Goal: Contribute content: Contribute content

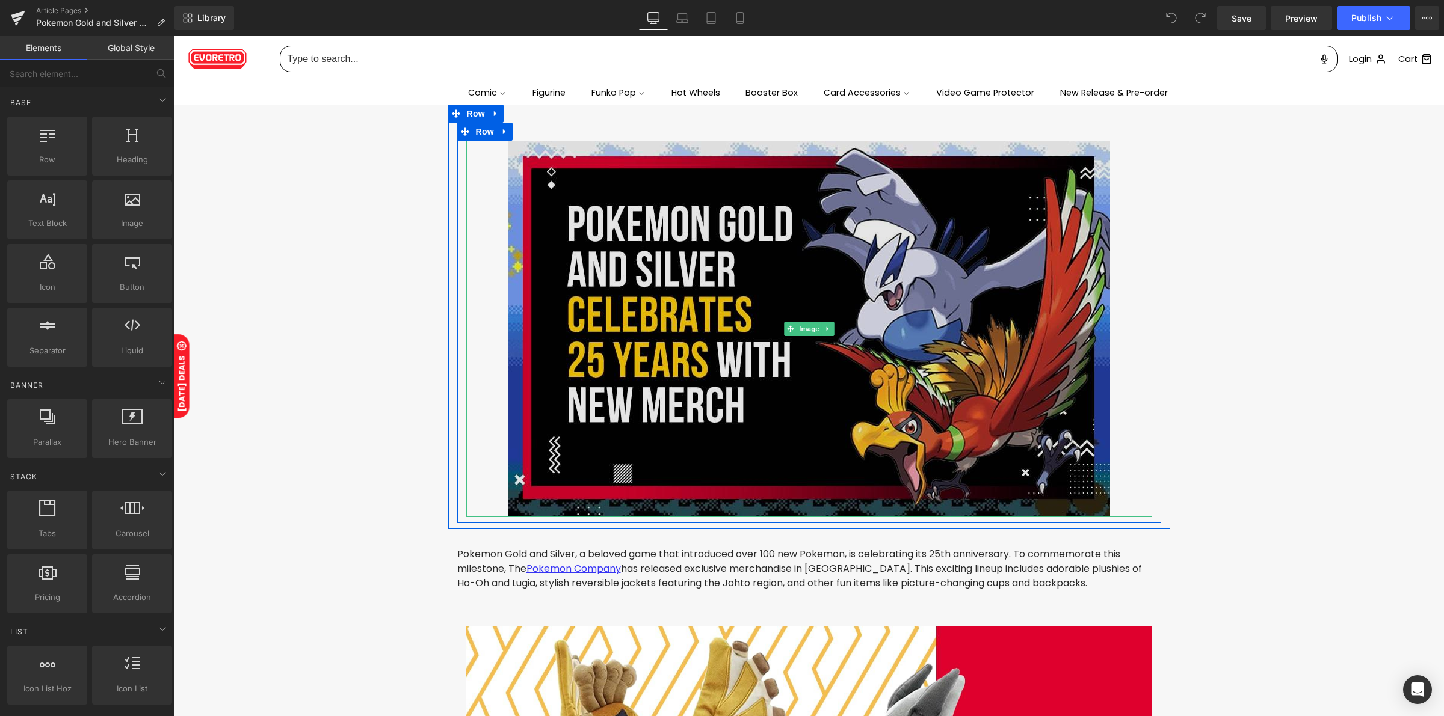
click at [622, 215] on img at bounding box center [809, 329] width 602 height 377
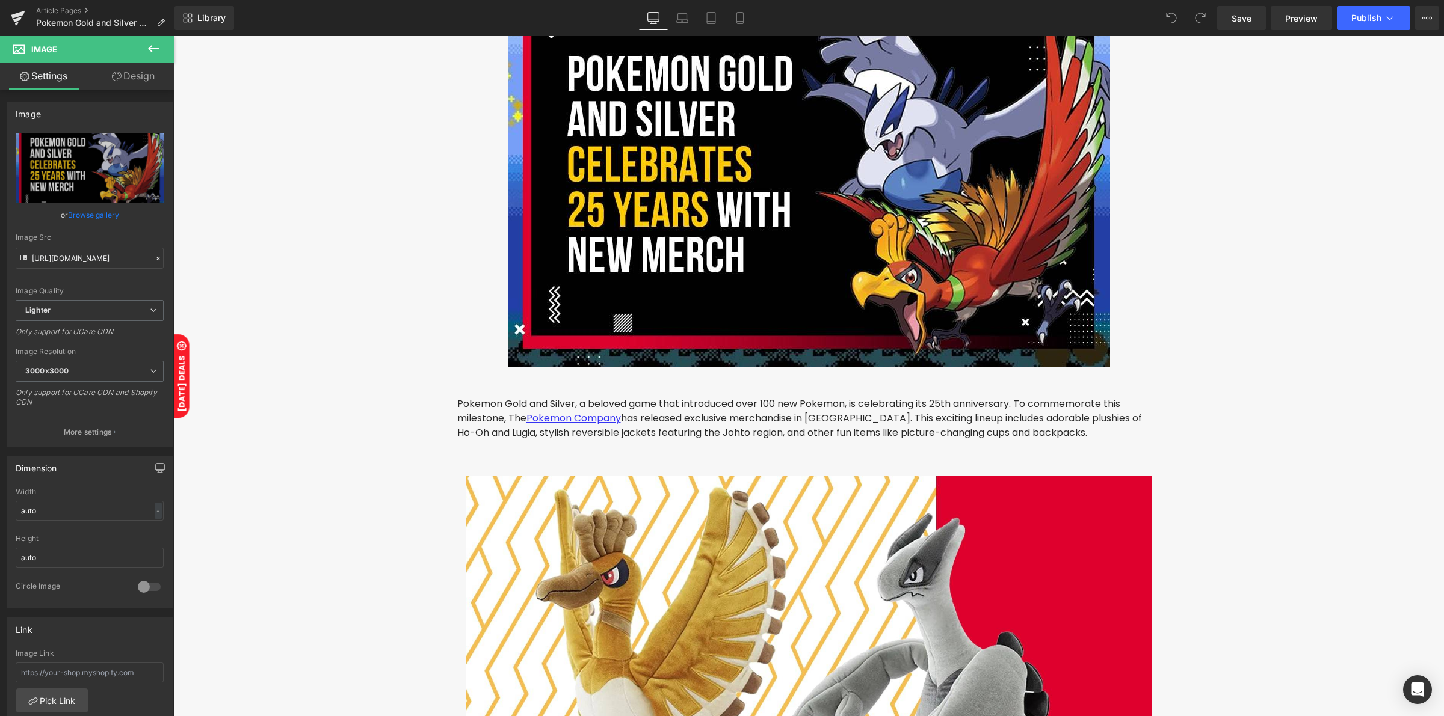
scroll to position [301, 0]
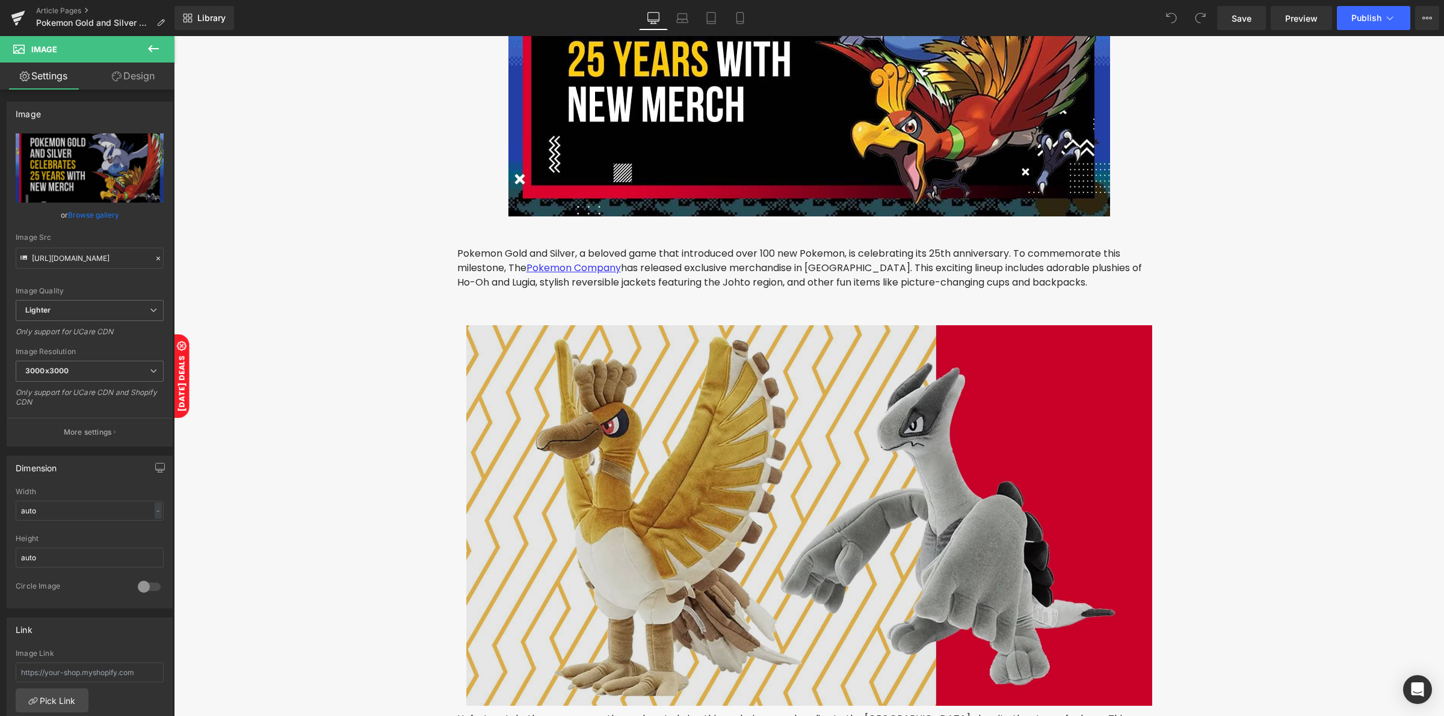
click at [572, 382] on img at bounding box center [809, 515] width 686 height 381
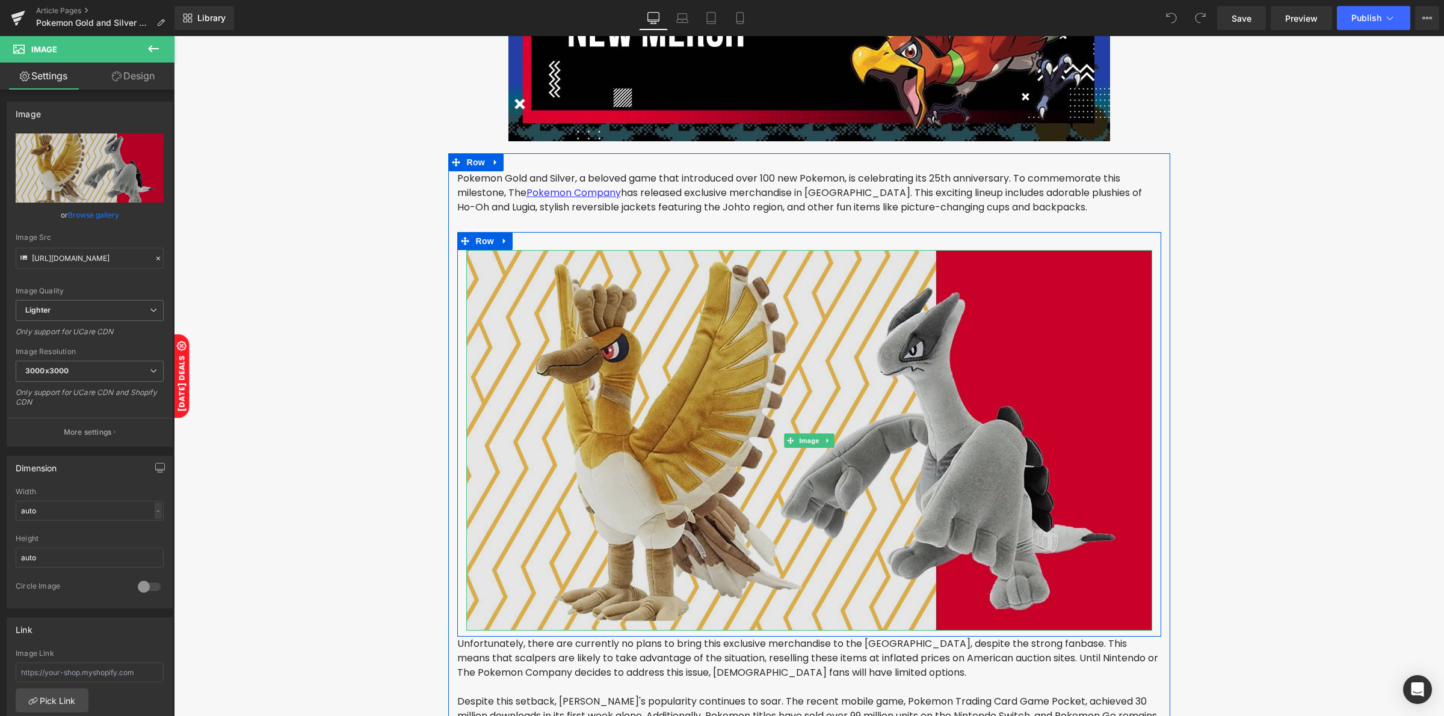
scroll to position [451, 0]
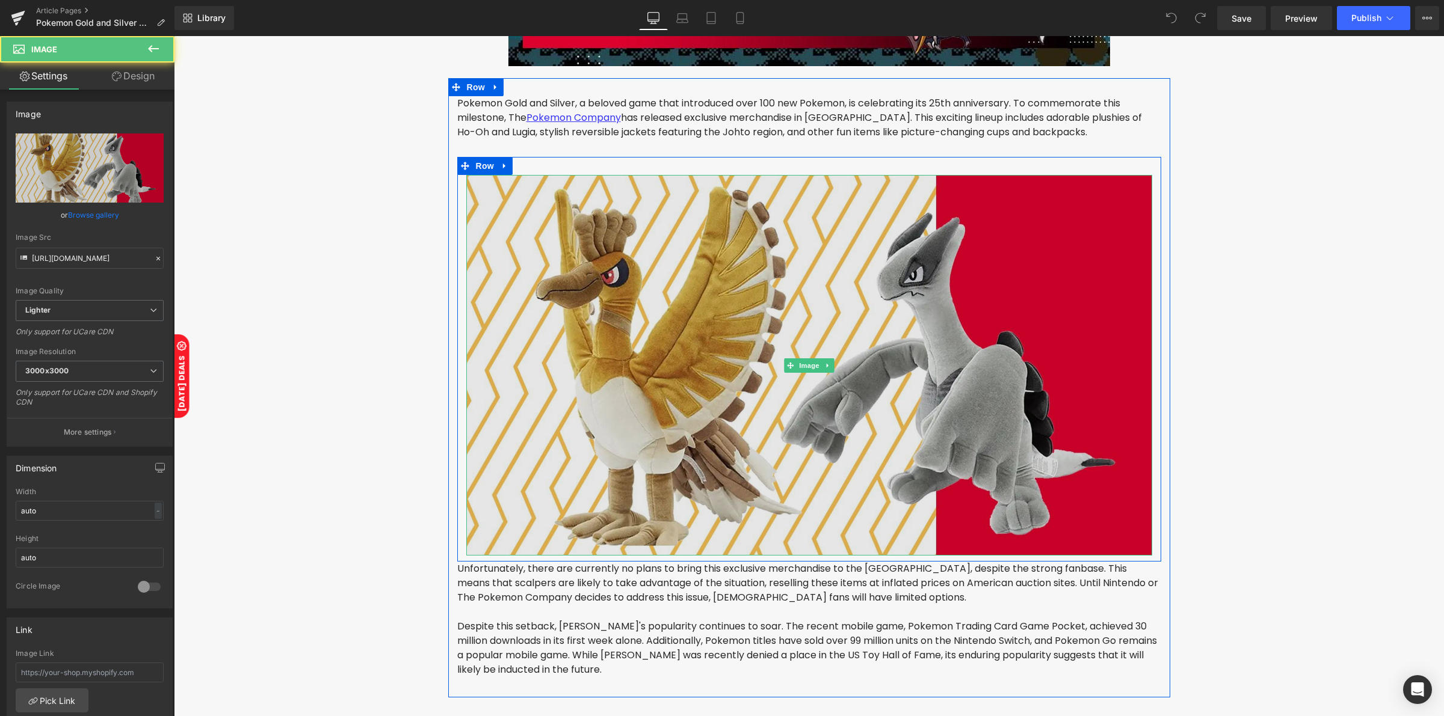
click at [594, 353] on img at bounding box center [809, 365] width 686 height 381
click at [531, 180] on img at bounding box center [809, 365] width 686 height 381
click at [1127, 193] on img at bounding box center [809, 365] width 686 height 381
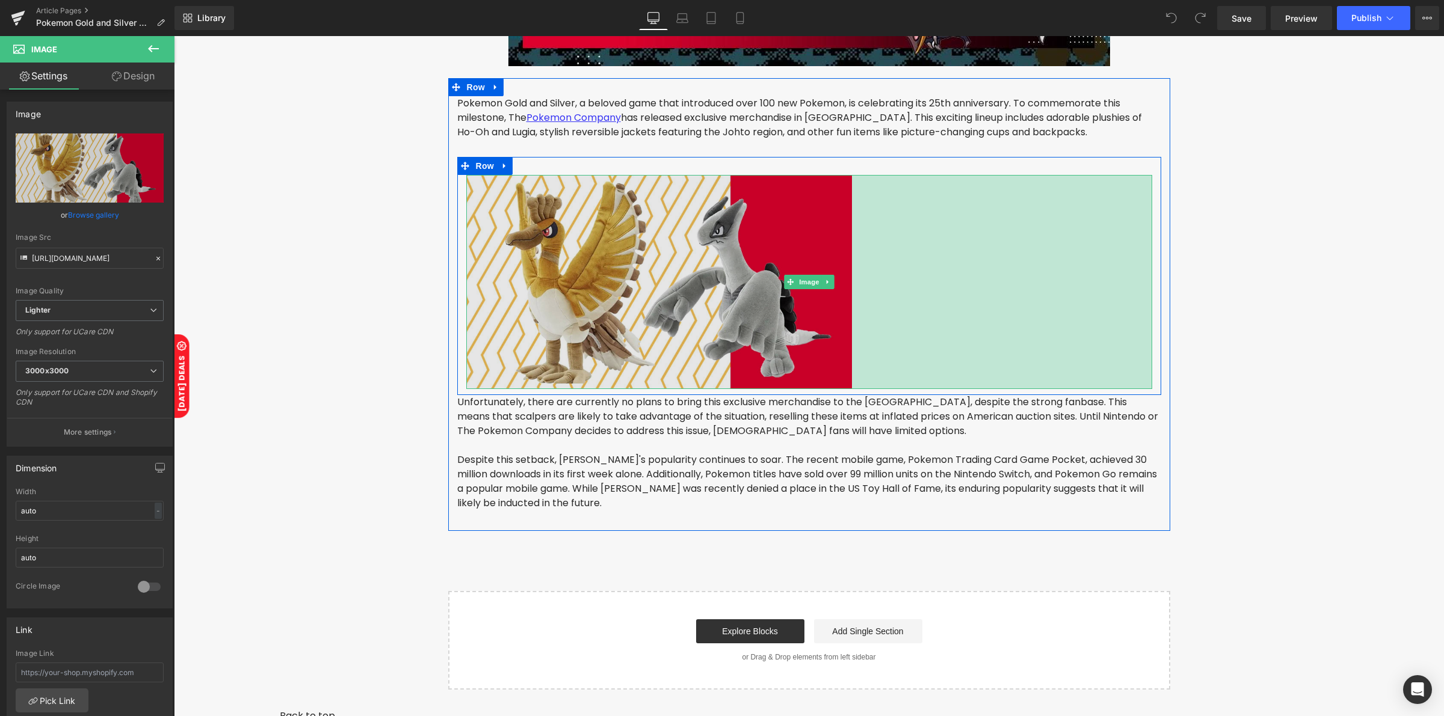
drag, startPoint x: 1145, startPoint y: 174, endPoint x: 845, endPoint y: 277, distance: 317.1
click at [845, 277] on div "Image 499px" at bounding box center [809, 282] width 686 height 214
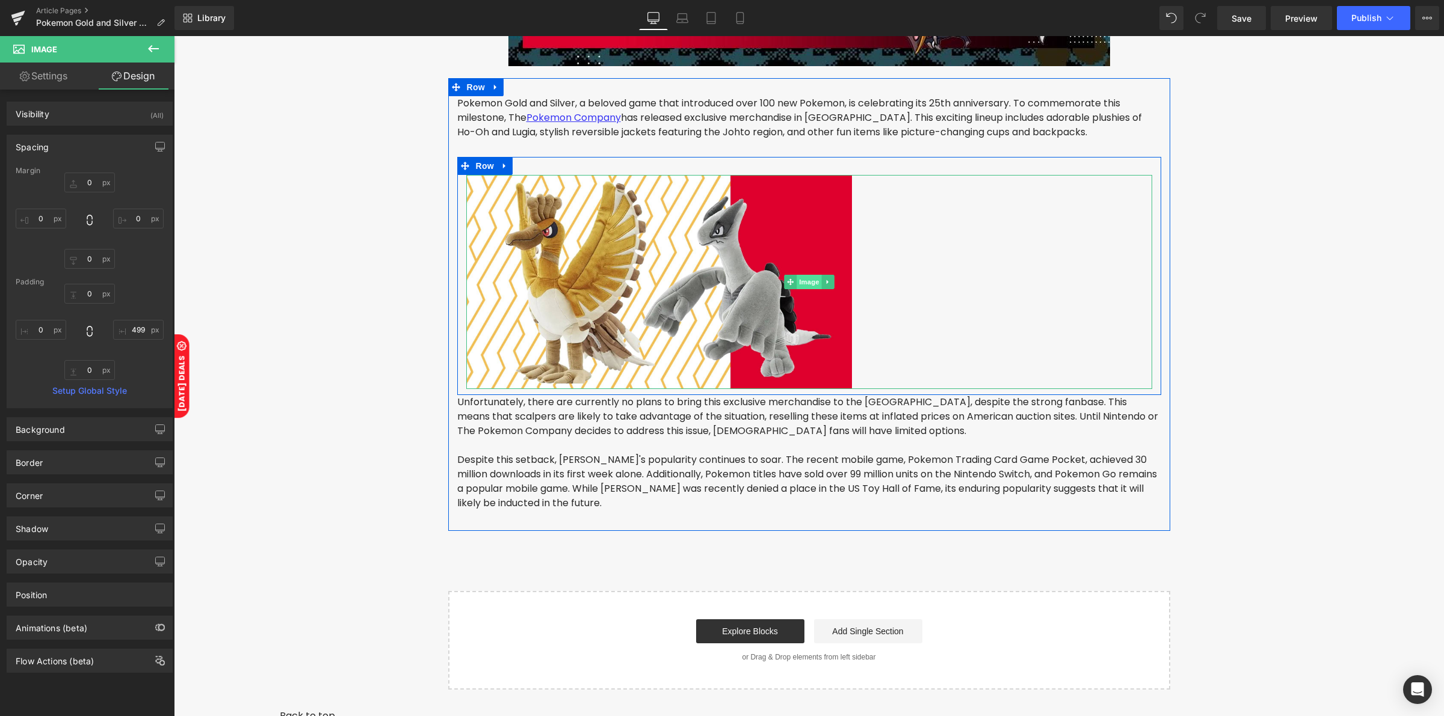
click at [796, 280] on span "Image" at bounding box center [808, 282] width 25 height 14
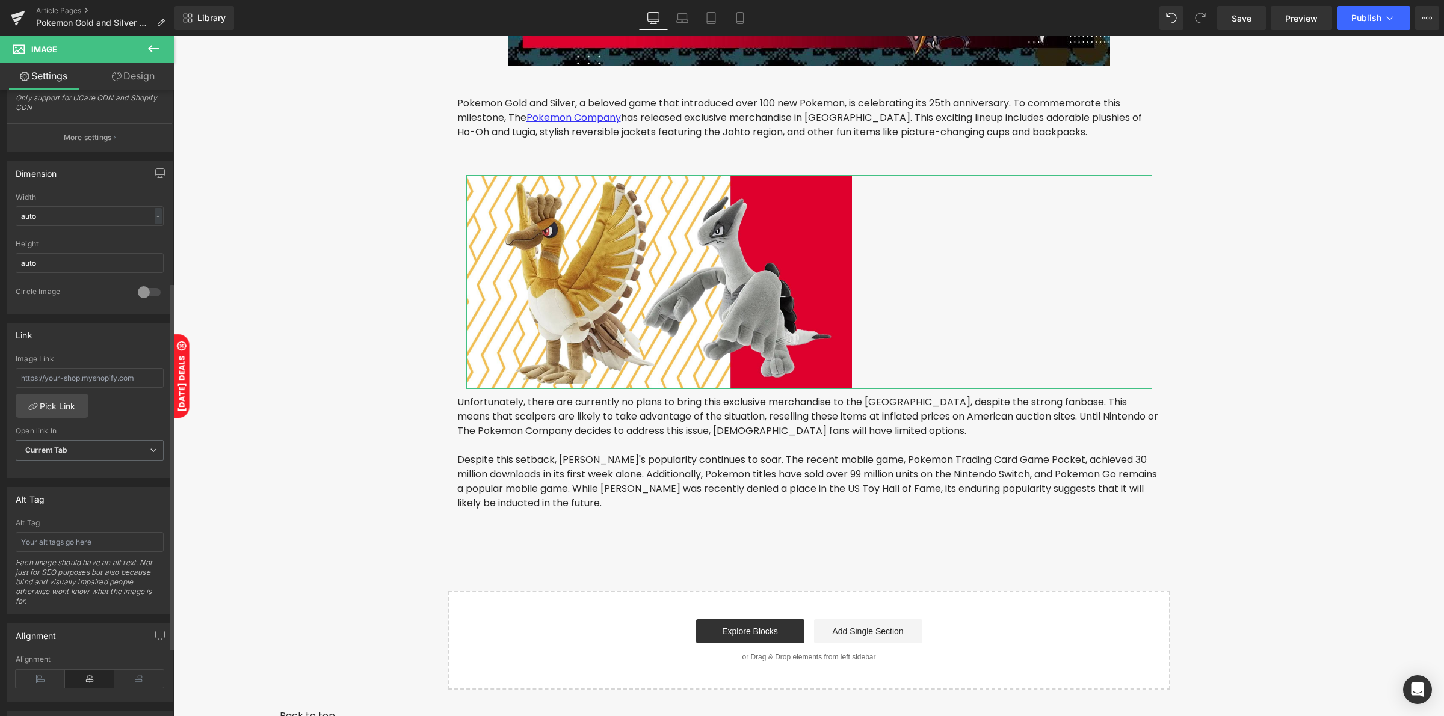
scroll to position [376, 0]
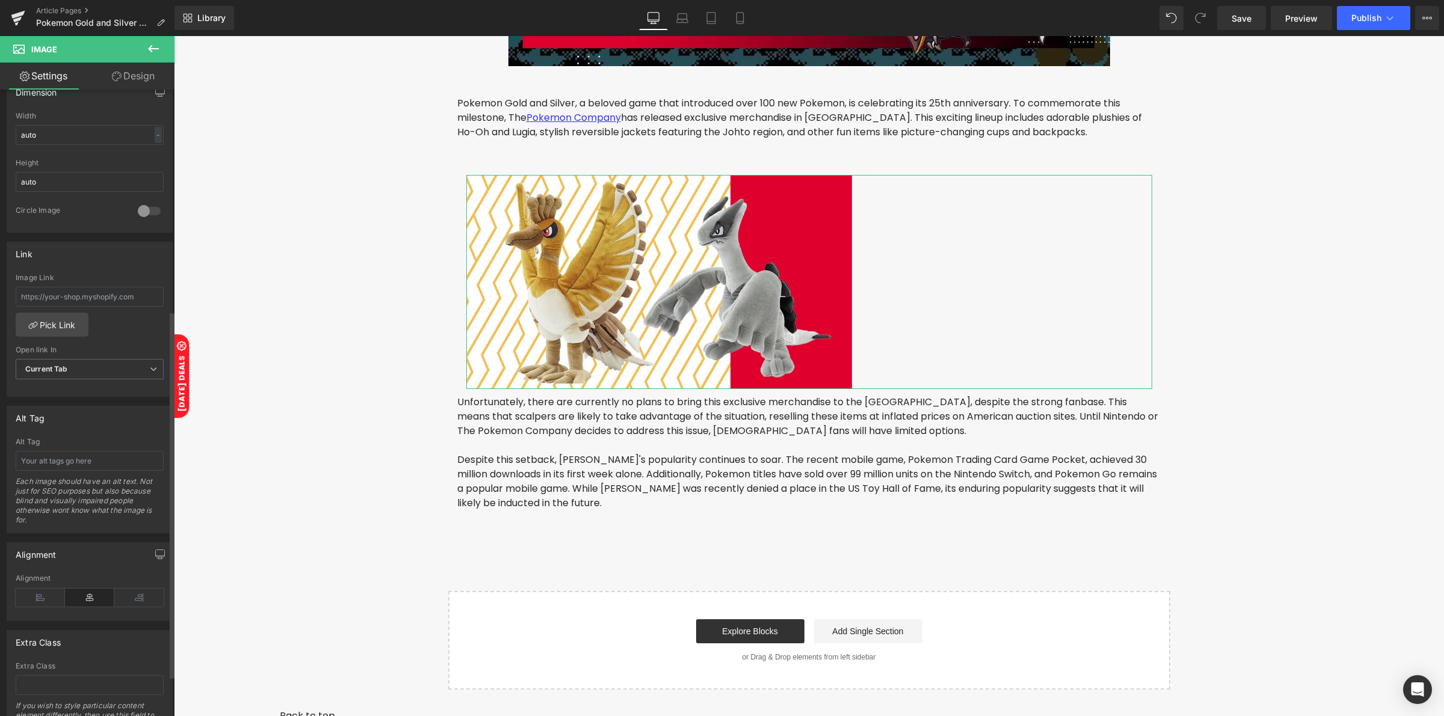
click at [87, 594] on icon at bounding box center [89, 598] width 49 height 18
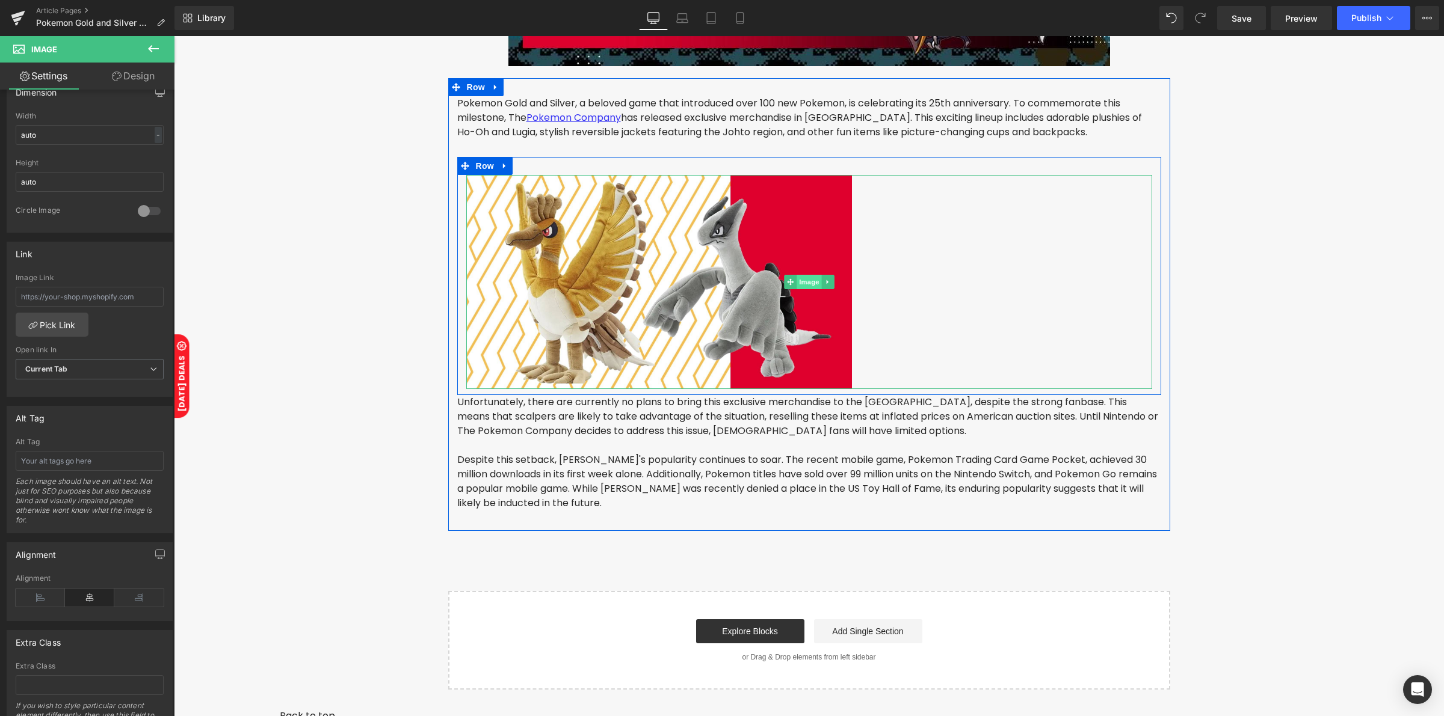
click at [796, 280] on span "Image" at bounding box center [808, 282] width 25 height 14
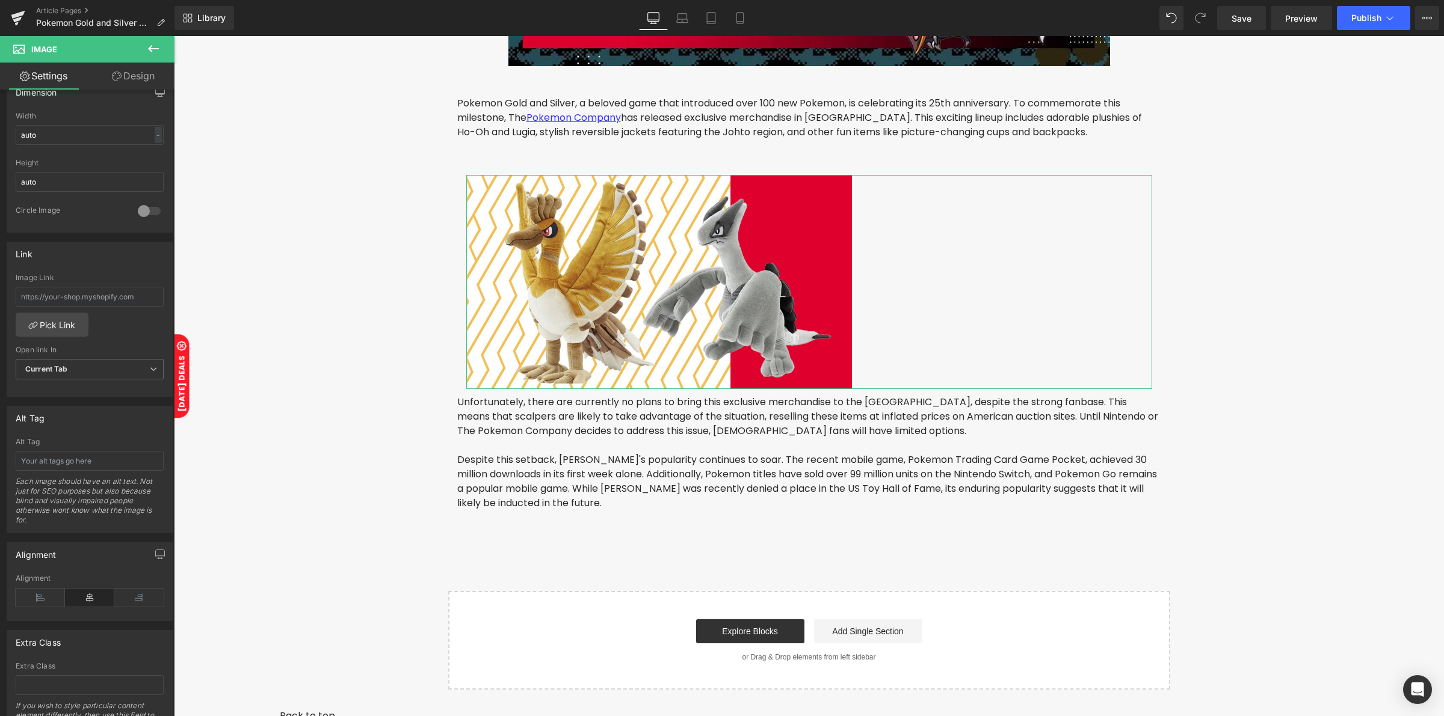
click at [134, 73] on link "Design" at bounding box center [133, 76] width 87 height 27
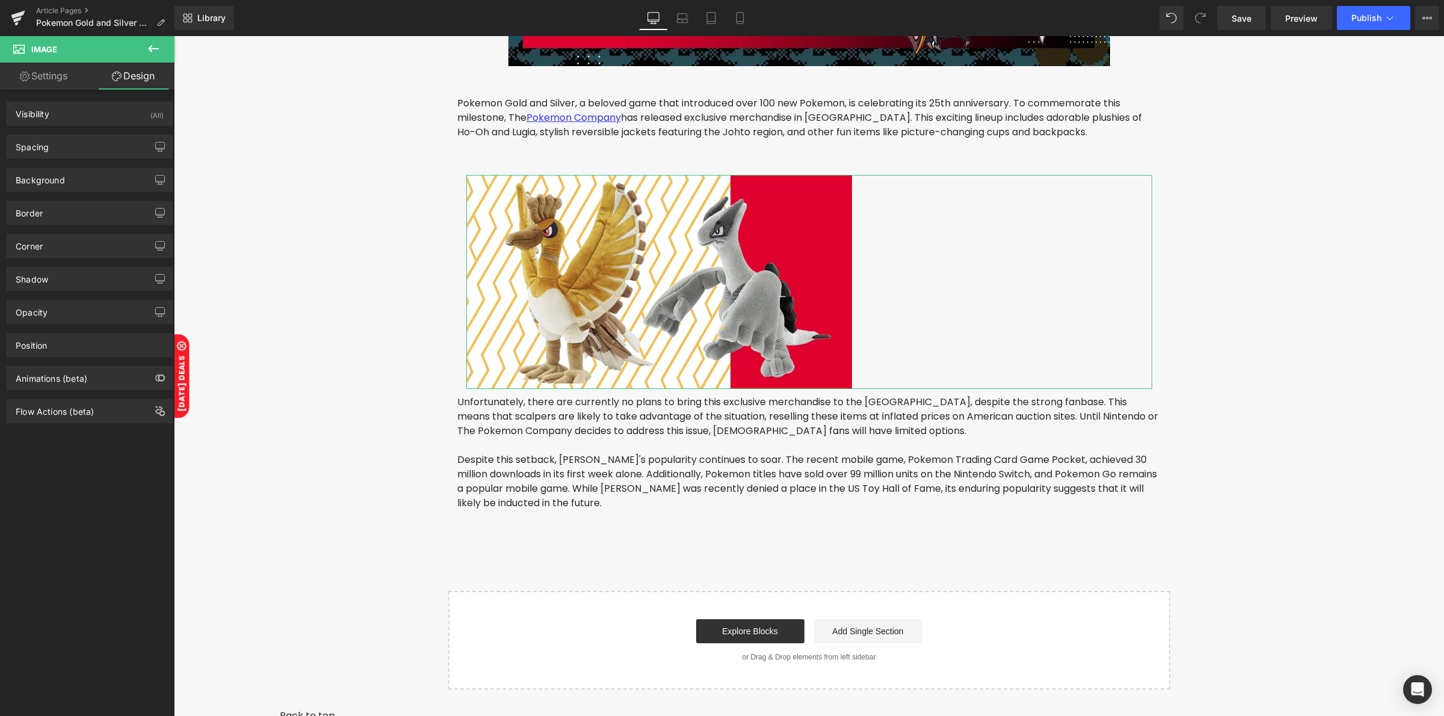
type input "0"
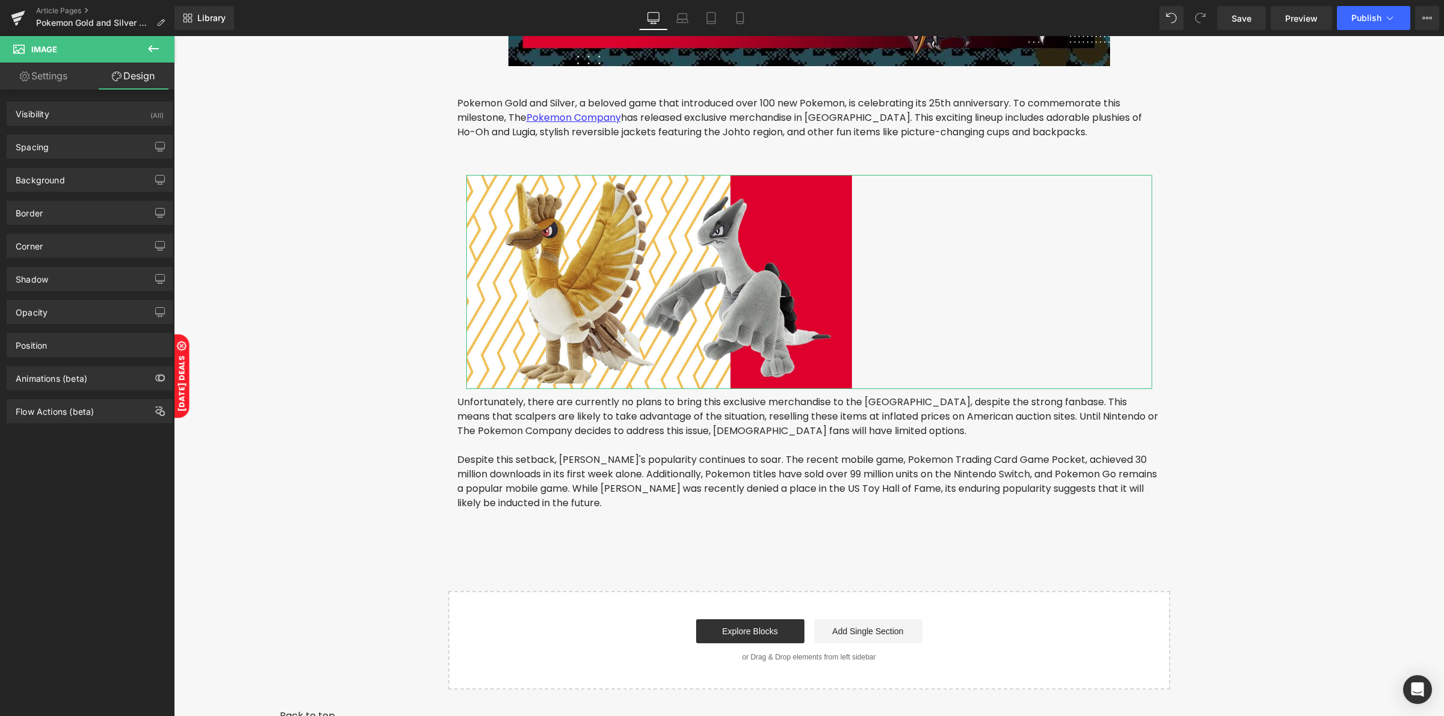
type input "499"
type input "0"
click at [67, 152] on div "Spacing" at bounding box center [89, 146] width 165 height 23
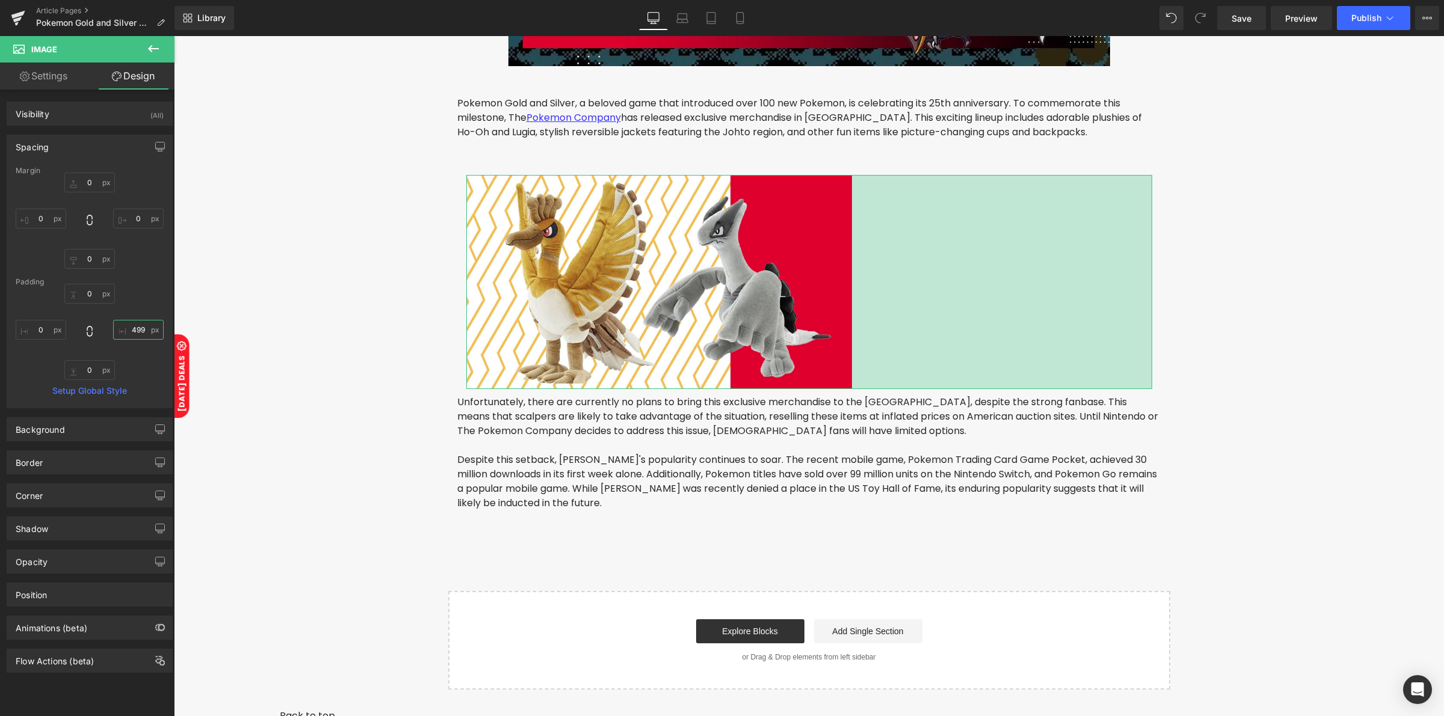
click at [139, 330] on input "499" at bounding box center [138, 330] width 51 height 20
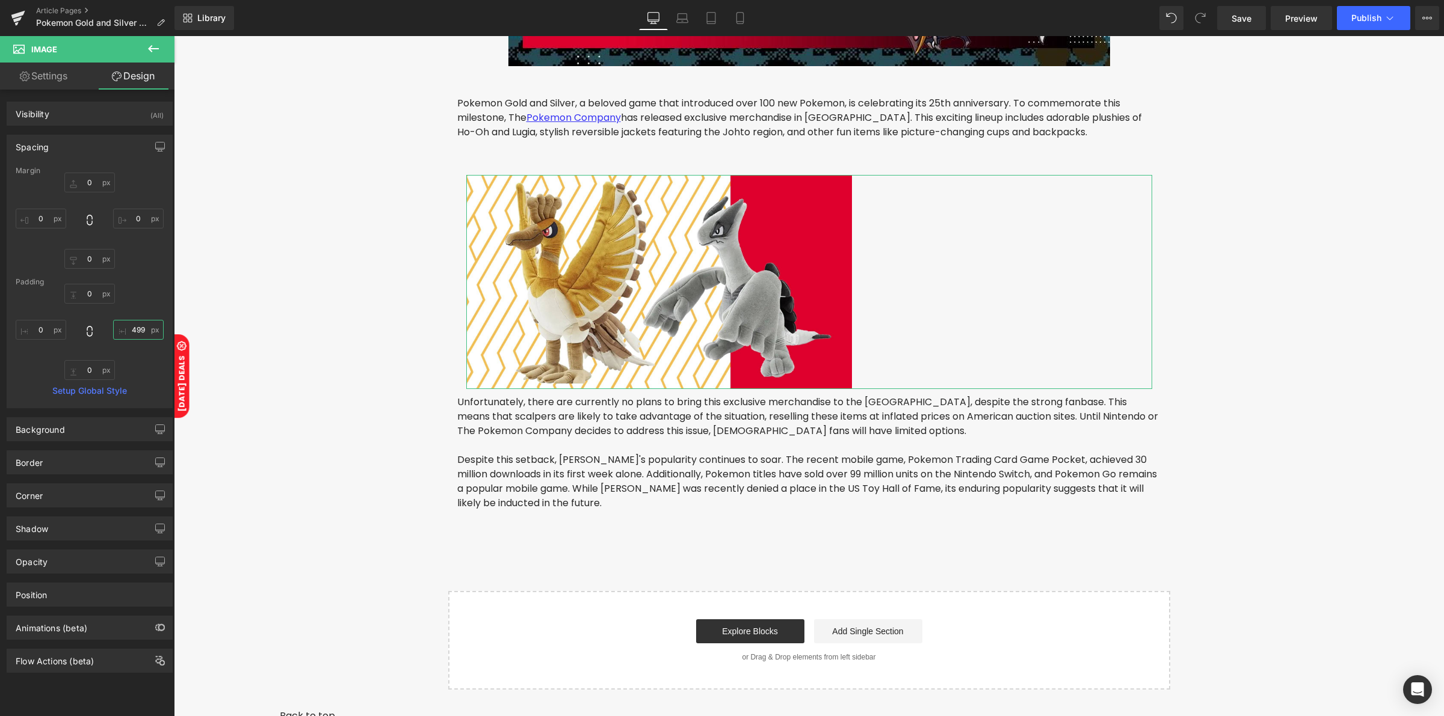
click at [139, 330] on input "499" at bounding box center [138, 330] width 51 height 20
click at [50, 331] on input "0" at bounding box center [41, 330] width 51 height 20
click at [49, 223] on input "0" at bounding box center [41, 219] width 51 height 20
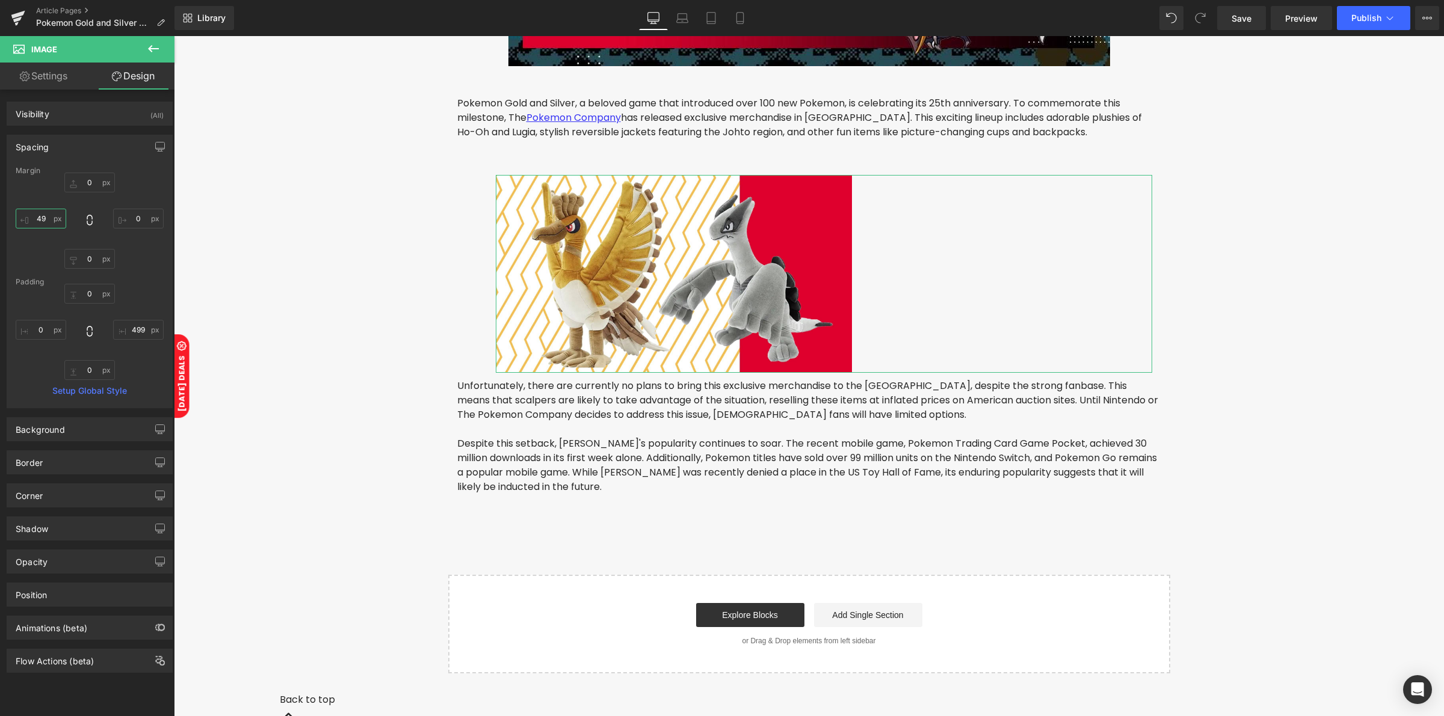
type input "499"
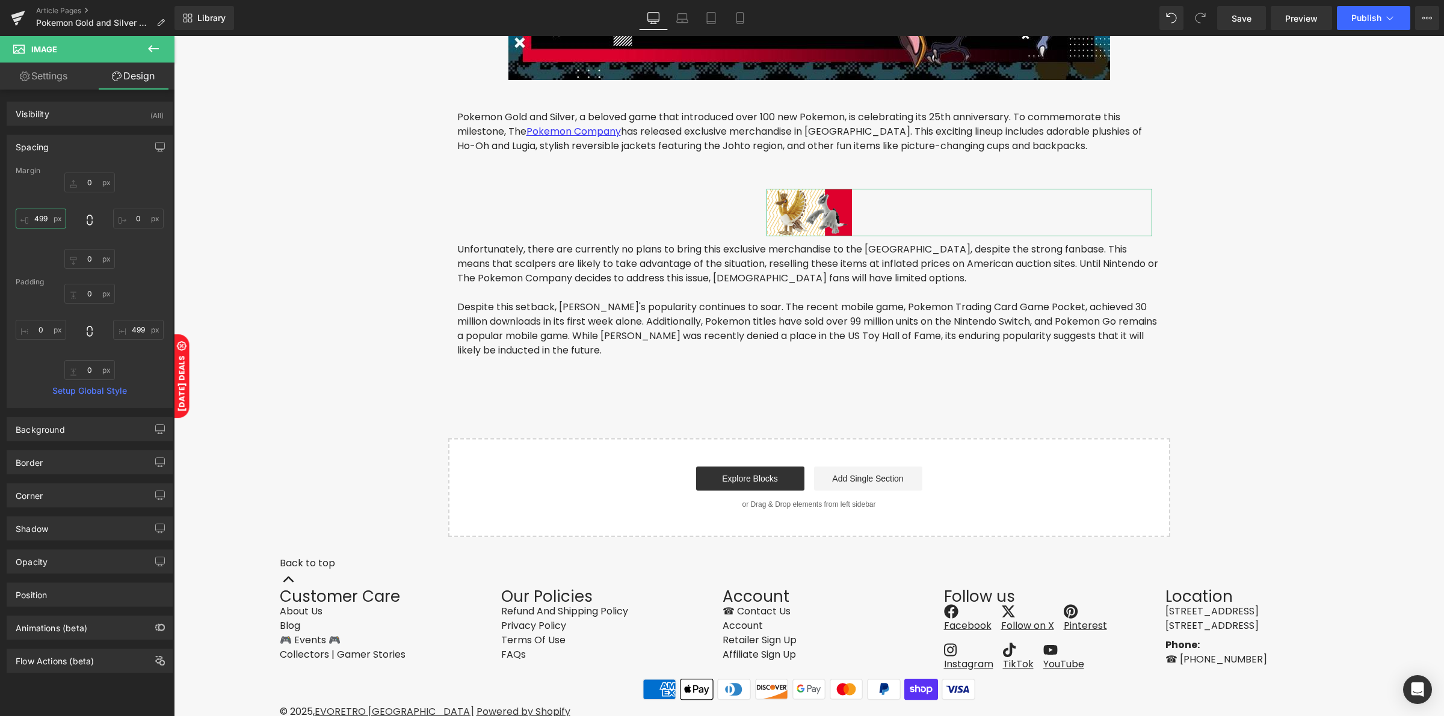
click at [49, 221] on input "499" at bounding box center [41, 219] width 51 height 20
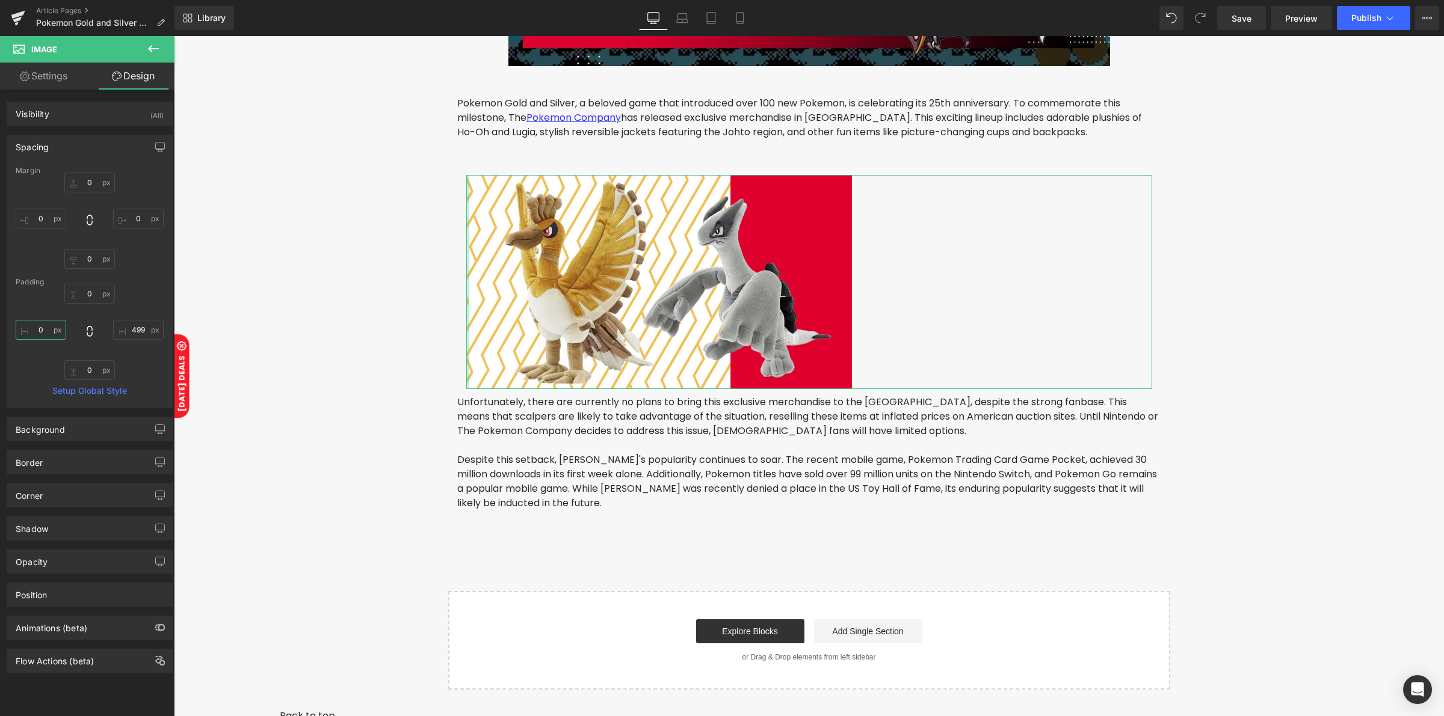
click at [48, 325] on input "0" at bounding box center [41, 330] width 51 height 20
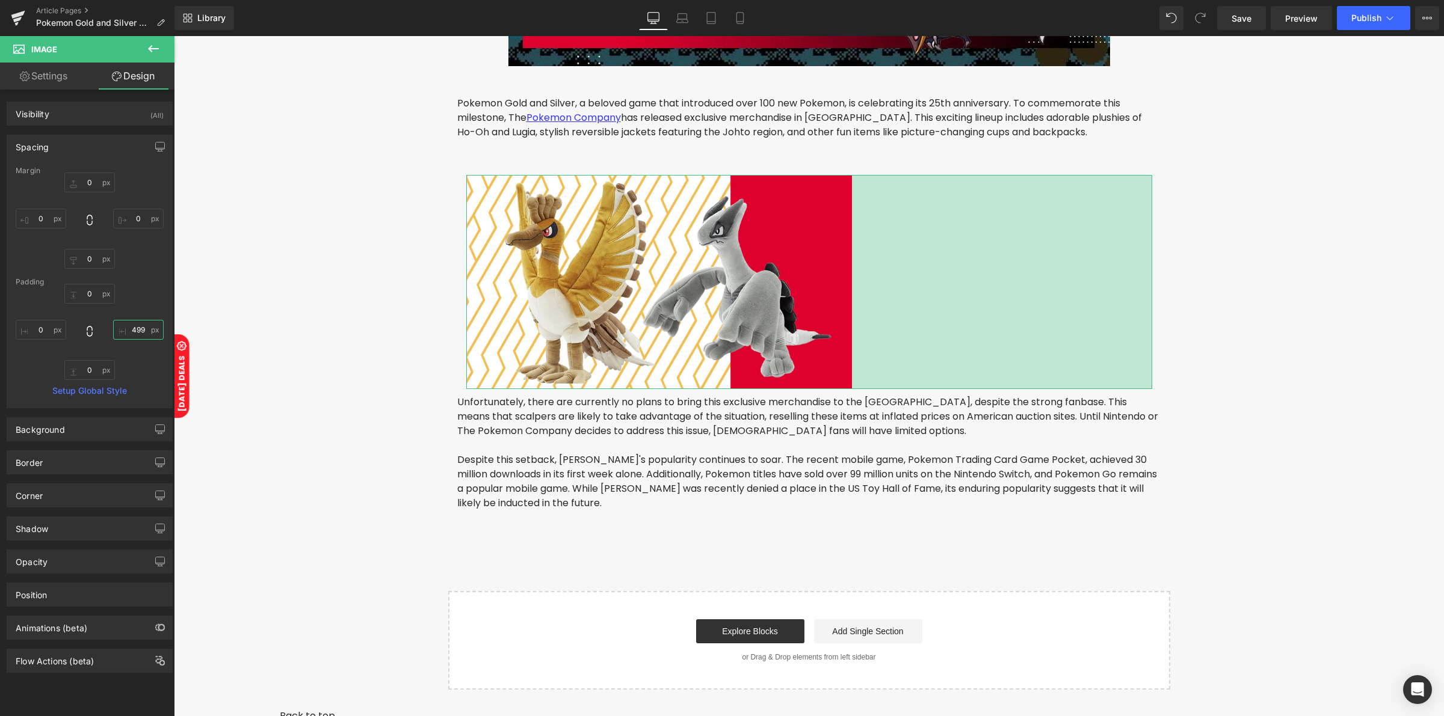
click at [129, 328] on input "499" at bounding box center [138, 330] width 51 height 20
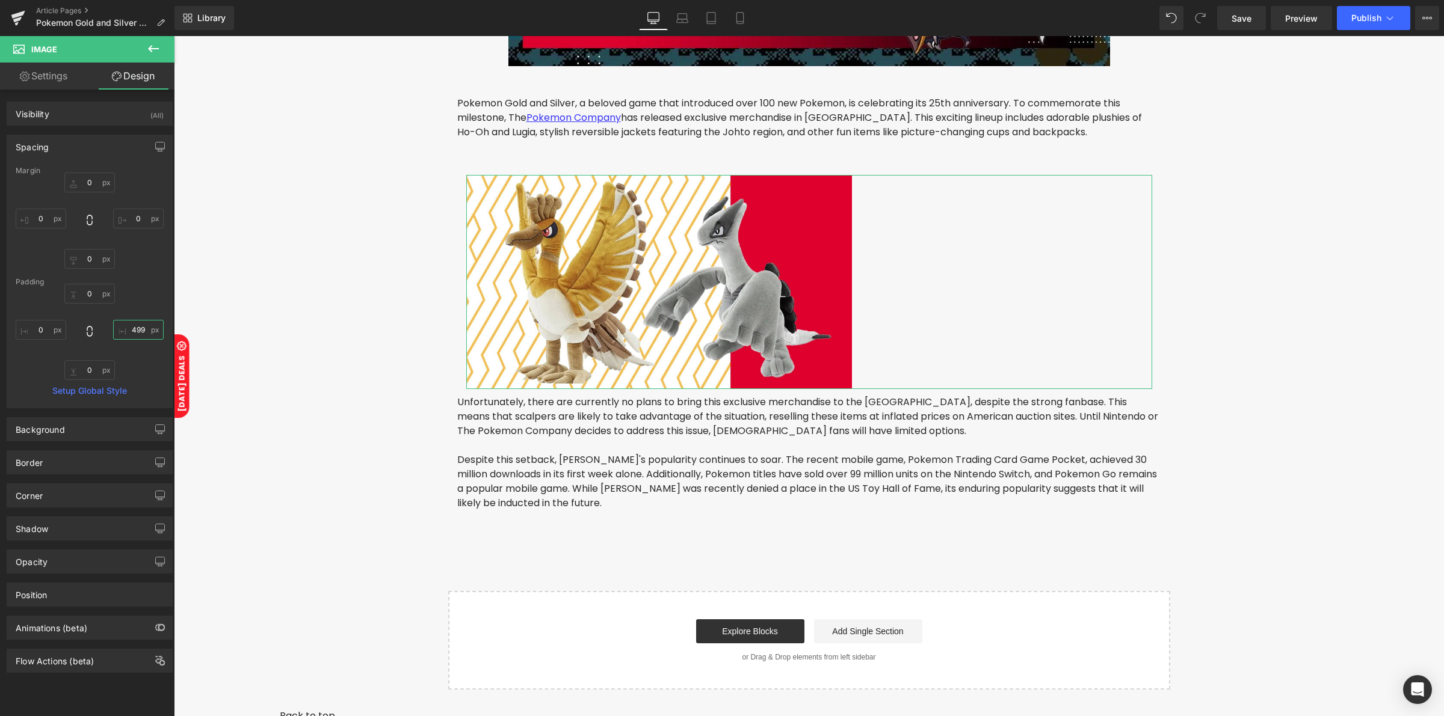
click at [129, 328] on input "499" at bounding box center [138, 330] width 51 height 20
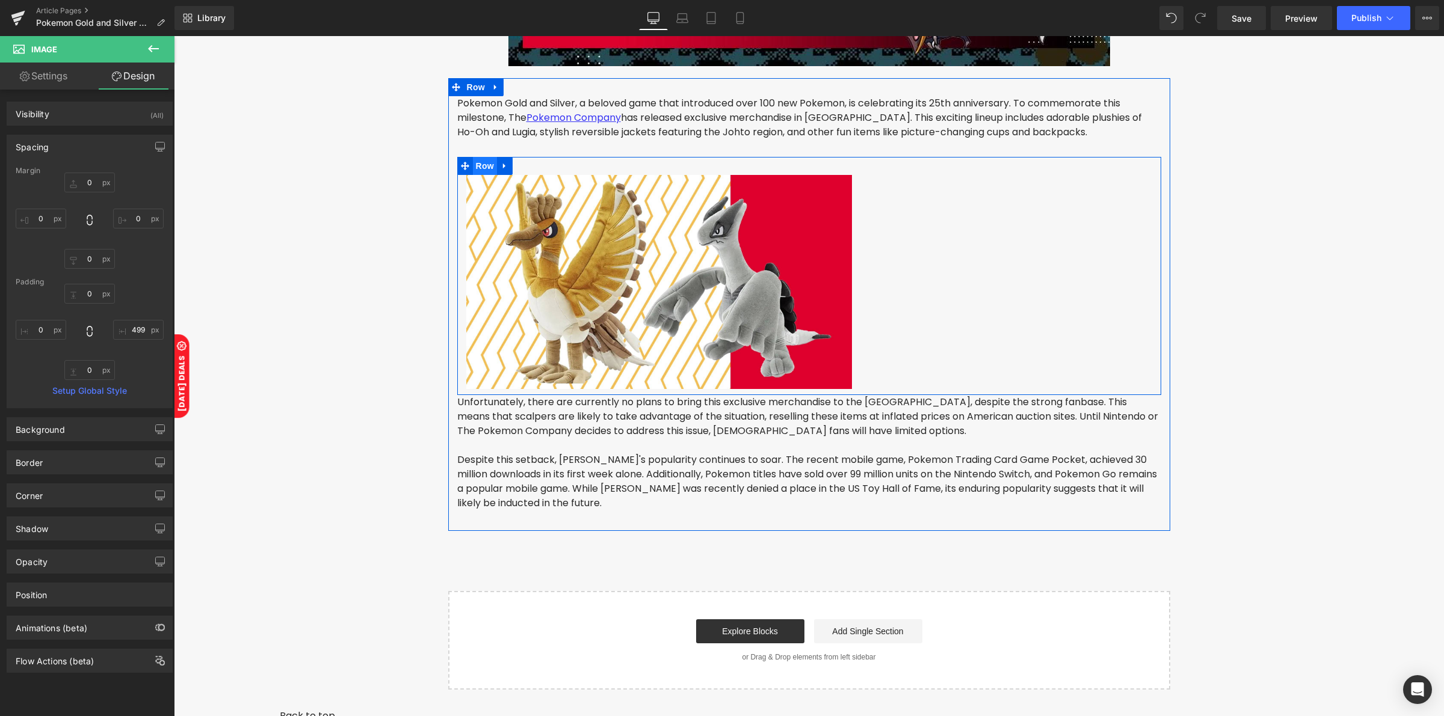
click at [478, 161] on span "Row" at bounding box center [485, 166] width 24 height 18
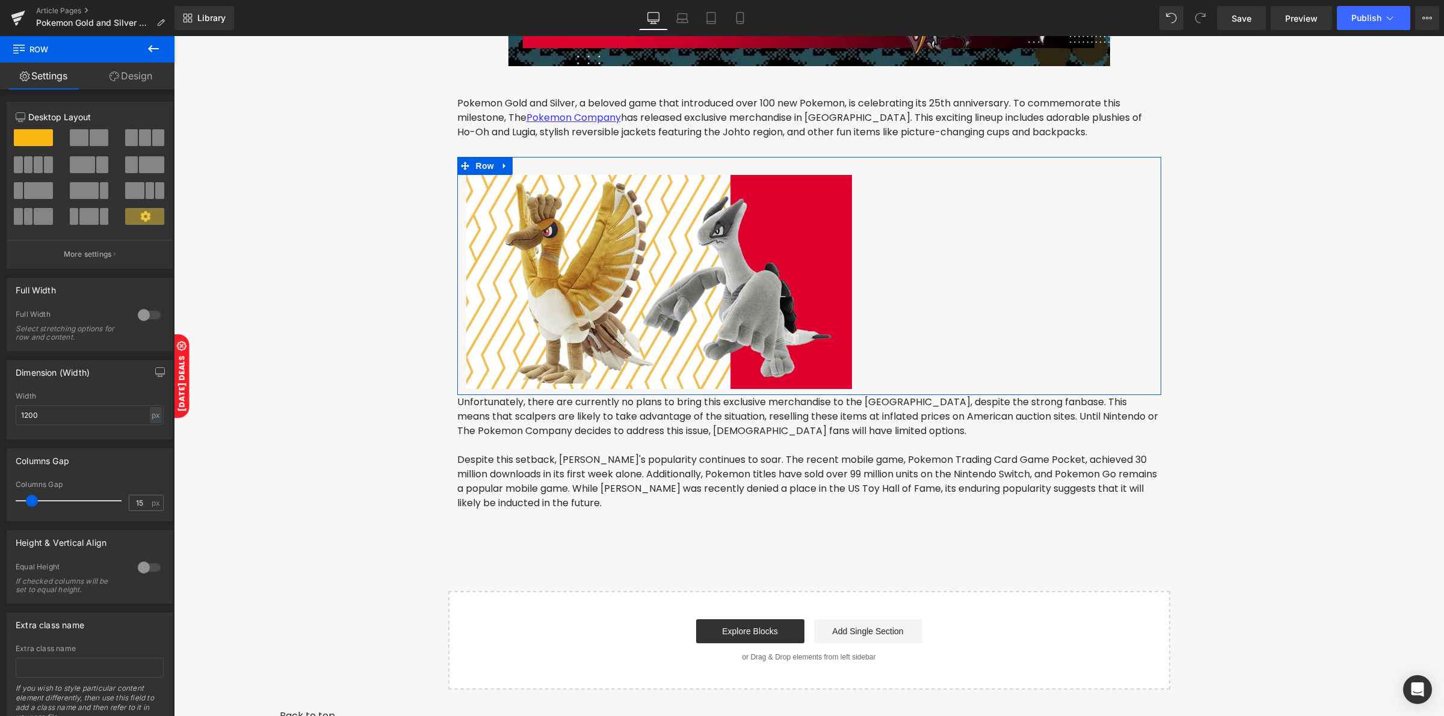
click at [128, 74] on link "Design" at bounding box center [130, 76] width 87 height 27
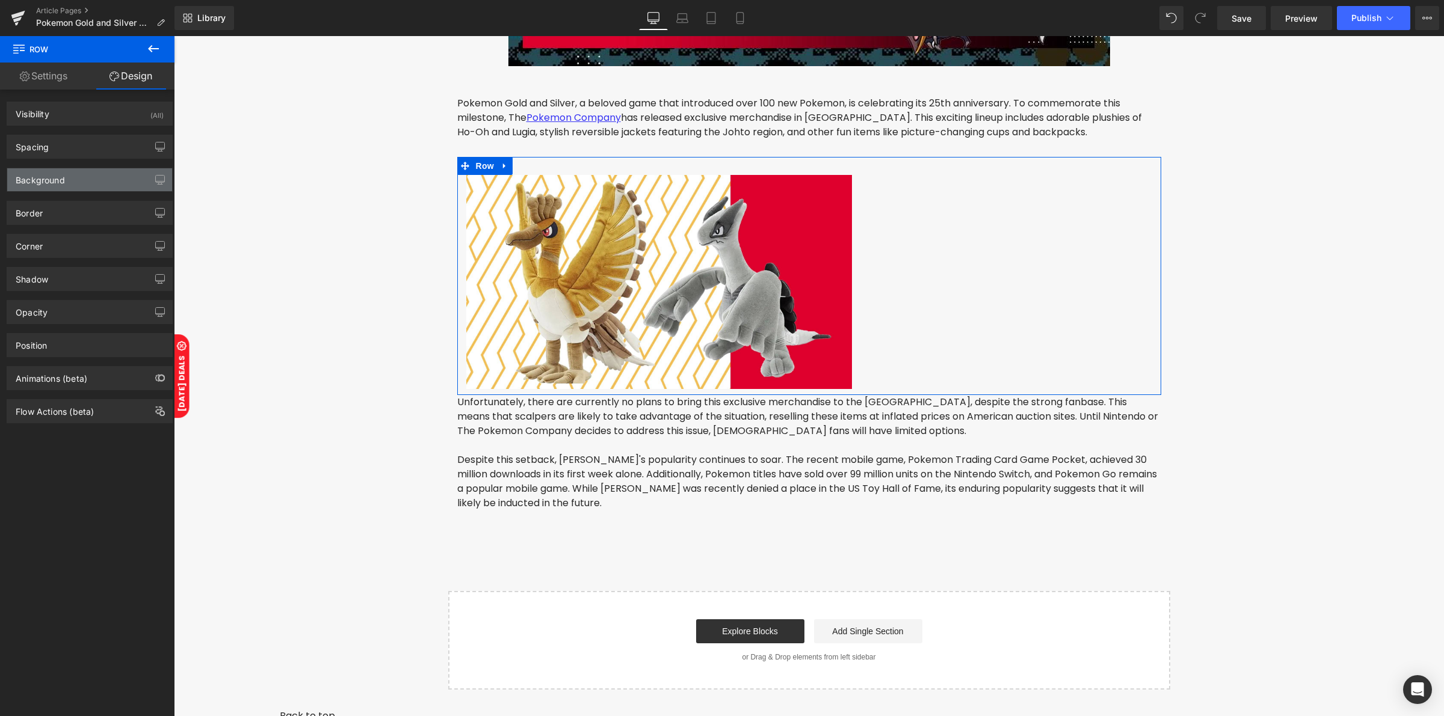
type input "0"
type input "30"
type input "0"
type input "10"
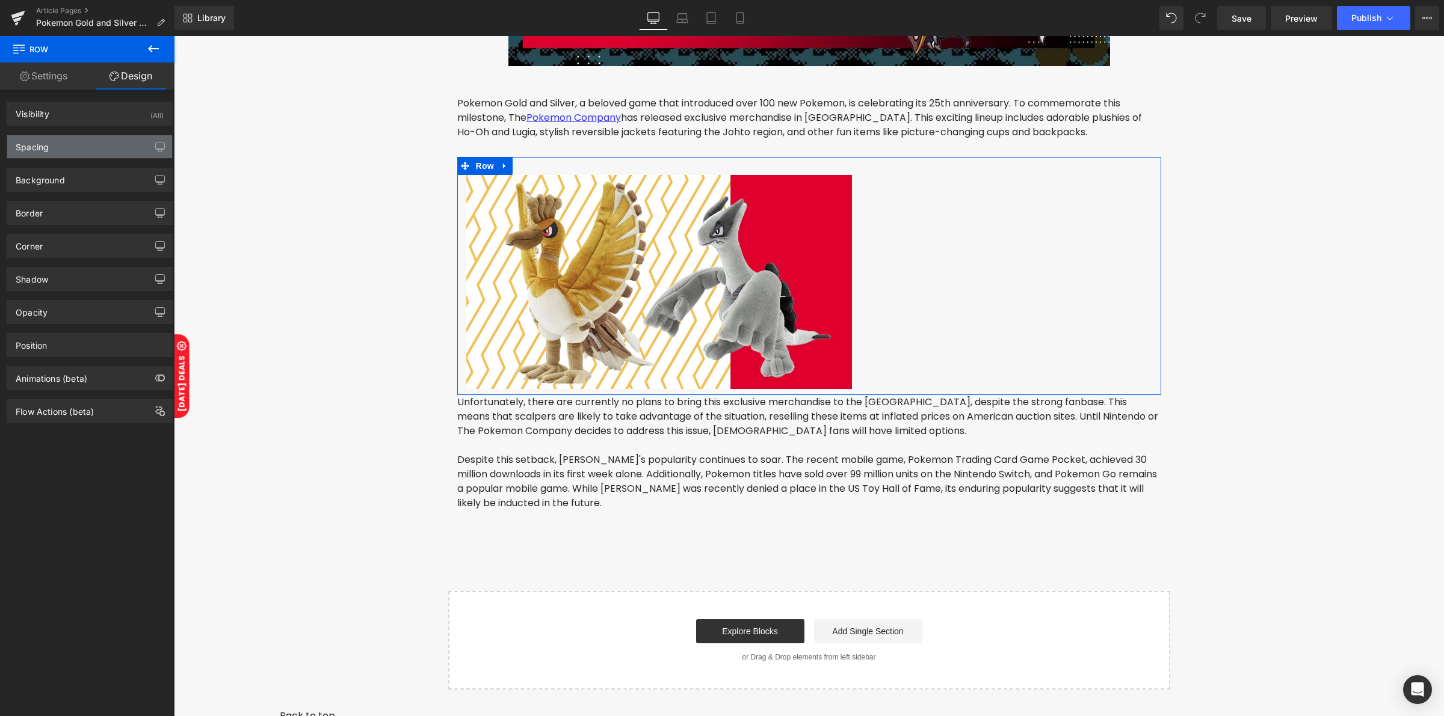
click at [76, 152] on div "Spacing" at bounding box center [89, 146] width 165 height 23
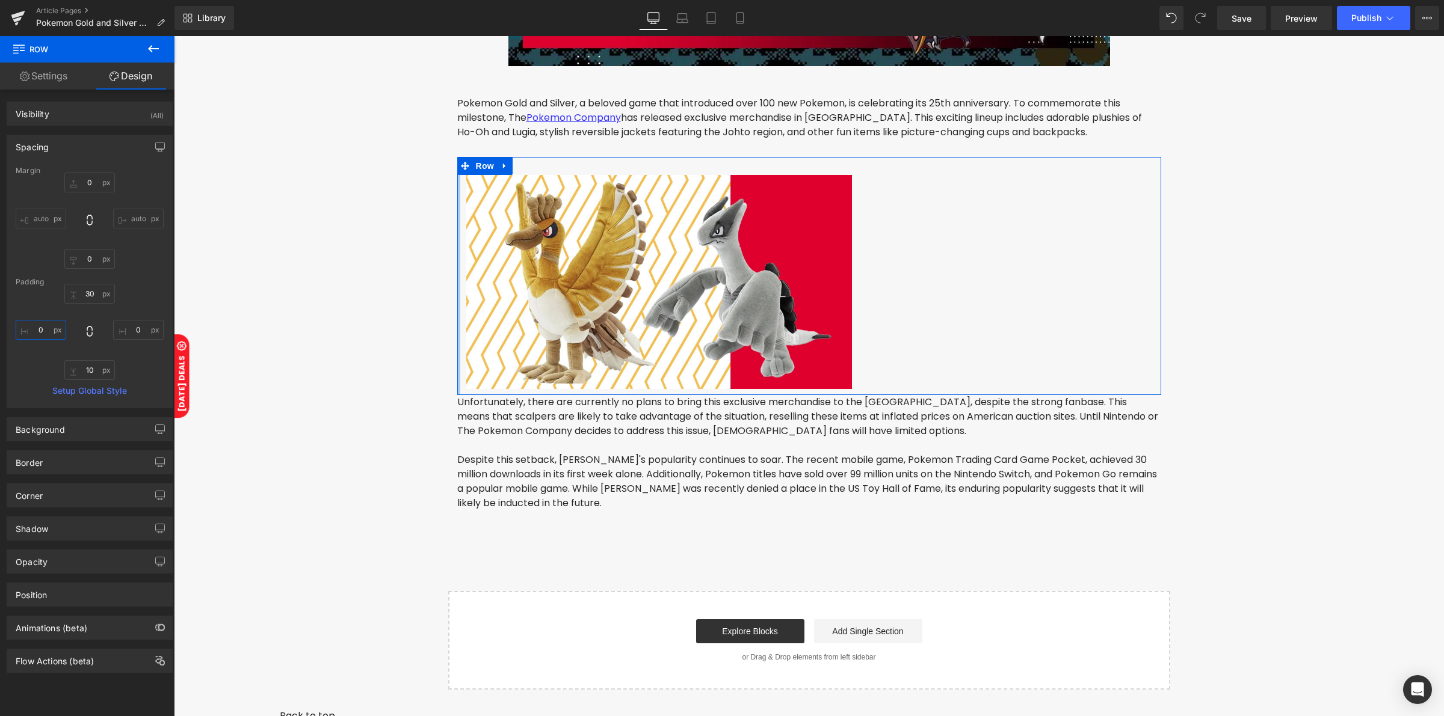
click at [43, 331] on input "0" at bounding box center [41, 330] width 51 height 20
type input "50"
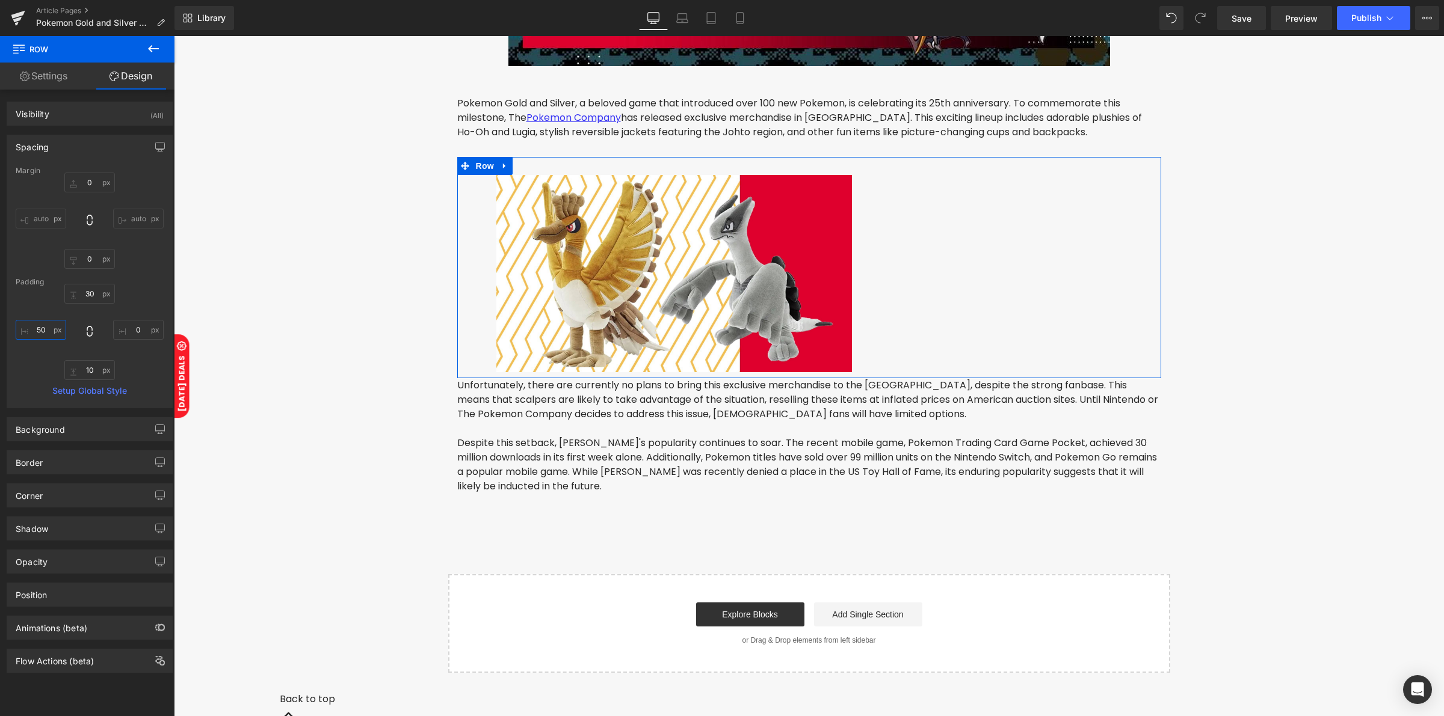
click at [43, 331] on input "50" at bounding box center [41, 330] width 51 height 20
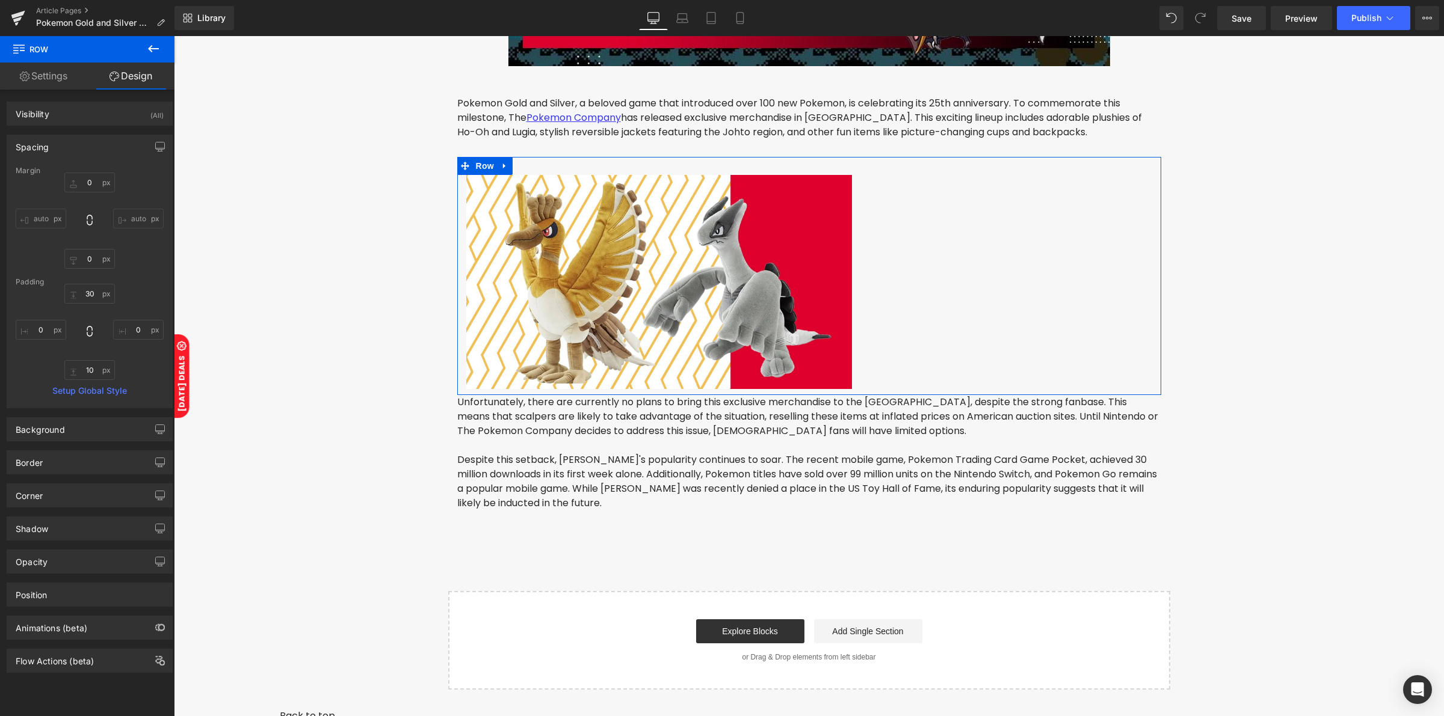
click at [43, 223] on input "auto" at bounding box center [41, 219] width 51 height 20
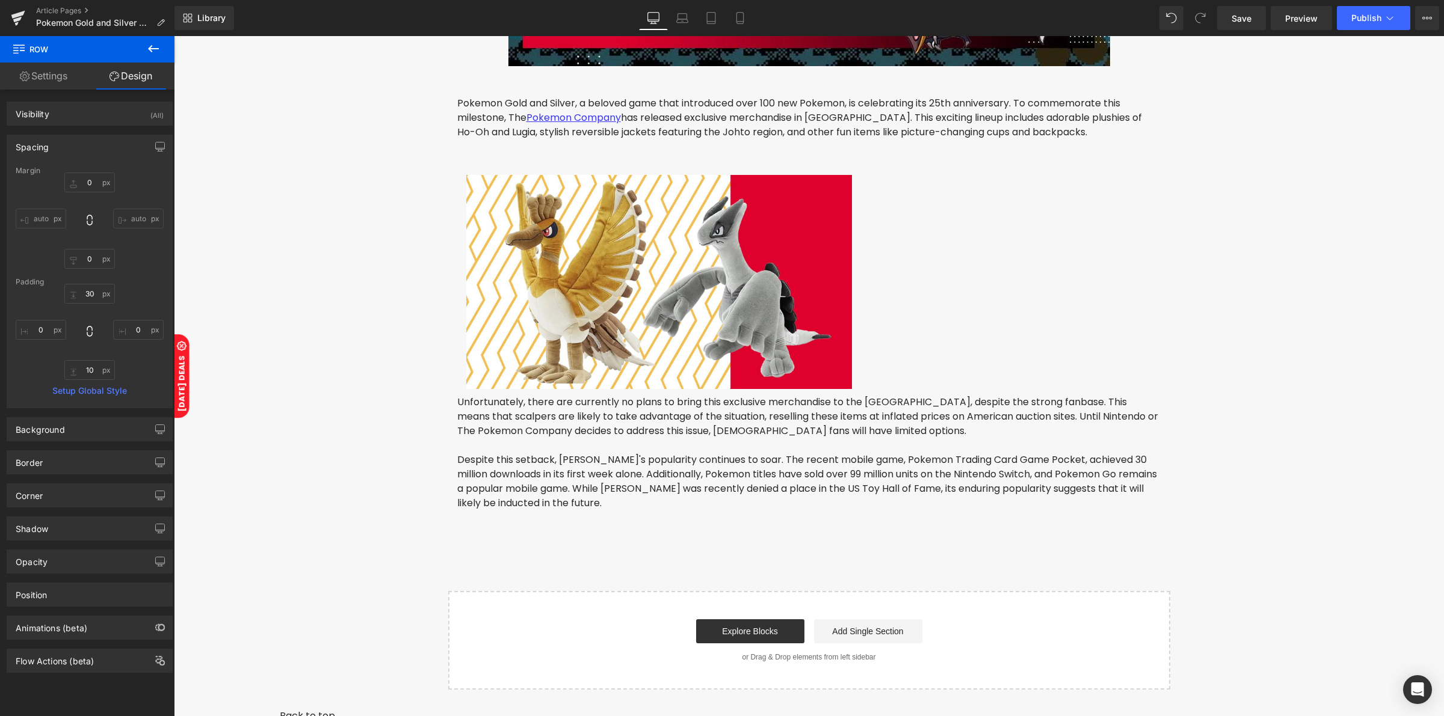
click at [146, 49] on icon at bounding box center [153, 49] width 14 height 14
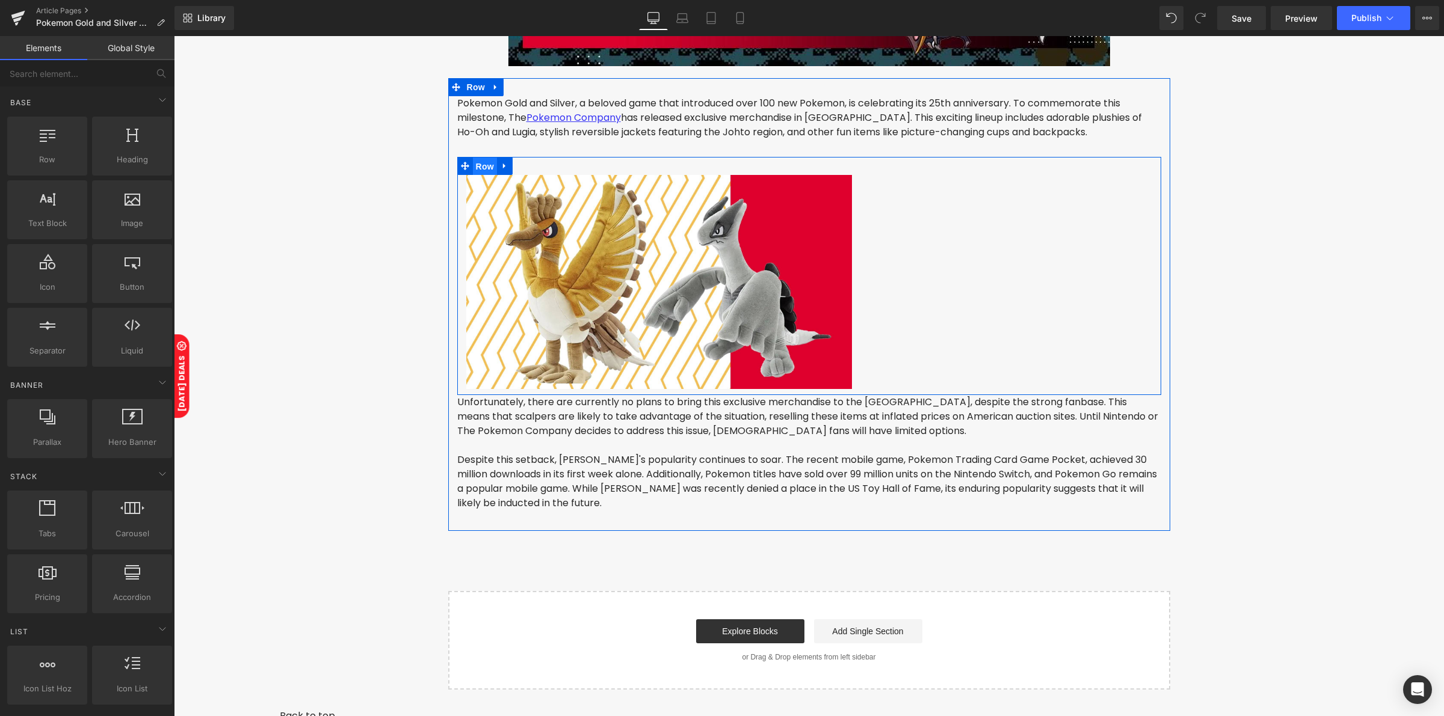
click at [474, 161] on span "Row" at bounding box center [485, 167] width 24 height 18
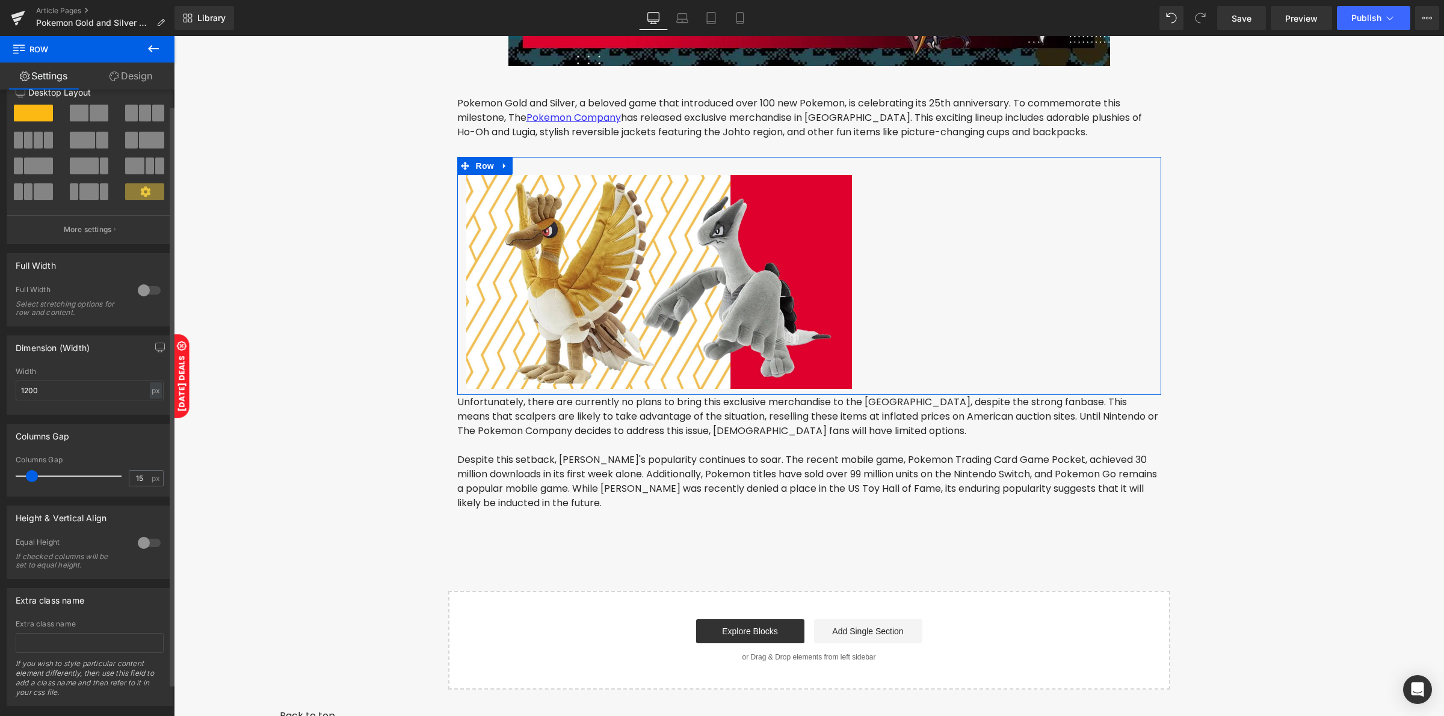
scroll to position [0, 0]
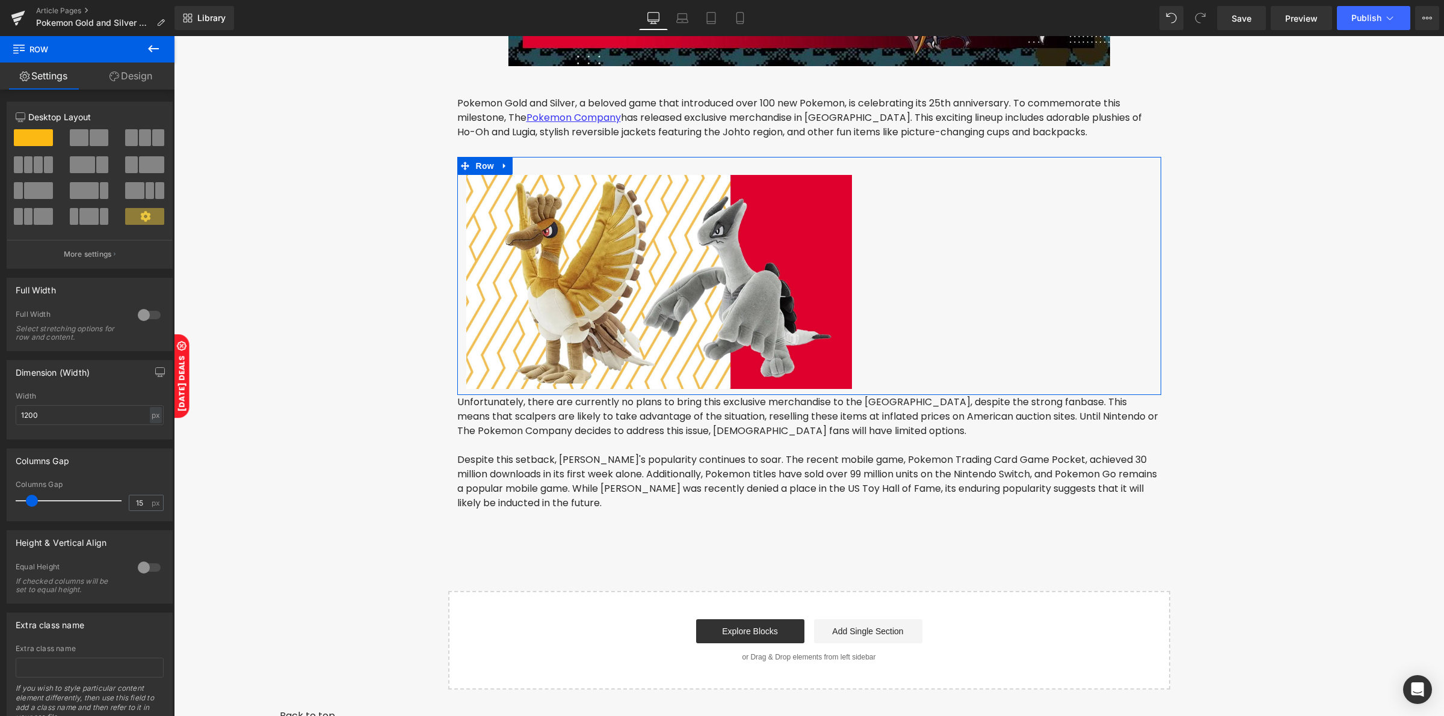
click at [120, 79] on link "Design" at bounding box center [130, 76] width 87 height 27
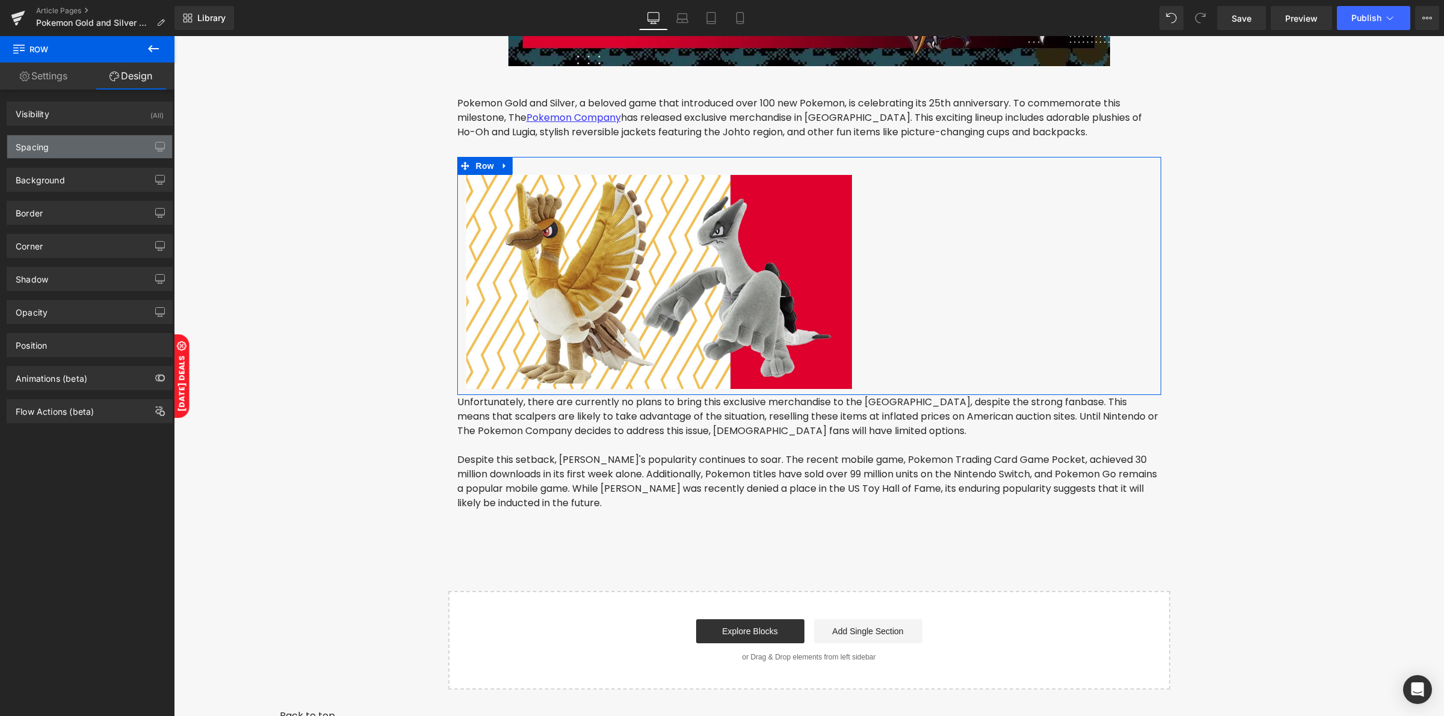
click at [83, 143] on div "Spacing" at bounding box center [89, 146] width 165 height 23
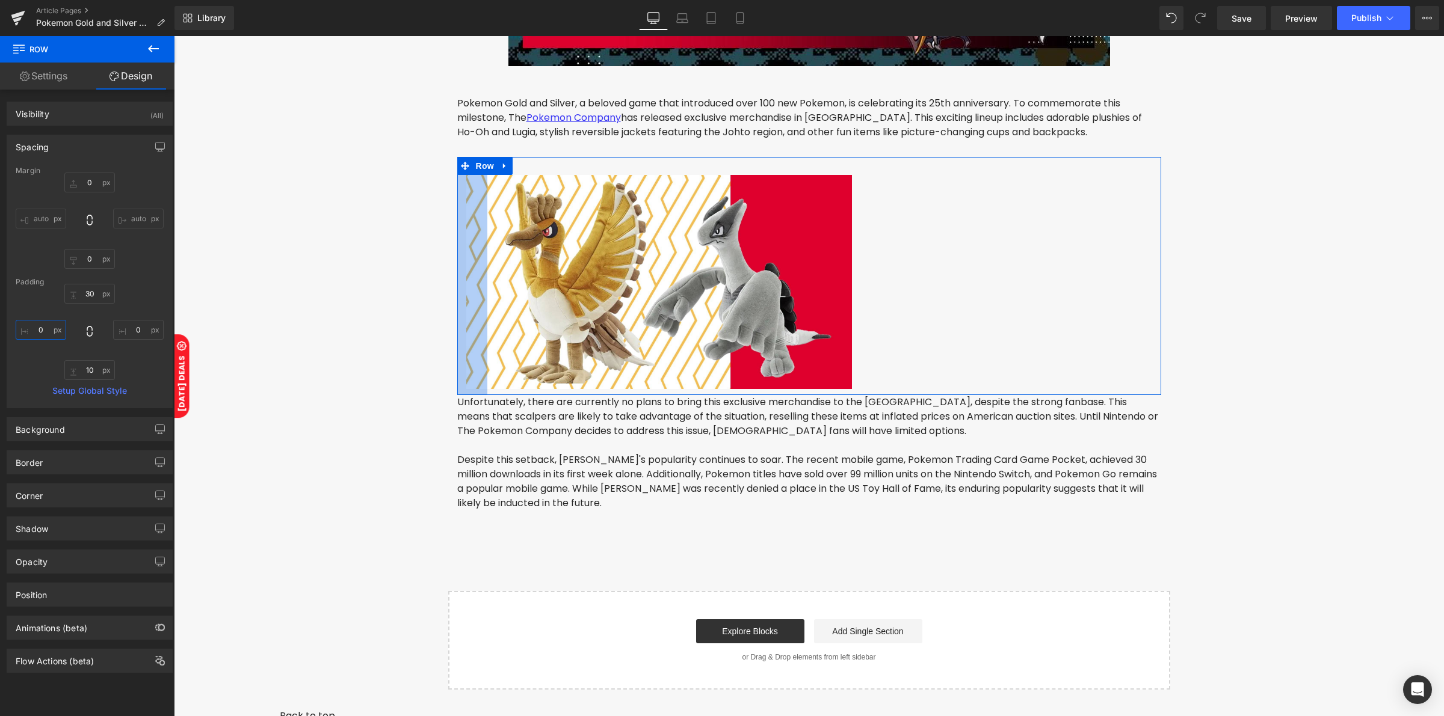
click at [45, 329] on input "0" at bounding box center [41, 330] width 51 height 20
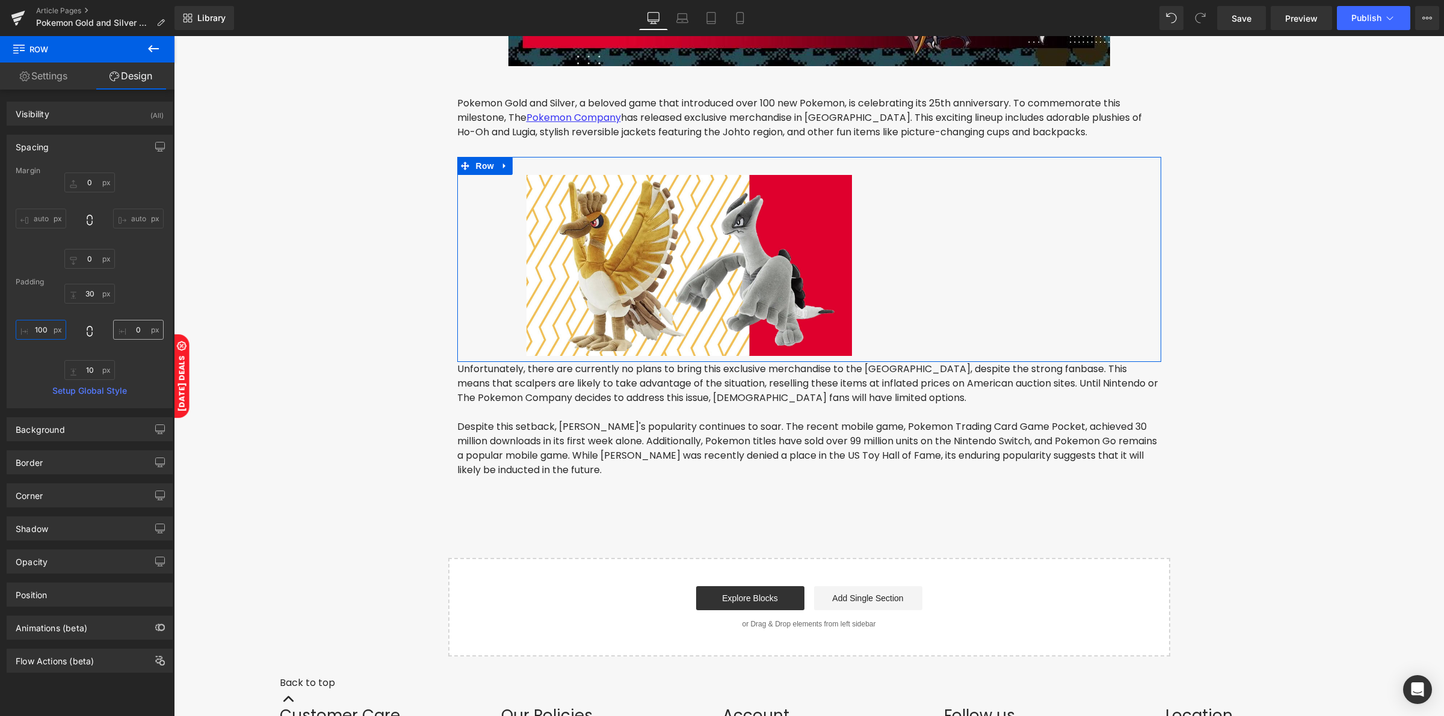
type input "100"
click at [137, 330] on input "0" at bounding box center [138, 330] width 51 height 20
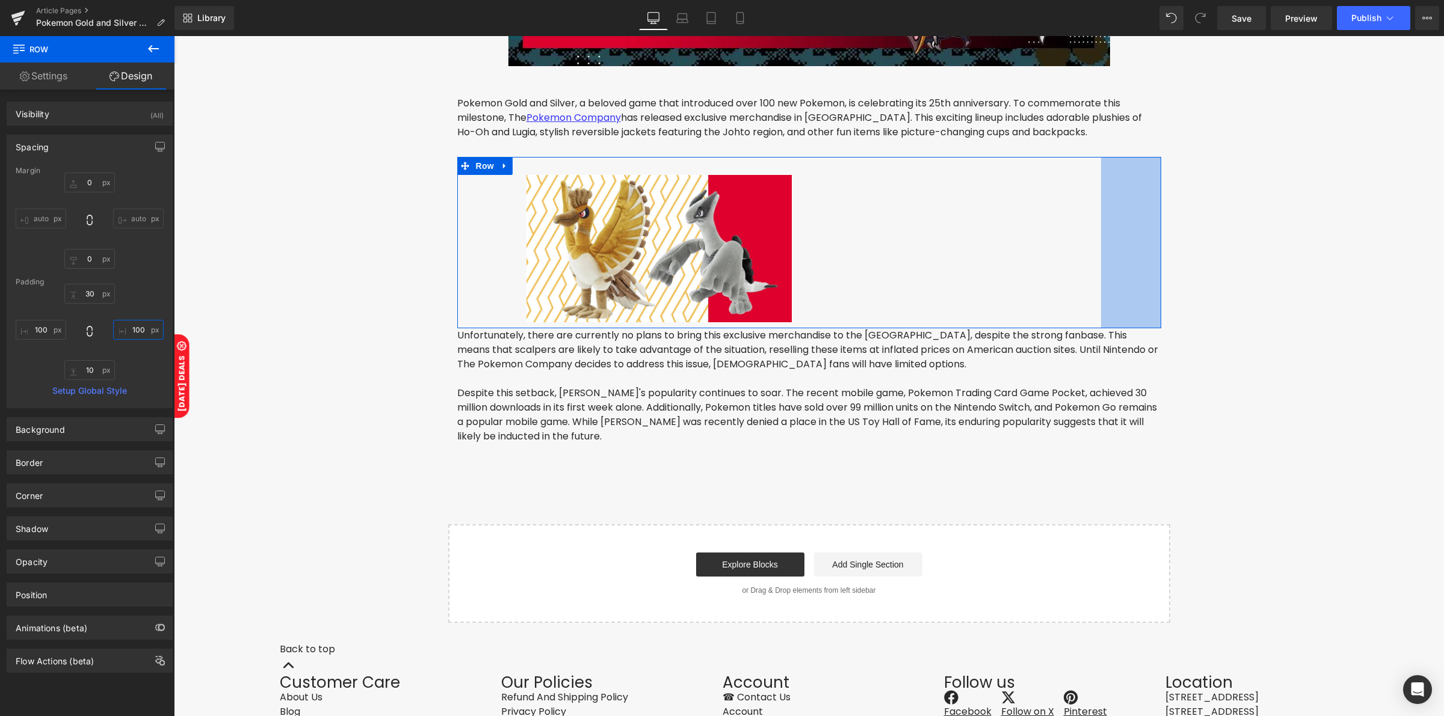
click at [121, 328] on input "100" at bounding box center [138, 330] width 51 height 20
type input "0"
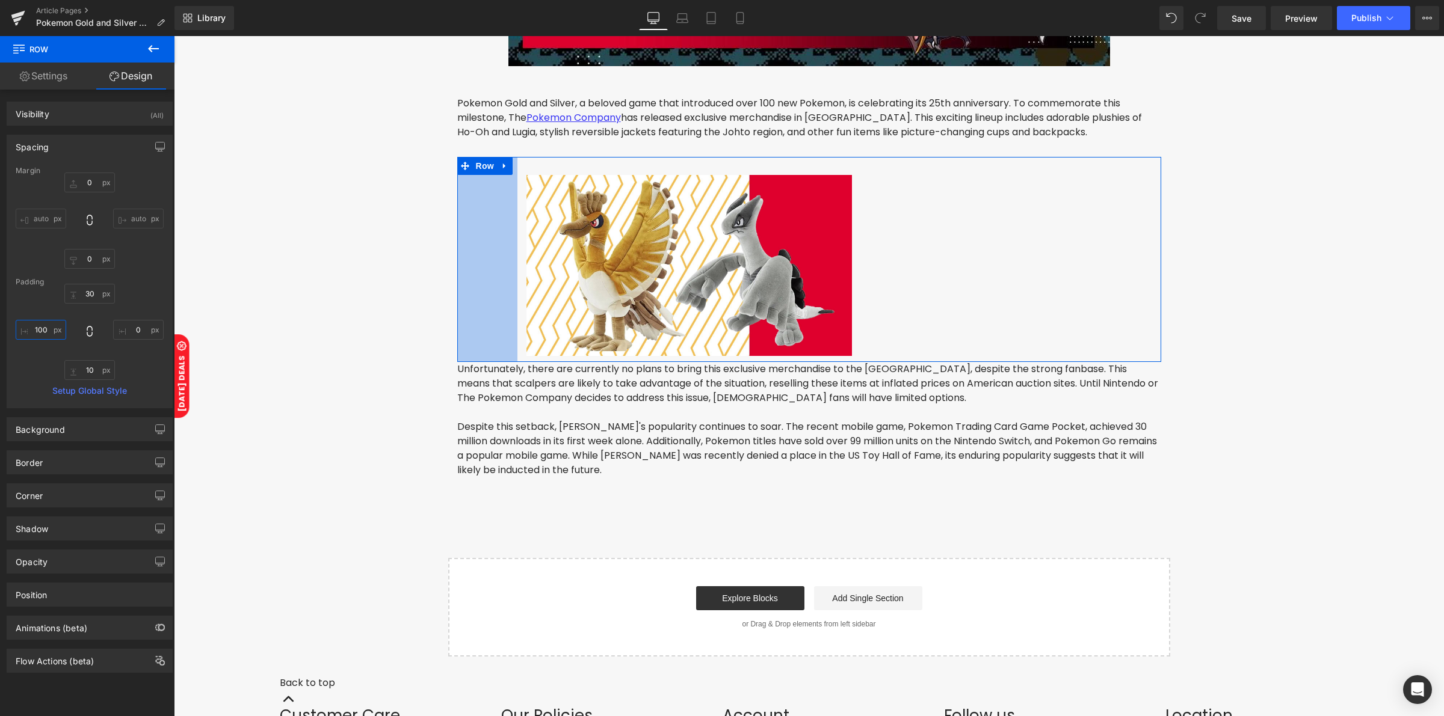
click at [48, 330] on input "100" at bounding box center [41, 330] width 51 height 20
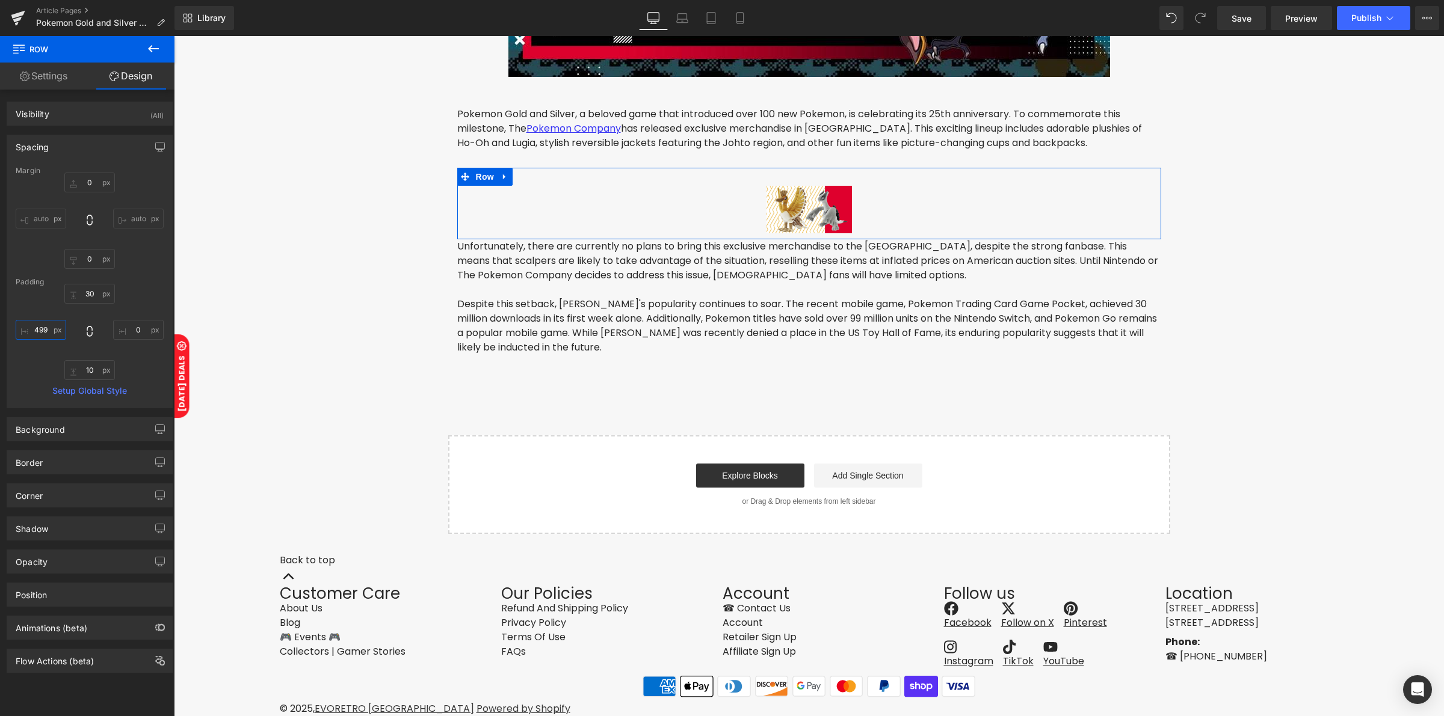
scroll to position [437, 0]
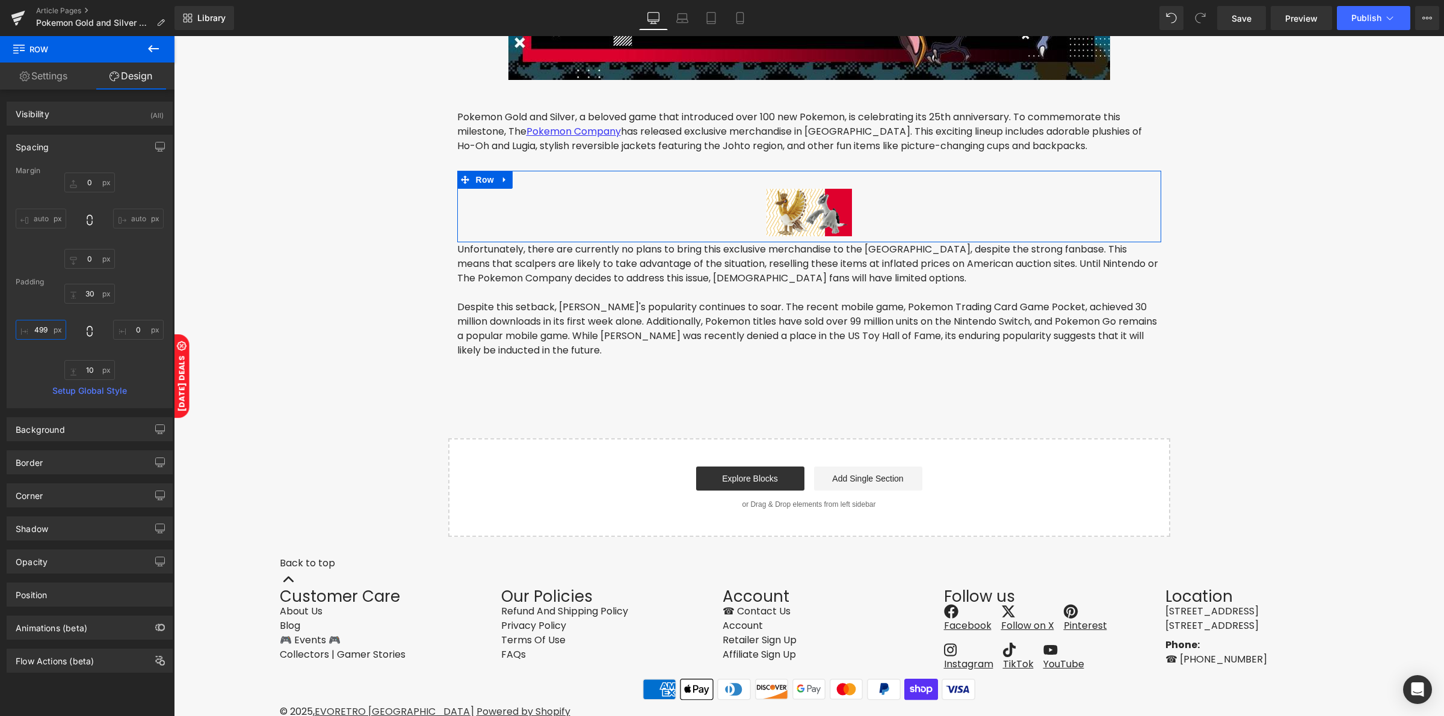
click at [47, 332] on input "499" at bounding box center [41, 330] width 51 height 20
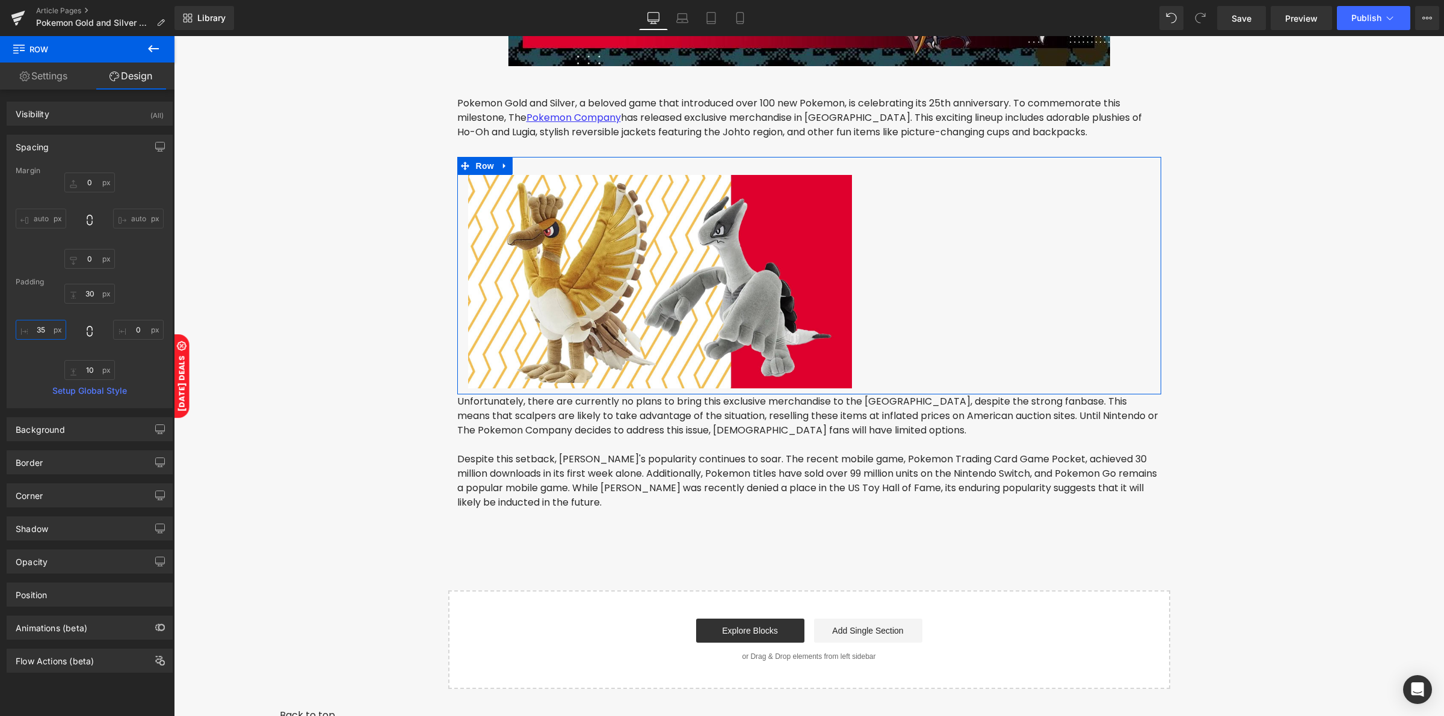
type input "350"
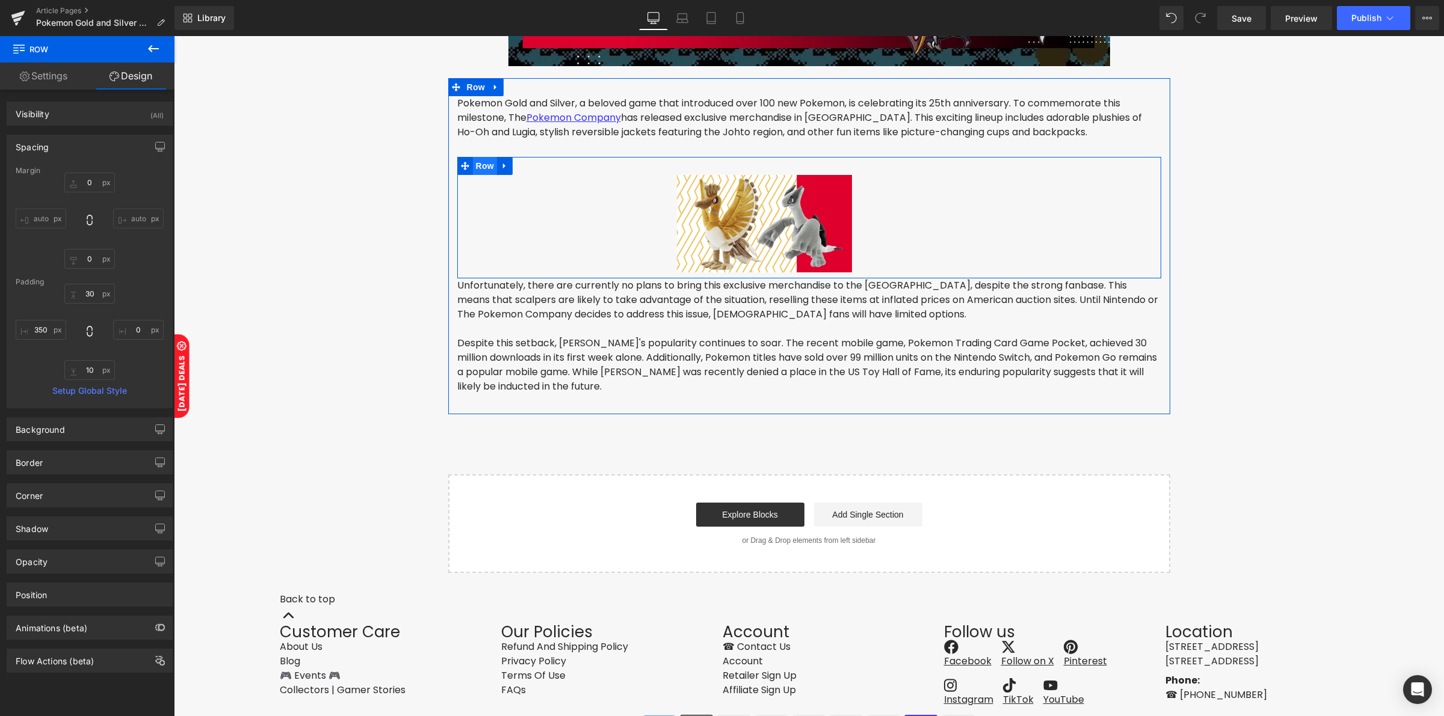
click at [477, 163] on span "Row" at bounding box center [485, 166] width 24 height 18
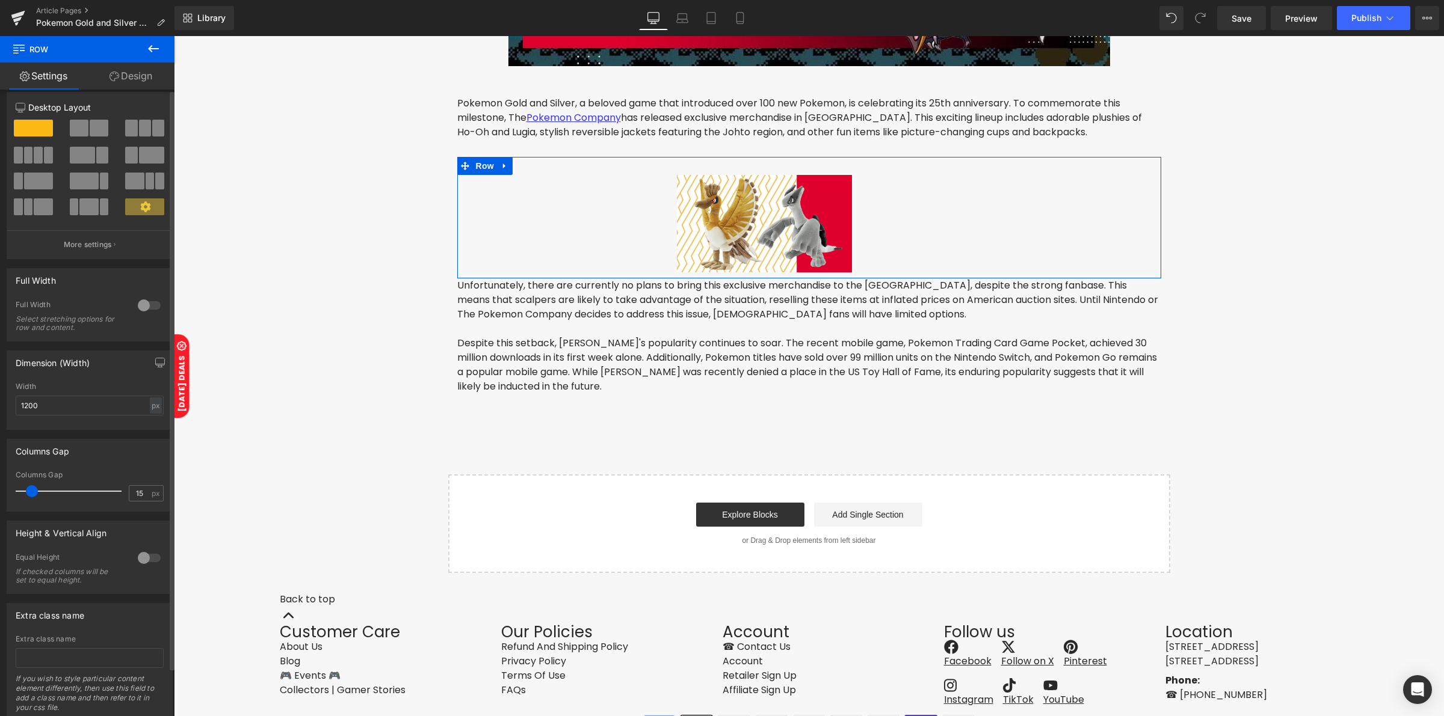
scroll to position [0, 0]
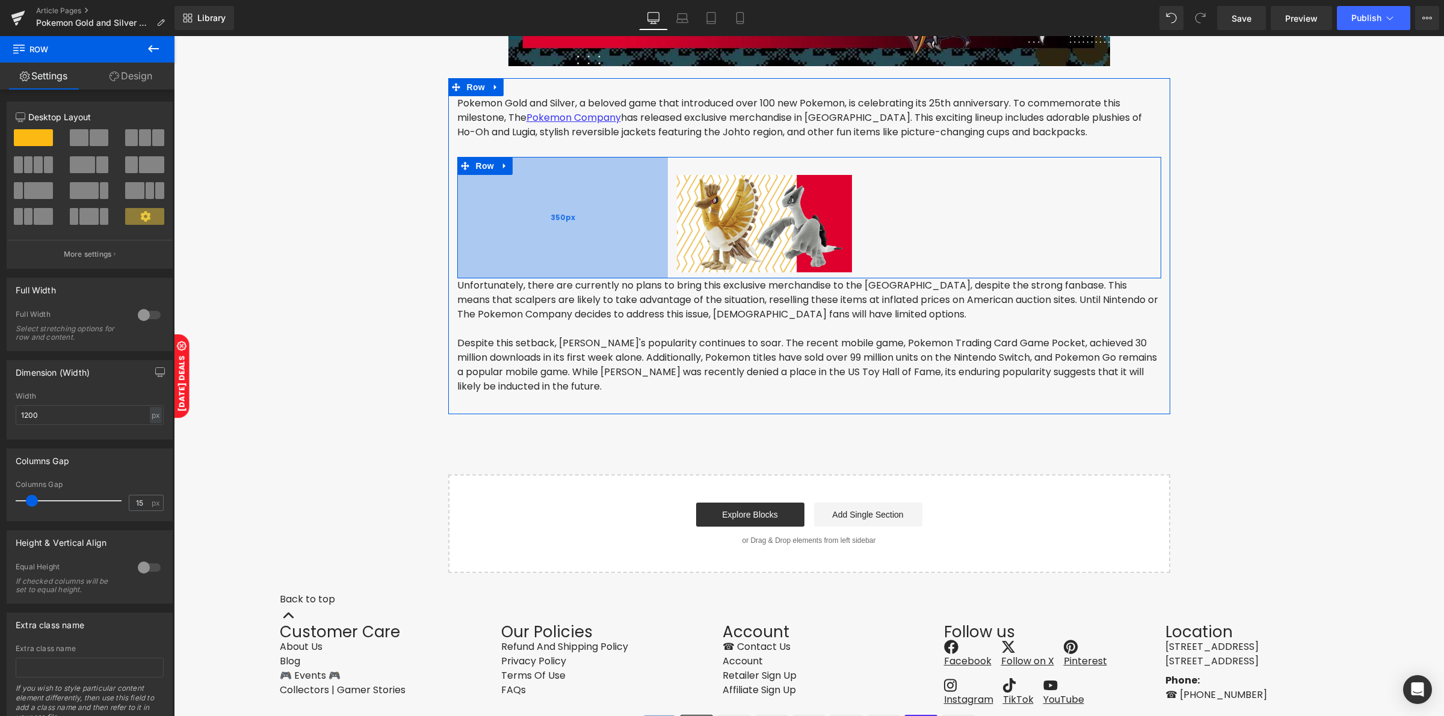
click at [538, 220] on div "350px" at bounding box center [562, 218] width 211 height 122
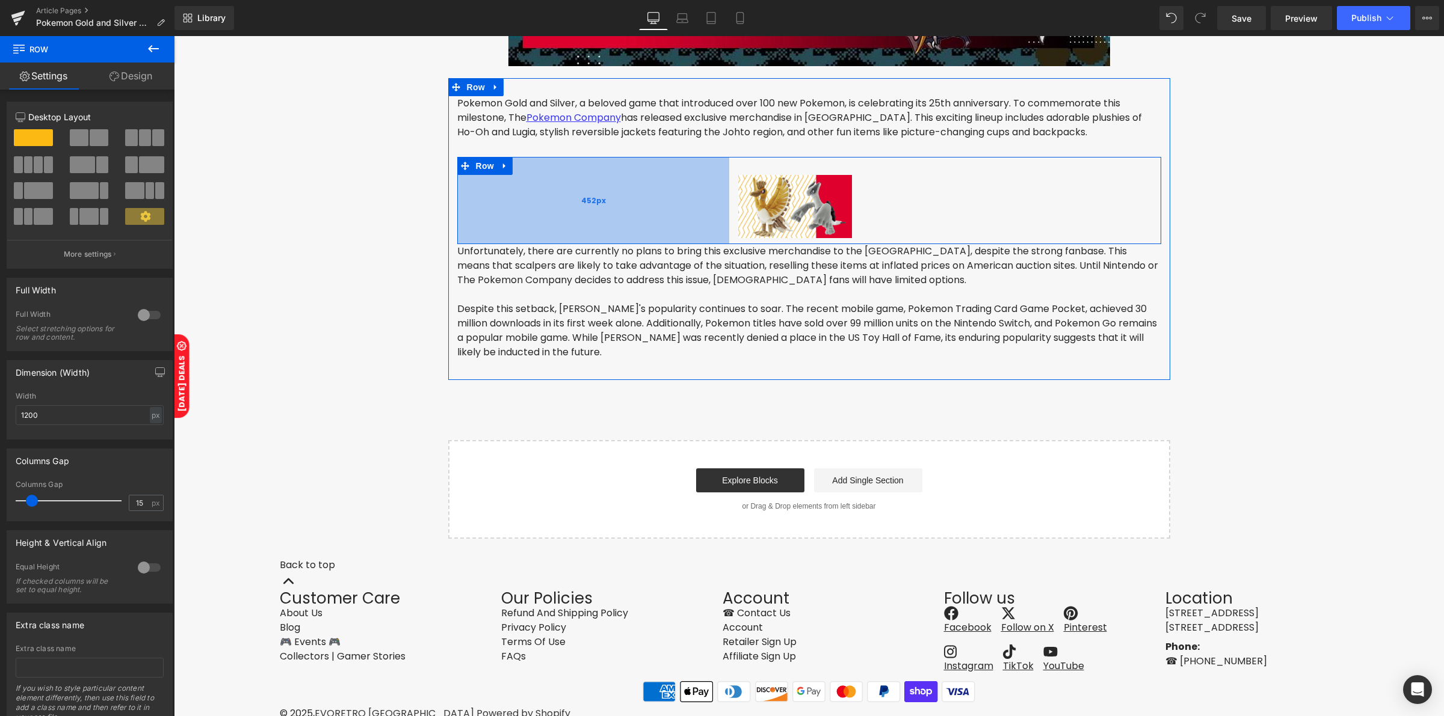
drag, startPoint x: 538, startPoint y: 220, endPoint x: 599, endPoint y: 233, distance: 62.8
click at [599, 233] on div "452px" at bounding box center [593, 200] width 272 height 87
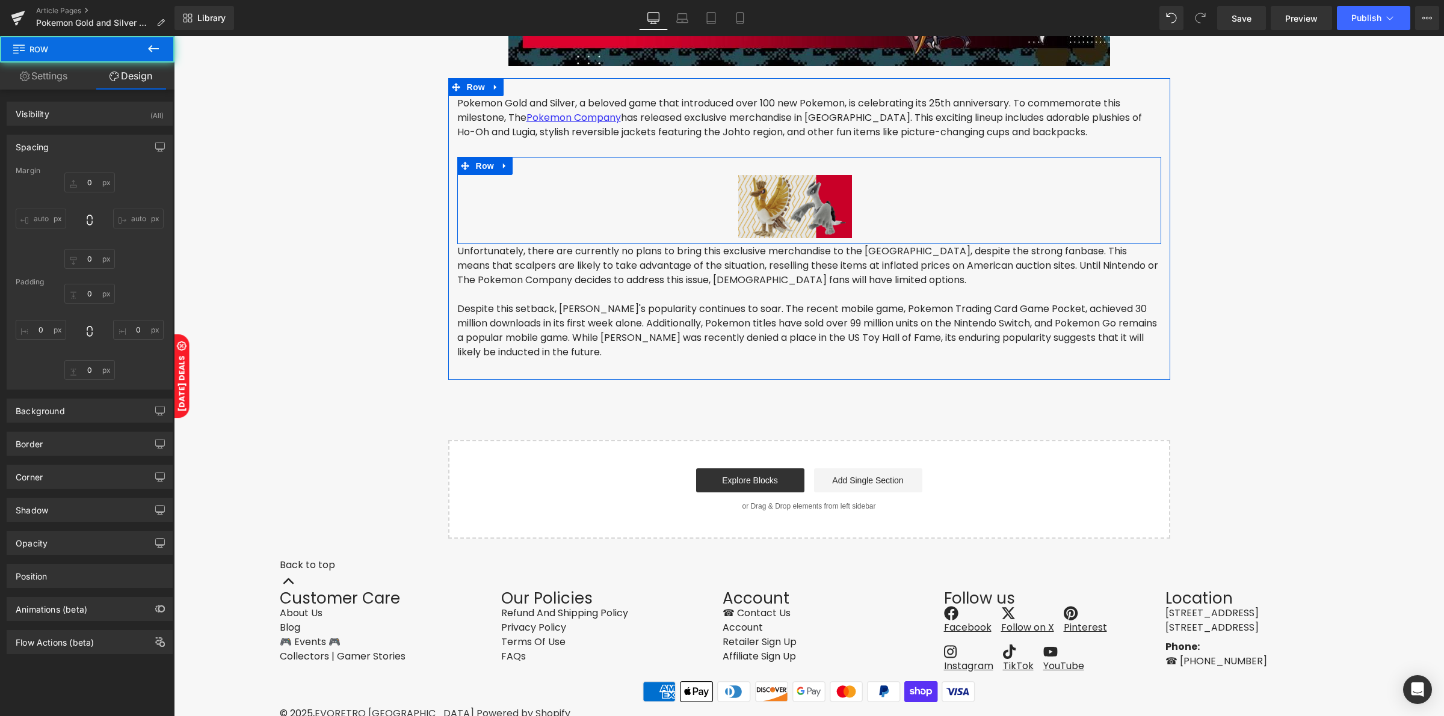
type input "0"
type input "30"
type input "0"
type input "10"
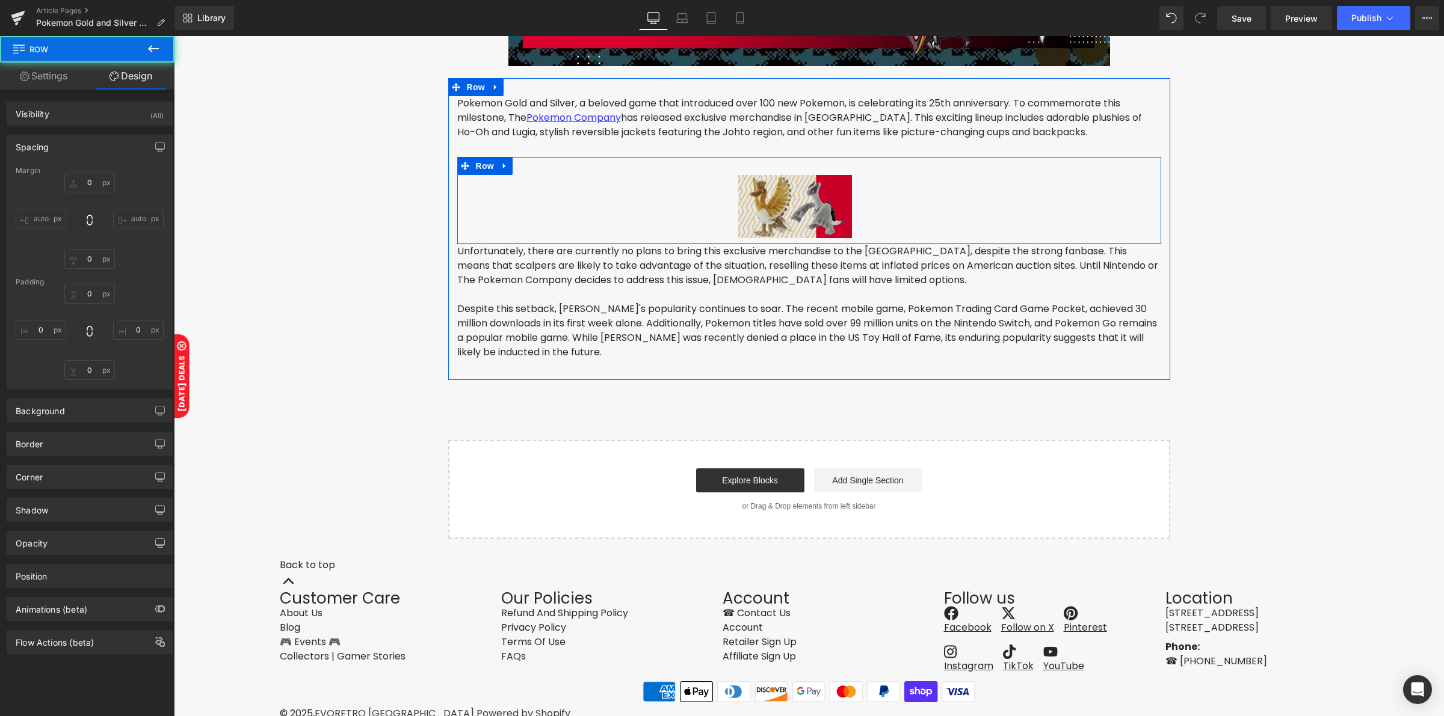
type input "452"
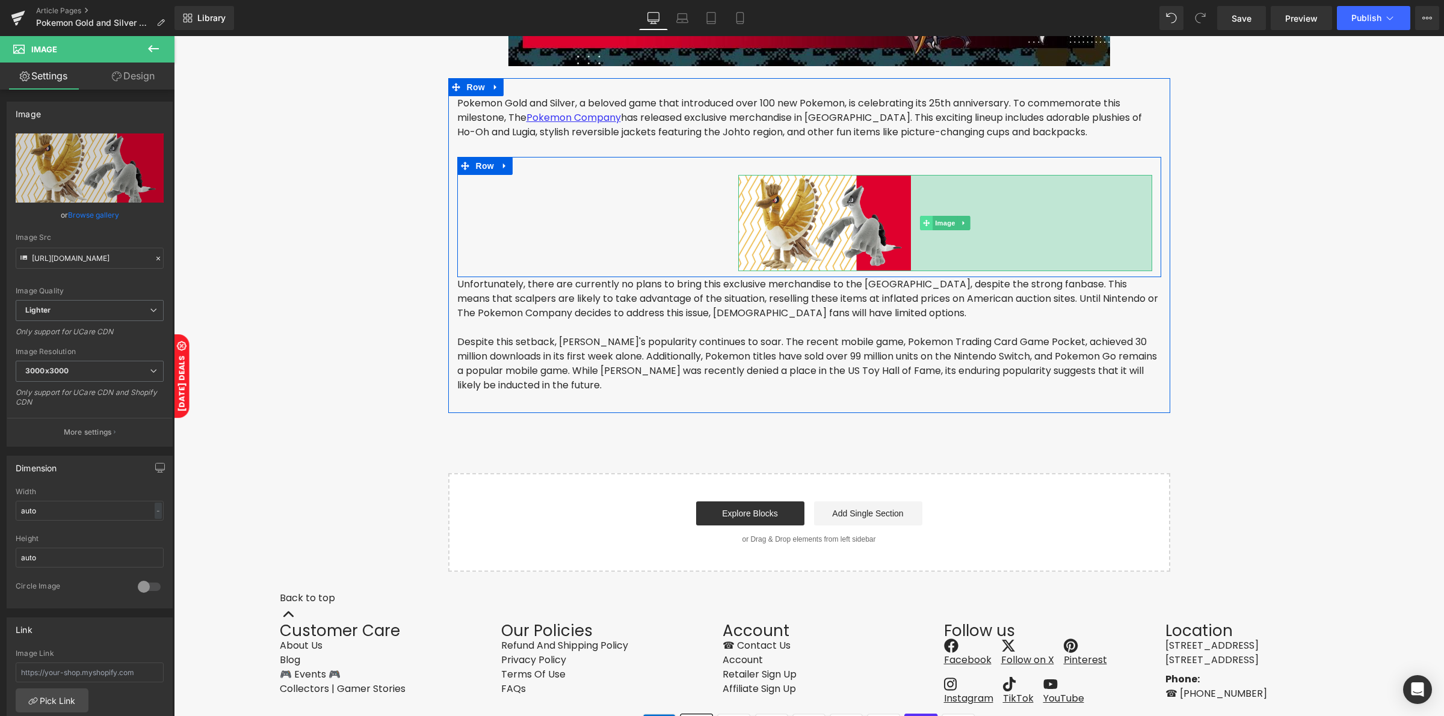
drag, startPoint x: 859, startPoint y: 209, endPoint x: 918, endPoint y: 227, distance: 61.5
click at [918, 227] on div "Image 401px" at bounding box center [945, 223] width 414 height 96
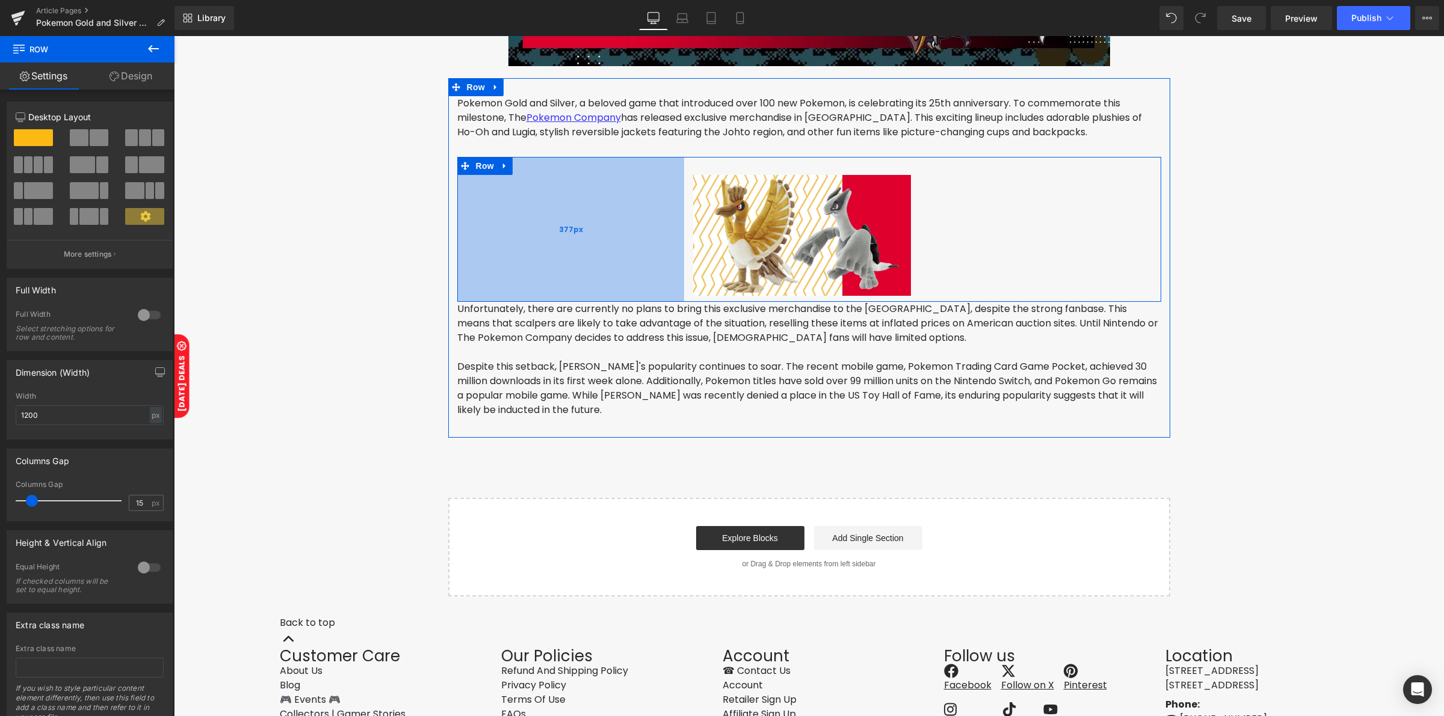
drag, startPoint x: 715, startPoint y: 223, endPoint x: 672, endPoint y: 229, distance: 43.7
click at [668, 229] on div "377px" at bounding box center [570, 229] width 227 height 145
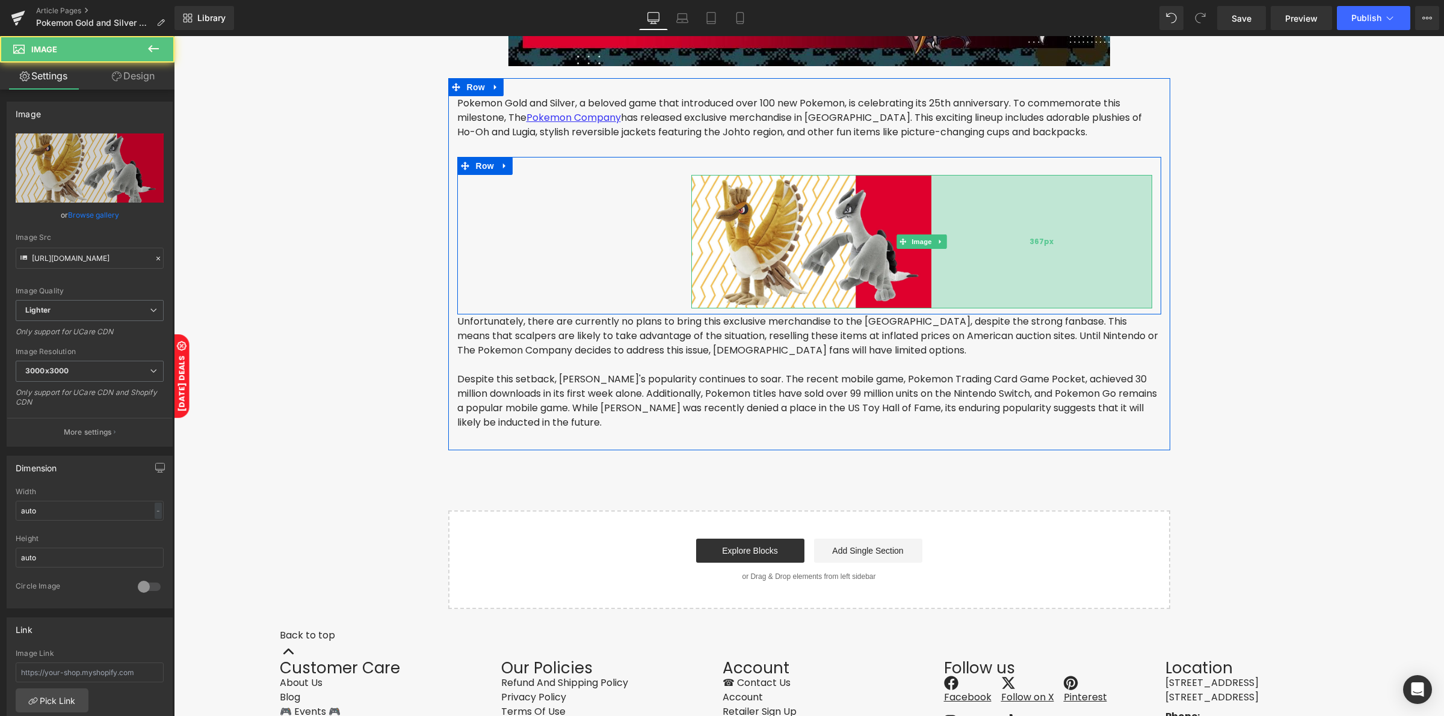
drag, startPoint x: 913, startPoint y: 256, endPoint x: 928, endPoint y: 260, distance: 16.1
click at [931, 260] on div "367px" at bounding box center [1041, 242] width 221 height 134
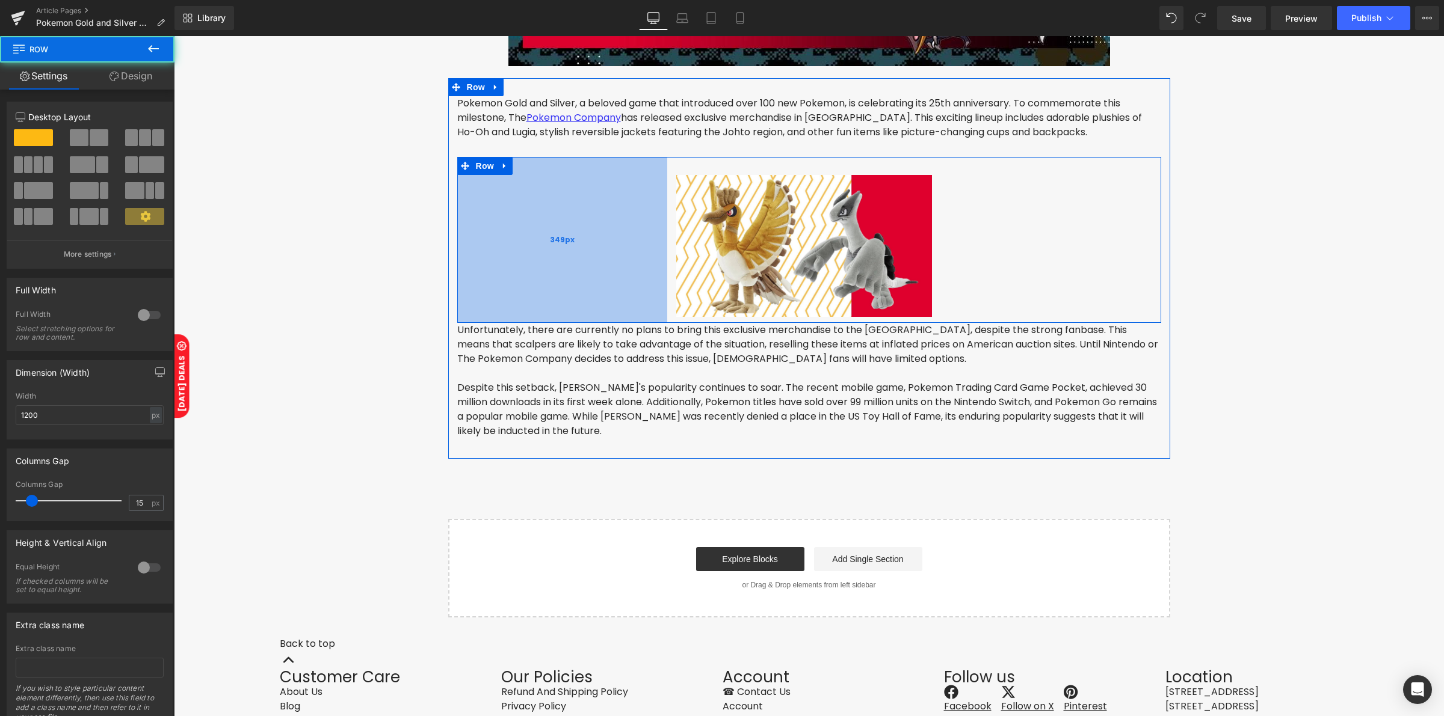
drag, startPoint x: 675, startPoint y: 251, endPoint x: 660, endPoint y: 256, distance: 15.8
click at [660, 256] on div "349px" at bounding box center [562, 240] width 210 height 166
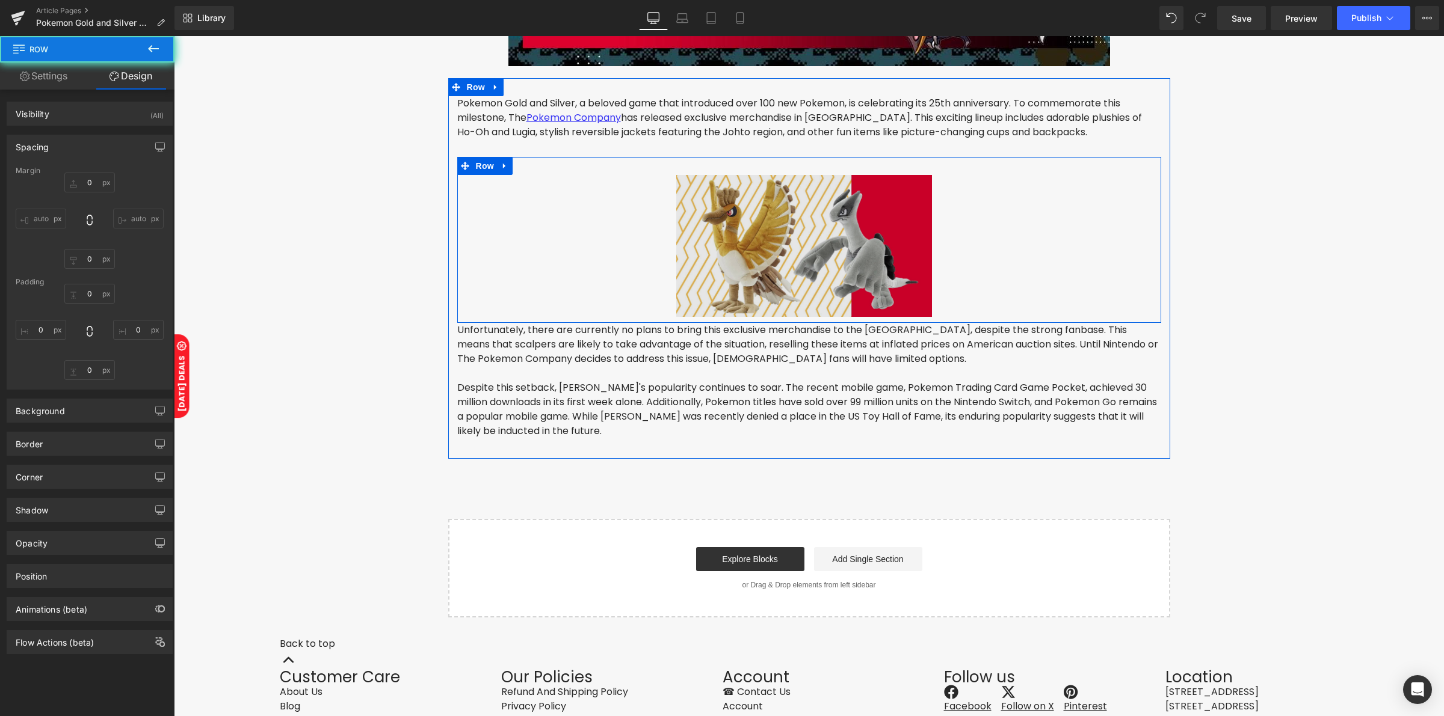
type input "0"
type input "30"
type input "0"
type input "10"
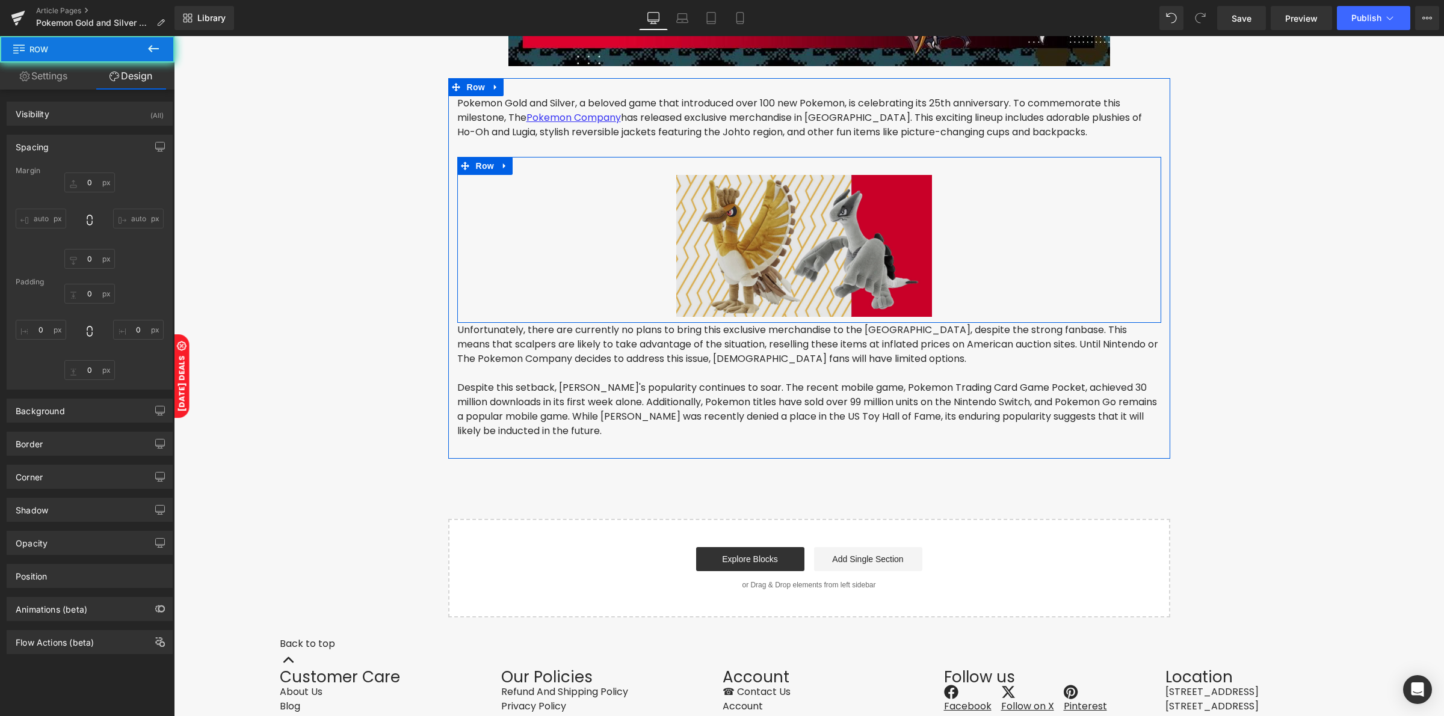
type input "349"
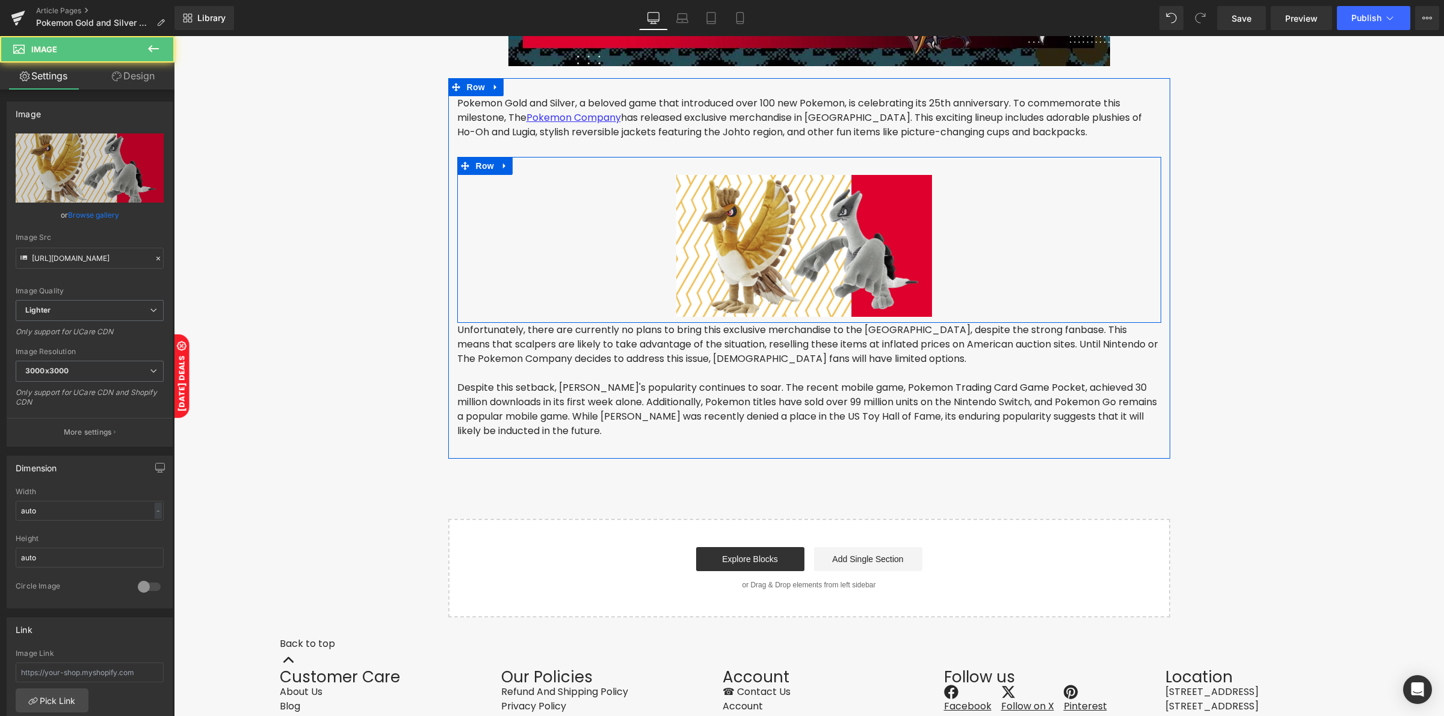
drag, startPoint x: 819, startPoint y: 176, endPoint x: 819, endPoint y: 161, distance: 15.0
click at [819, 161] on div "Image 366px Row 349px" at bounding box center [809, 240] width 704 height 166
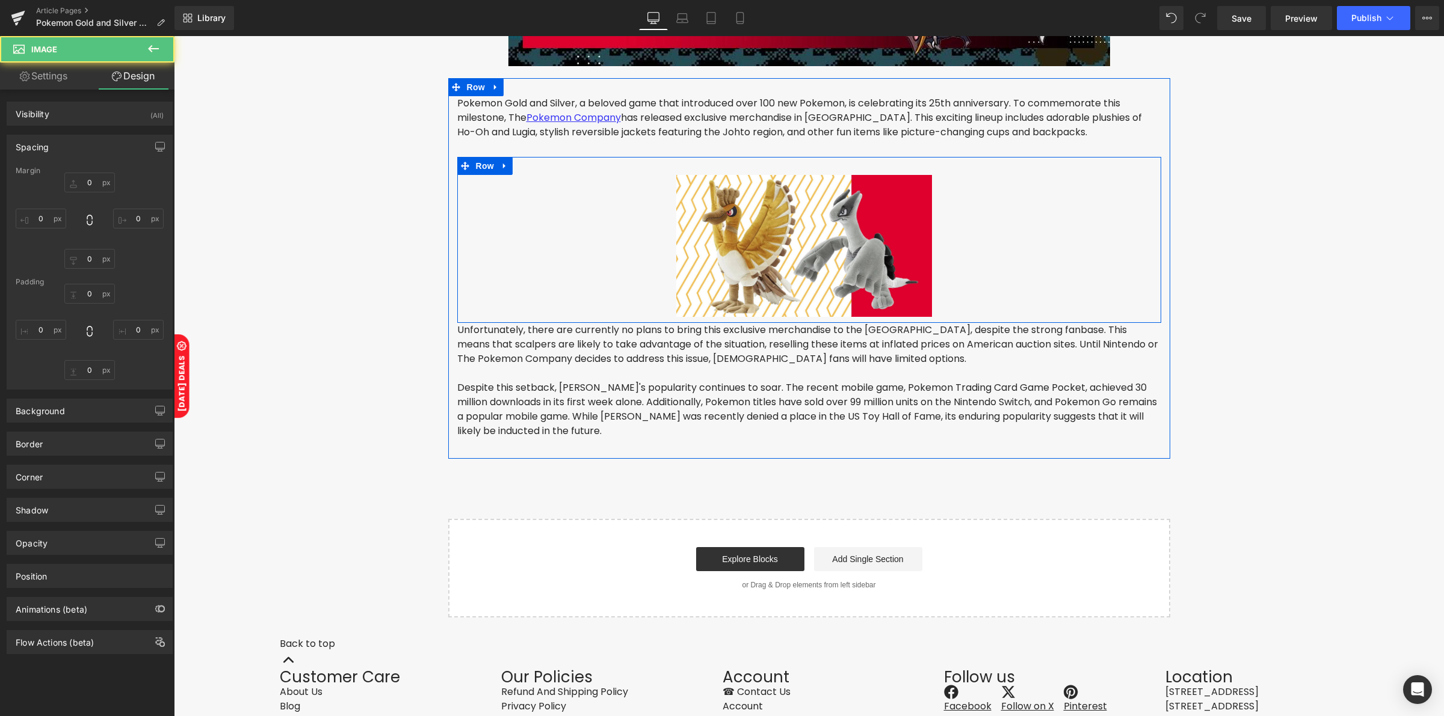
type input "0"
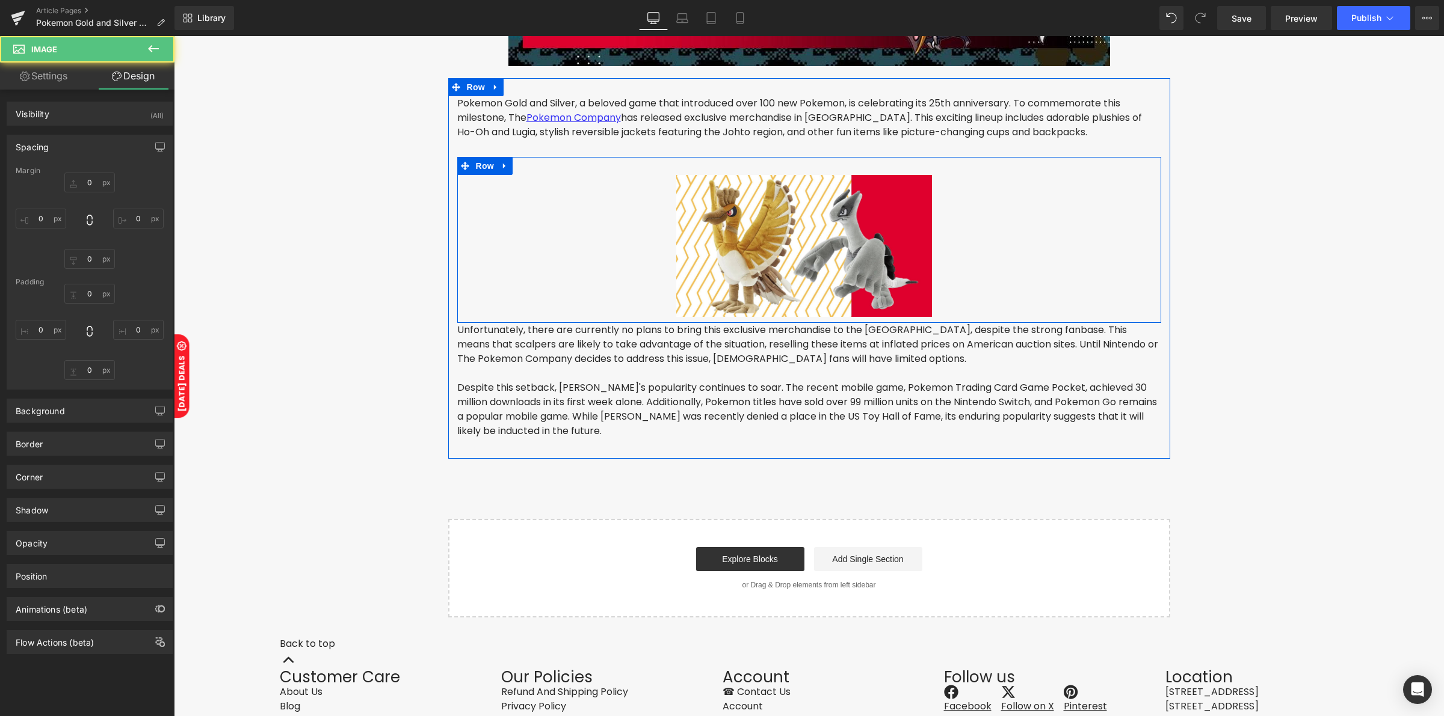
type input "366"
type input "0"
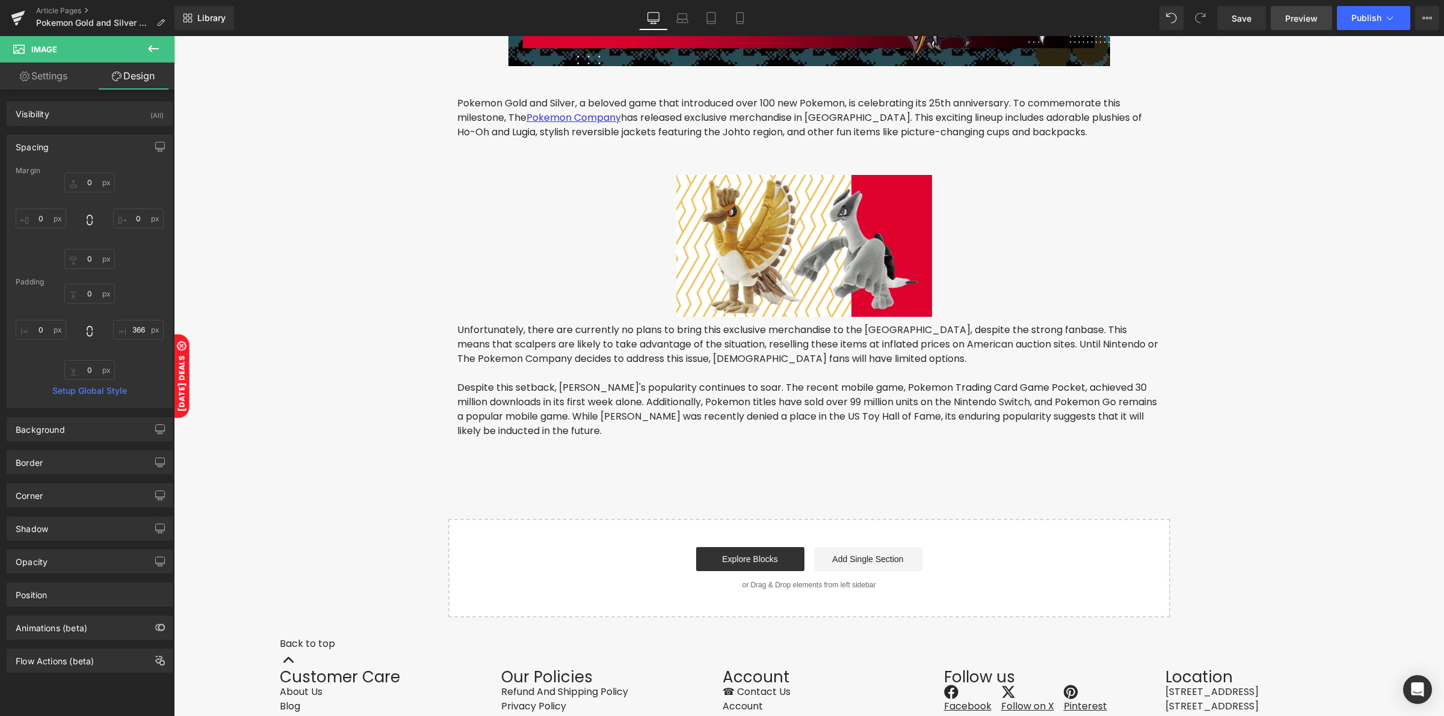
click at [1286, 24] on span "Preview" at bounding box center [1301, 18] width 32 height 13
click at [1252, 22] on link "Save" at bounding box center [1241, 18] width 49 height 24
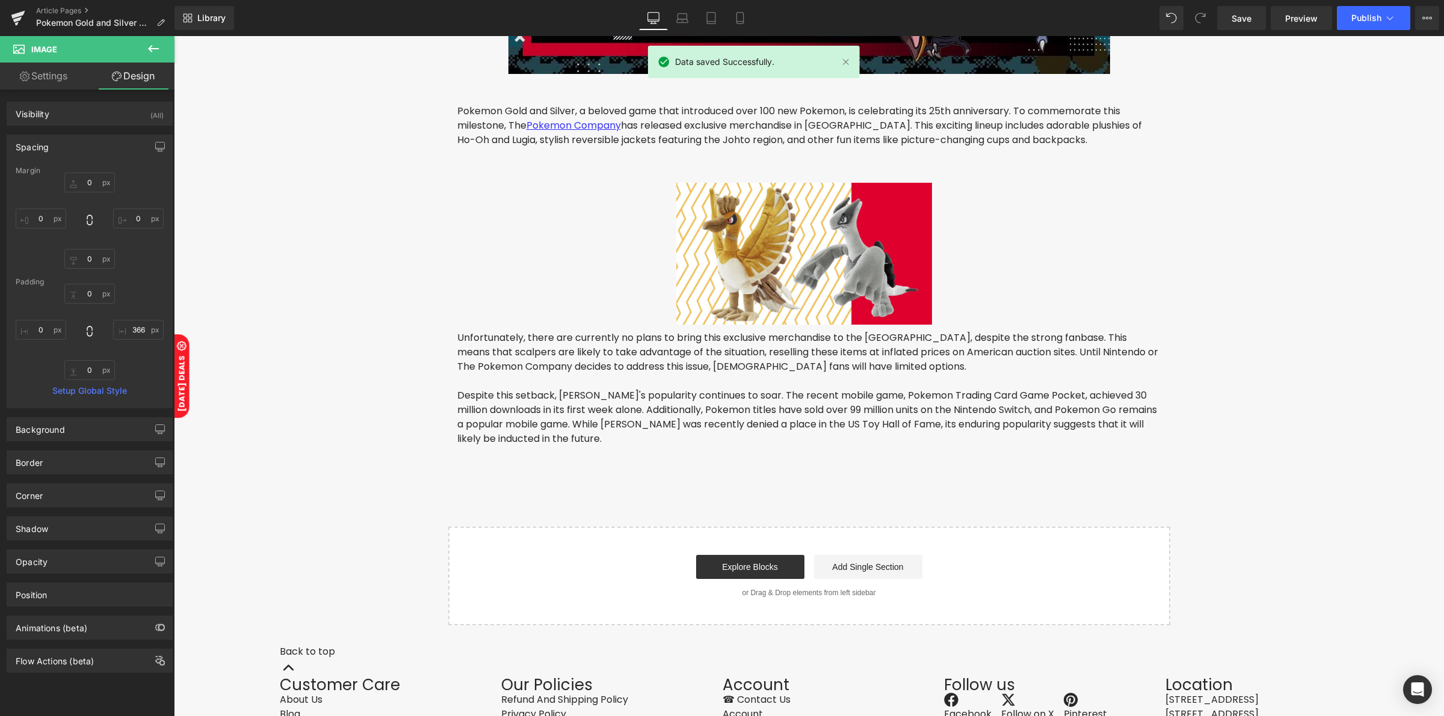
scroll to position [532, 0]
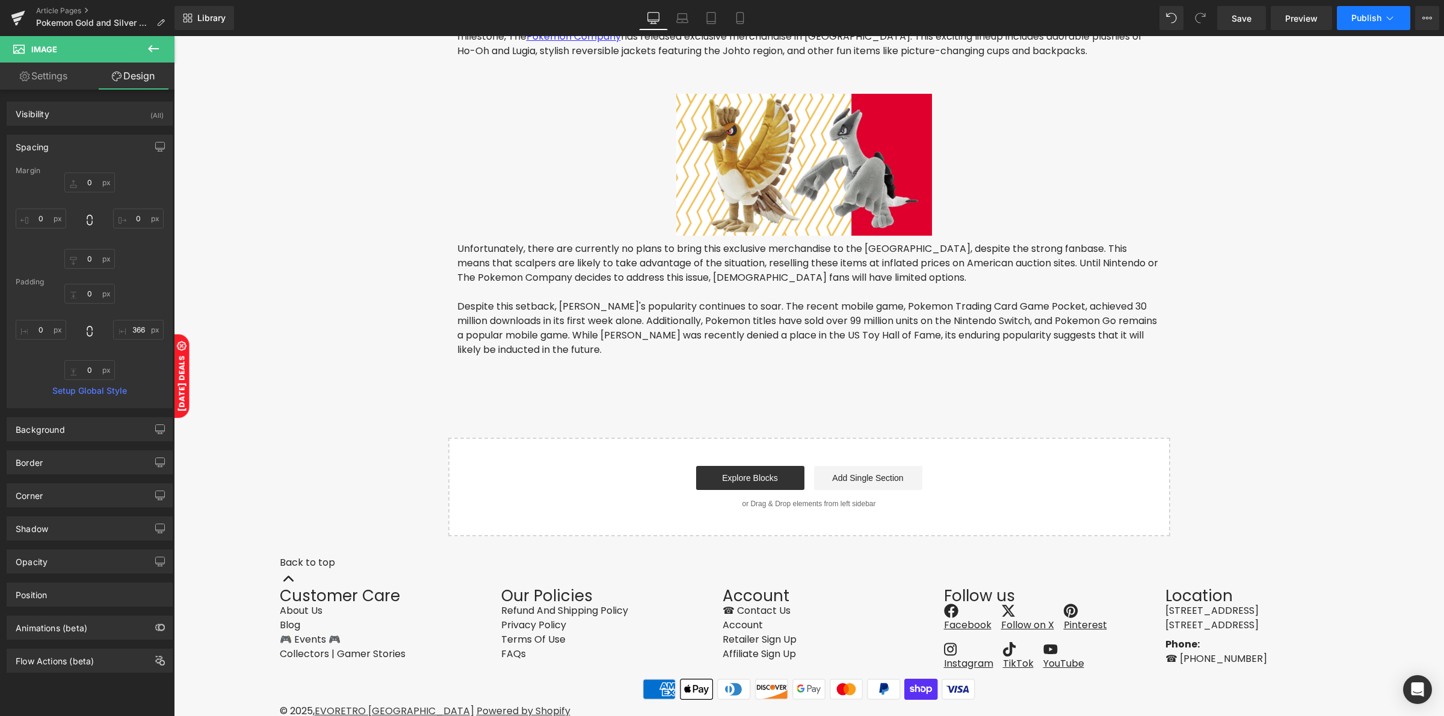
click at [1370, 19] on span "Publish" at bounding box center [1366, 18] width 30 height 10
click at [732, 21] on link "Mobile" at bounding box center [740, 18] width 29 height 24
type input "0"
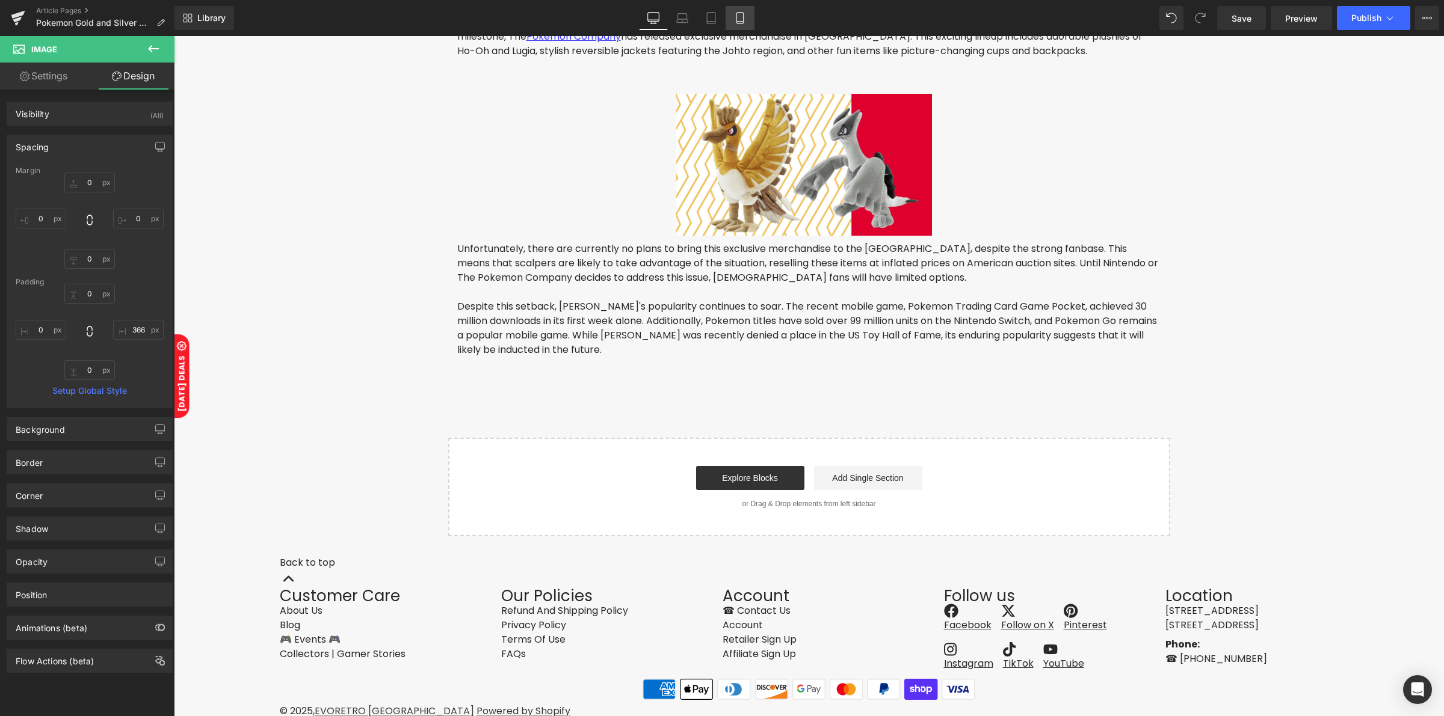
type input "0"
type input "366"
type input "0"
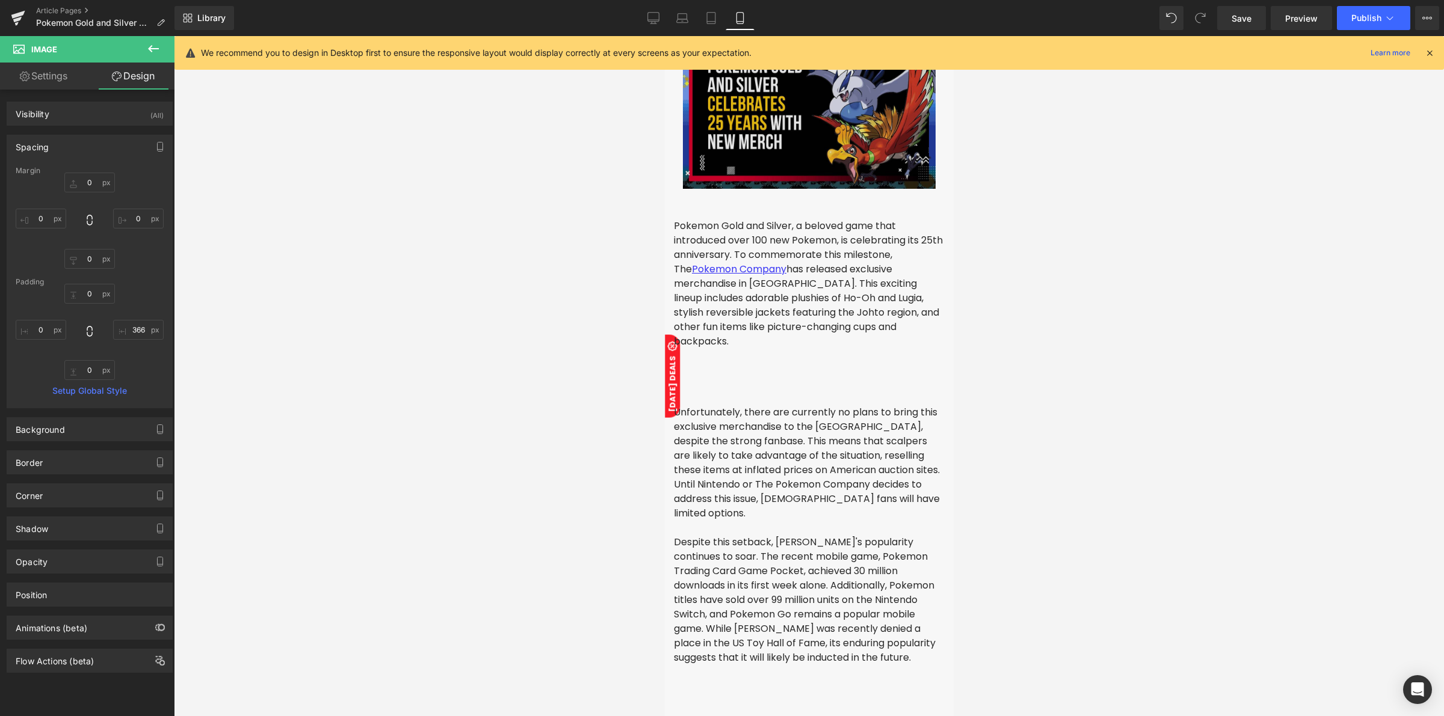
scroll to position [150, 0]
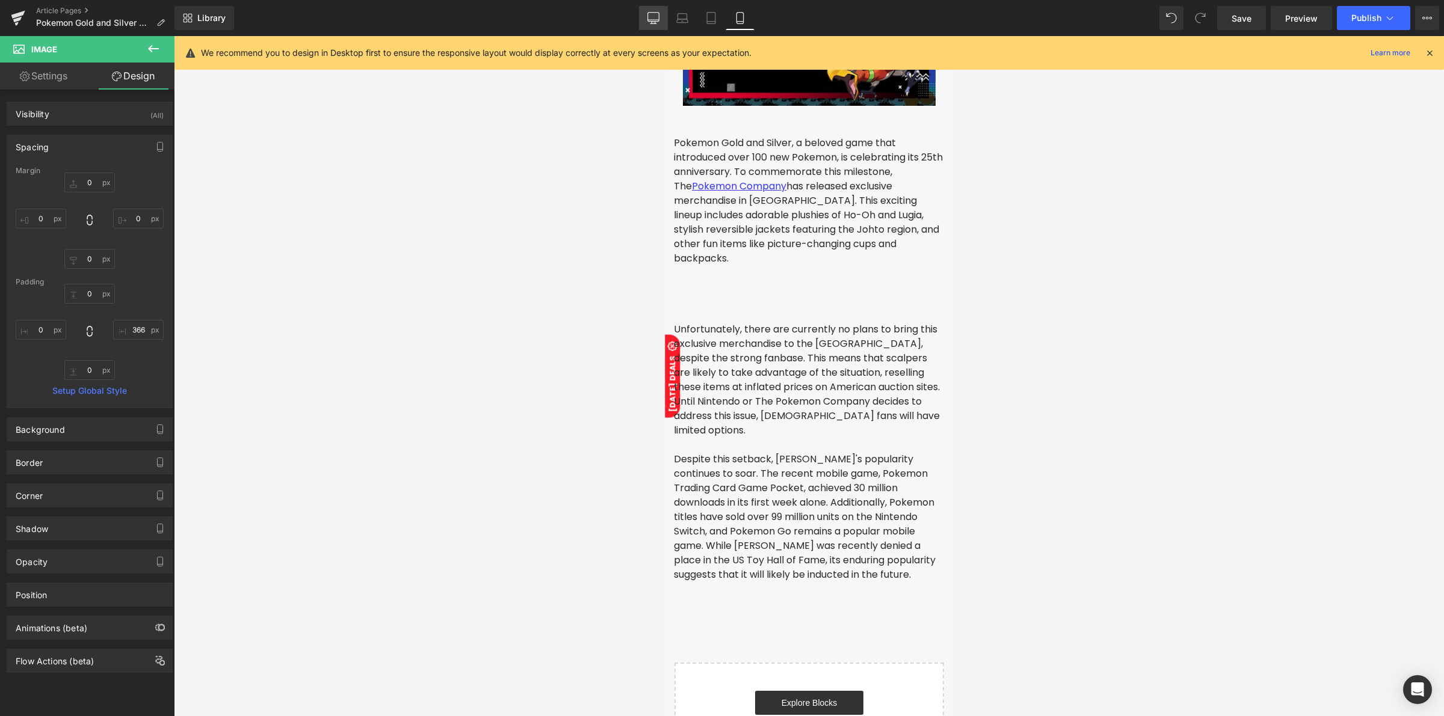
click at [652, 27] on link "Desktop" at bounding box center [653, 18] width 29 height 24
type input "0"
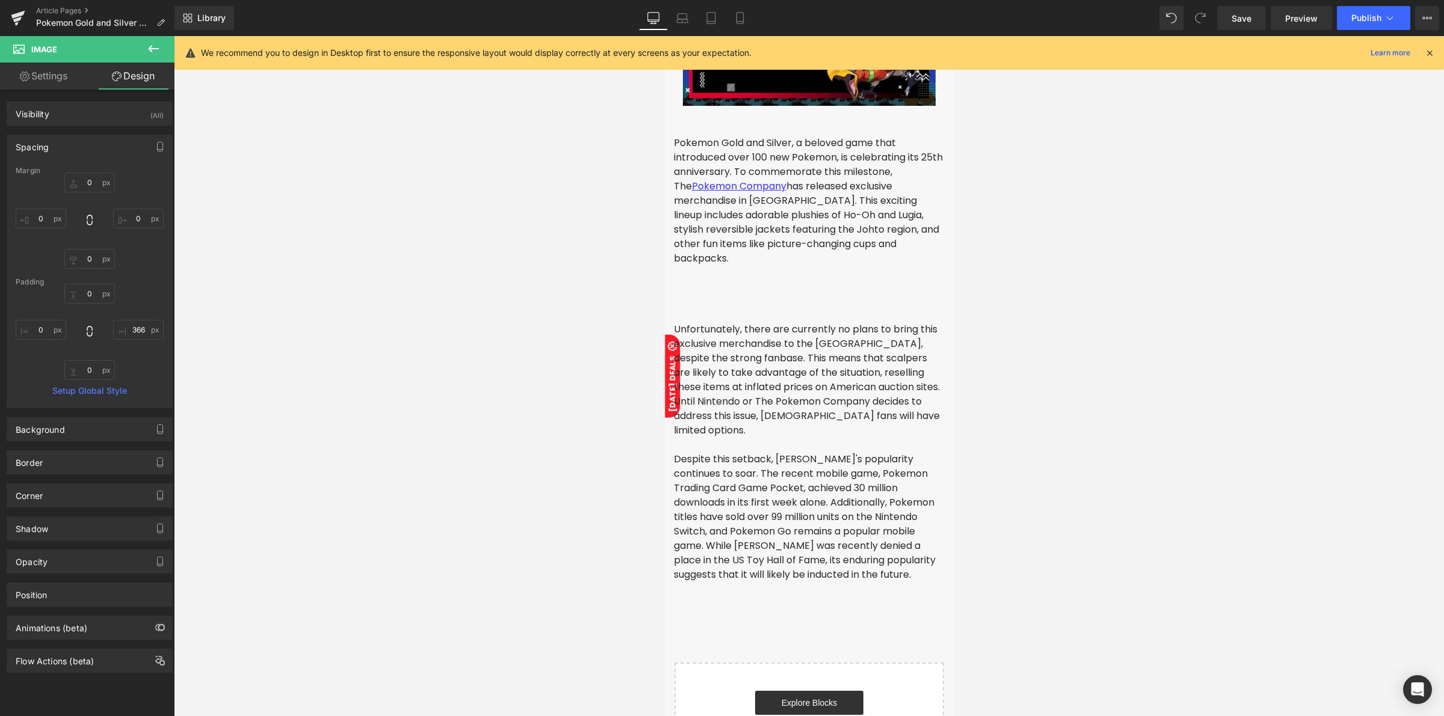
type input "0"
type input "366"
type input "0"
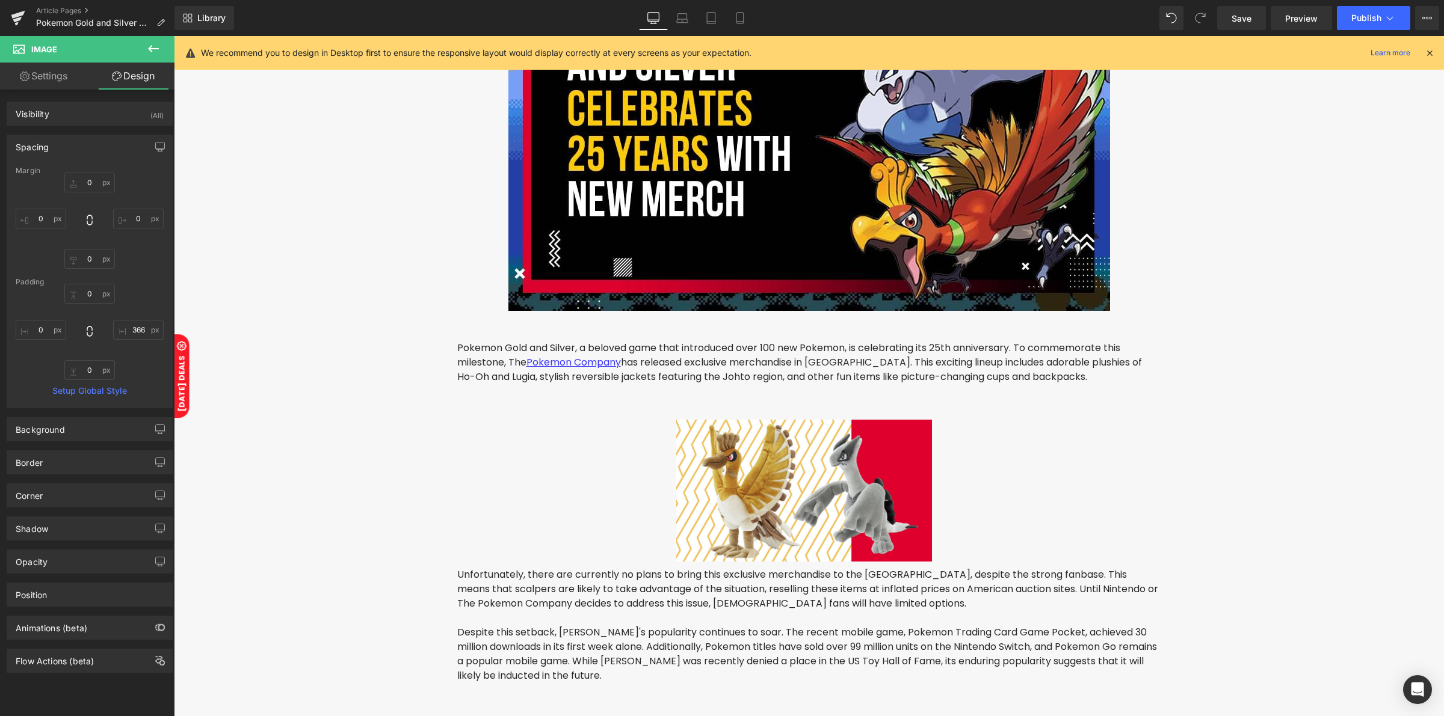
scroll to position [331, 0]
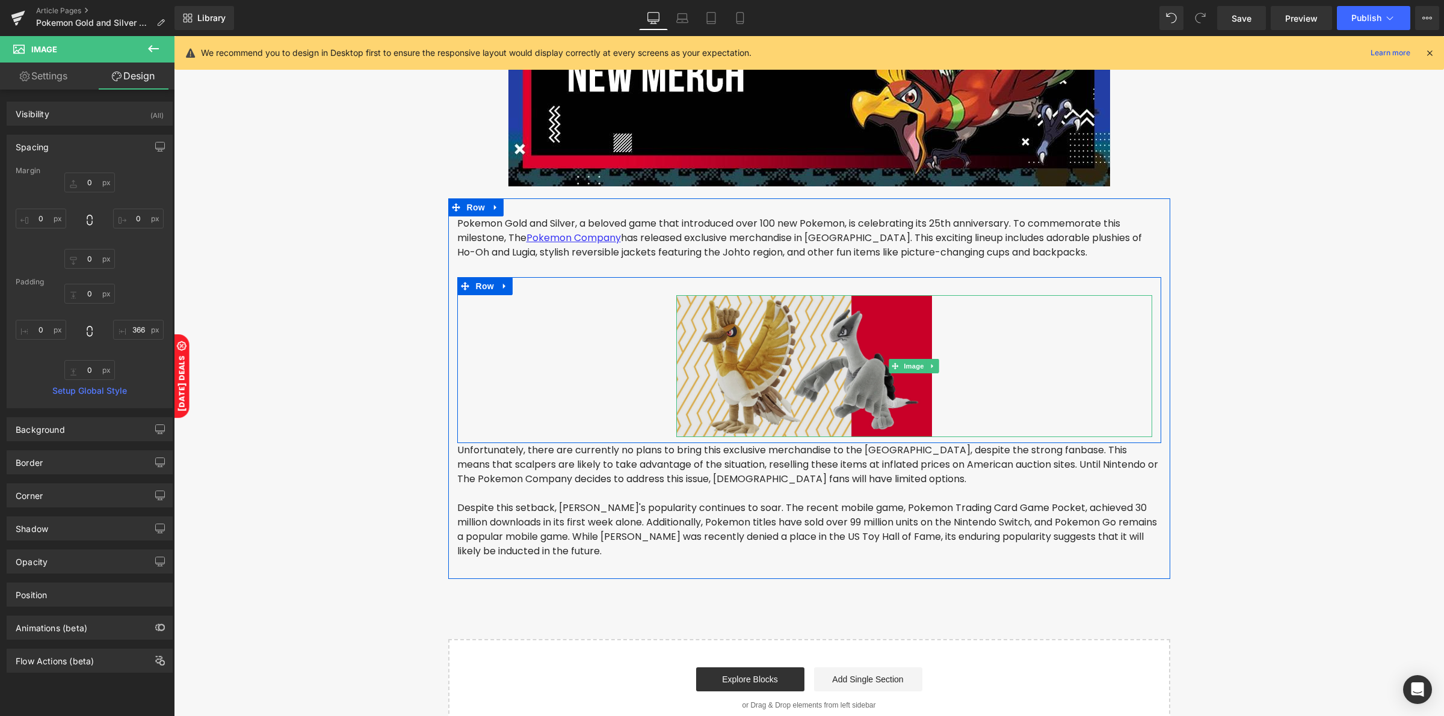
click at [694, 314] on img at bounding box center [914, 366] width 476 height 142
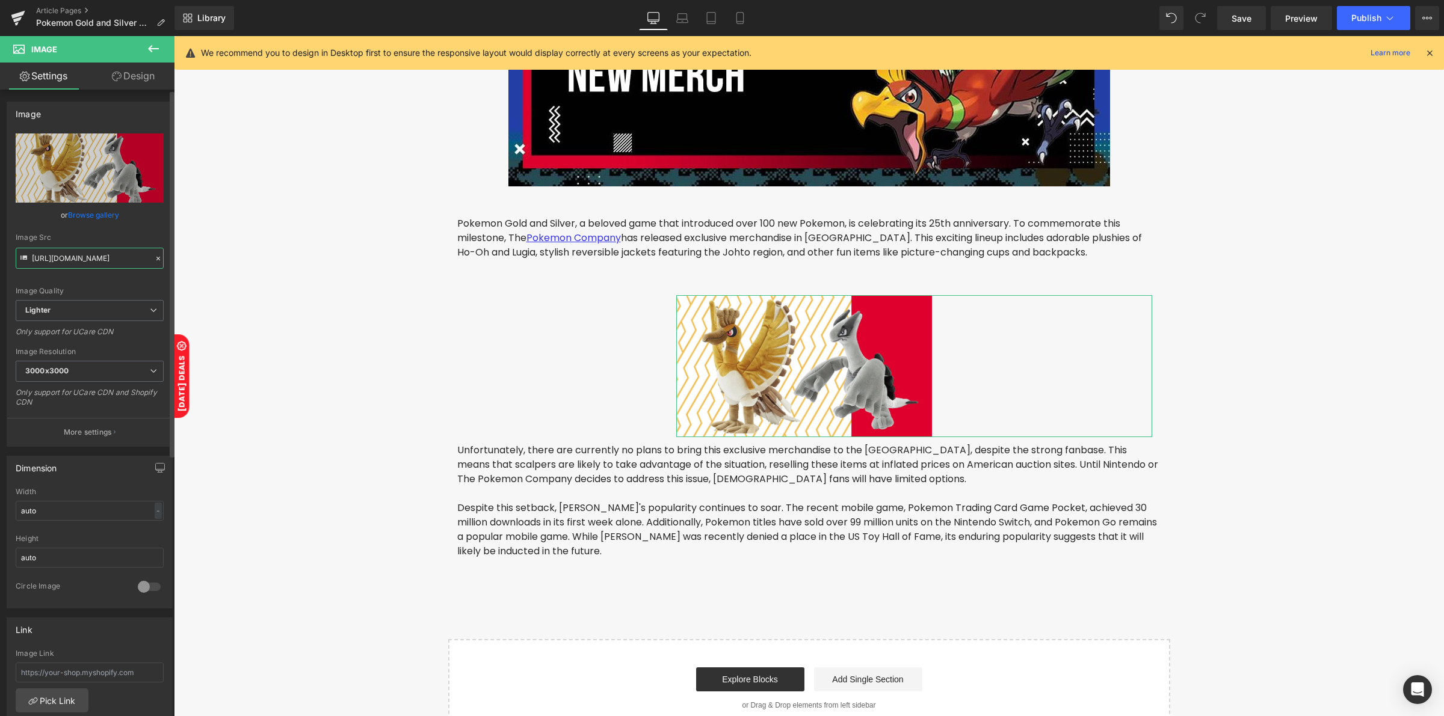
click at [109, 262] on input "[URL][DOMAIN_NAME]" at bounding box center [90, 258] width 148 height 21
click at [119, 259] on input "[URL][DOMAIN_NAME]" at bounding box center [90, 258] width 148 height 21
click at [739, 18] on icon at bounding box center [740, 18] width 12 height 12
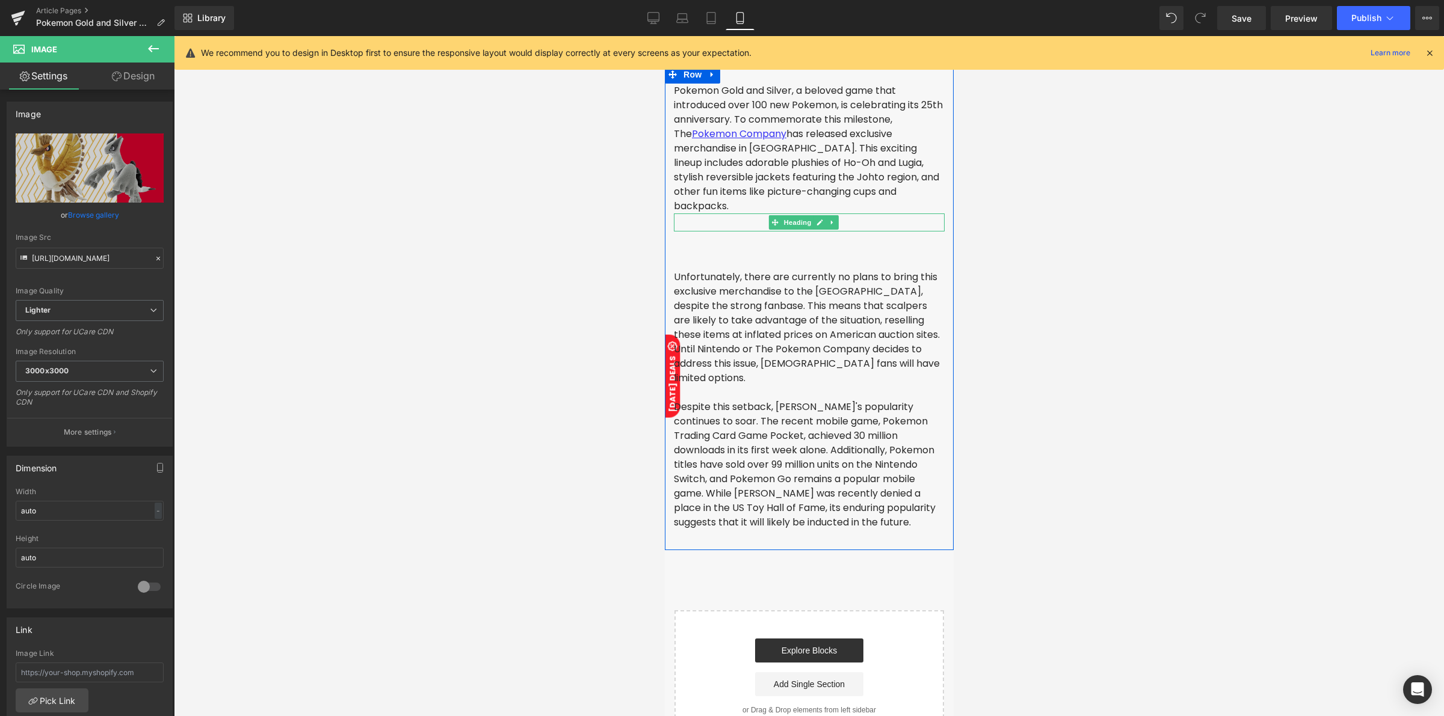
scroll to position [226, 0]
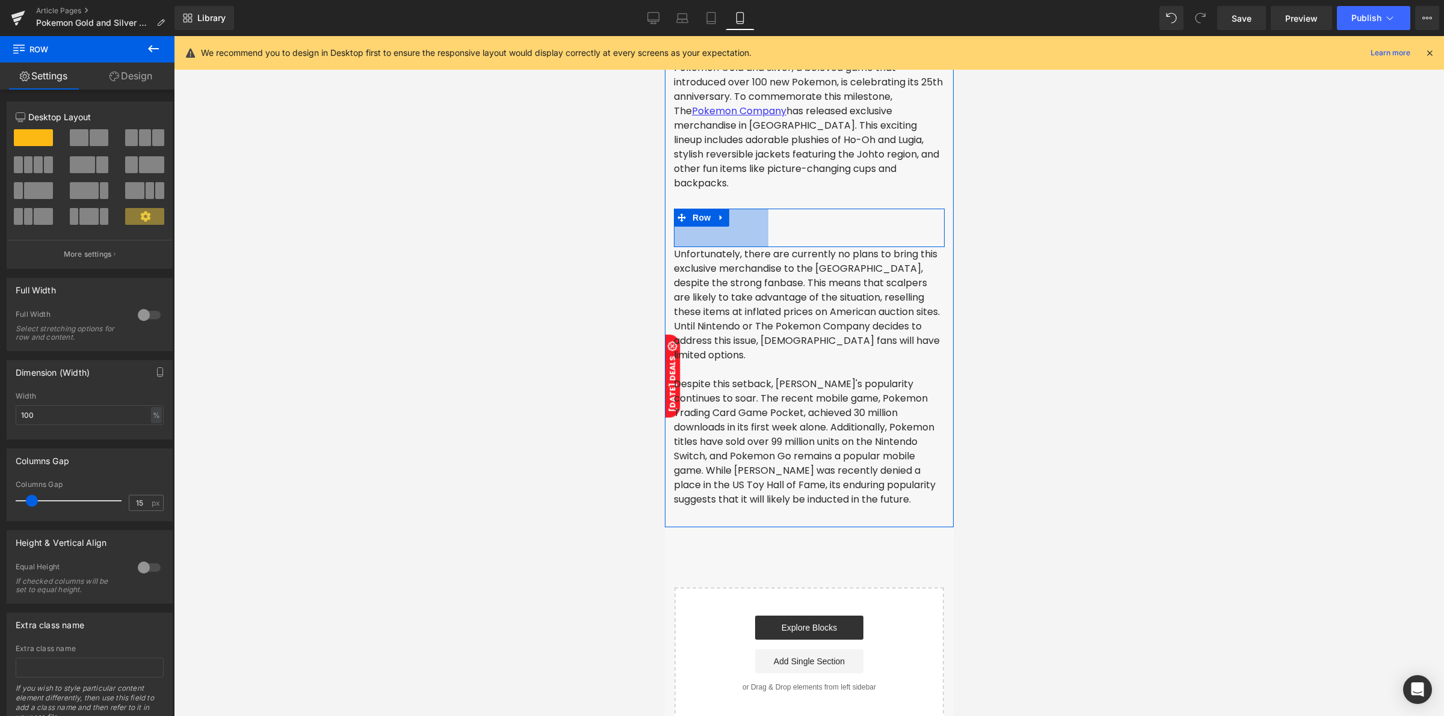
drag, startPoint x: 779, startPoint y: 227, endPoint x: 1308, endPoint y: 265, distance: 530.8
click at [664, 229] on html at bounding box center [808, 545] width 289 height 1469
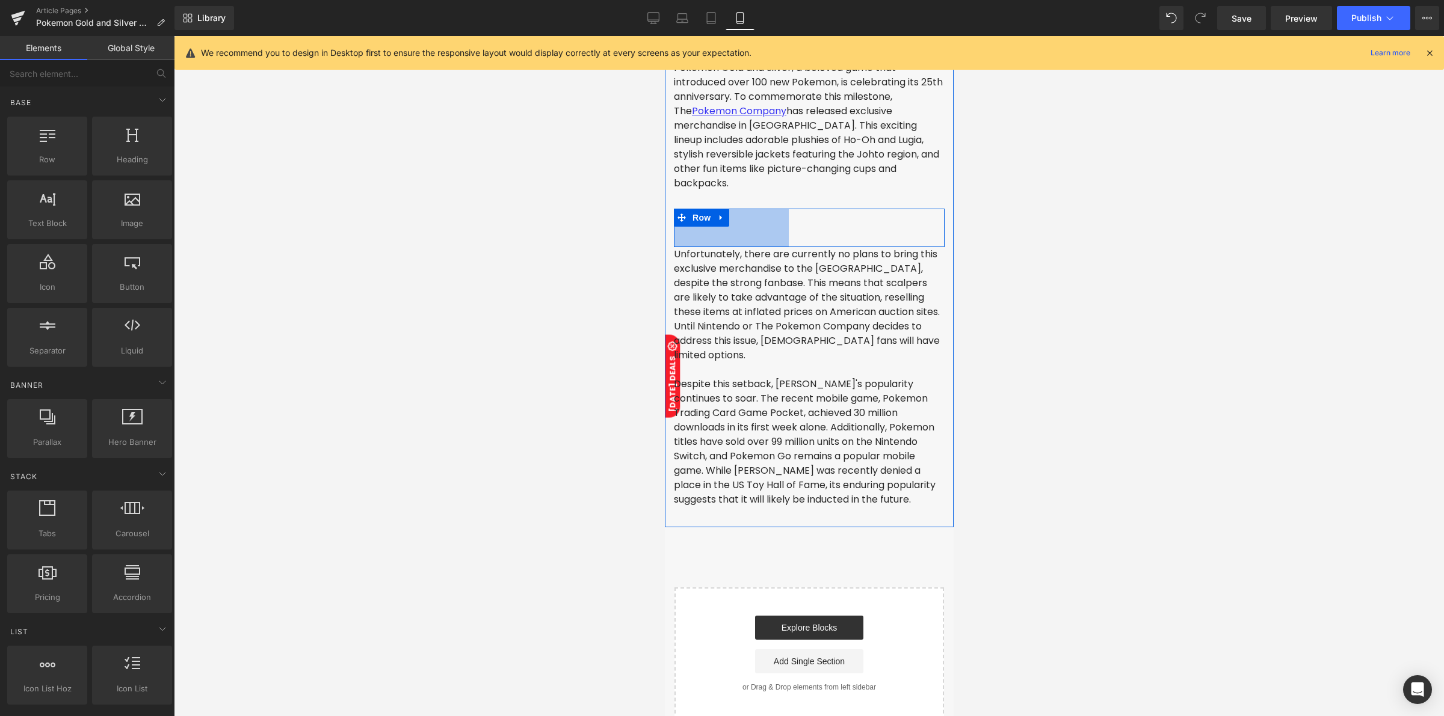
click at [630, 227] on div at bounding box center [809, 376] width 1270 height 680
drag, startPoint x: 134, startPoint y: 217, endPoint x: 98, endPoint y: 212, distance: 36.4
click at [98, 212] on div at bounding box center [132, 203] width 73 height 27
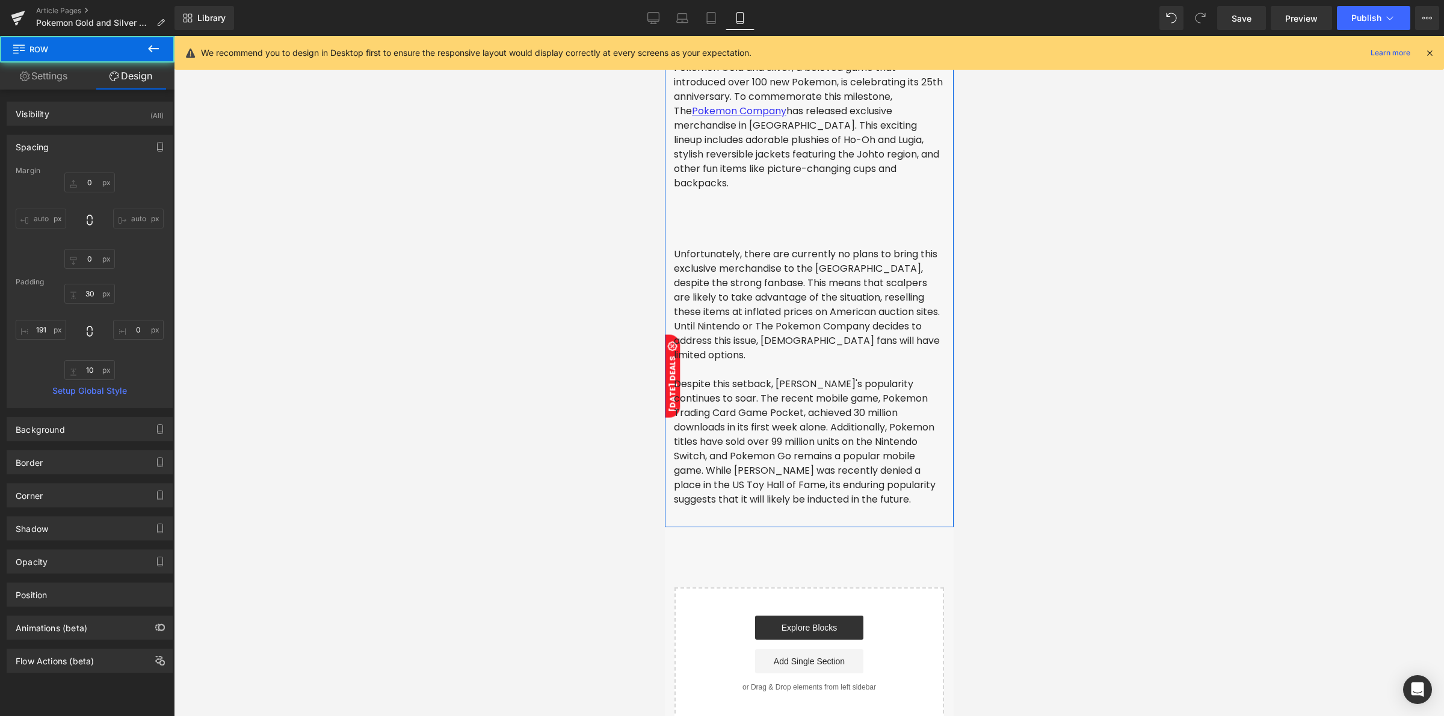
type input "0"
type input "30"
type input "0"
type input "10"
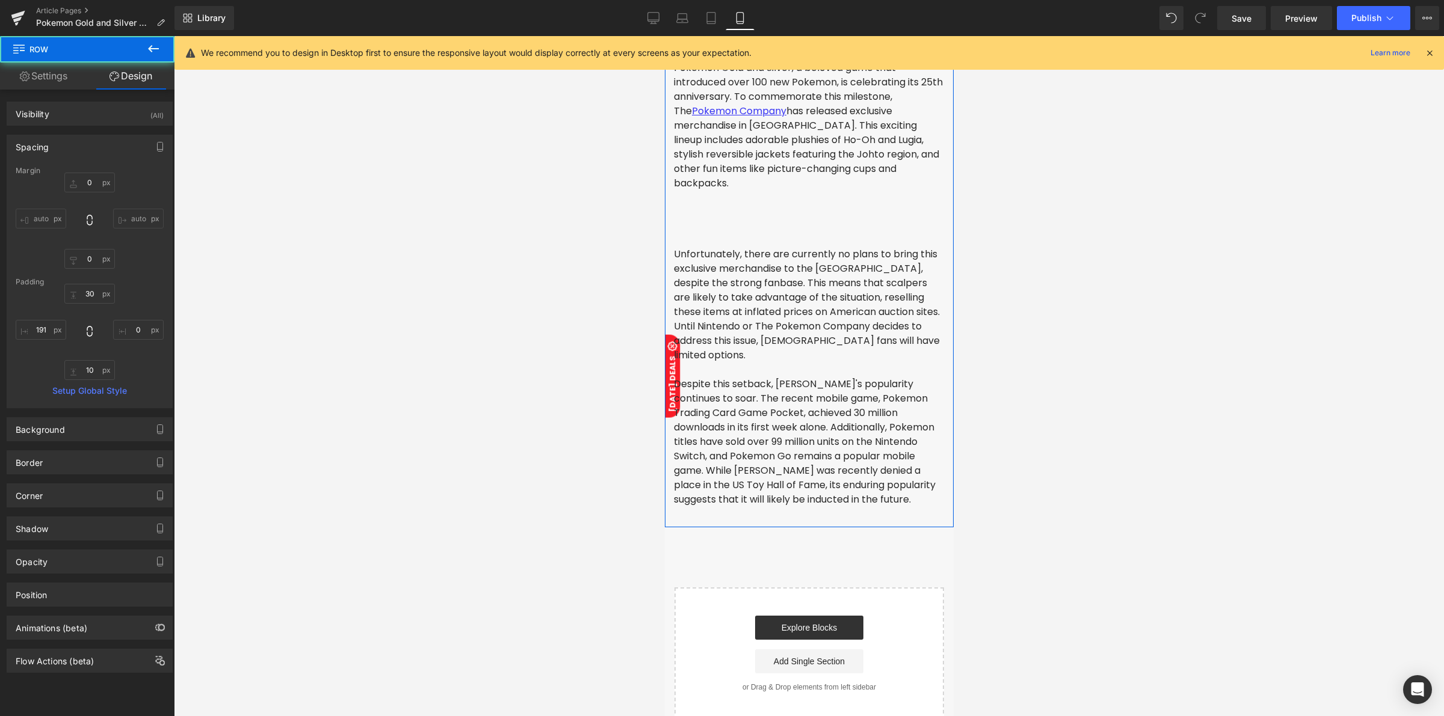
type input "191"
click at [718, 213] on icon at bounding box center [720, 217] width 8 height 9
click at [753, 215] on link at bounding box center [752, 218] width 16 height 18
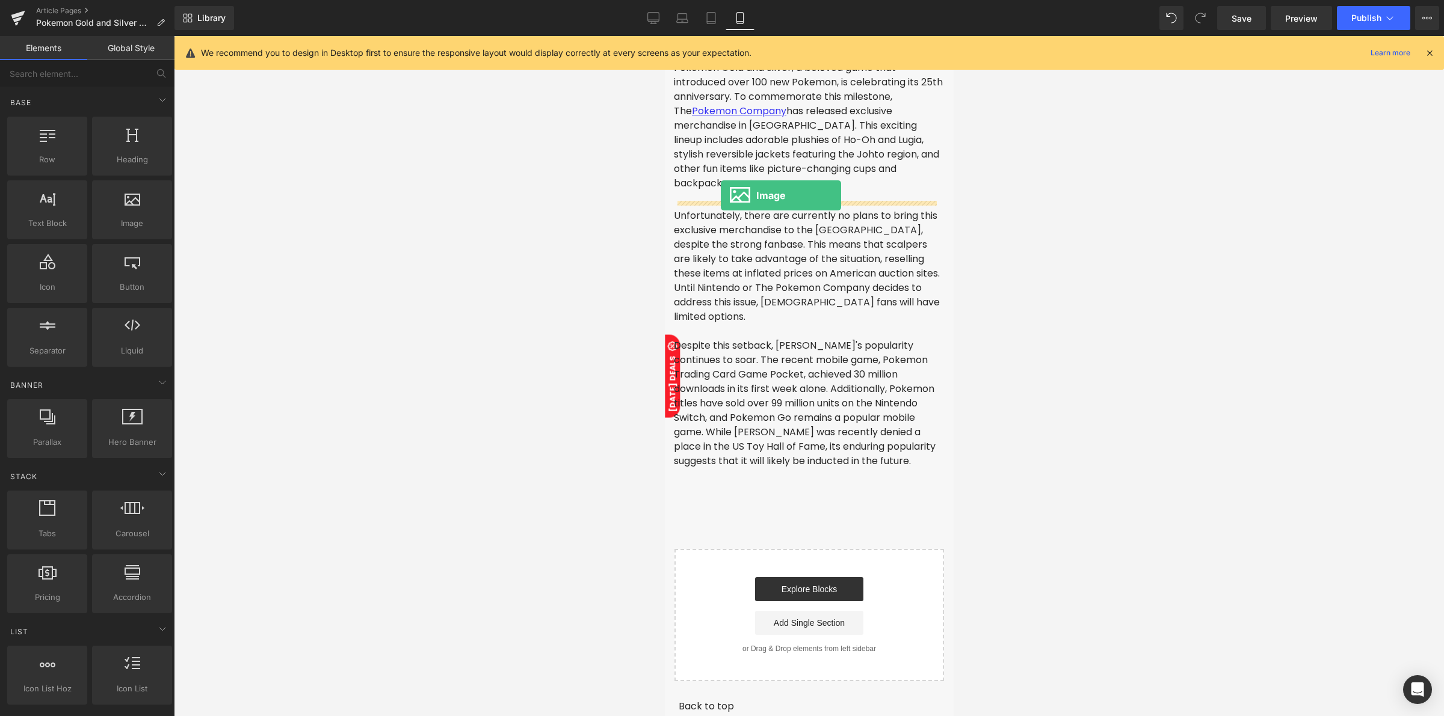
drag, startPoint x: 783, startPoint y: 241, endPoint x: 721, endPoint y: 196, distance: 76.6
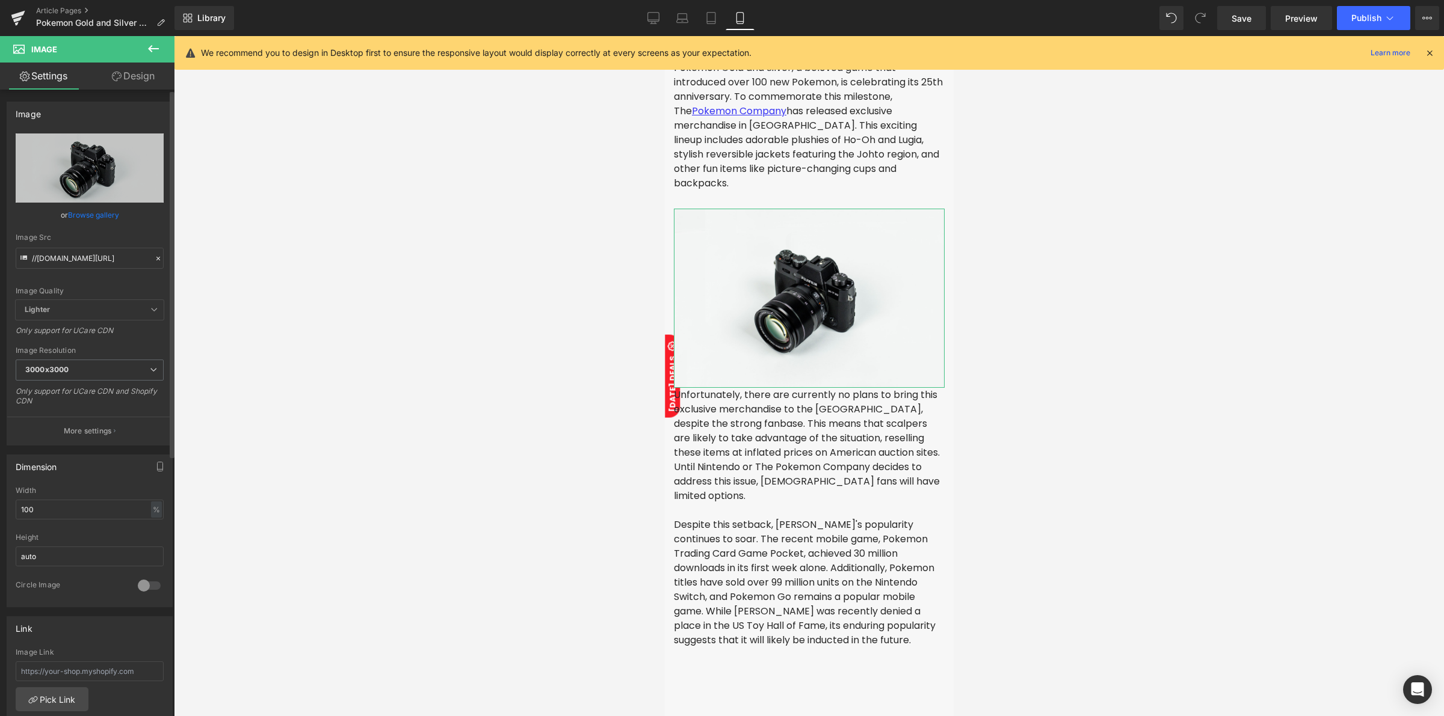
drag, startPoint x: 155, startPoint y: 256, endPoint x: 117, endPoint y: 256, distance: 37.3
click at [154, 256] on icon at bounding box center [158, 258] width 8 height 8
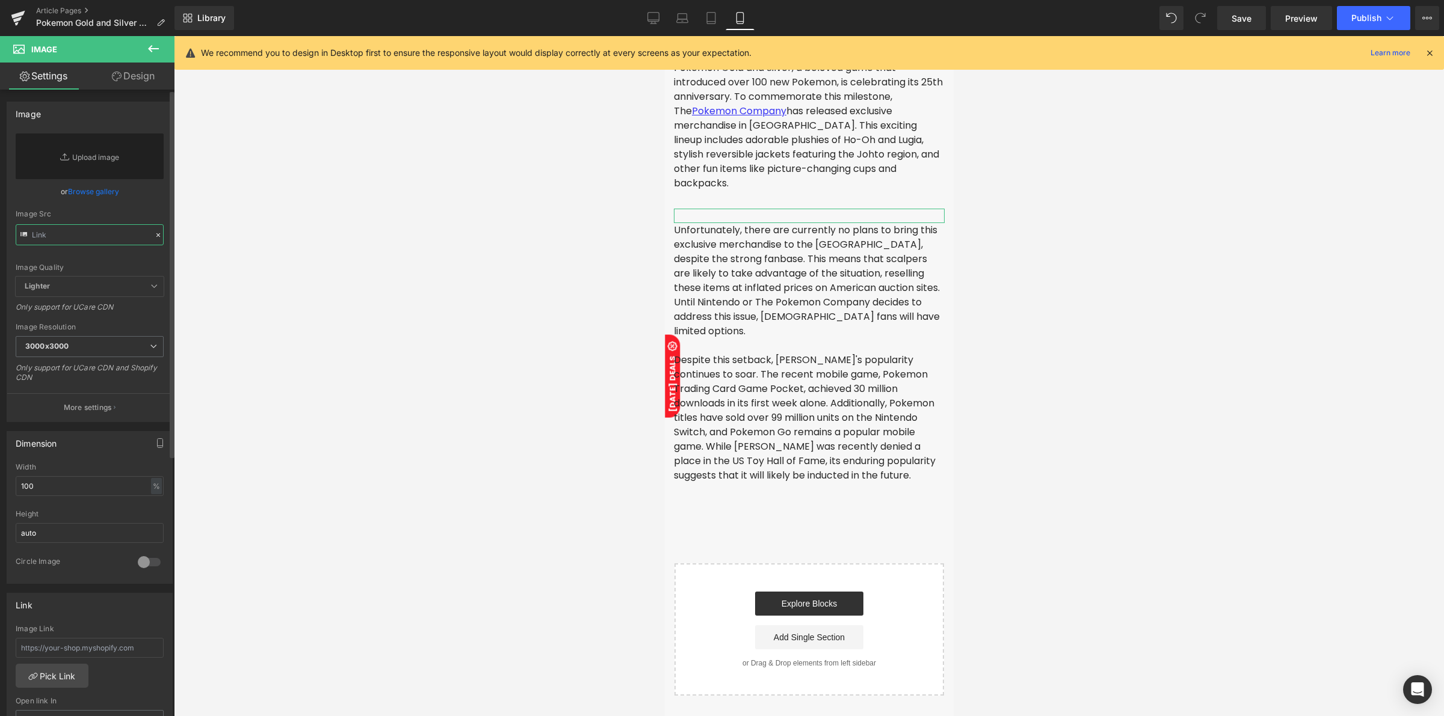
click at [103, 242] on input "text" at bounding box center [90, 234] width 148 height 21
paste input "[URL][DOMAIN_NAME]"
type input "[URL][DOMAIN_NAME]"
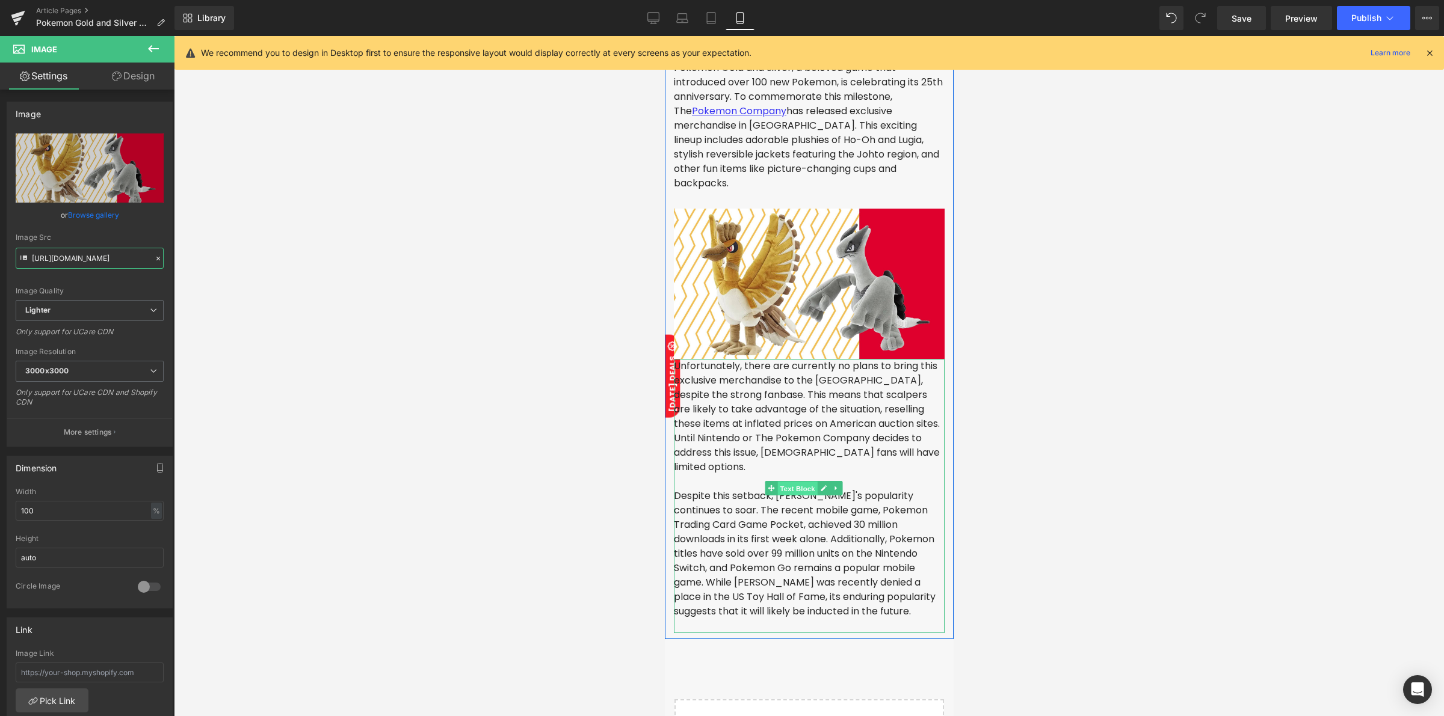
drag, startPoint x: 786, startPoint y: 476, endPoint x: 863, endPoint y: 209, distance: 278.0
click at [786, 482] on span "Text Block" at bounding box center [797, 489] width 40 height 14
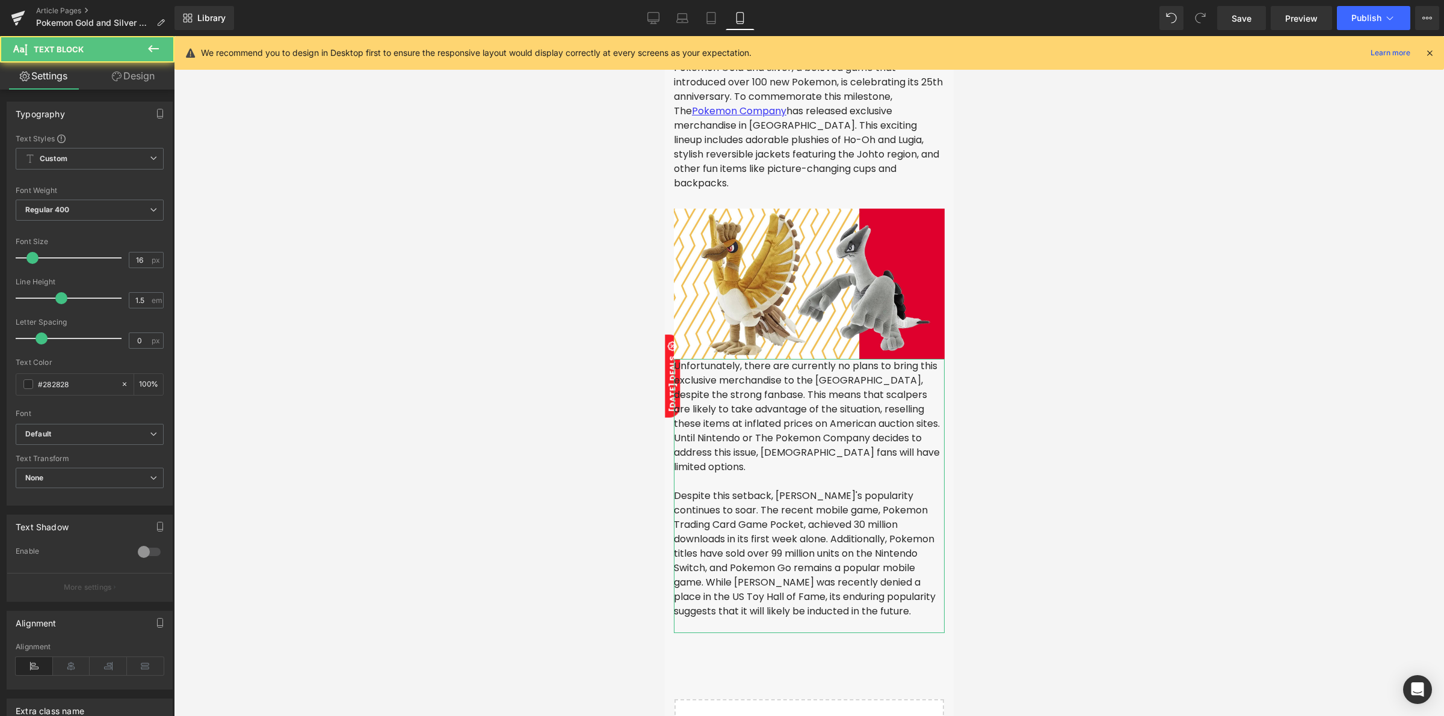
click at [140, 73] on link "Design" at bounding box center [133, 76] width 87 height 27
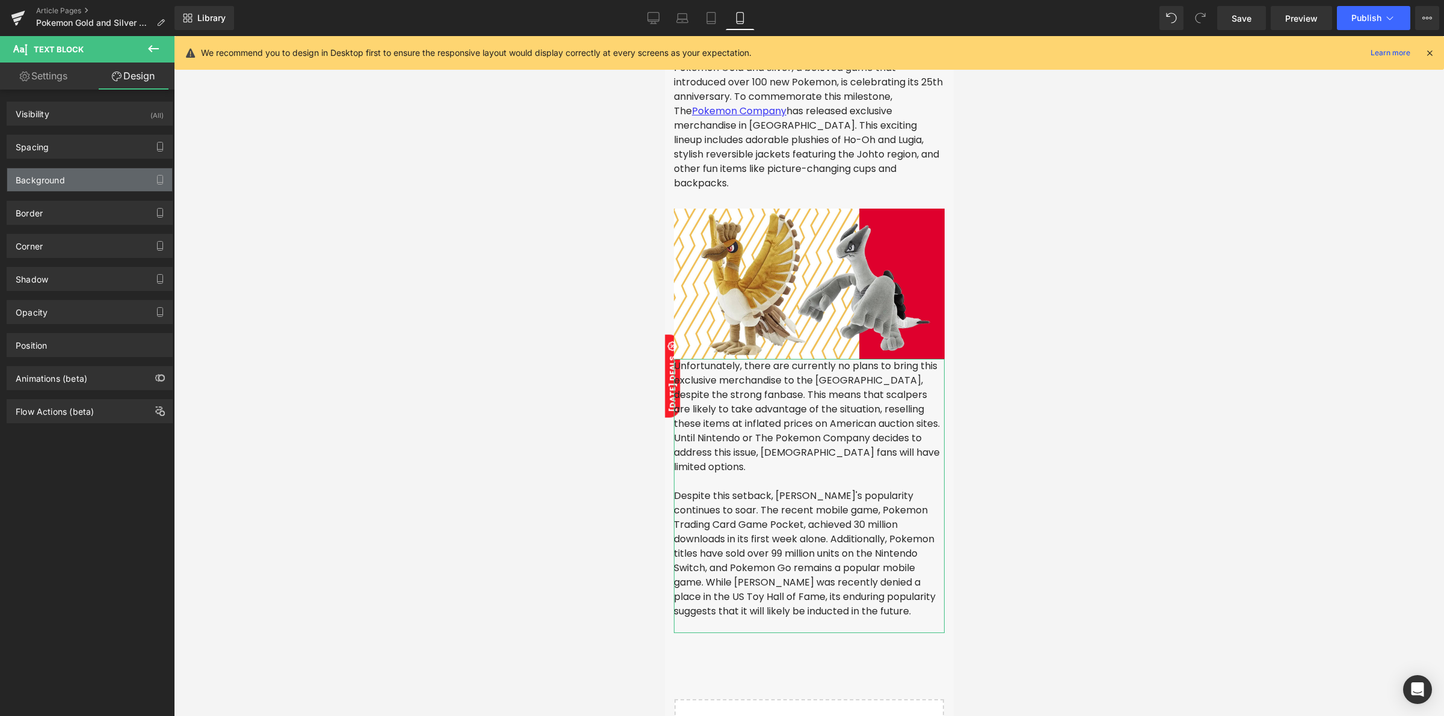
type input "0"
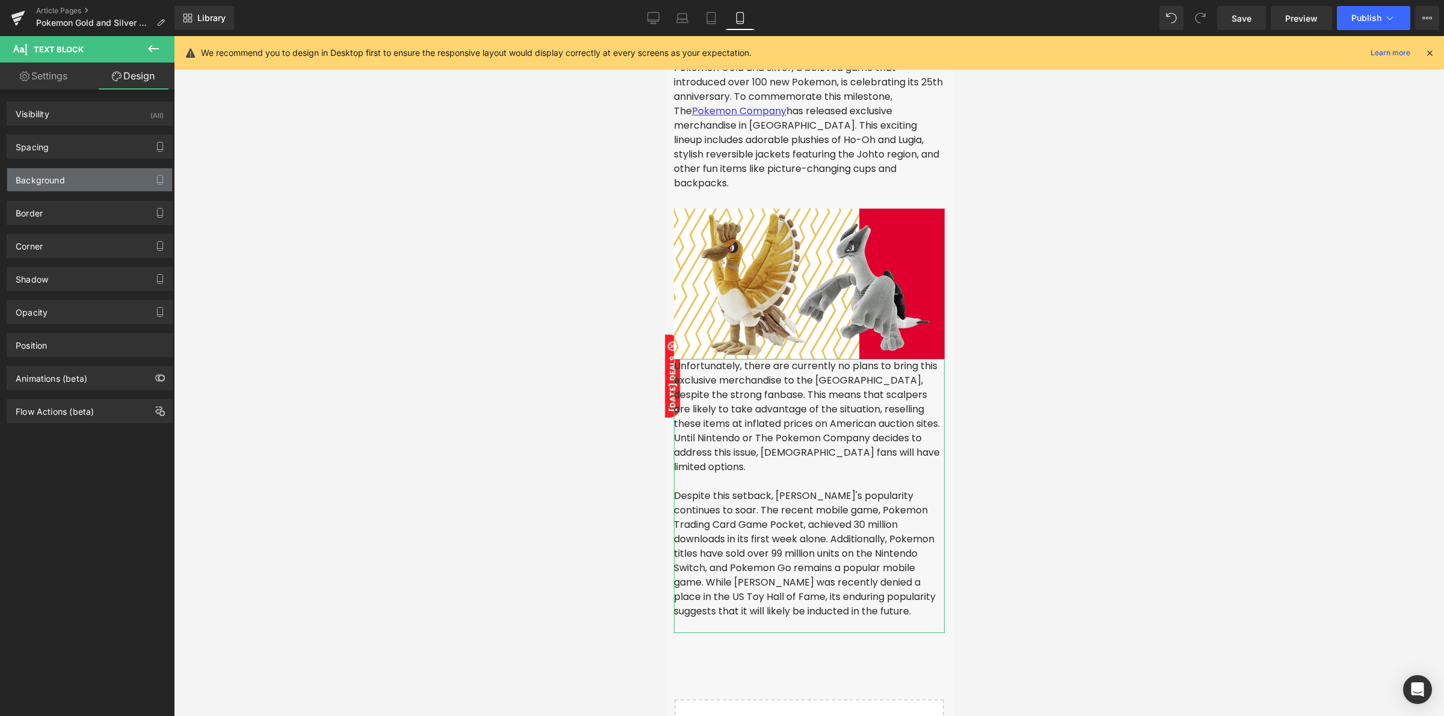
type input "0"
click at [72, 151] on div "Spacing" at bounding box center [89, 146] width 165 height 23
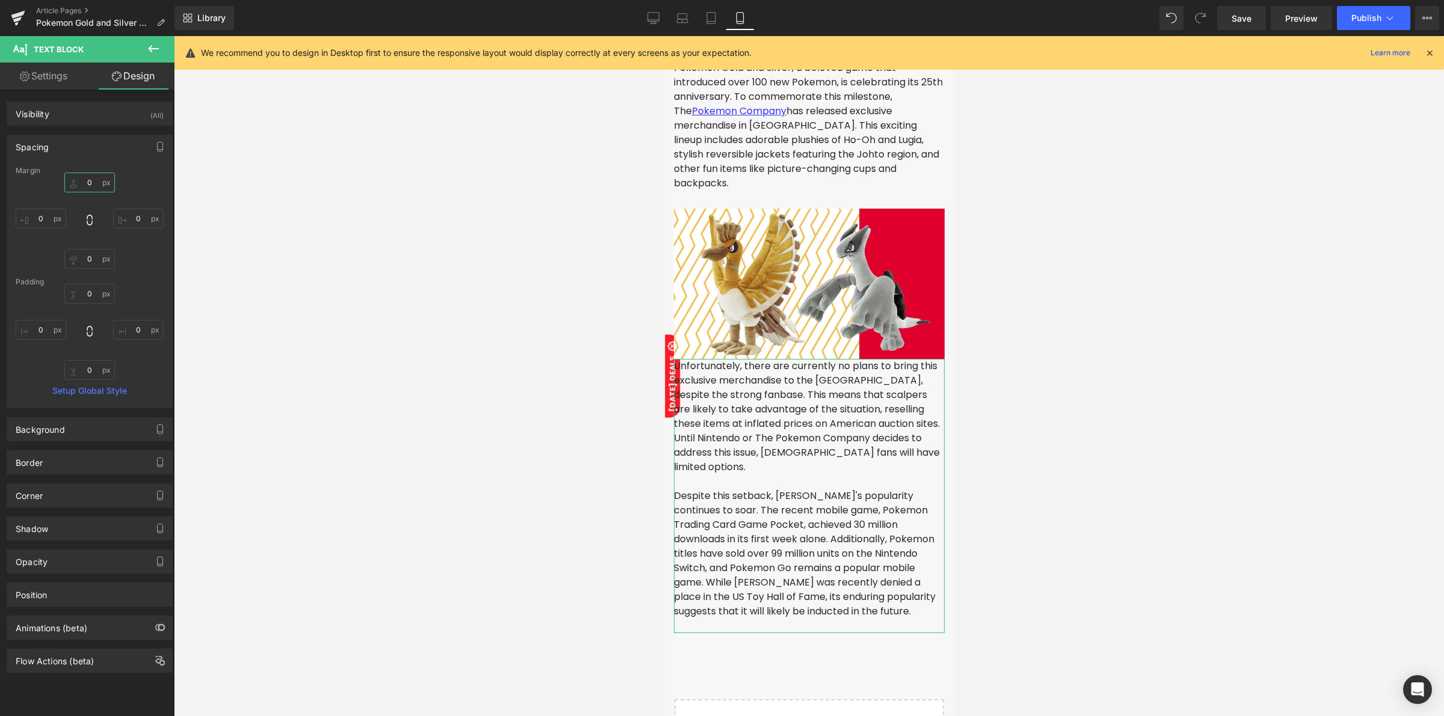
click at [88, 187] on input "0" at bounding box center [89, 183] width 51 height 20
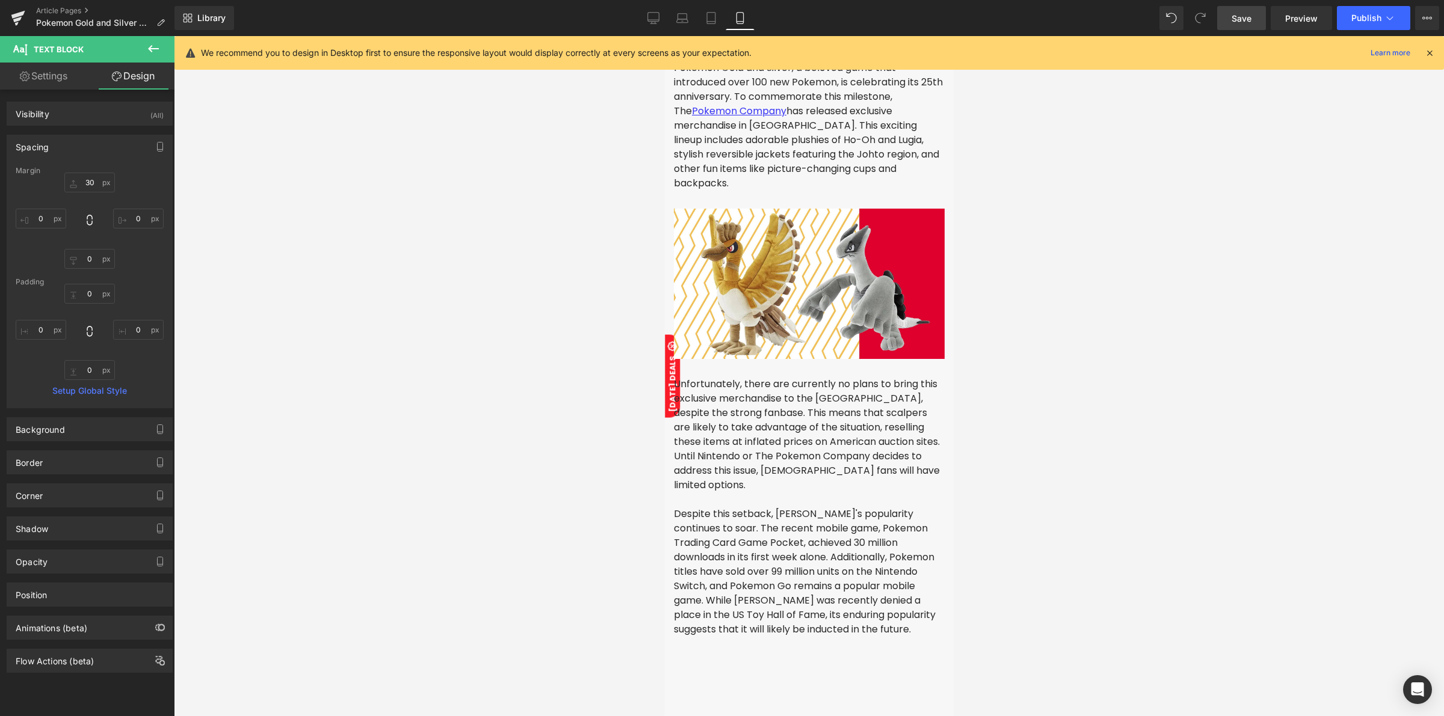
click at [1248, 13] on span "Save" at bounding box center [1241, 18] width 20 height 13
click at [641, 13] on icon at bounding box center [640, 18] width 12 height 12
type input "0"
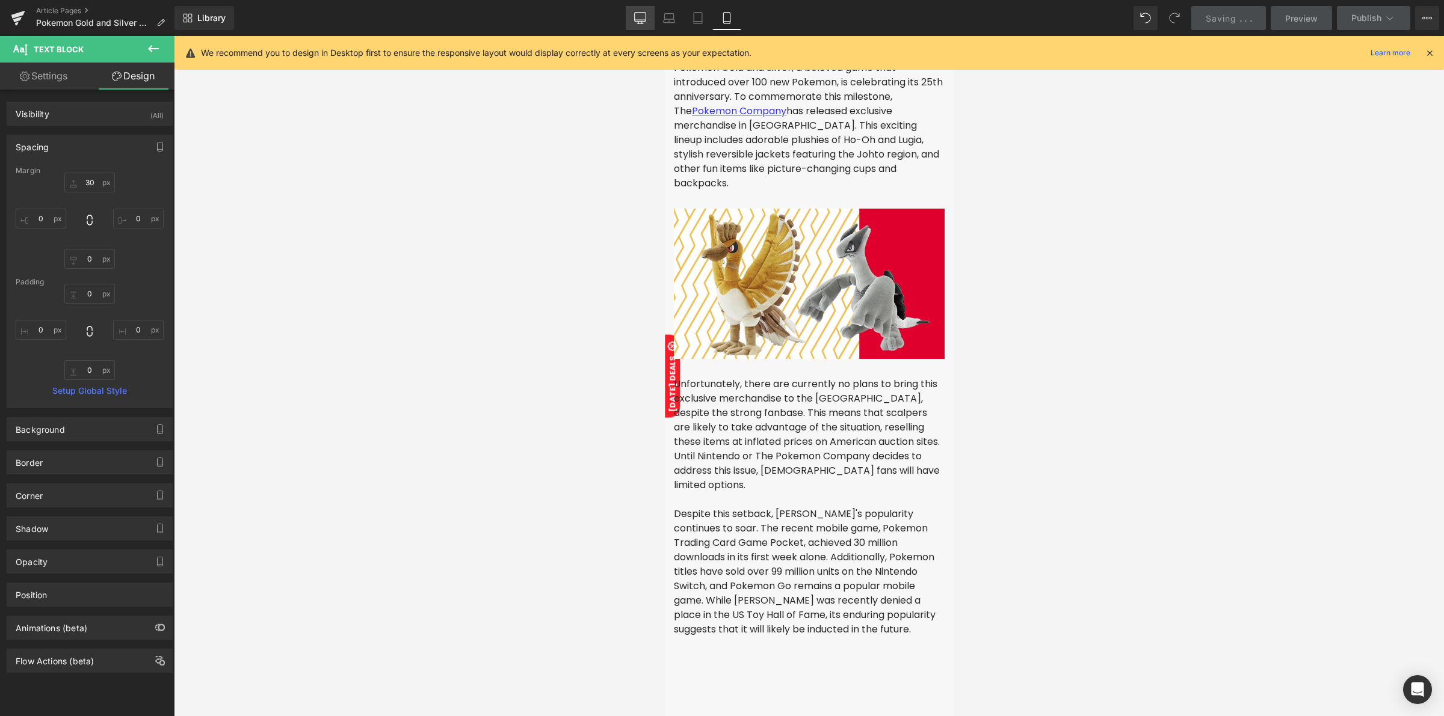
type input "0"
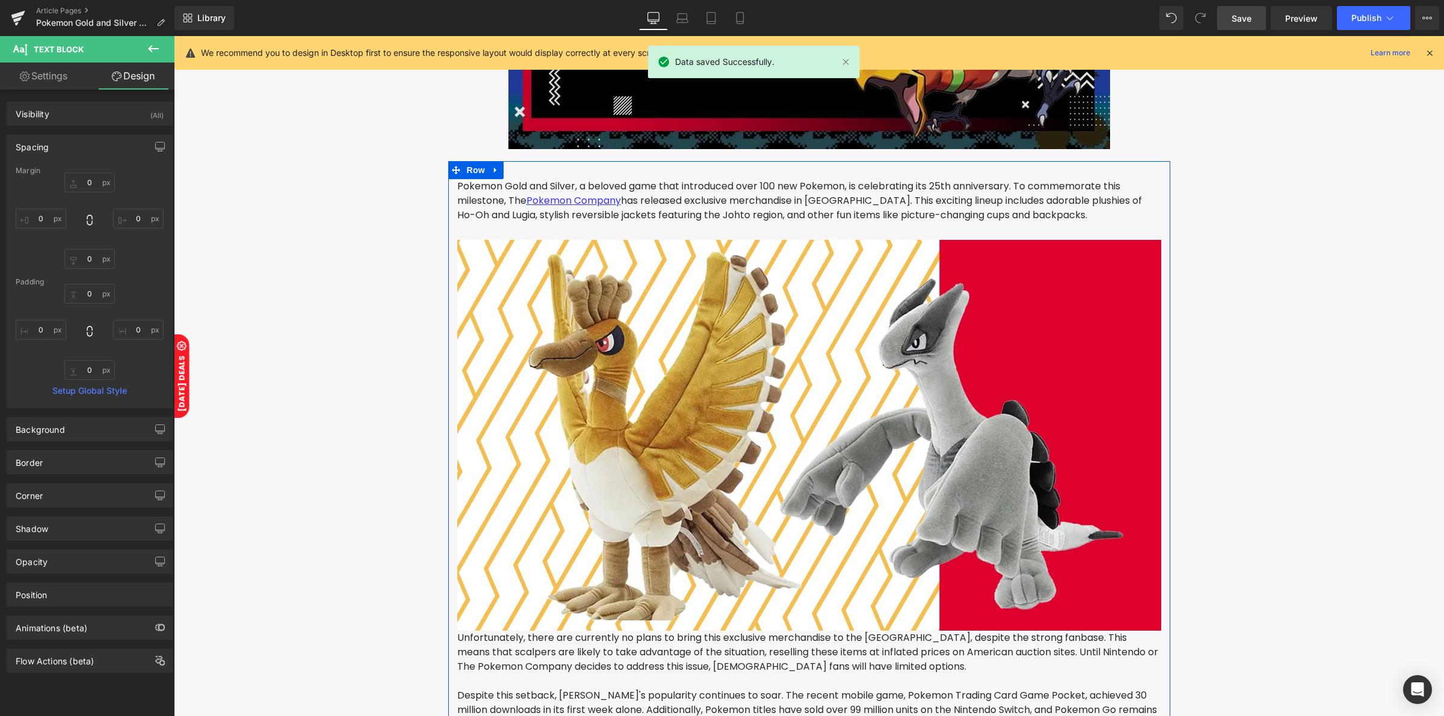
scroll to position [334, 0]
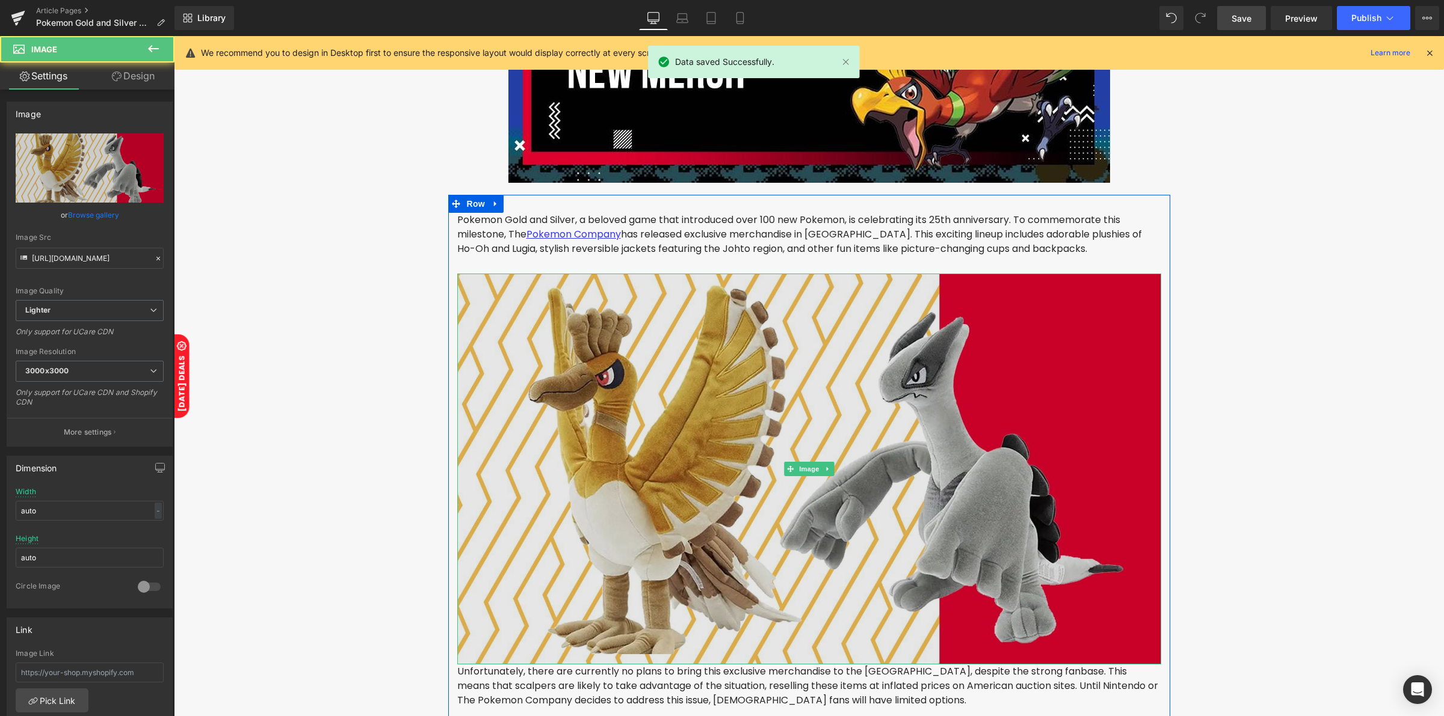
click at [718, 310] on img at bounding box center [809, 469] width 704 height 391
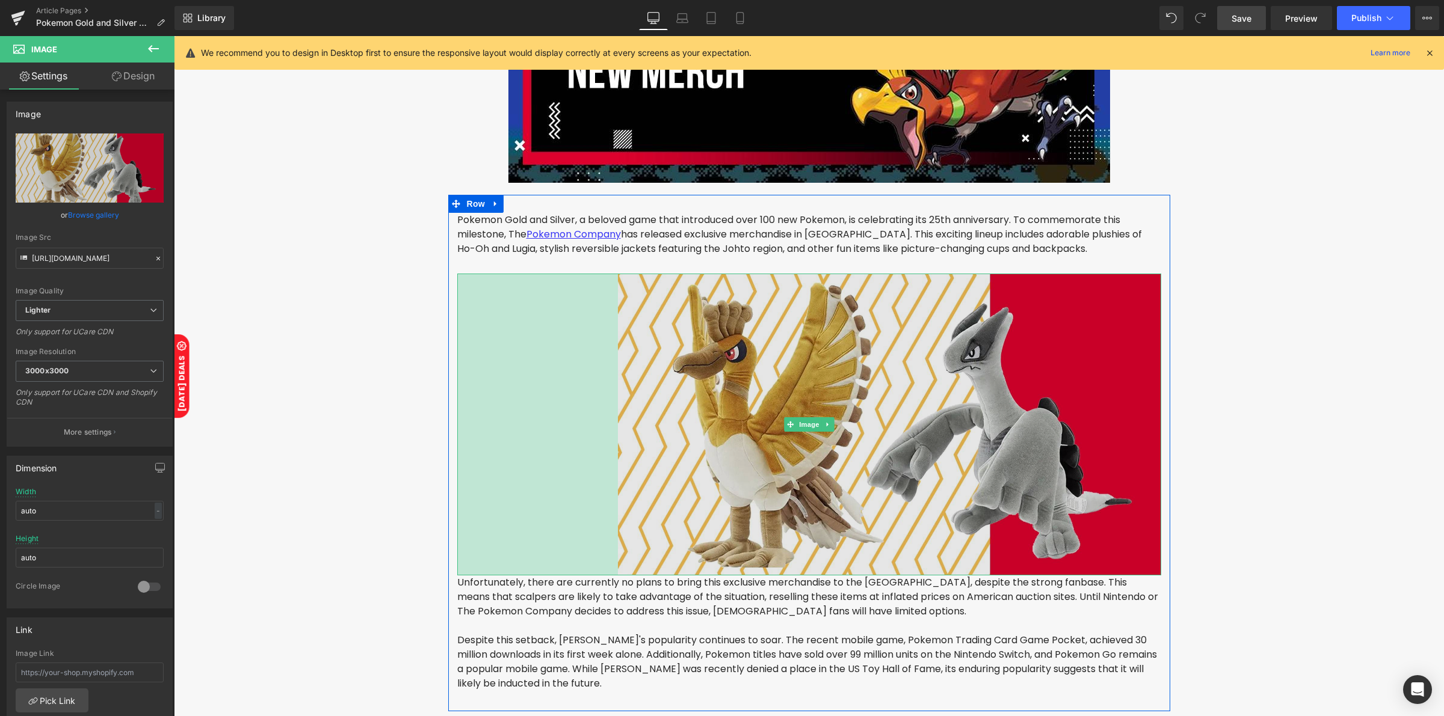
drag, startPoint x: 452, startPoint y: 274, endPoint x: 700, endPoint y: 322, distance: 251.8
click at [615, 317] on div "Image 267px" at bounding box center [809, 425] width 704 height 302
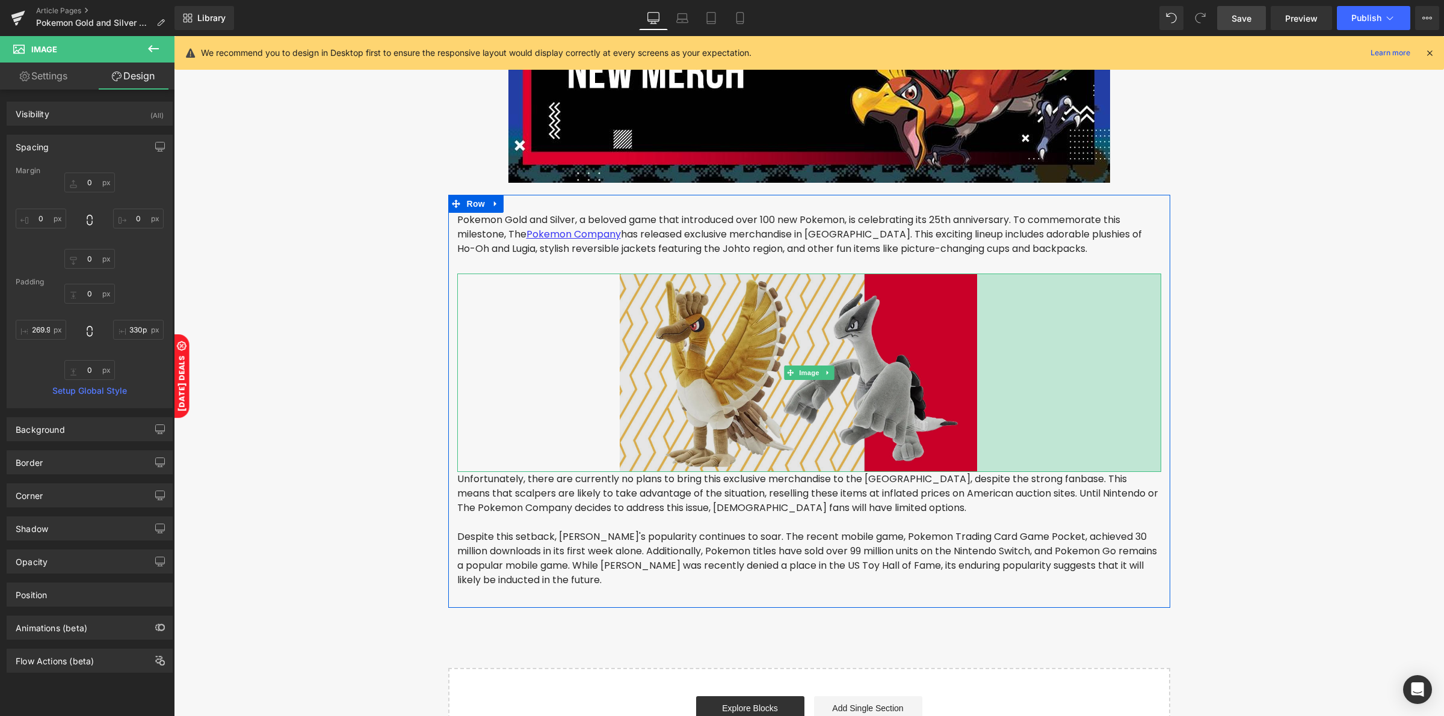
type input "331px"
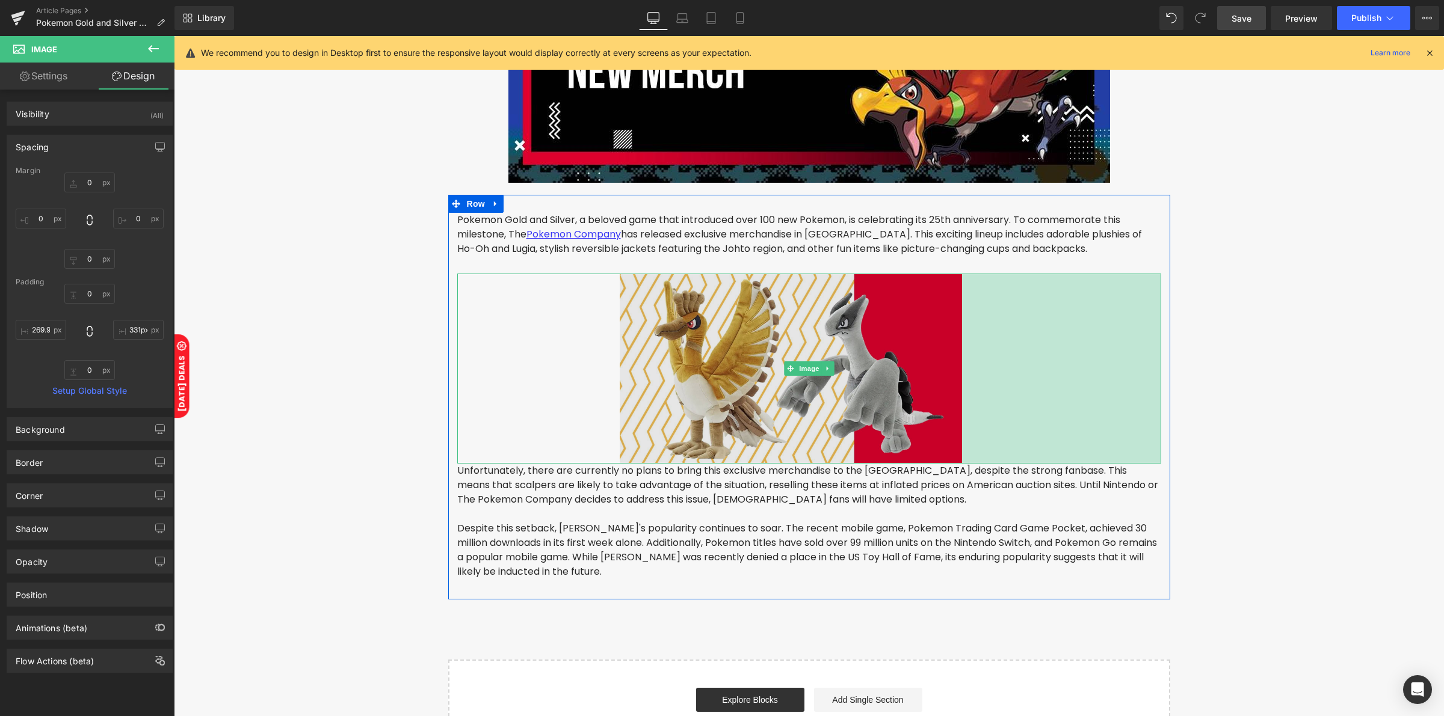
drag, startPoint x: 1153, startPoint y: 277, endPoint x: 954, endPoint y: 320, distance: 203.8
click at [954, 320] on div "Image 270px 331px" at bounding box center [809, 369] width 704 height 190
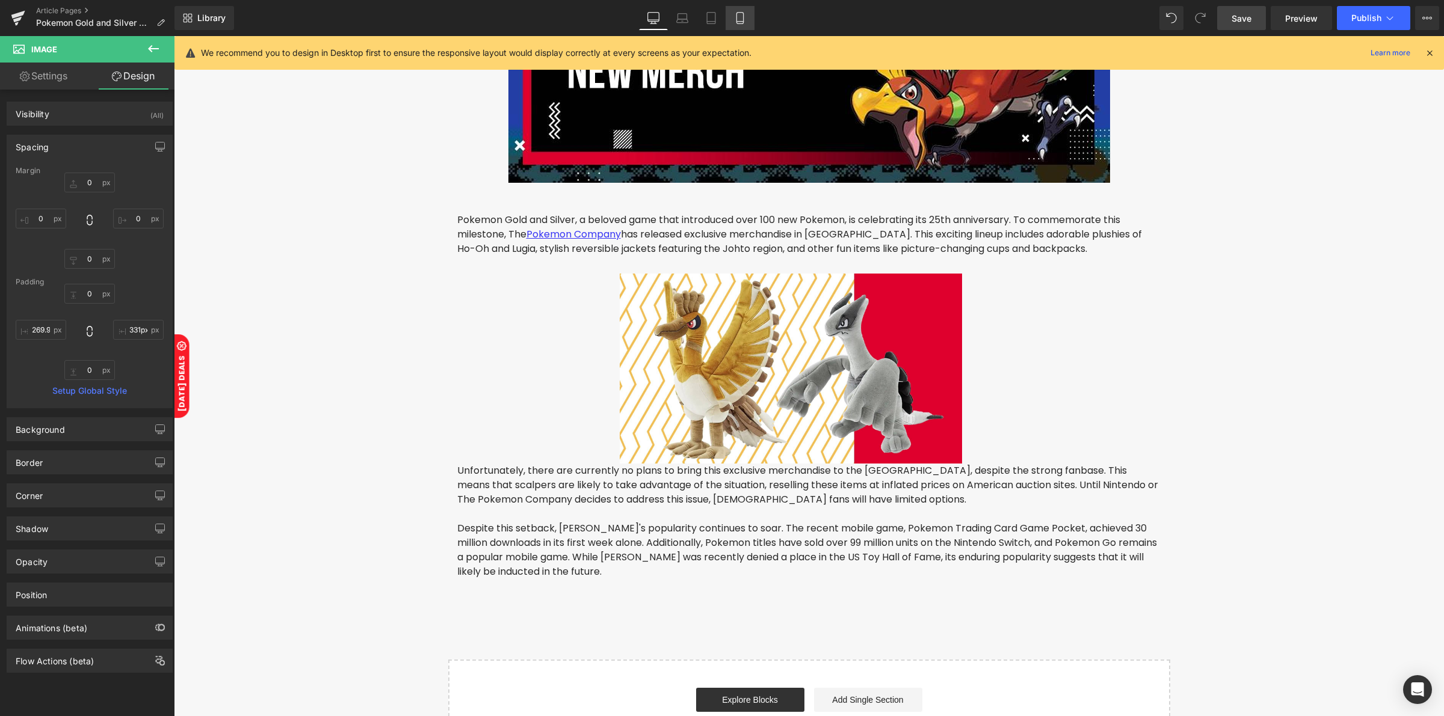
click at [735, 22] on icon at bounding box center [740, 18] width 12 height 12
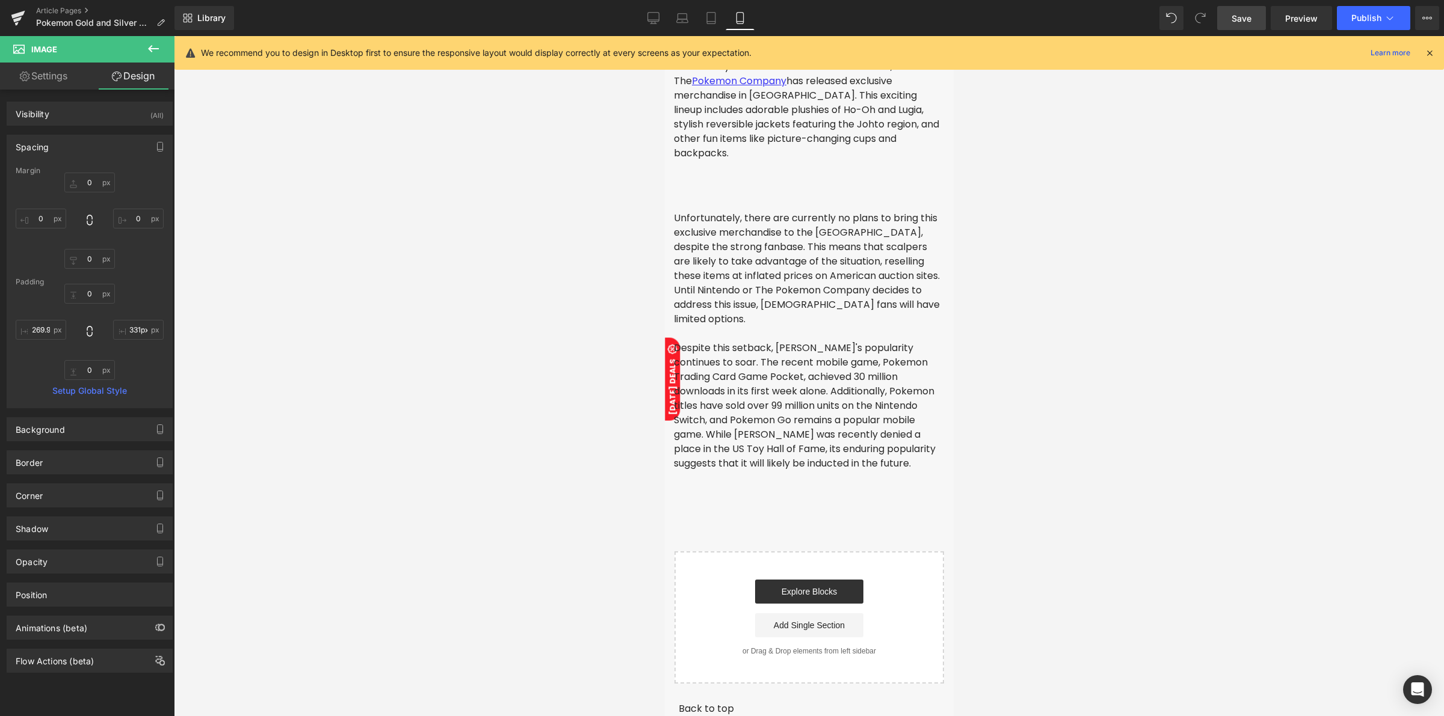
type input "0"
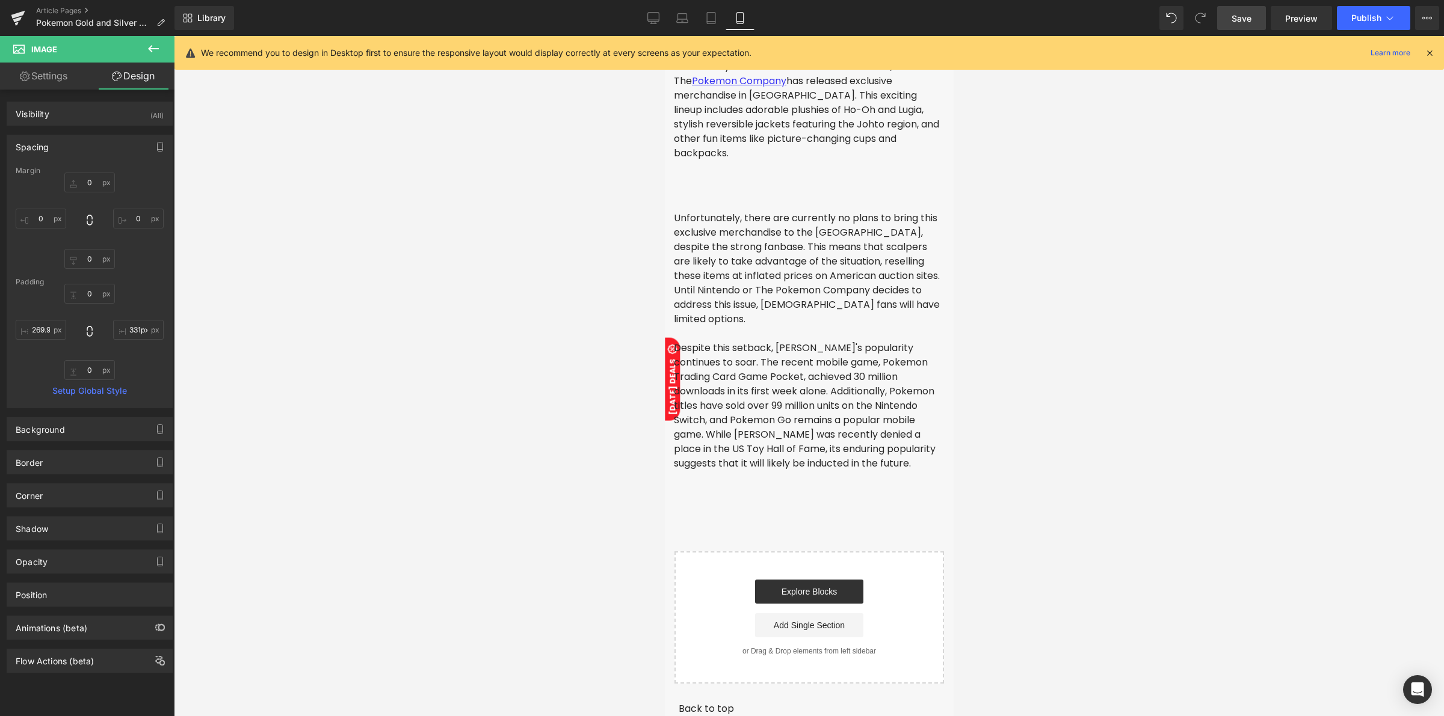
type input "331"
type input "0"
type input "270"
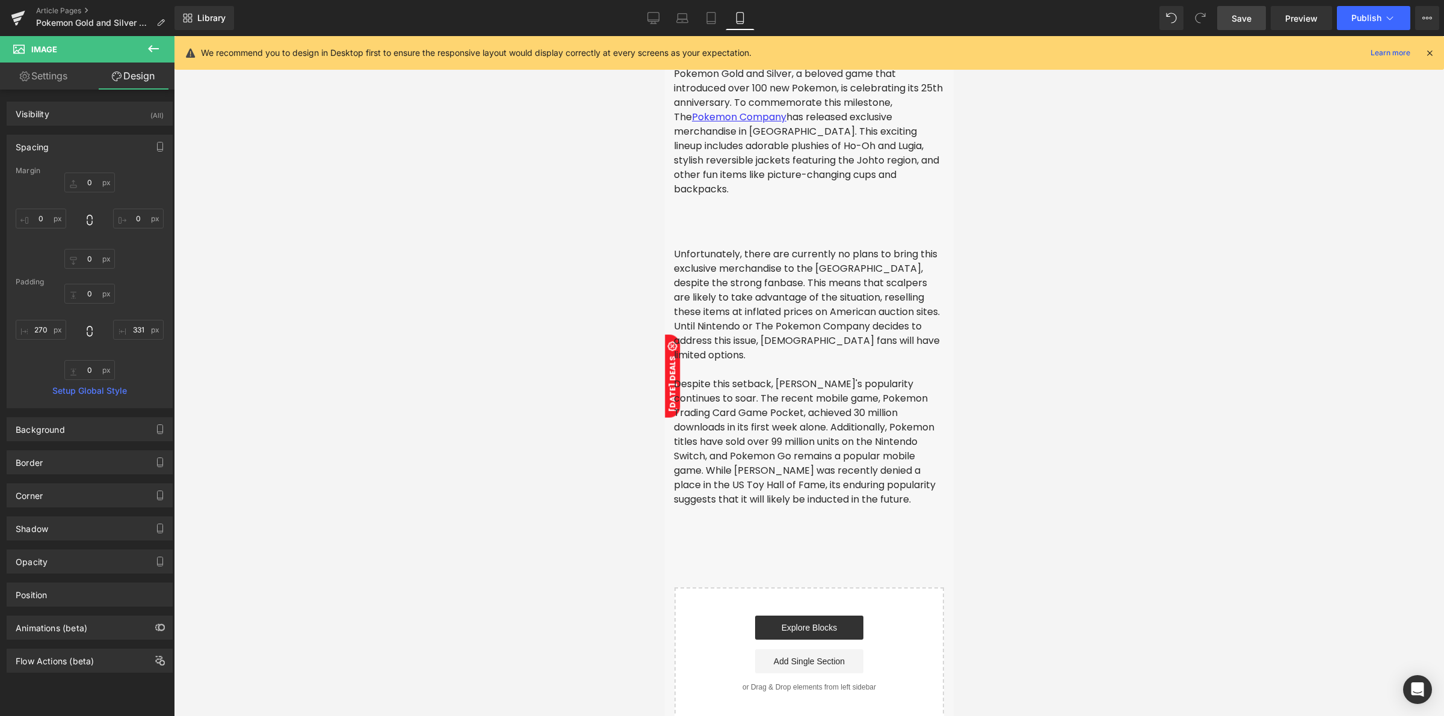
scroll to position [154, 0]
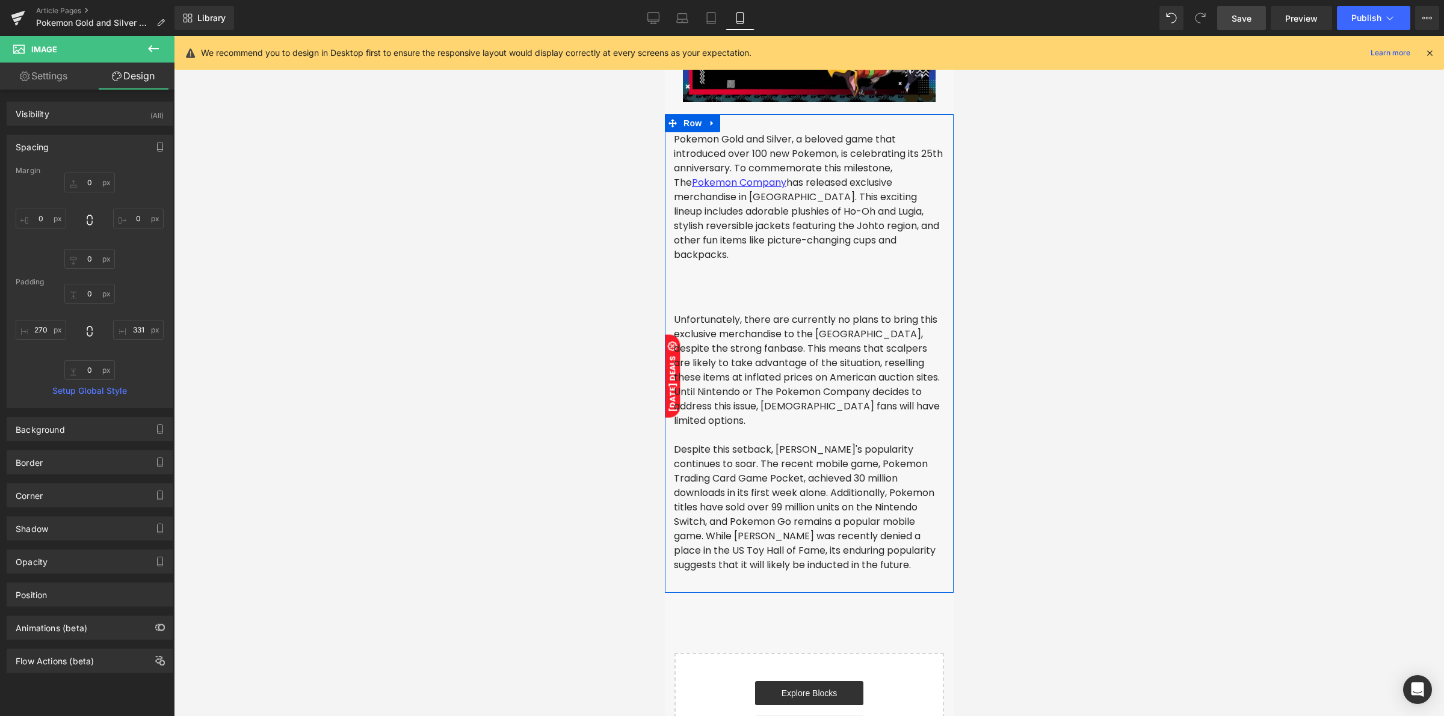
click at [782, 292] on div "Pokemon Gold and Silver, a beloved game that introduced over 100 new Pokemon, i…" at bounding box center [808, 359] width 289 height 454
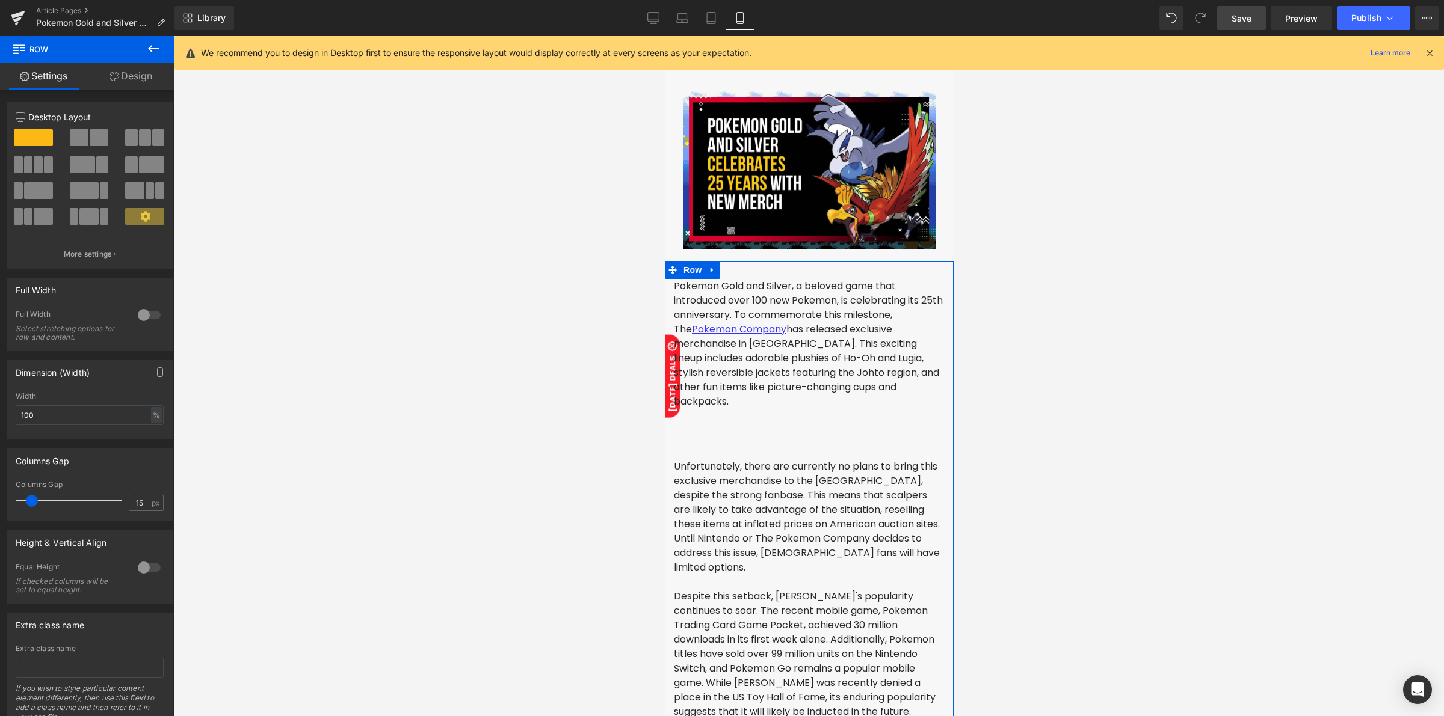
scroll to position [4, 0]
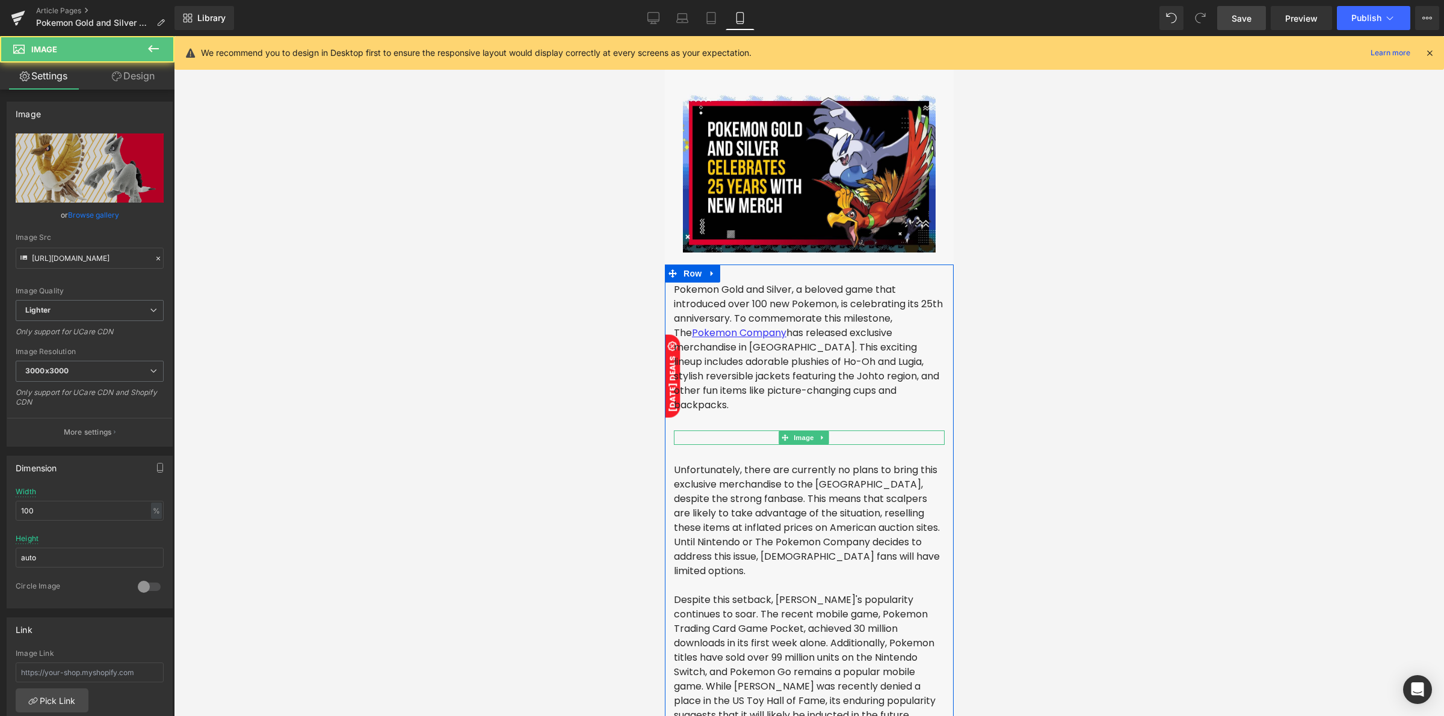
click at [757, 431] on div at bounding box center [808, 438] width 271 height 14
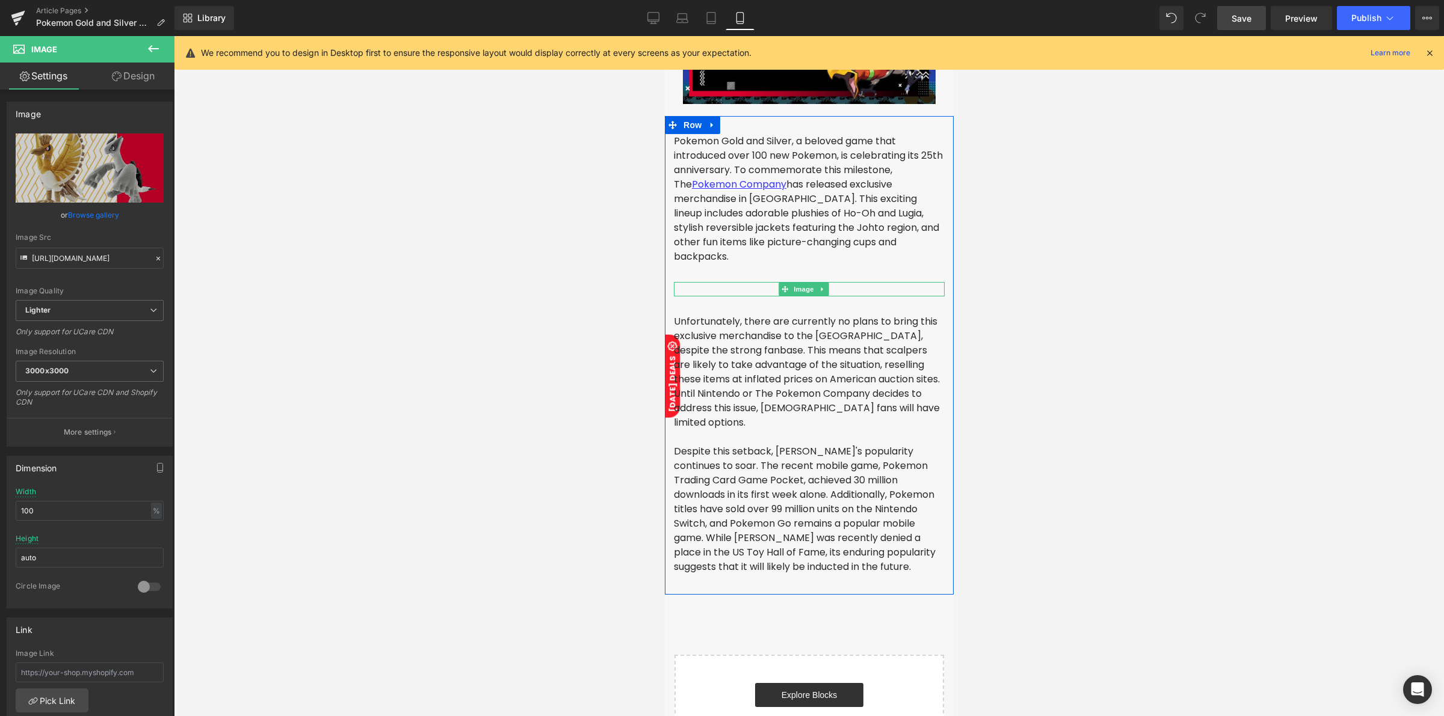
scroll to position [154, 0]
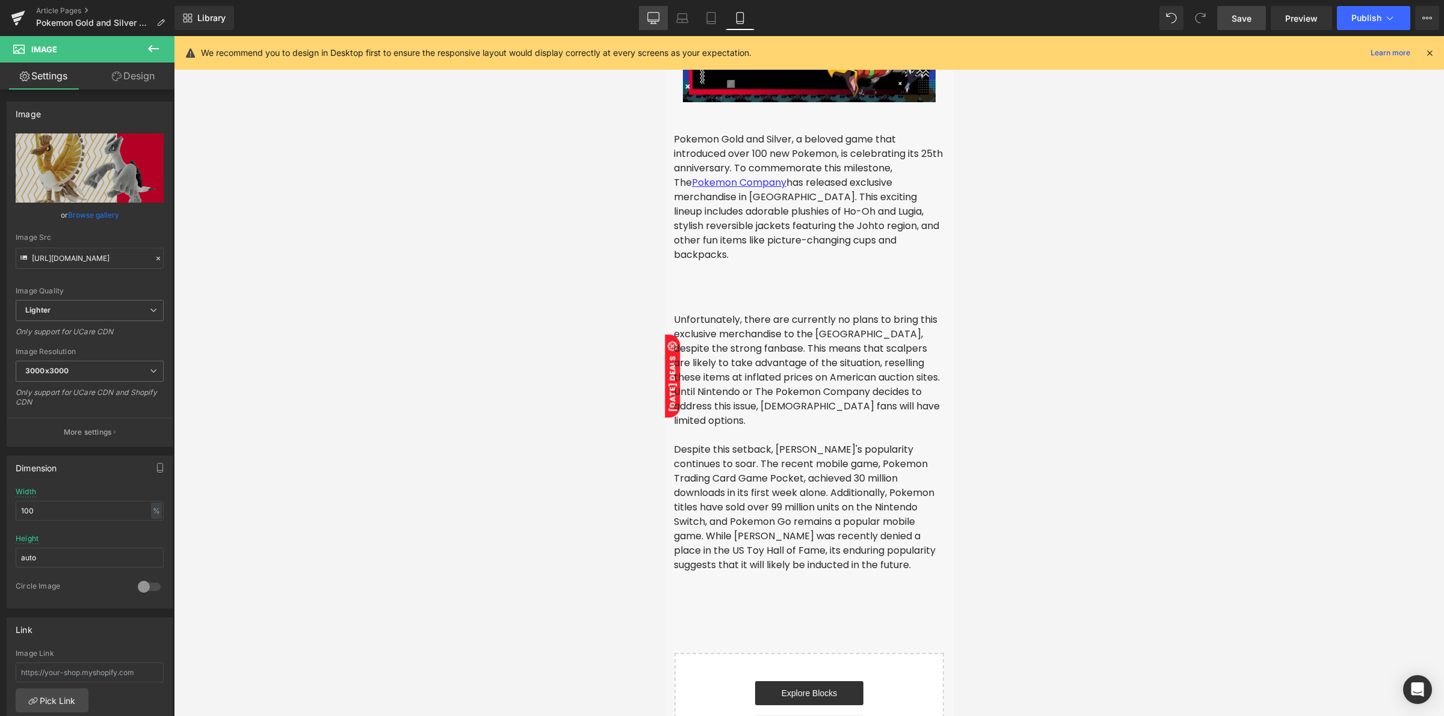
click at [642, 16] on link "Desktop" at bounding box center [653, 18] width 29 height 24
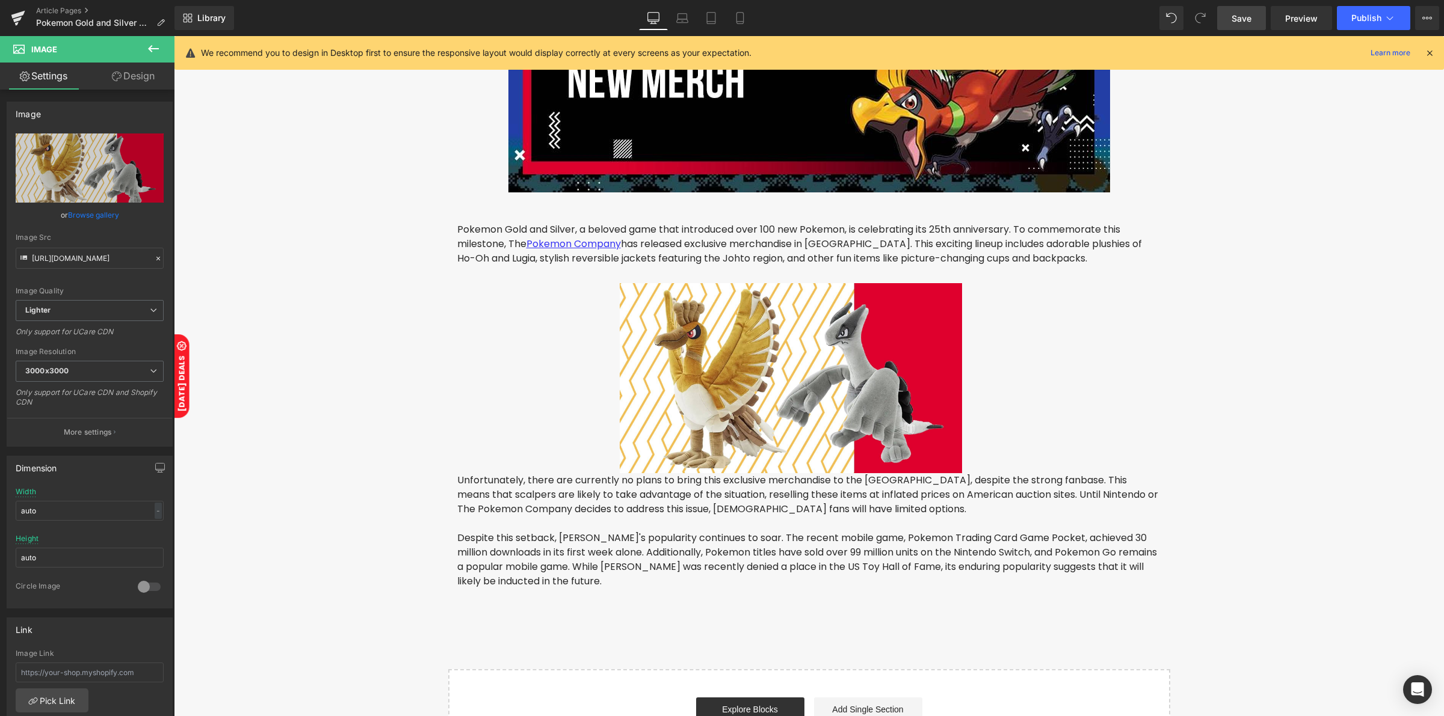
scroll to position [334, 0]
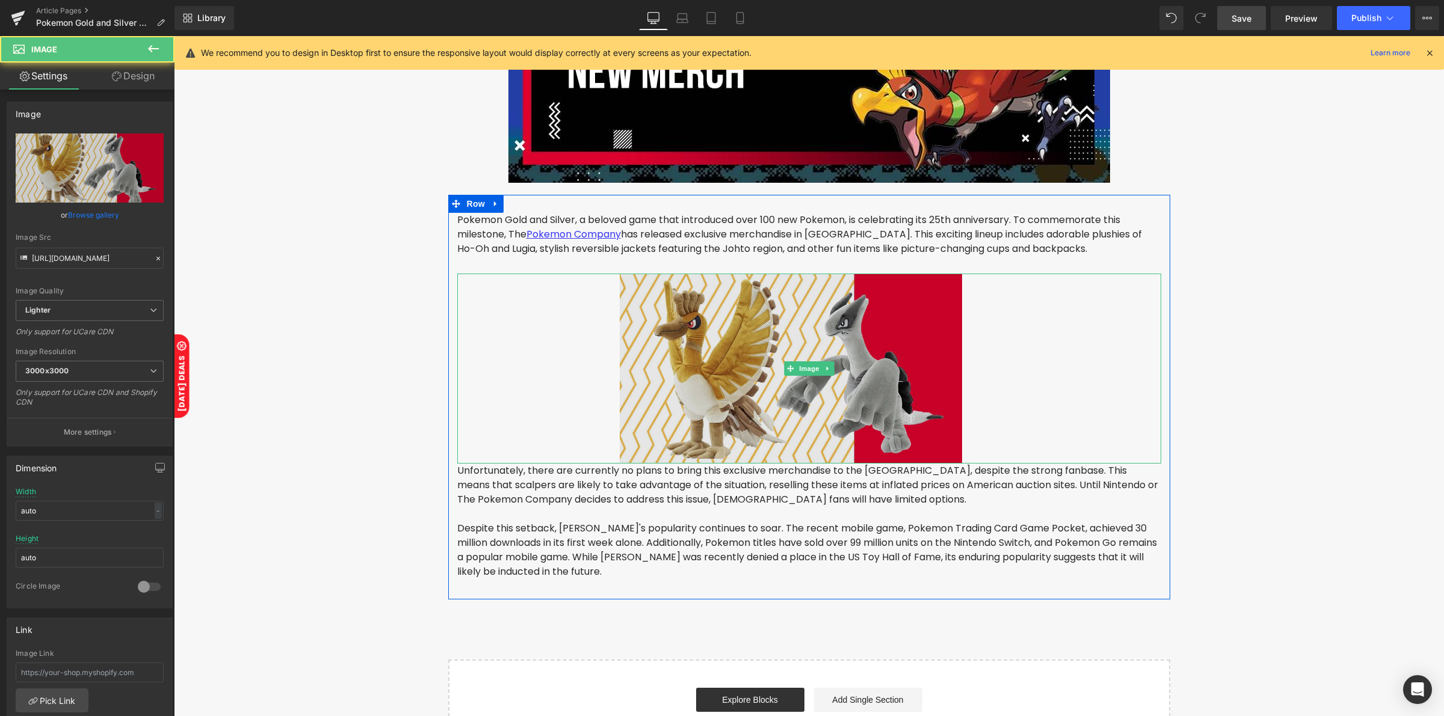
click at [778, 307] on img at bounding box center [809, 369] width 704 height 190
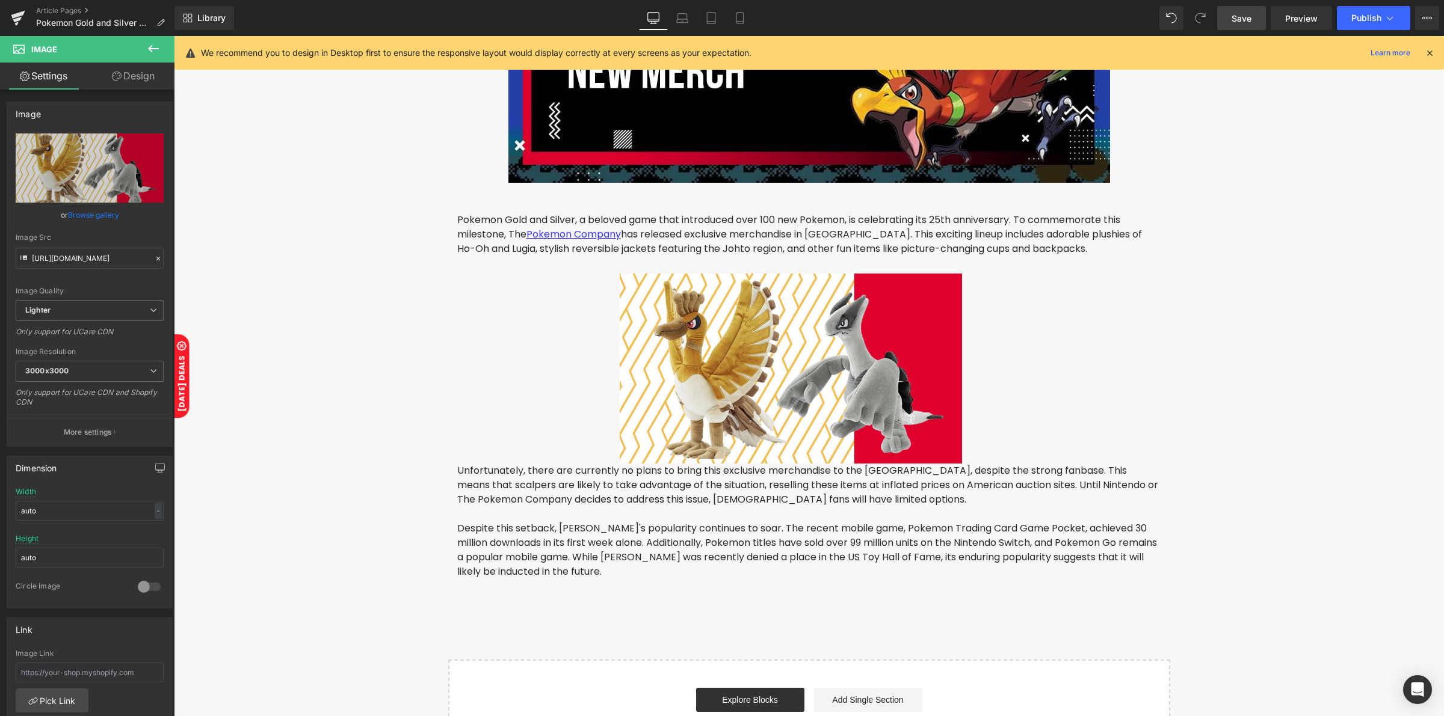
click at [1247, 22] on span "Save" at bounding box center [1241, 18] width 20 height 13
click at [738, 19] on icon at bounding box center [740, 18] width 12 height 12
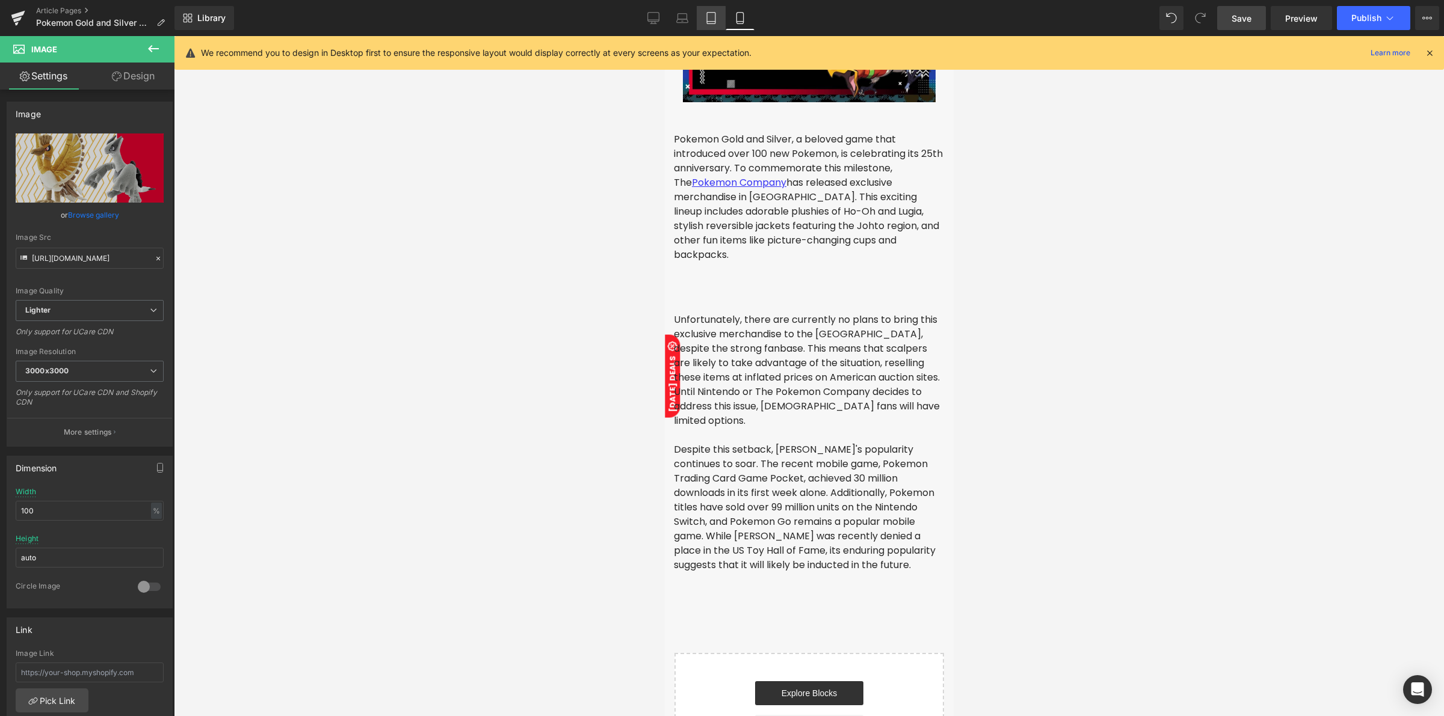
click at [716, 17] on icon at bounding box center [711, 18] width 12 height 12
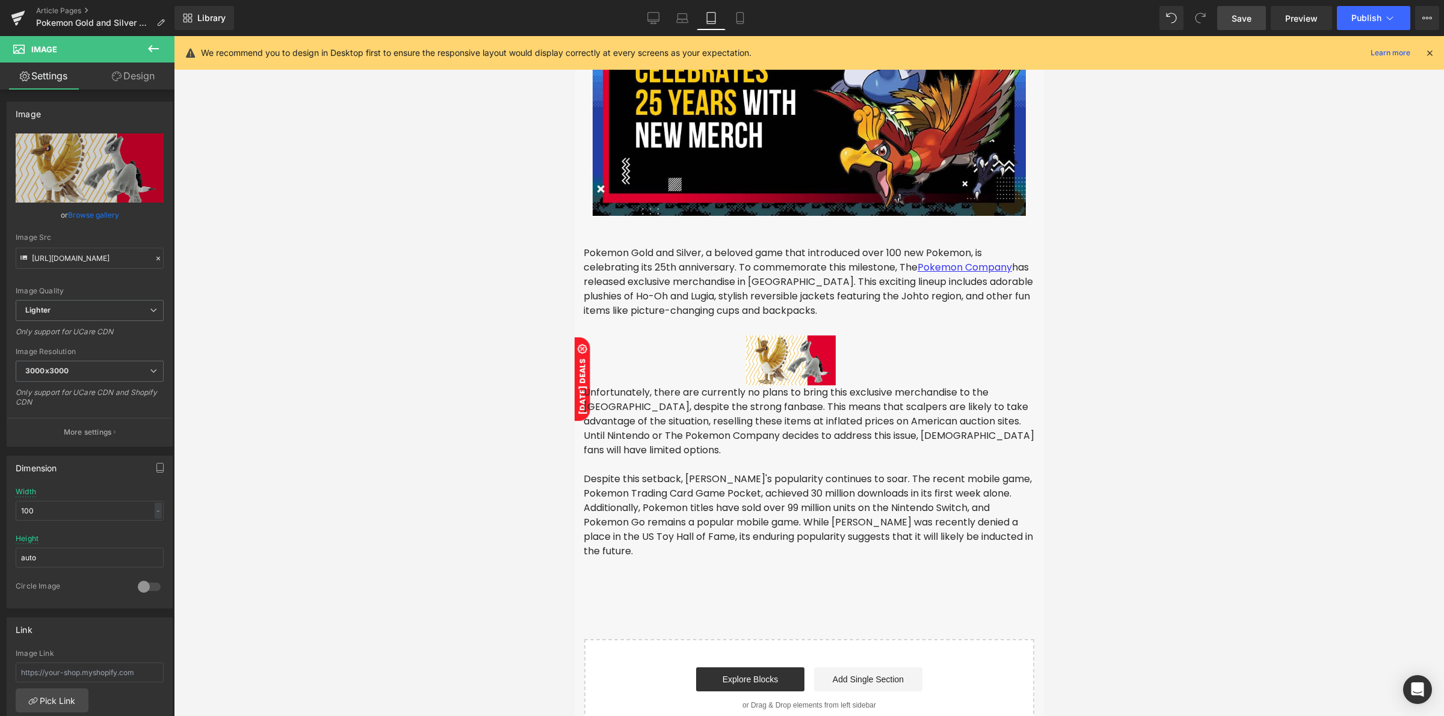
type input "auto"
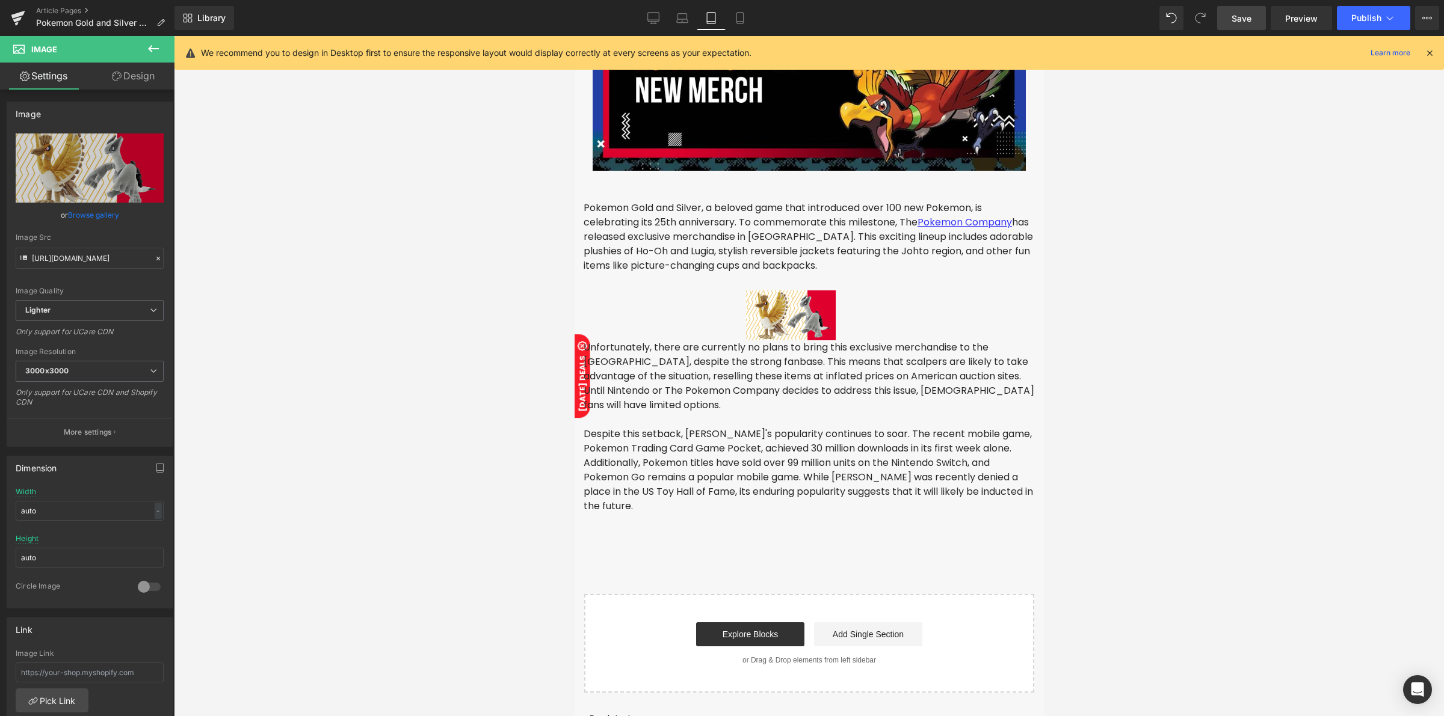
scroll to position [209, 0]
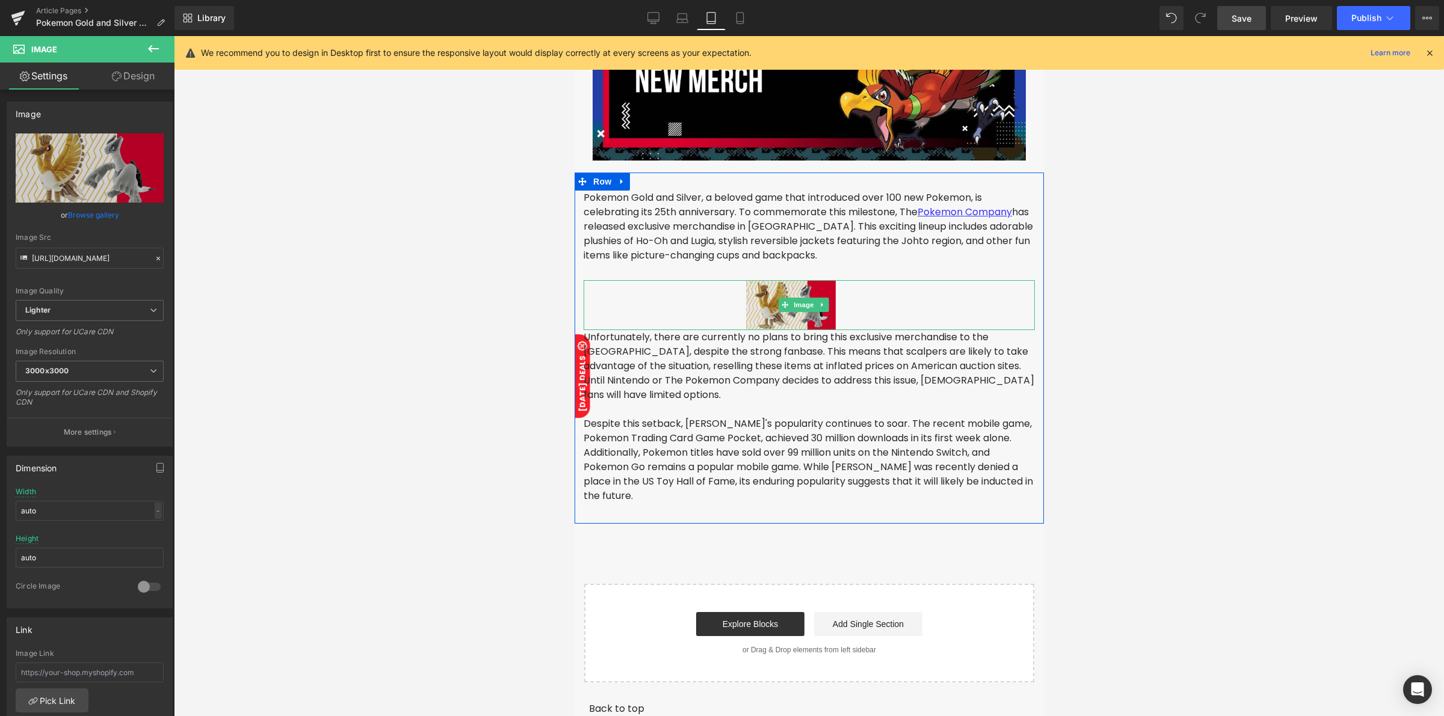
click at [797, 283] on img at bounding box center [808, 305] width 451 height 50
drag, startPoint x: 823, startPoint y: 274, endPoint x: 866, endPoint y: 274, distance: 42.7
click at [866, 280] on div at bounding box center [808, 281] width 451 height 3
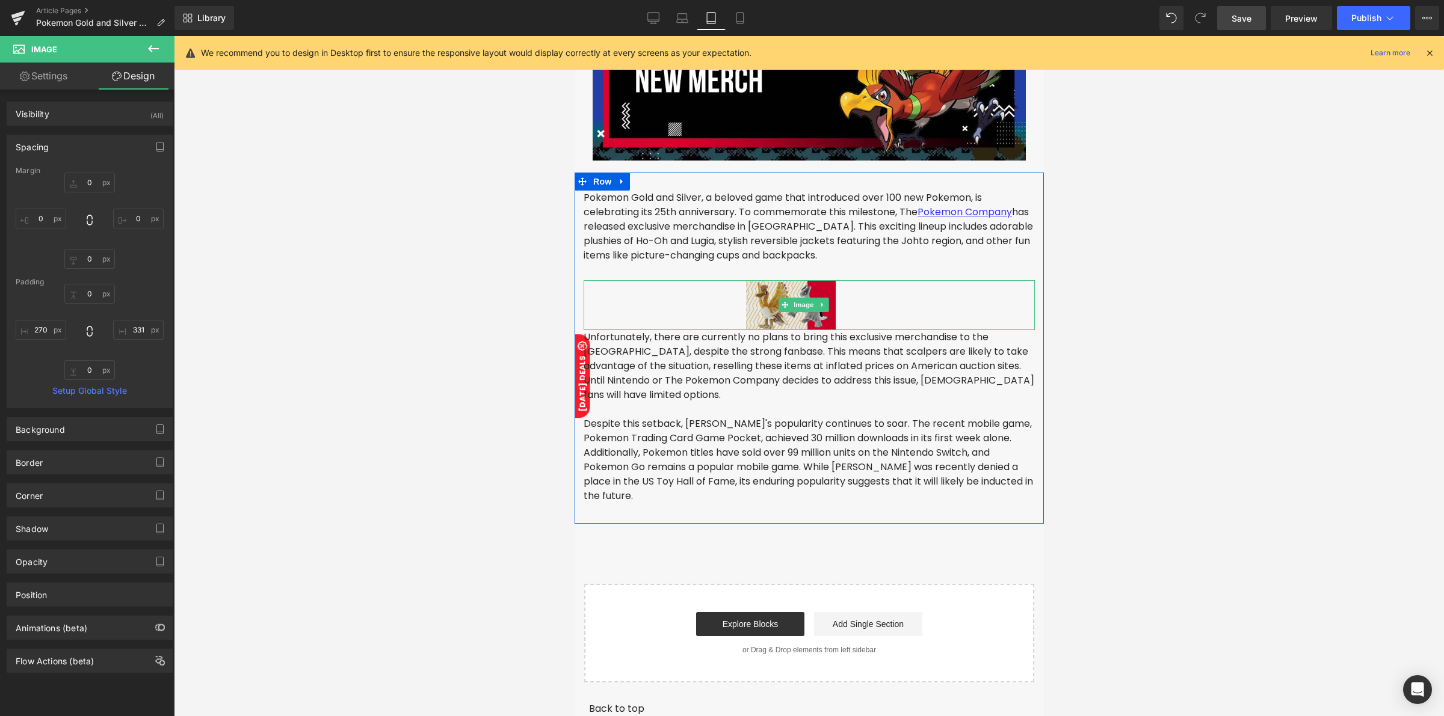
click at [819, 306] on img at bounding box center [808, 305] width 451 height 50
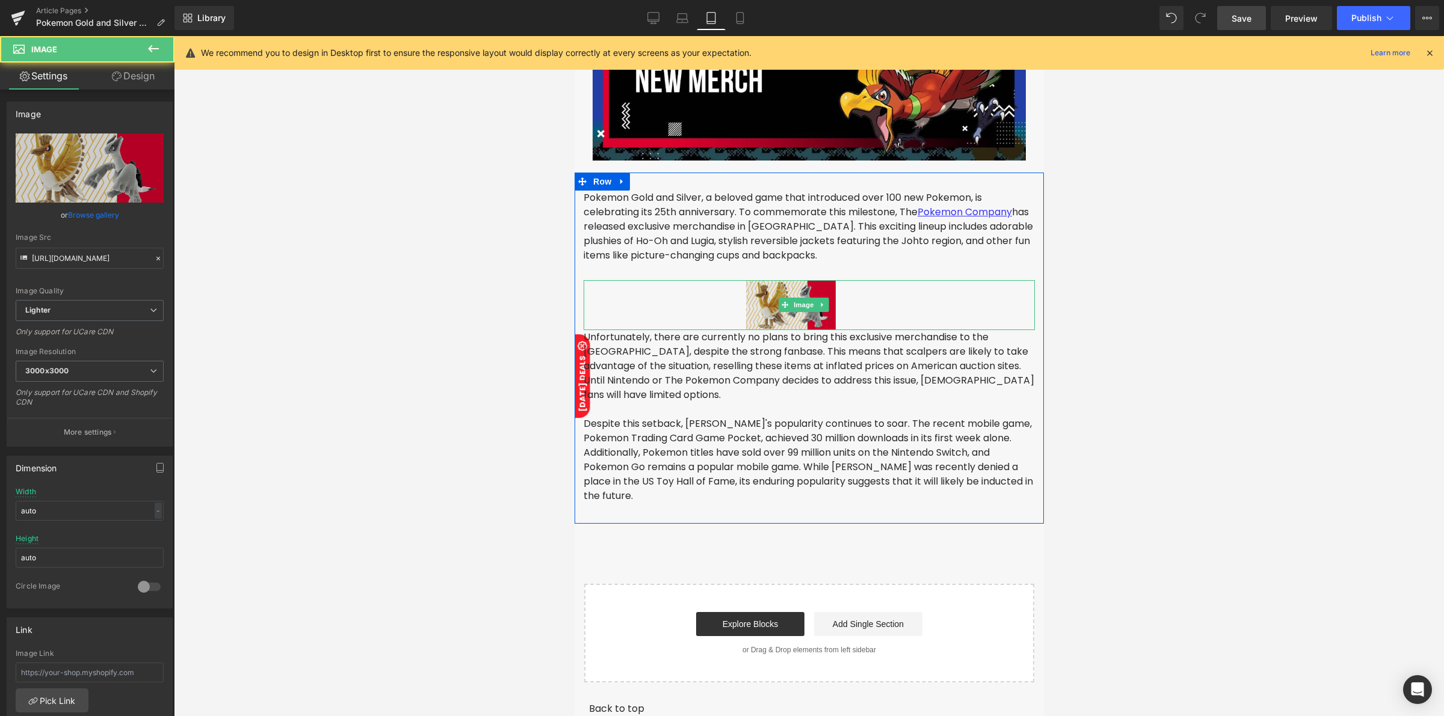
click at [729, 298] on img at bounding box center [808, 305] width 451 height 50
click at [586, 300] on img at bounding box center [808, 305] width 451 height 50
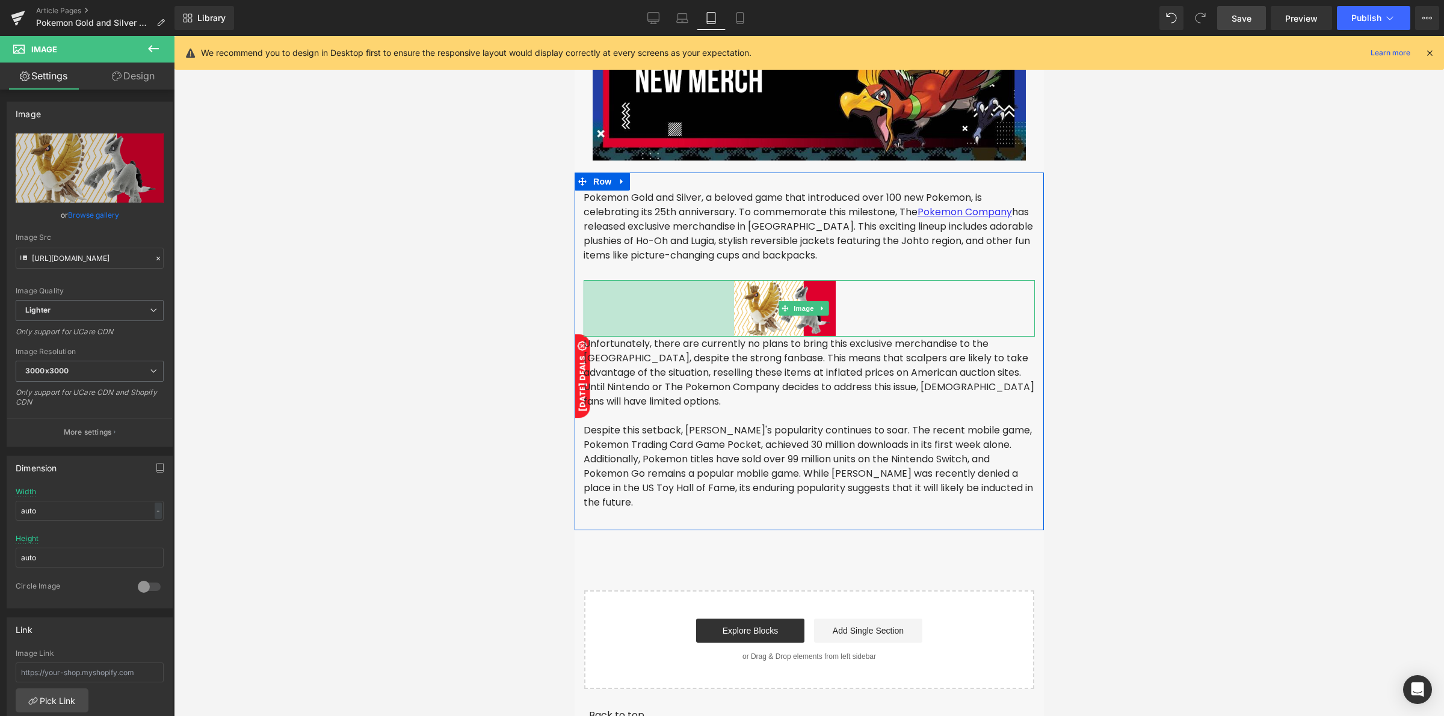
drag, startPoint x: 585, startPoint y: 300, endPoint x: 531, endPoint y: 311, distance: 55.9
click at [574, 311] on html at bounding box center [808, 498] width 469 height 1343
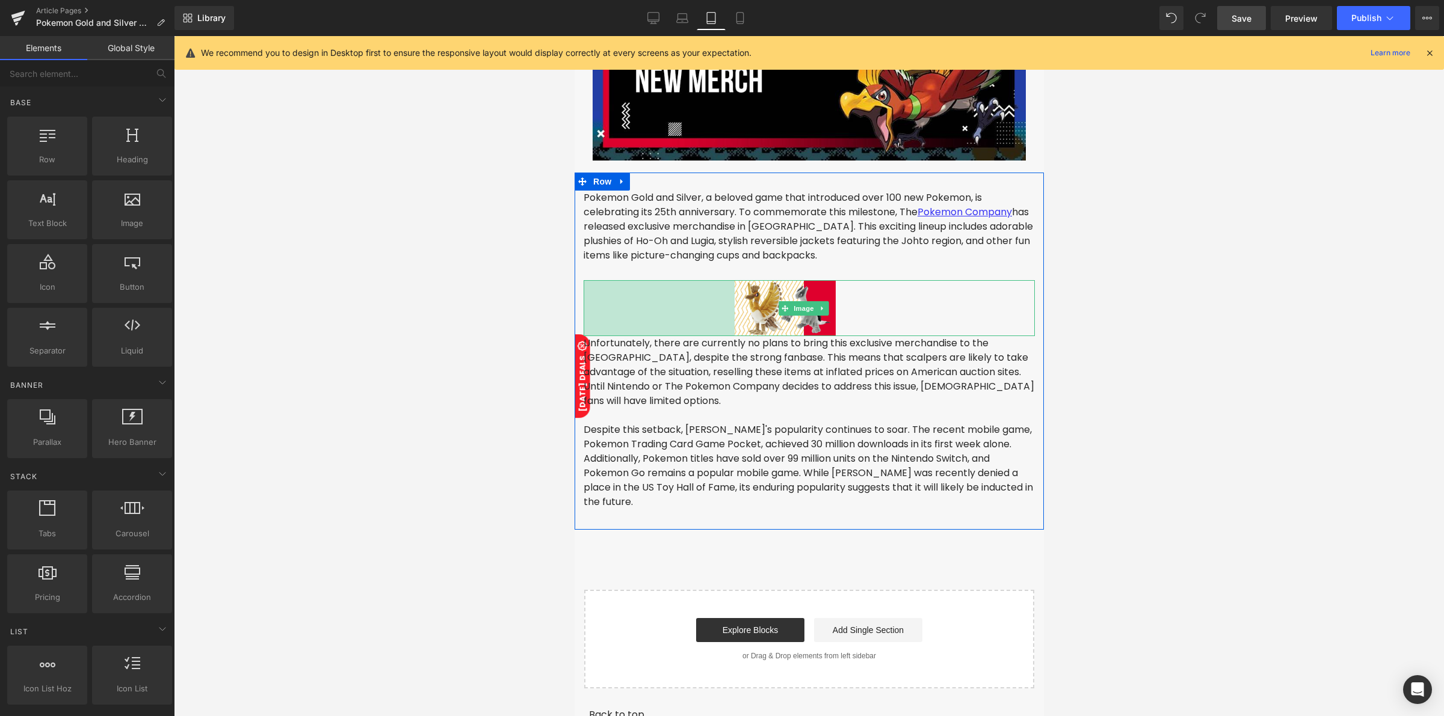
click at [484, 314] on div at bounding box center [809, 376] width 1270 height 680
click at [526, 305] on div at bounding box center [809, 376] width 1270 height 680
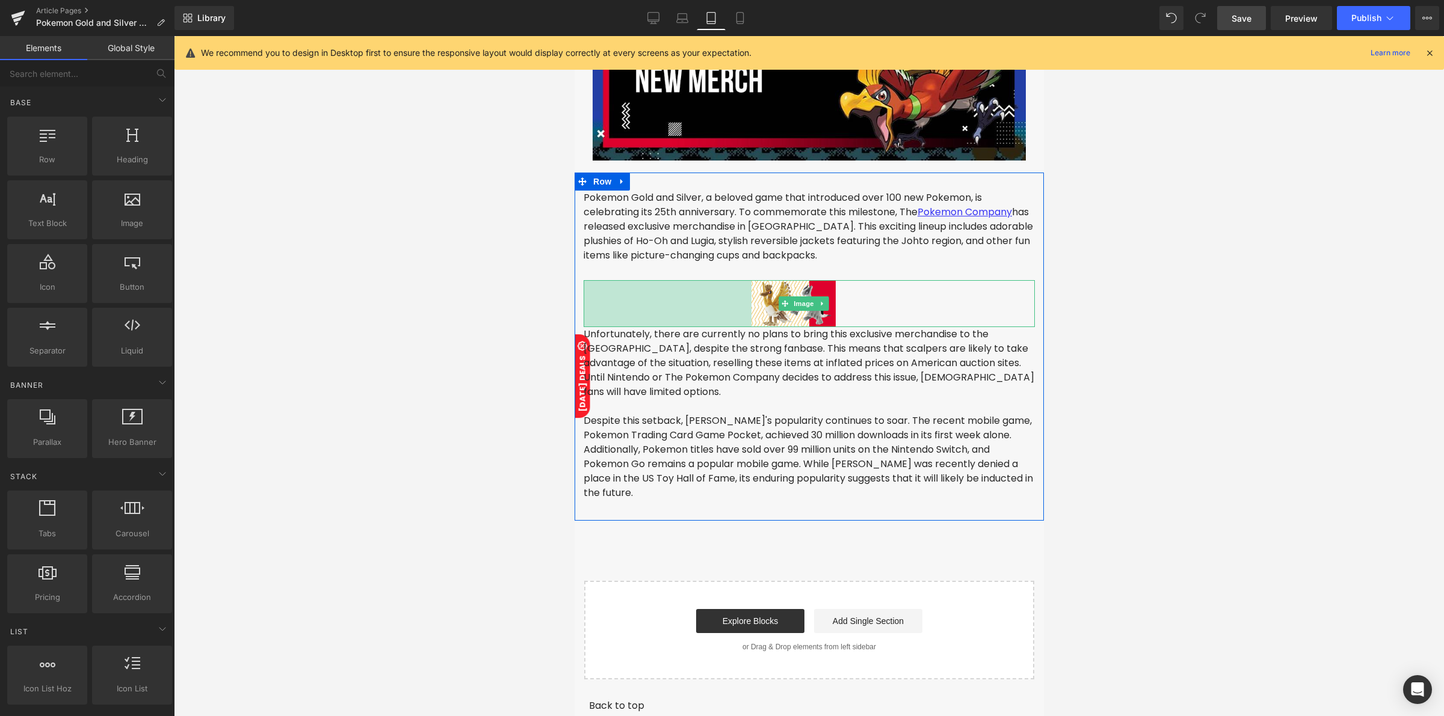
click at [340, 274] on div at bounding box center [809, 376] width 1270 height 680
click at [483, 405] on div at bounding box center [809, 376] width 1270 height 680
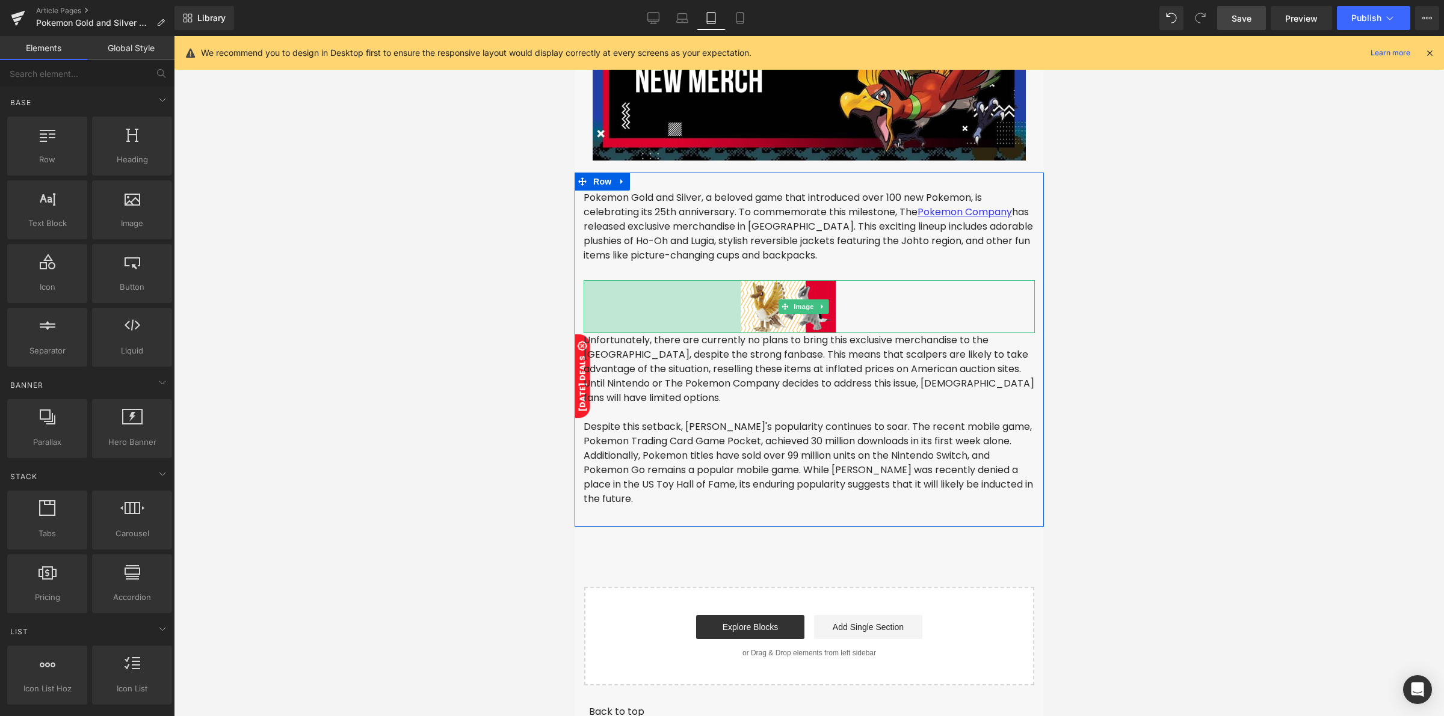
click at [531, 325] on div at bounding box center [809, 376] width 1270 height 680
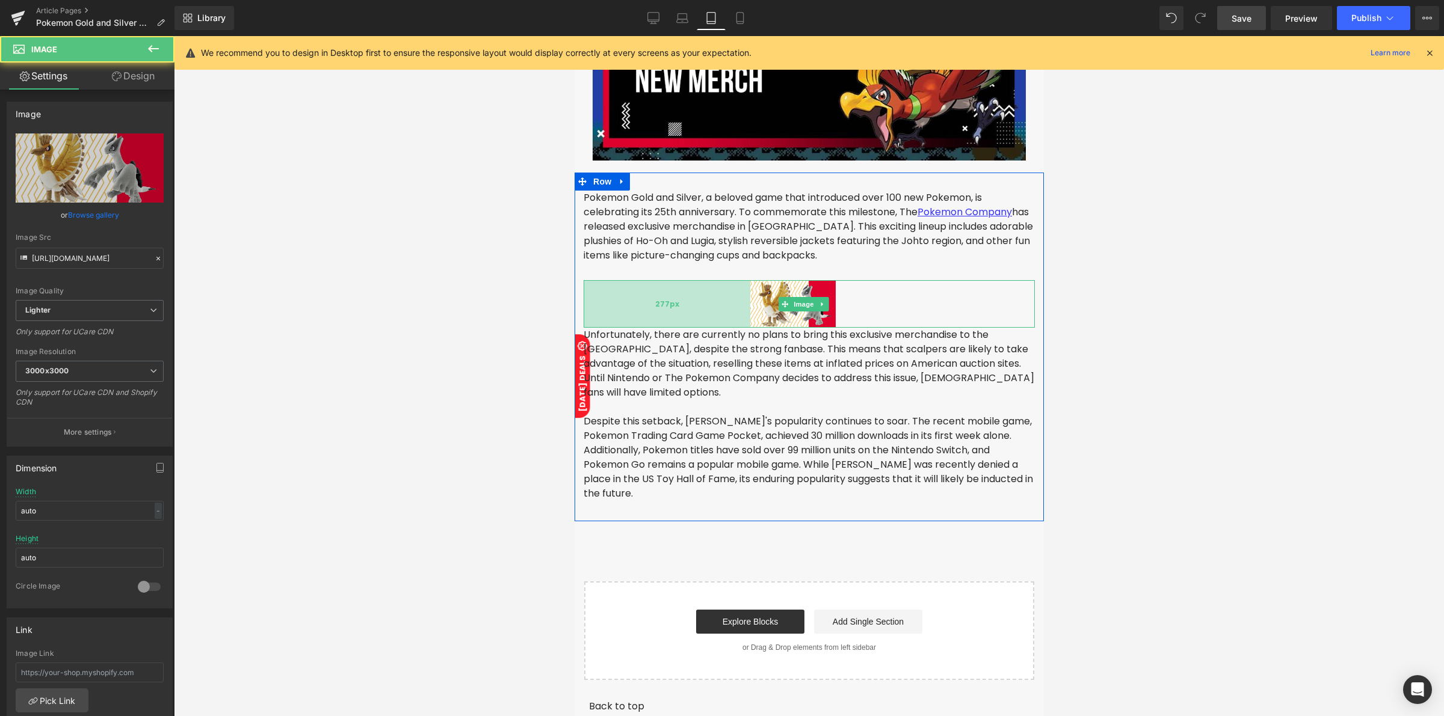
click at [590, 295] on div "277px" at bounding box center [666, 304] width 167 height 48
click at [872, 291] on img at bounding box center [808, 304] width 451 height 48
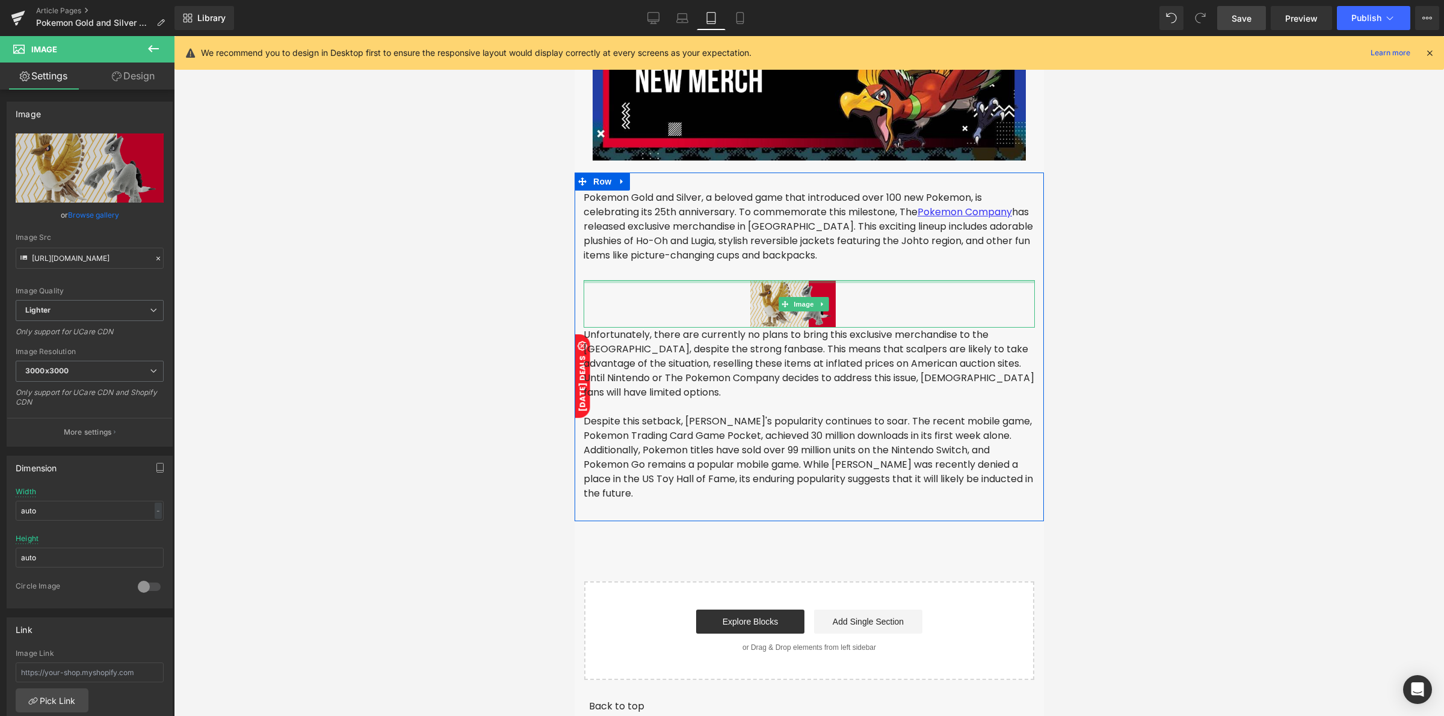
drag, startPoint x: 816, startPoint y: 273, endPoint x: 766, endPoint y: 284, distance: 51.2
click at [817, 247] on div "Pokemon Gold and Silver, a beloved game that introduced over 100 new Pokemon, i…" at bounding box center [808, 353] width 469 height 325
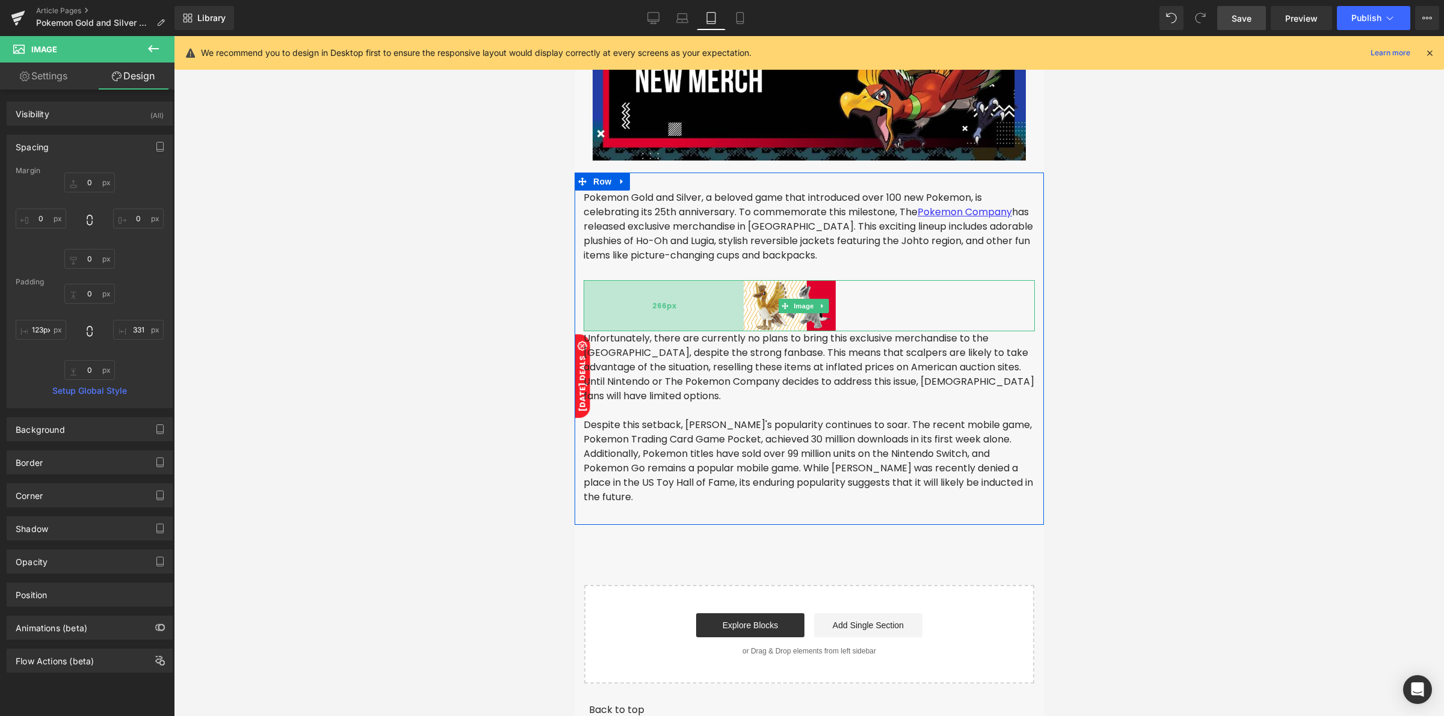
type input "121px"
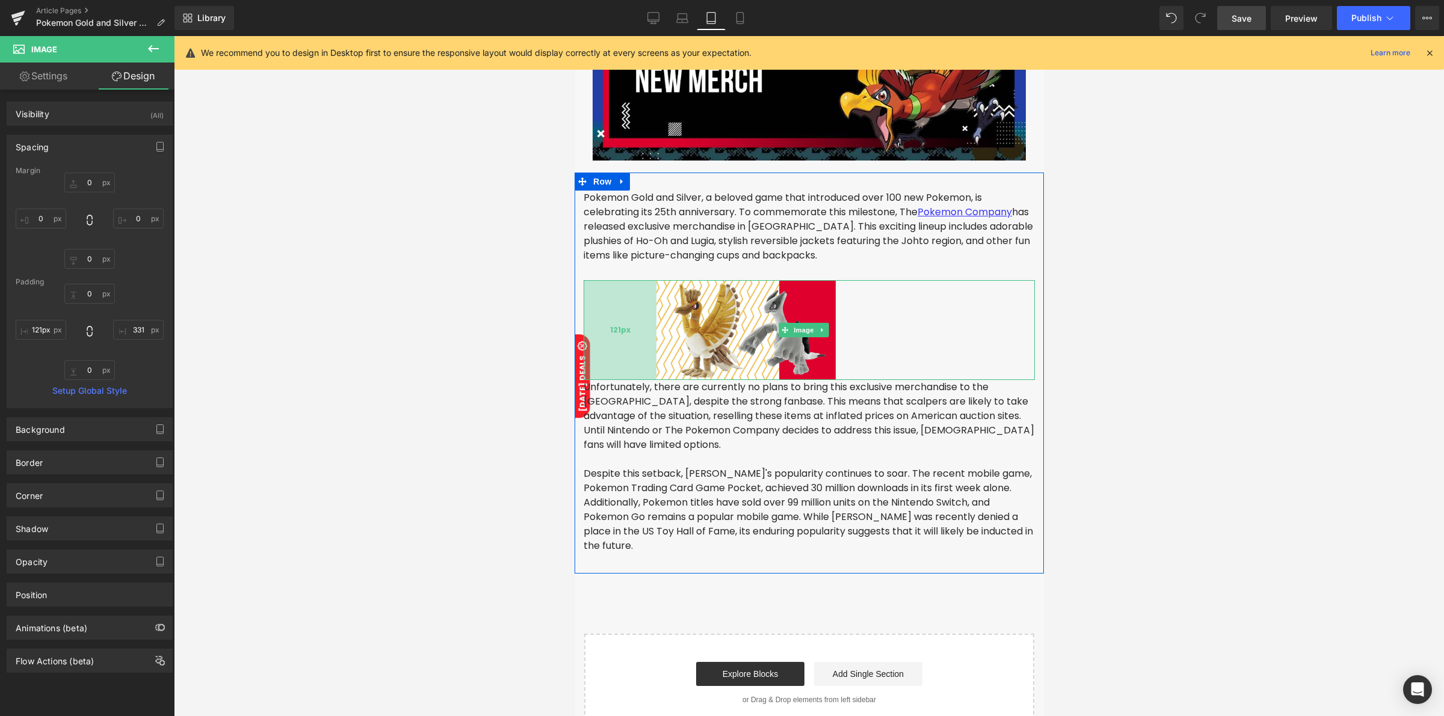
drag, startPoint x: 727, startPoint y: 289, endPoint x: 633, endPoint y: 289, distance: 93.8
click at [633, 289] on div "121px" at bounding box center [619, 330] width 73 height 100
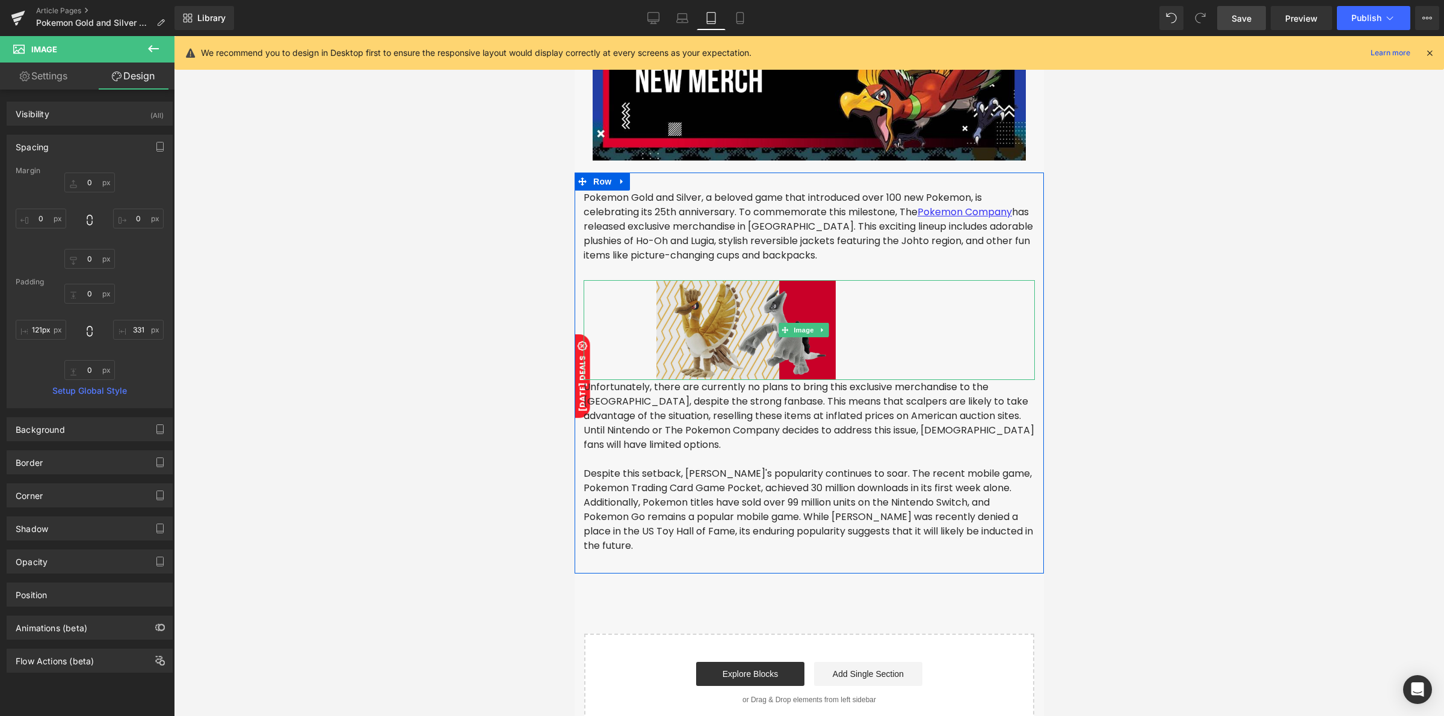
click at [858, 326] on img at bounding box center [808, 330] width 451 height 100
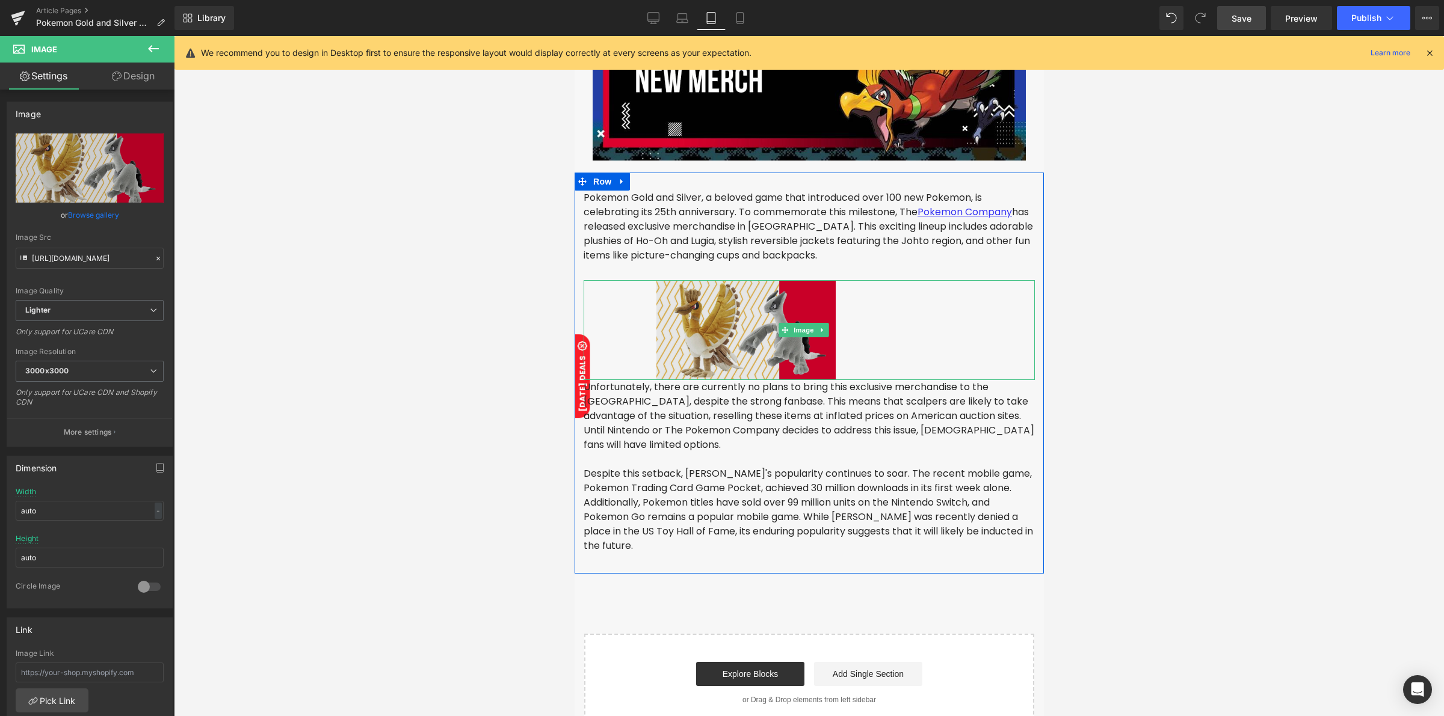
click at [830, 337] on img at bounding box center [808, 330] width 451 height 100
drag, startPoint x: 830, startPoint y: 337, endPoint x: 905, endPoint y: 343, distance: 75.4
click at [905, 343] on img at bounding box center [808, 330] width 451 height 100
click at [812, 343] on img at bounding box center [808, 330] width 451 height 100
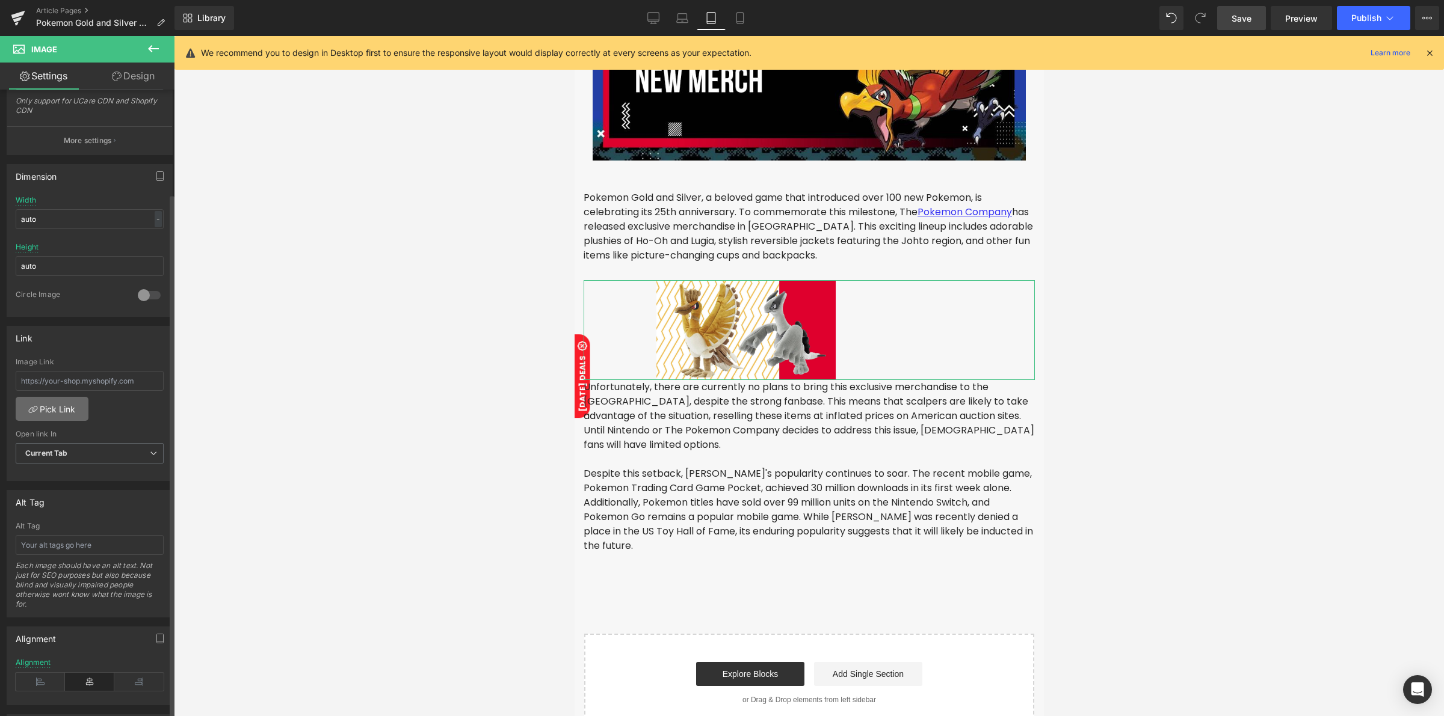
scroll to position [301, 0]
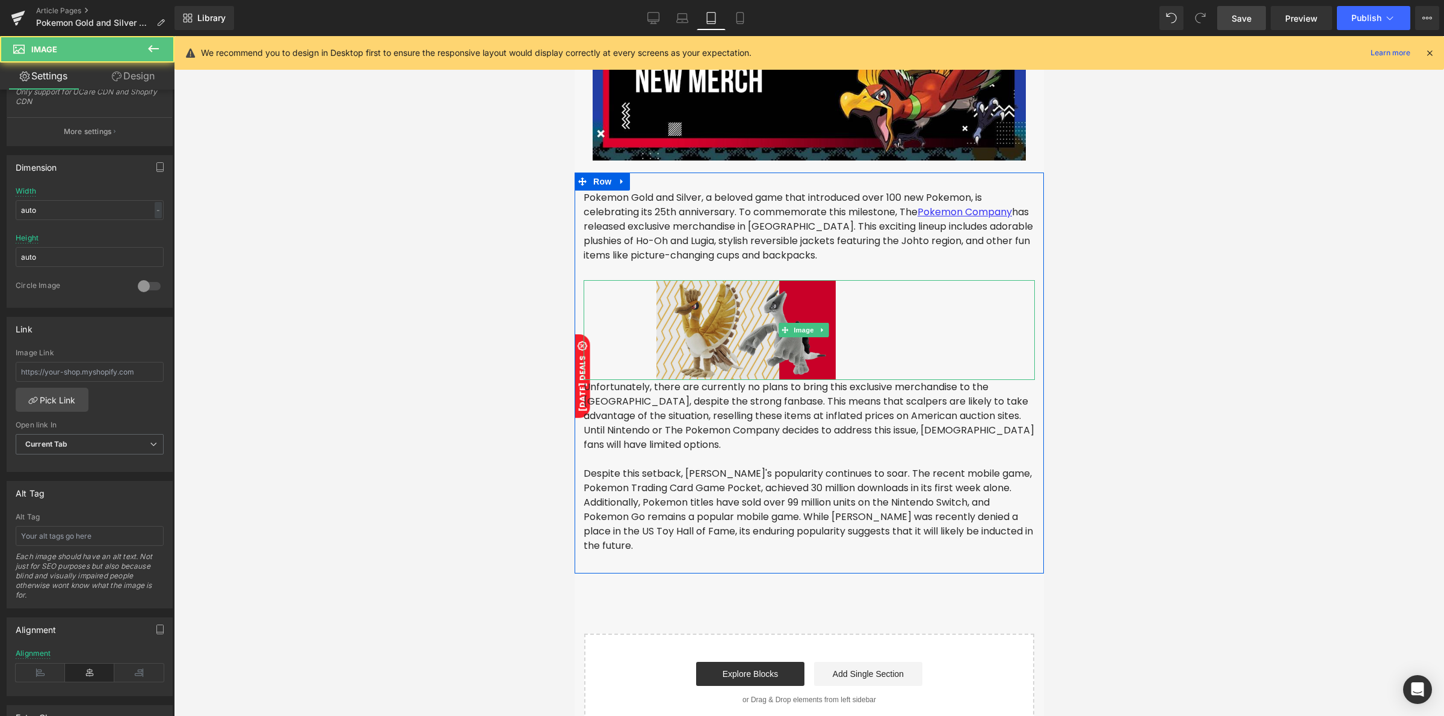
click at [706, 329] on img at bounding box center [808, 330] width 451 height 100
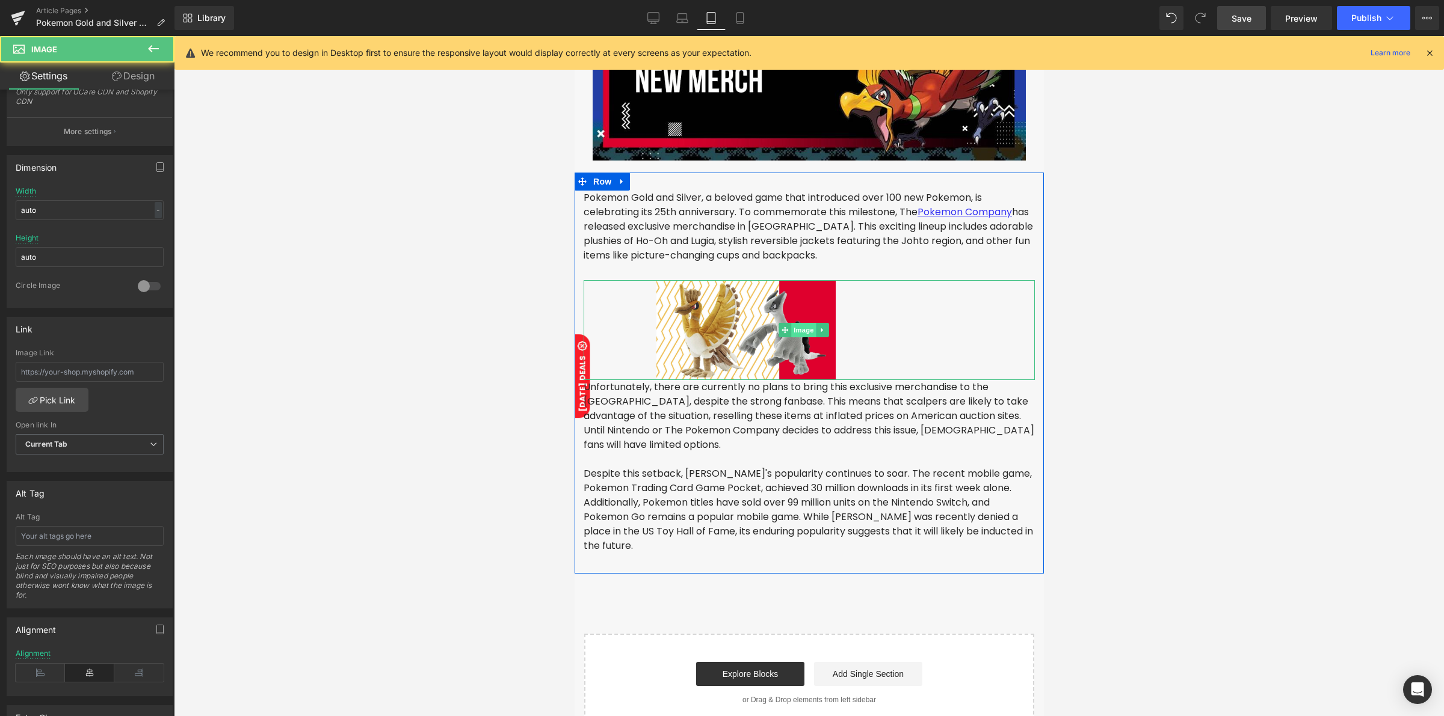
click at [796, 325] on span "Image" at bounding box center [802, 330] width 25 height 14
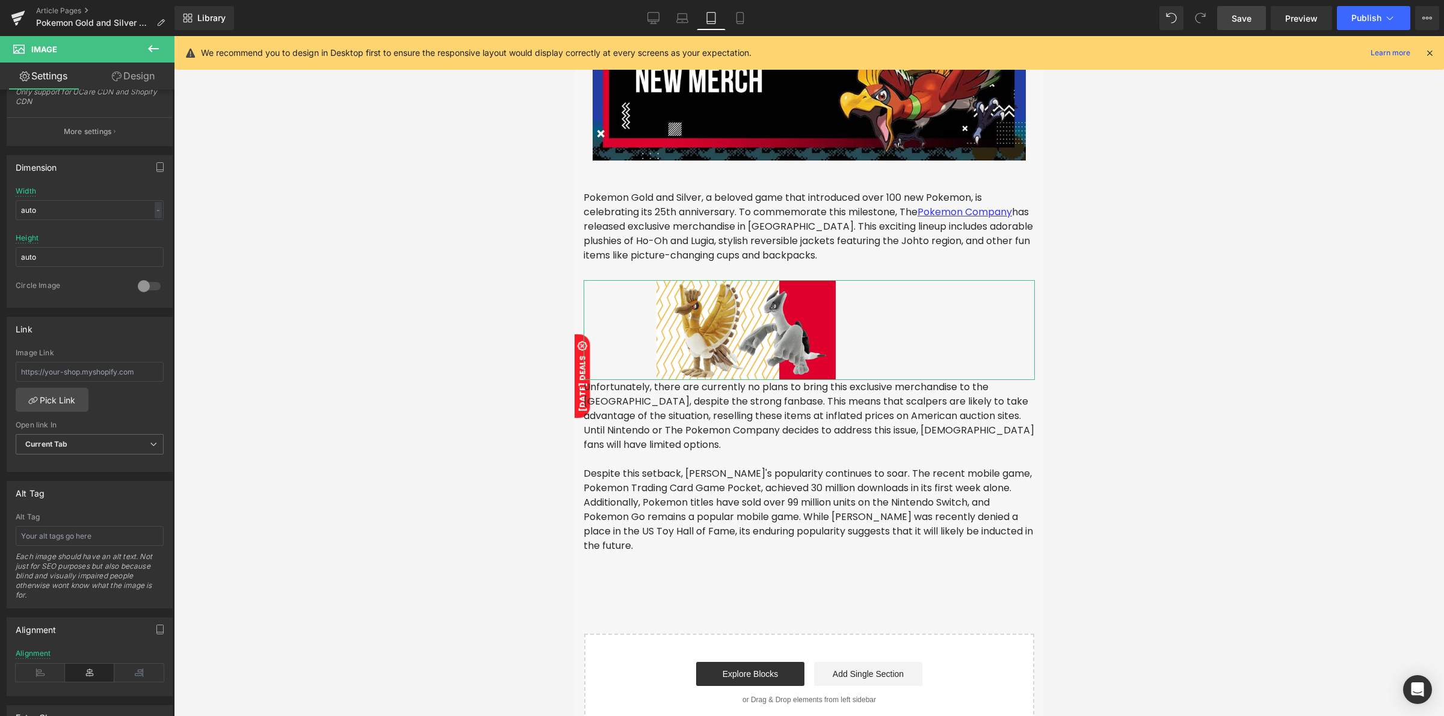
click at [150, 74] on link "Design" at bounding box center [133, 76] width 87 height 27
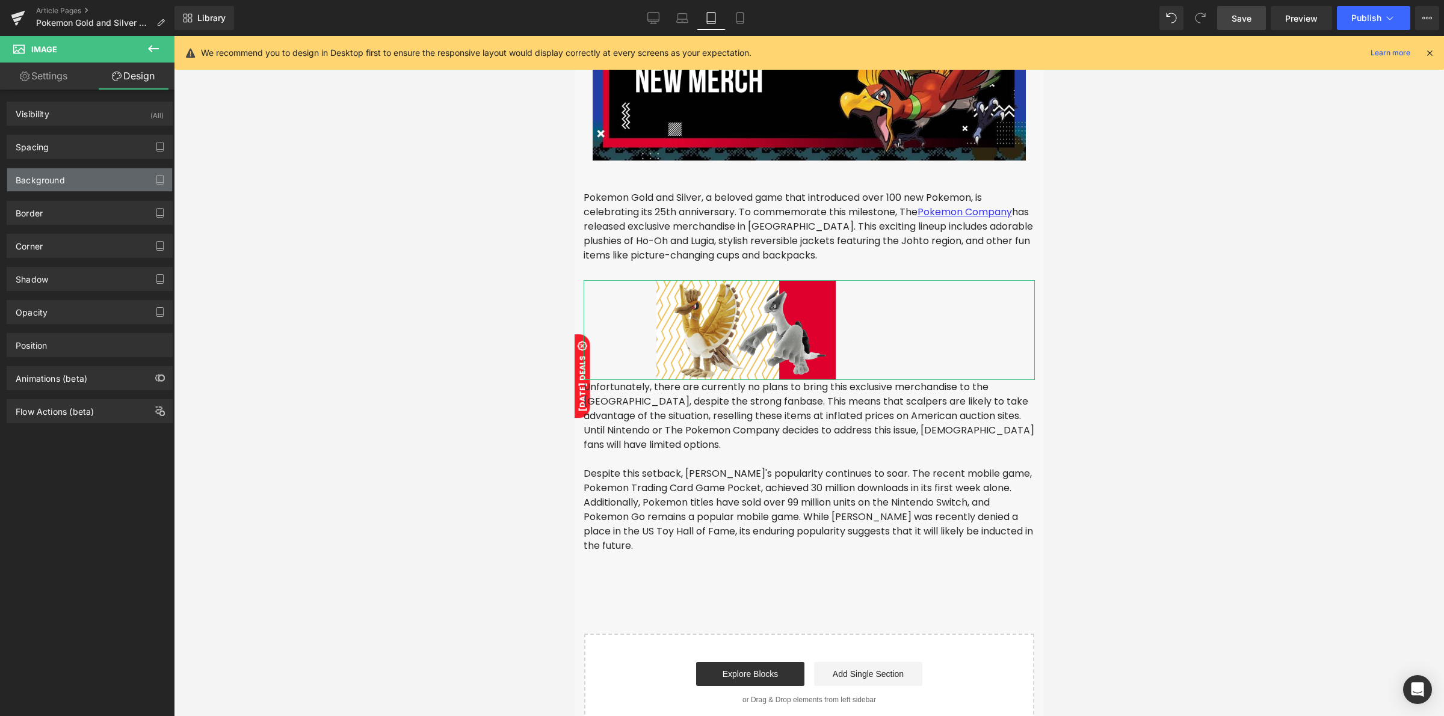
type input "0"
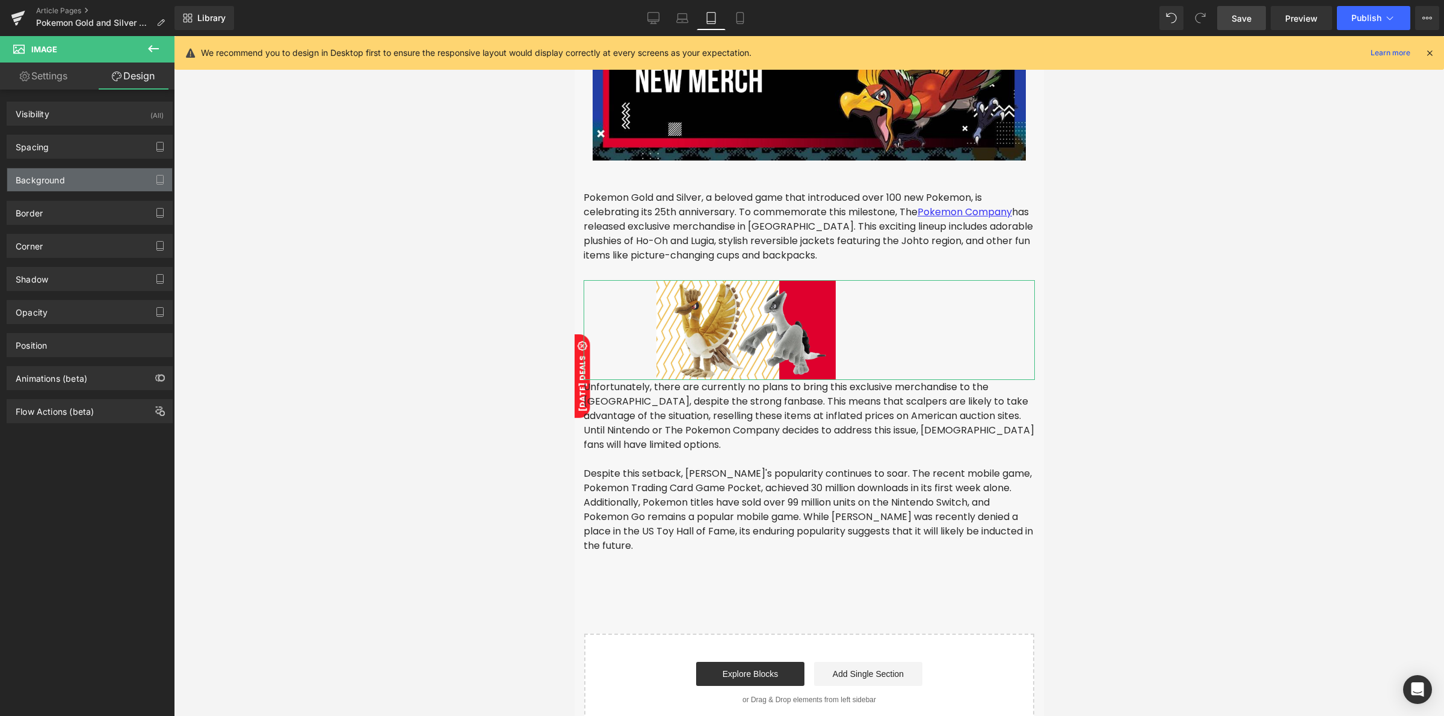
type input "331"
type input "0"
type input "121"
click at [56, 145] on div "Spacing" at bounding box center [89, 146] width 165 height 23
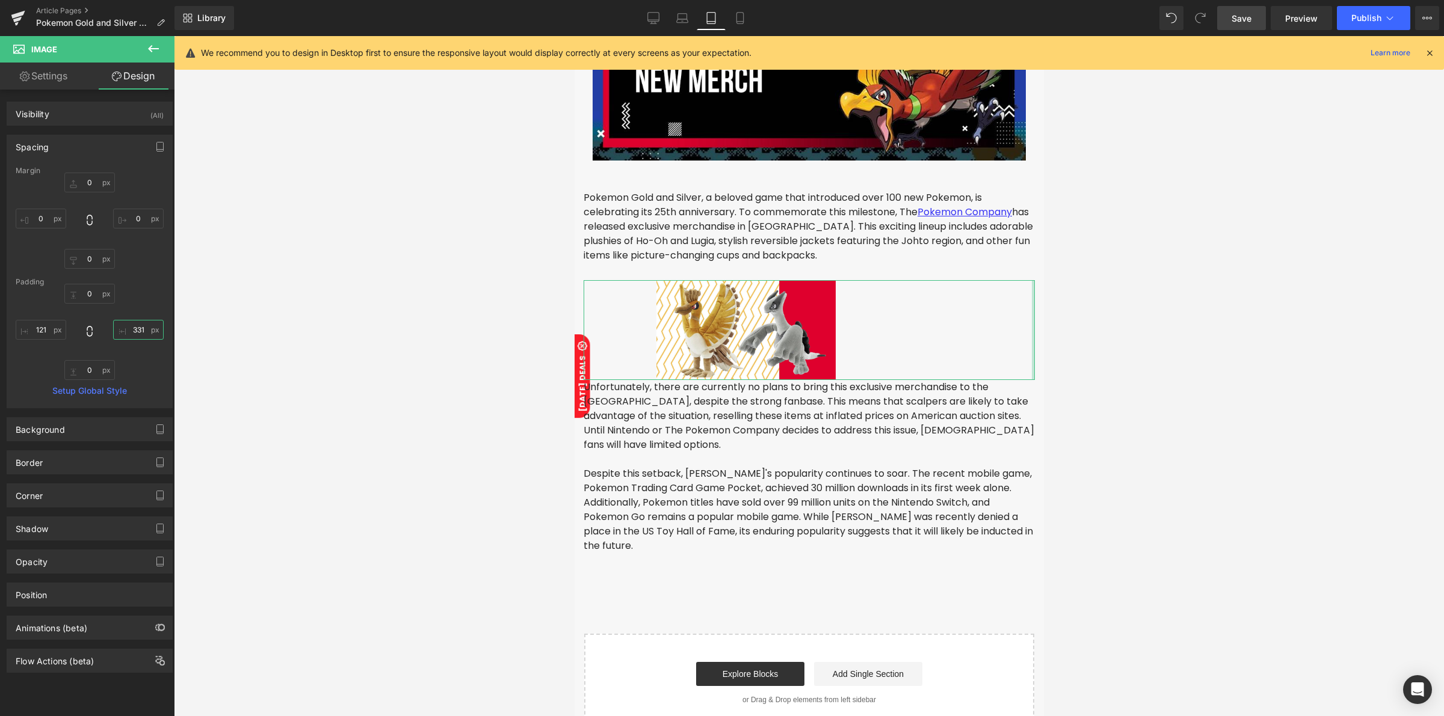
click at [128, 332] on input "331" at bounding box center [138, 330] width 51 height 20
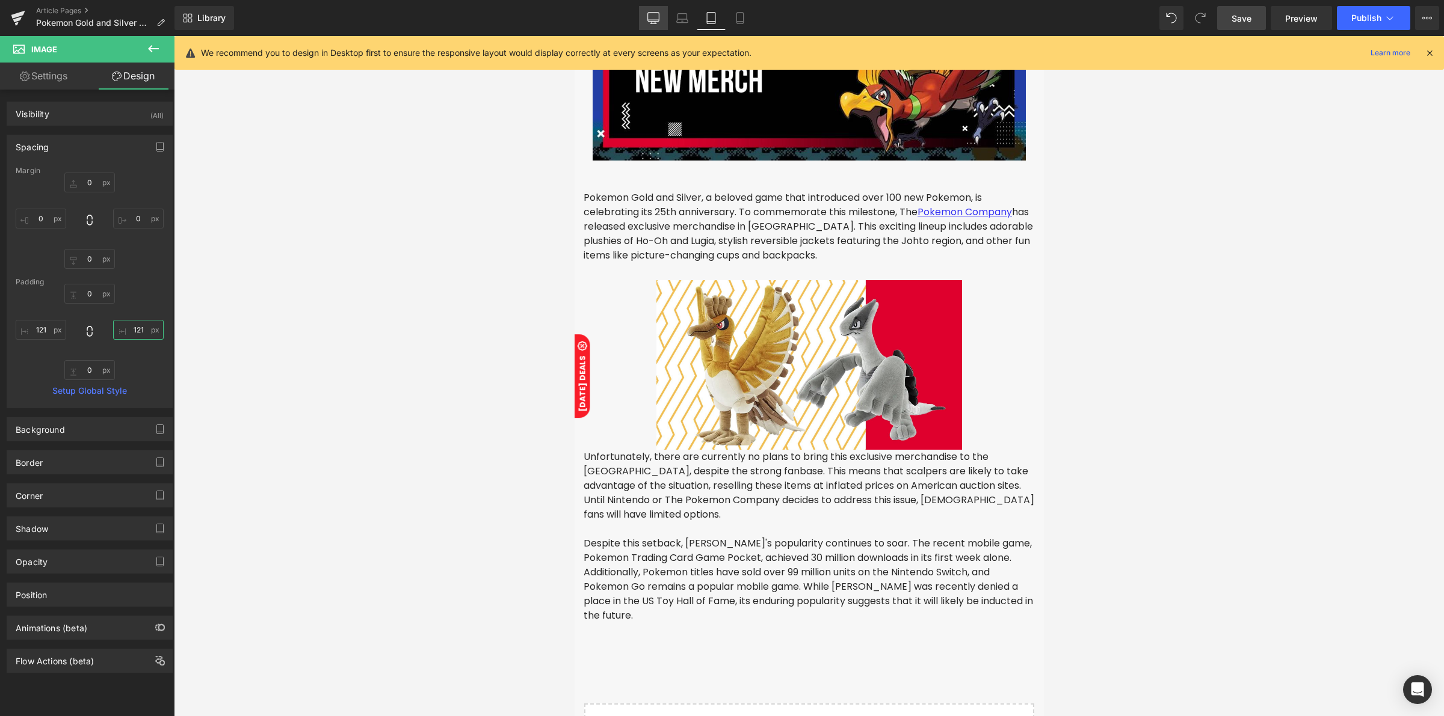
type input "121"
click at [647, 17] on link "Desktop" at bounding box center [653, 18] width 29 height 24
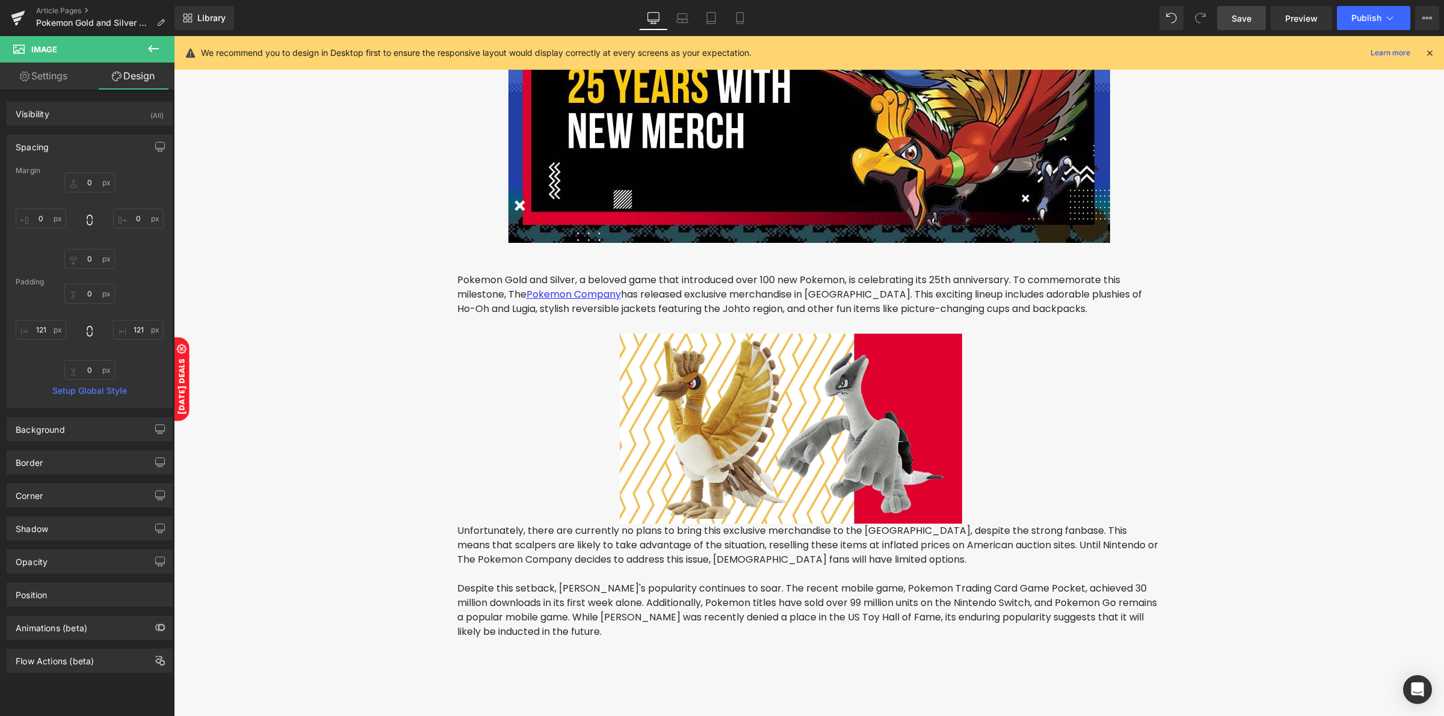
type input "0"
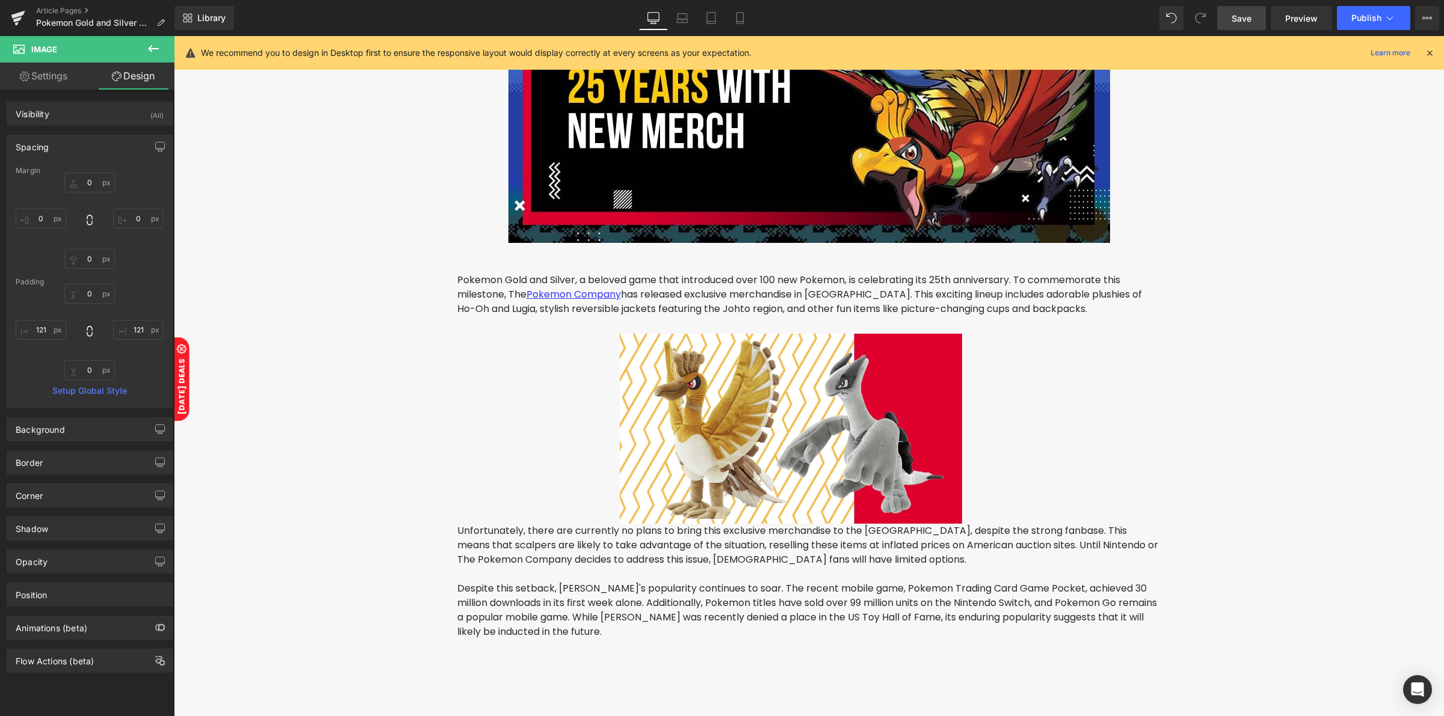
type input "241.931"
type input "0"
type input "206.803"
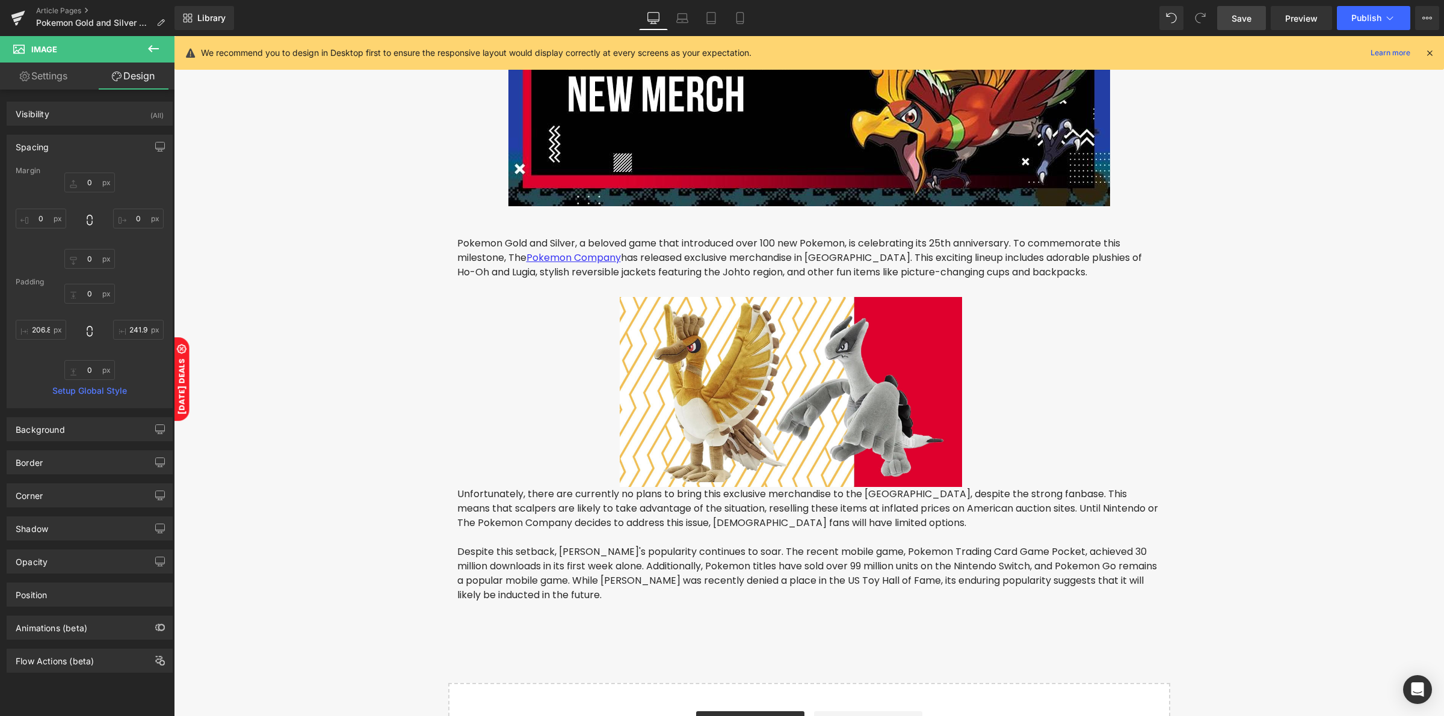
scroll to position [334, 0]
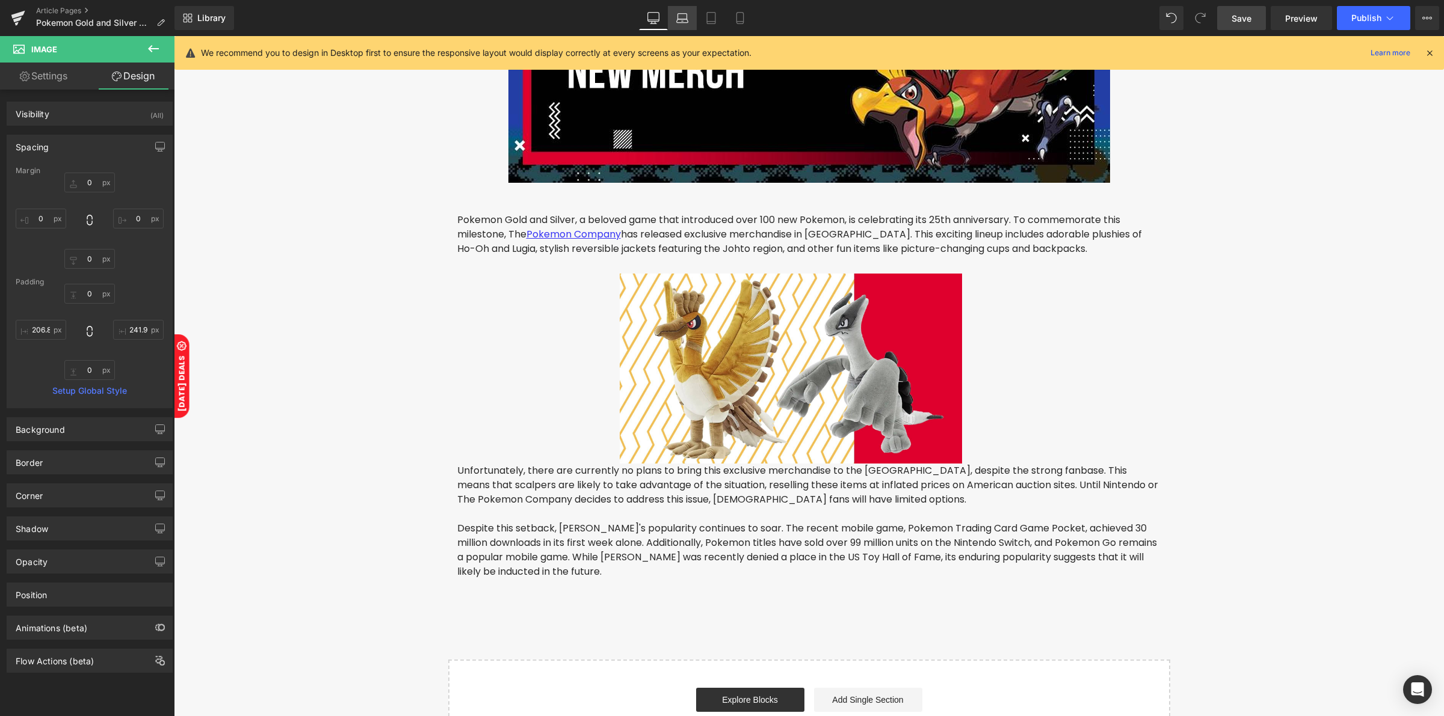
click at [686, 20] on icon at bounding box center [682, 18] width 12 height 12
type input "0"
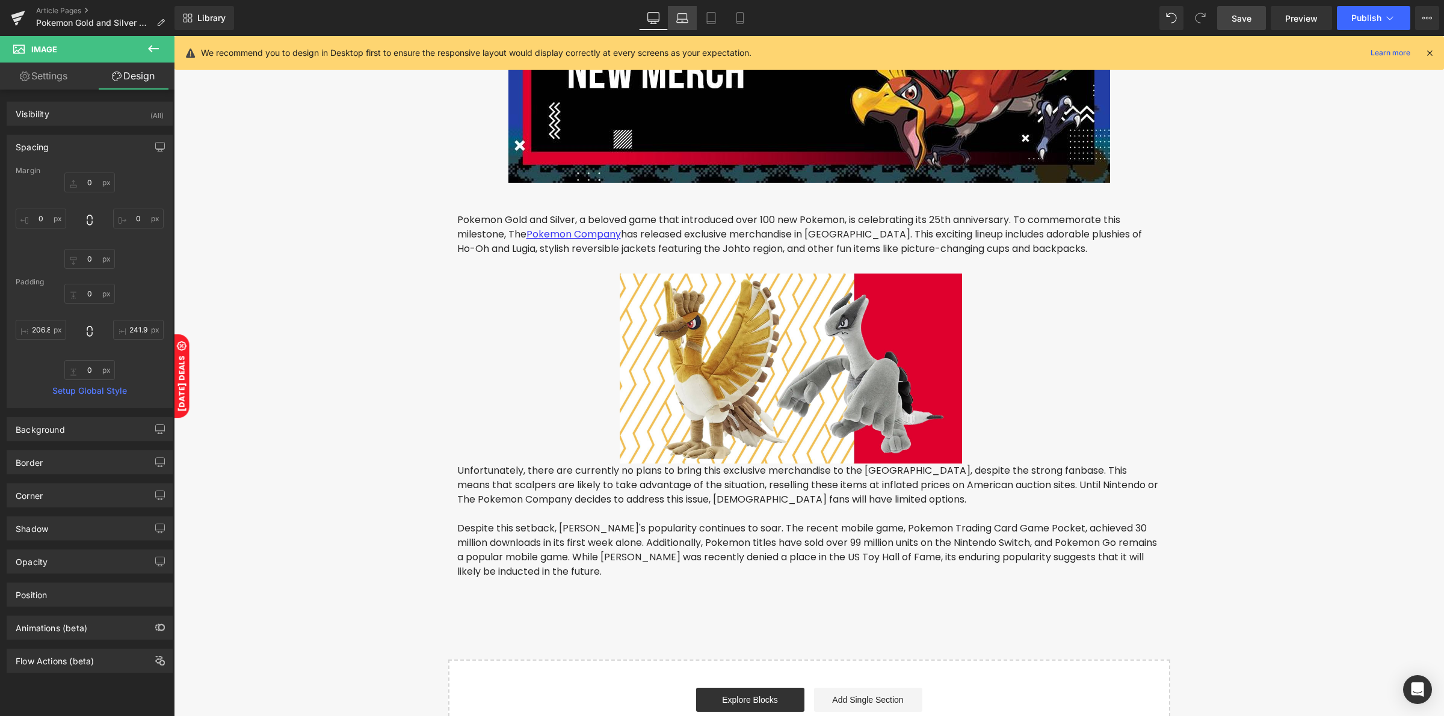
type input "0"
type input "331"
type input "0"
type input "270"
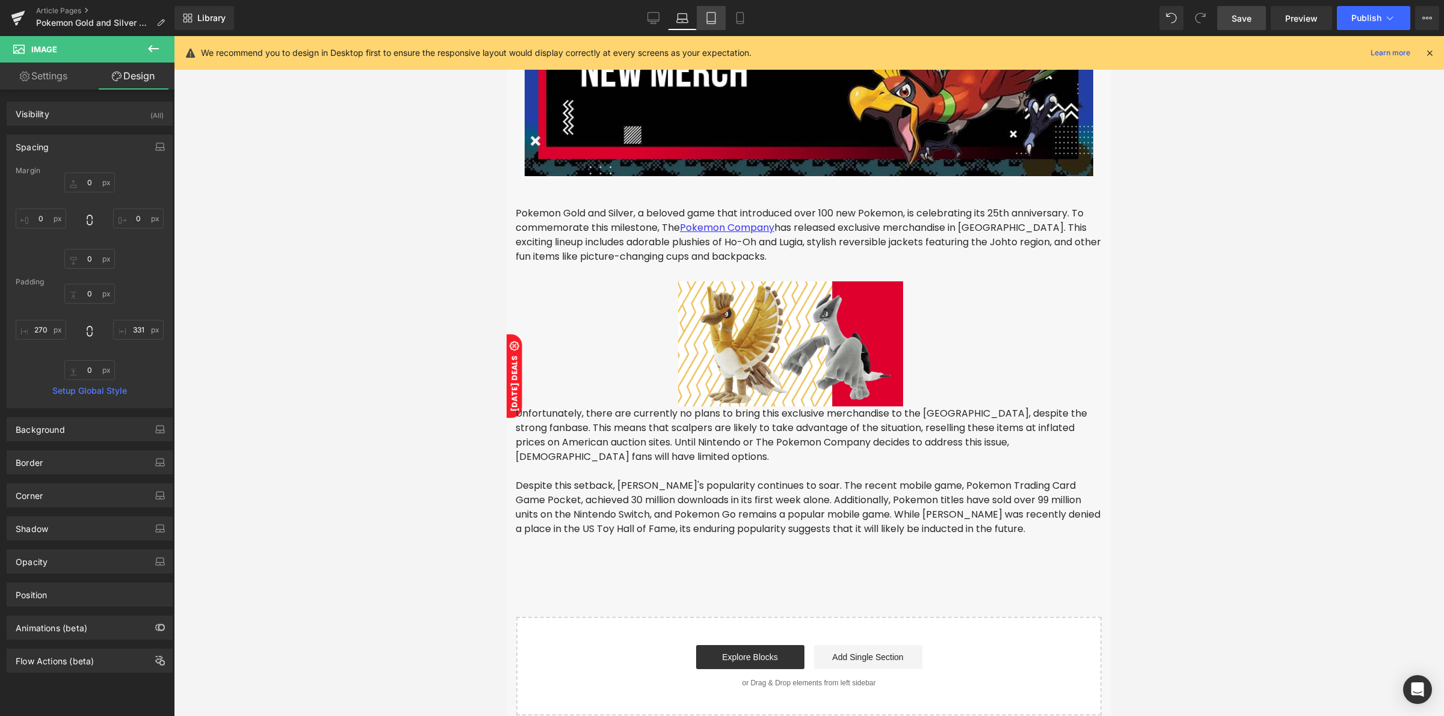
click at [707, 16] on icon at bounding box center [711, 18] width 12 height 12
type input "0"
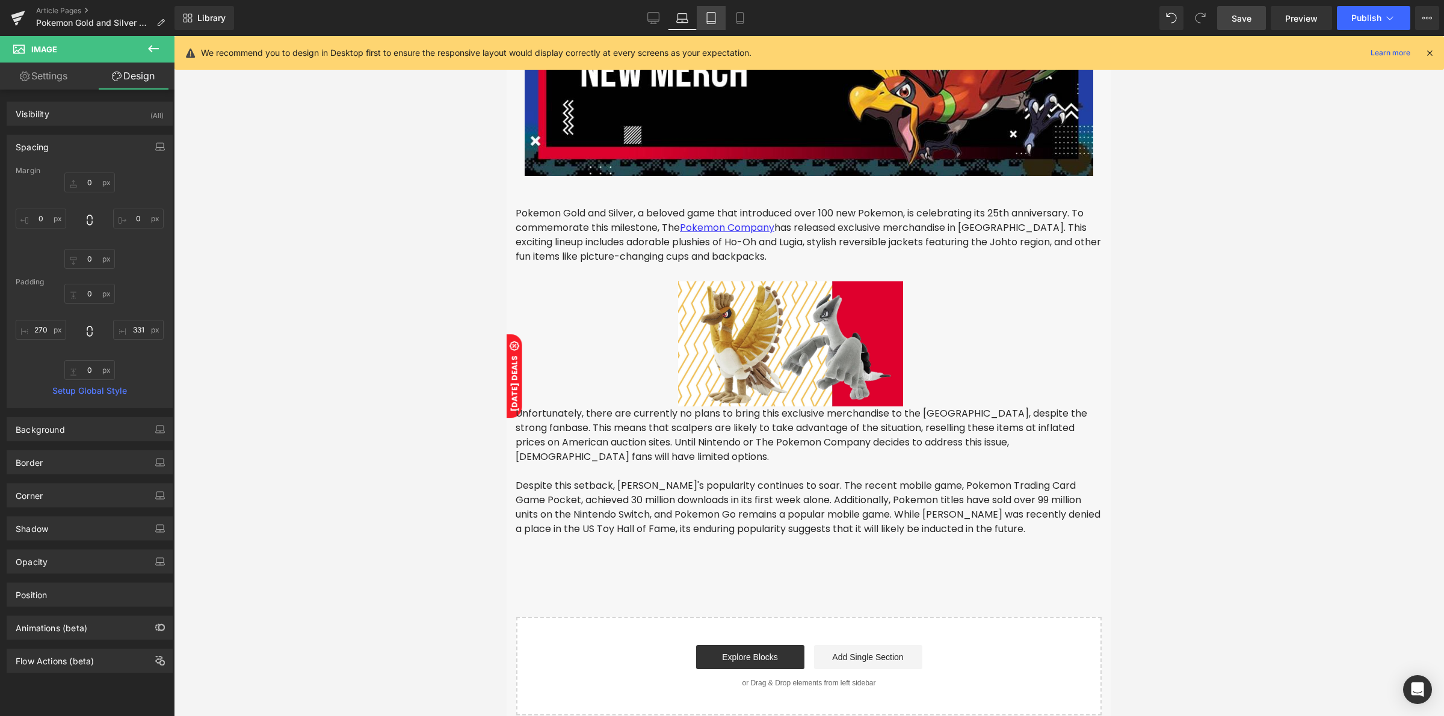
type input "0"
type input "232.72"
type input "0"
type input "200.268"
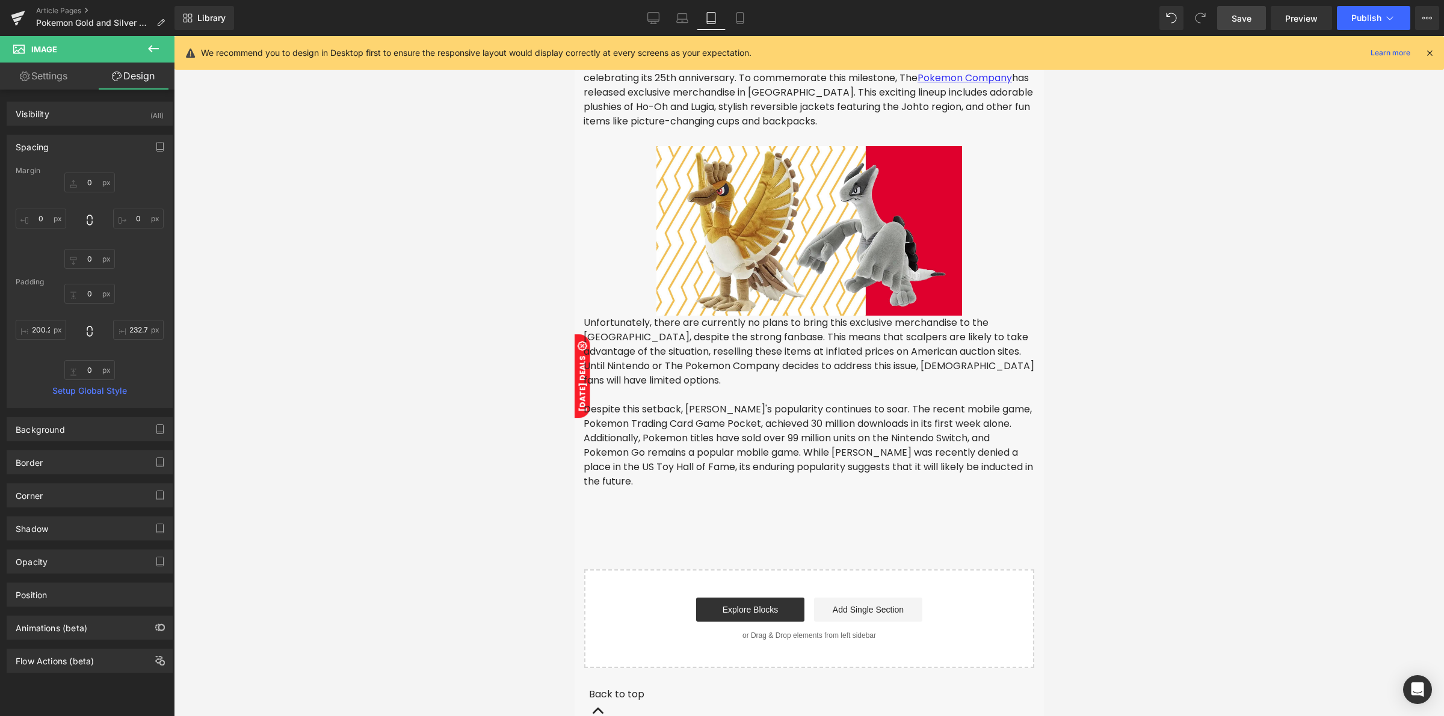
scroll to position [209, 0]
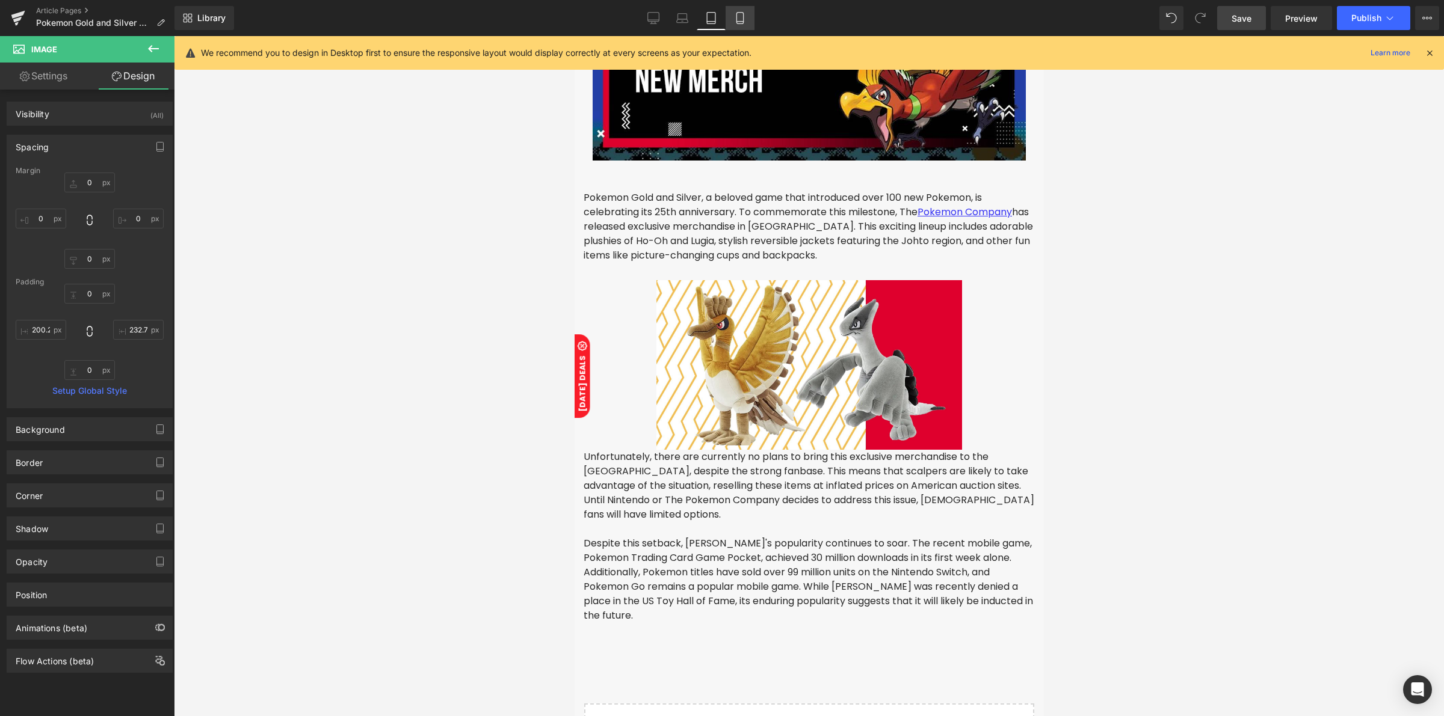
click at [734, 16] on icon at bounding box center [740, 18] width 12 height 12
type input "0"
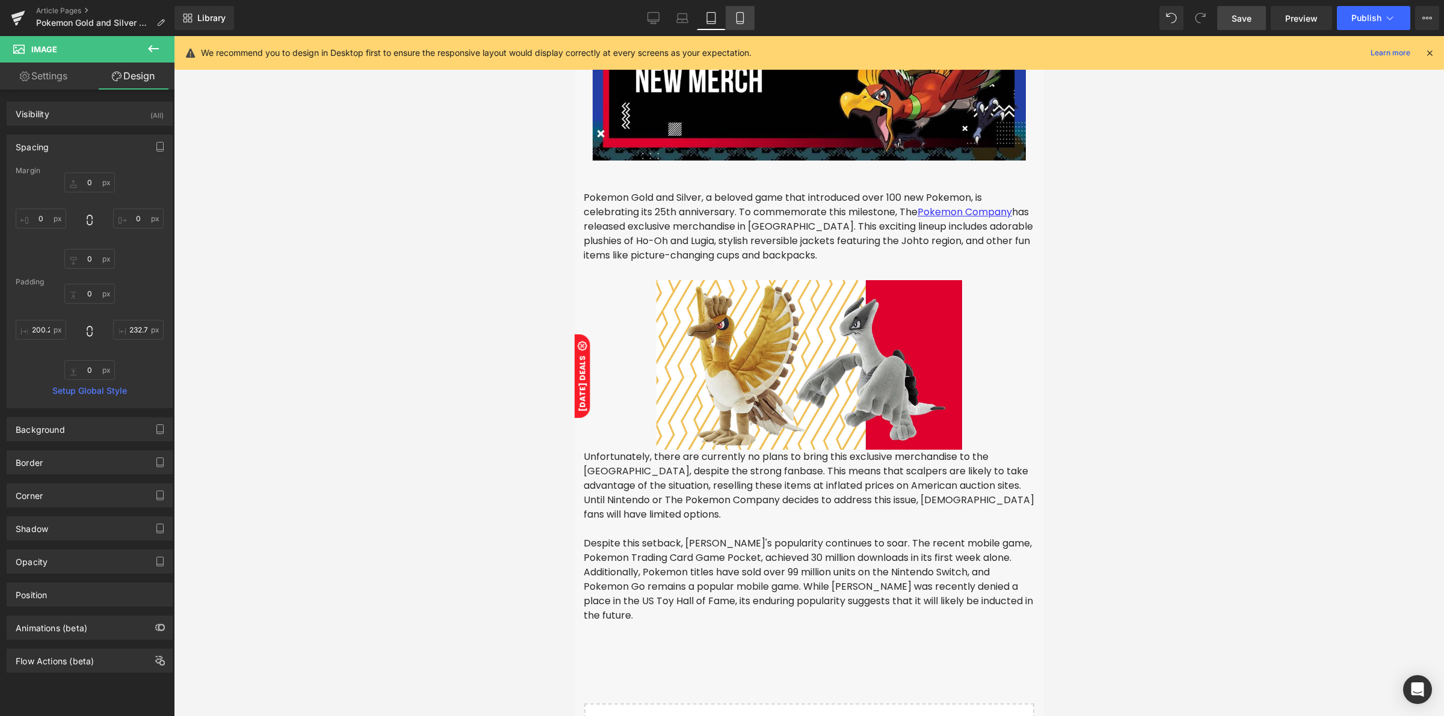
type input "0"
type input "242.056"
type input "0"
type input "206.892"
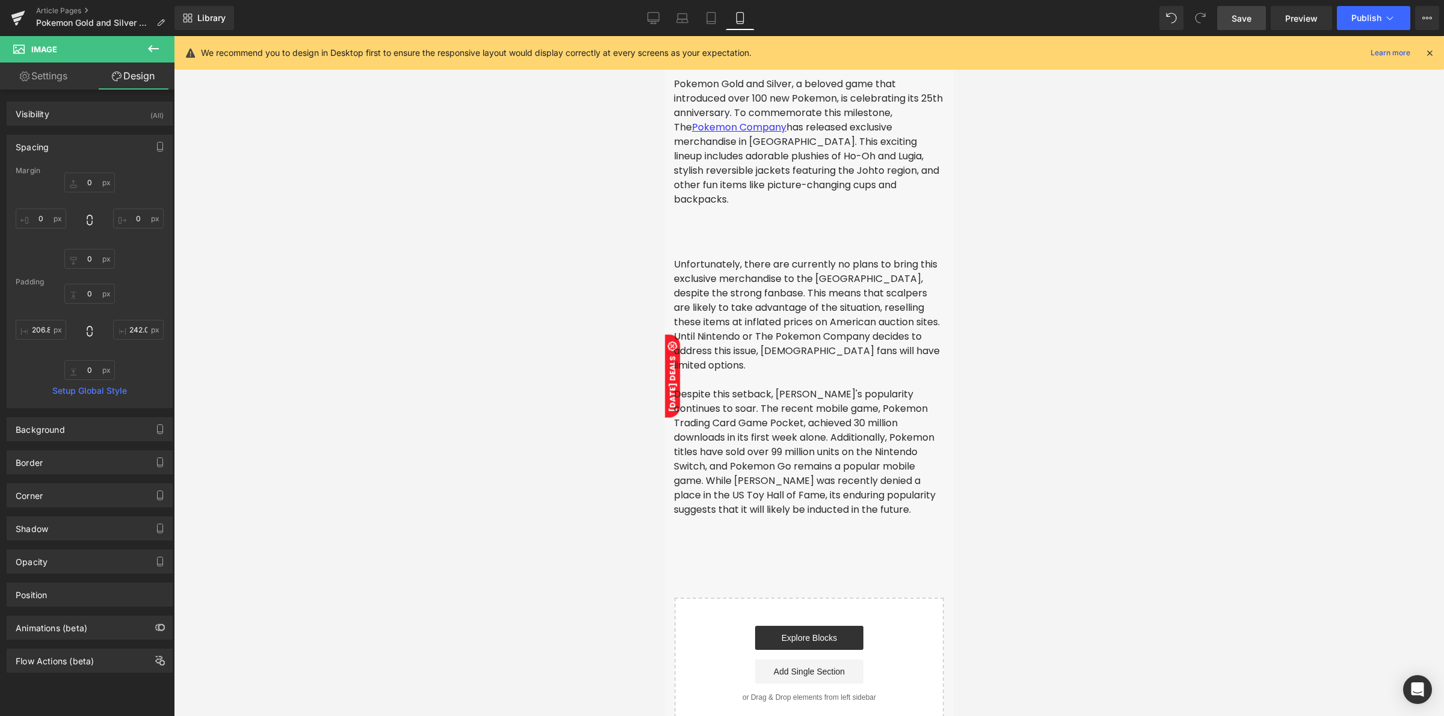
scroll to position [154, 0]
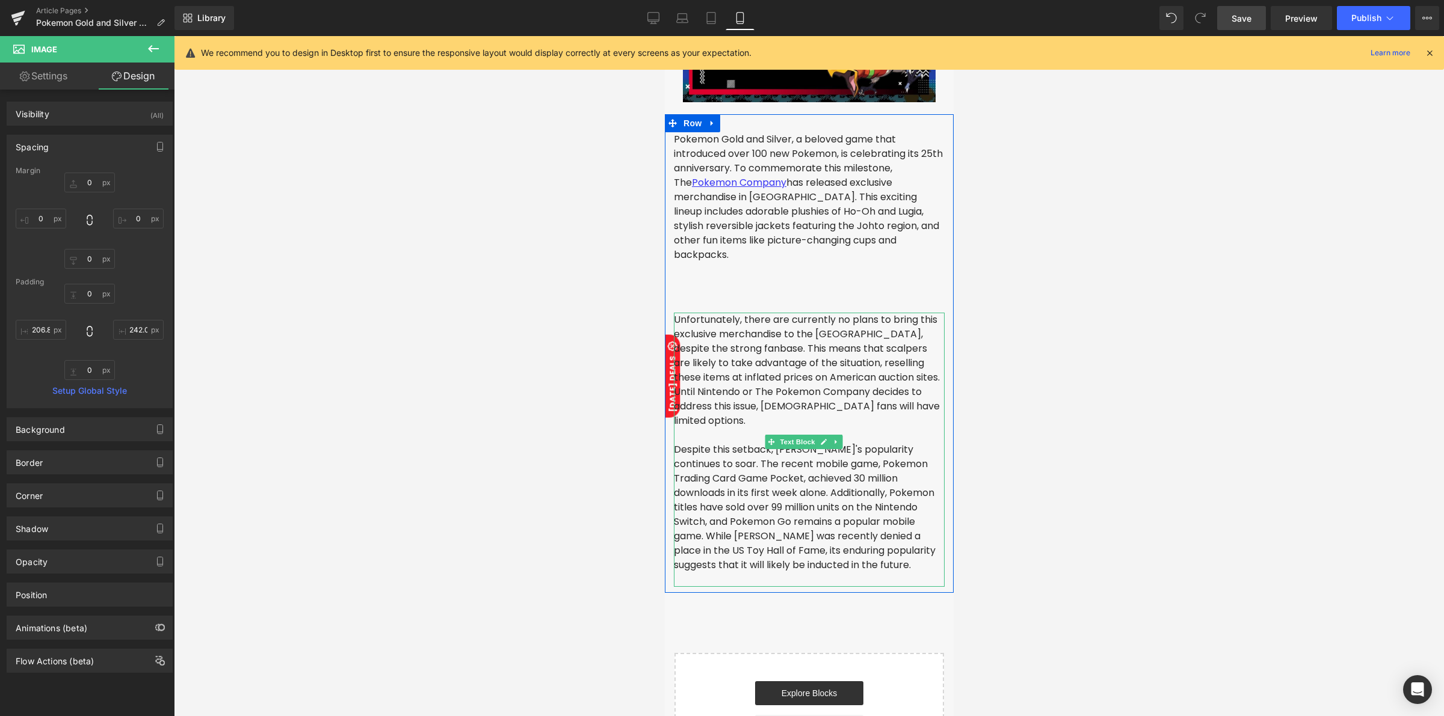
click at [766, 295] on div "Pokemon Gold and Silver, a beloved game that introduced over 100 new Pokemon, i…" at bounding box center [808, 359] width 289 height 454
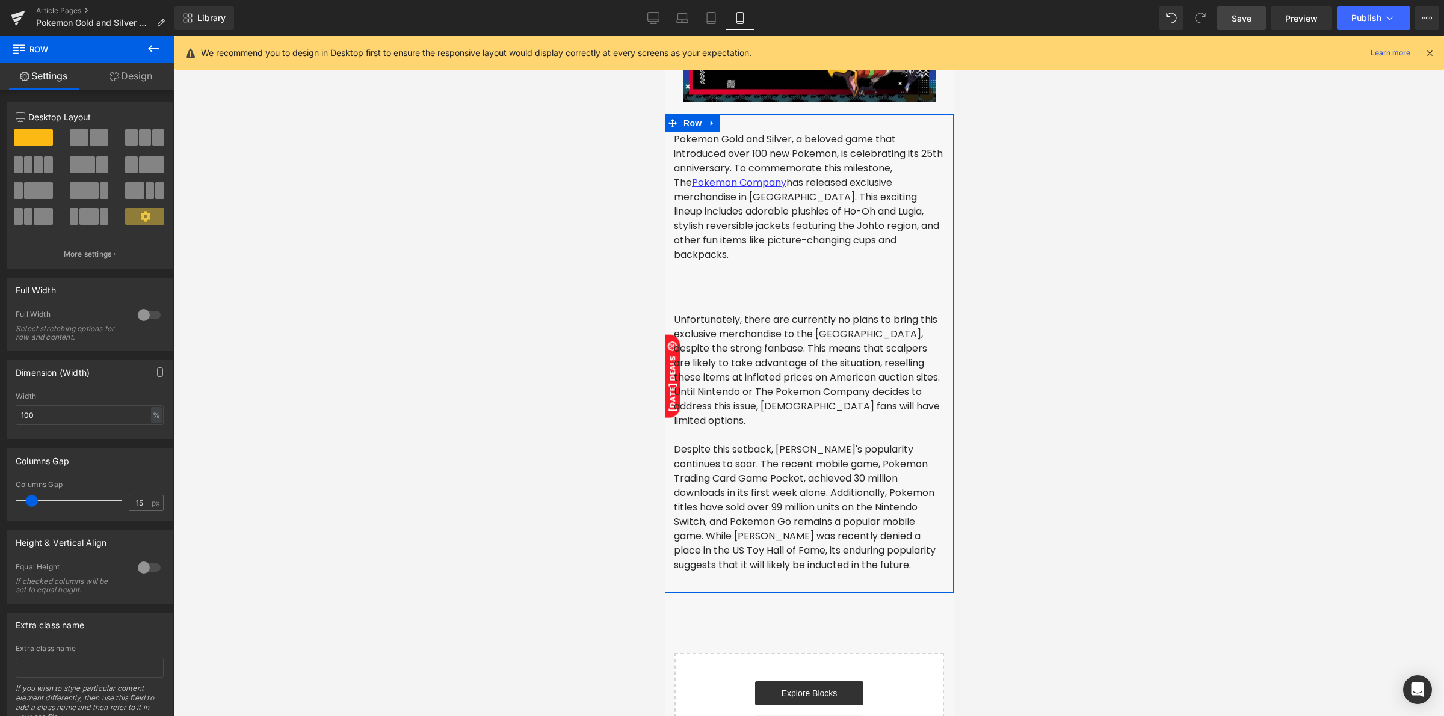
click at [799, 287] on div "Pokemon Gold and Silver, a beloved game that introduced over 100 new Pokemon, i…" at bounding box center [808, 359] width 289 height 454
click at [789, 283] on span at bounding box center [784, 287] width 13 height 14
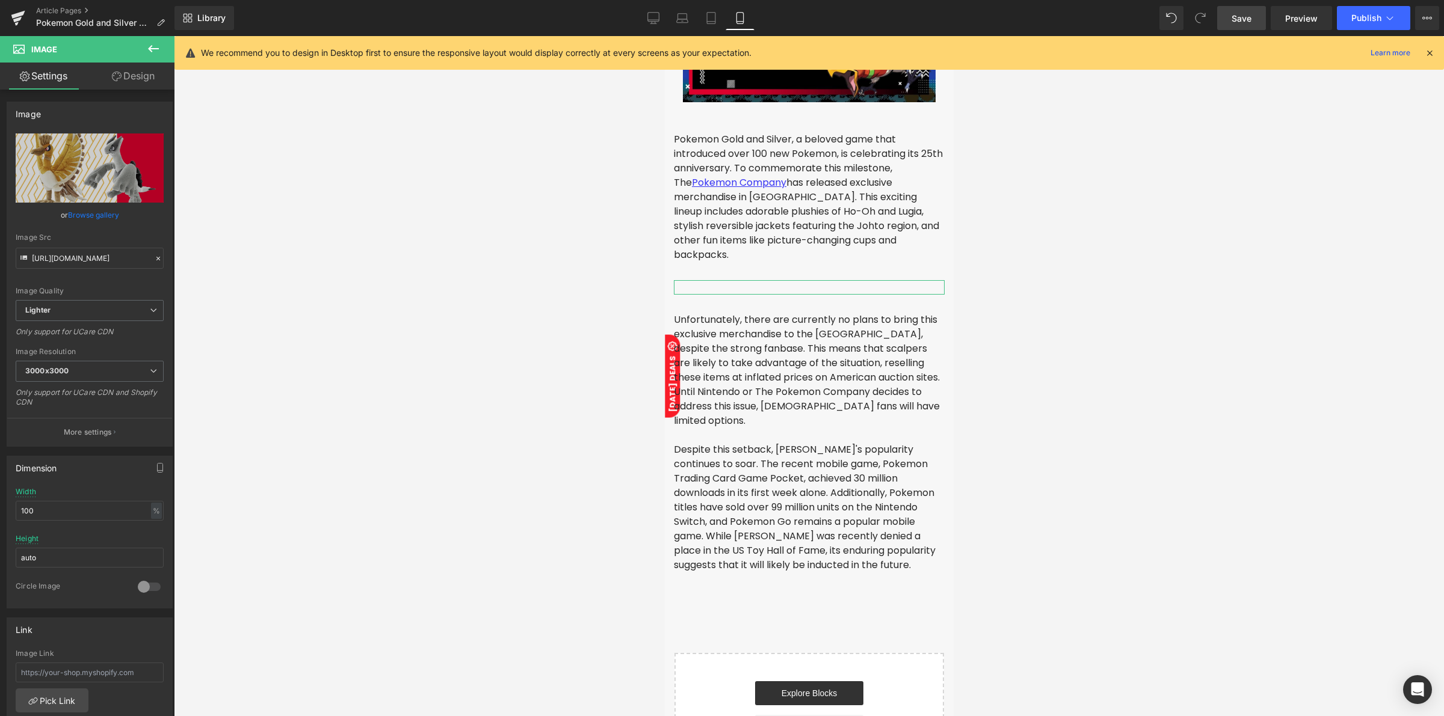
click at [138, 73] on link "Design" at bounding box center [133, 76] width 87 height 27
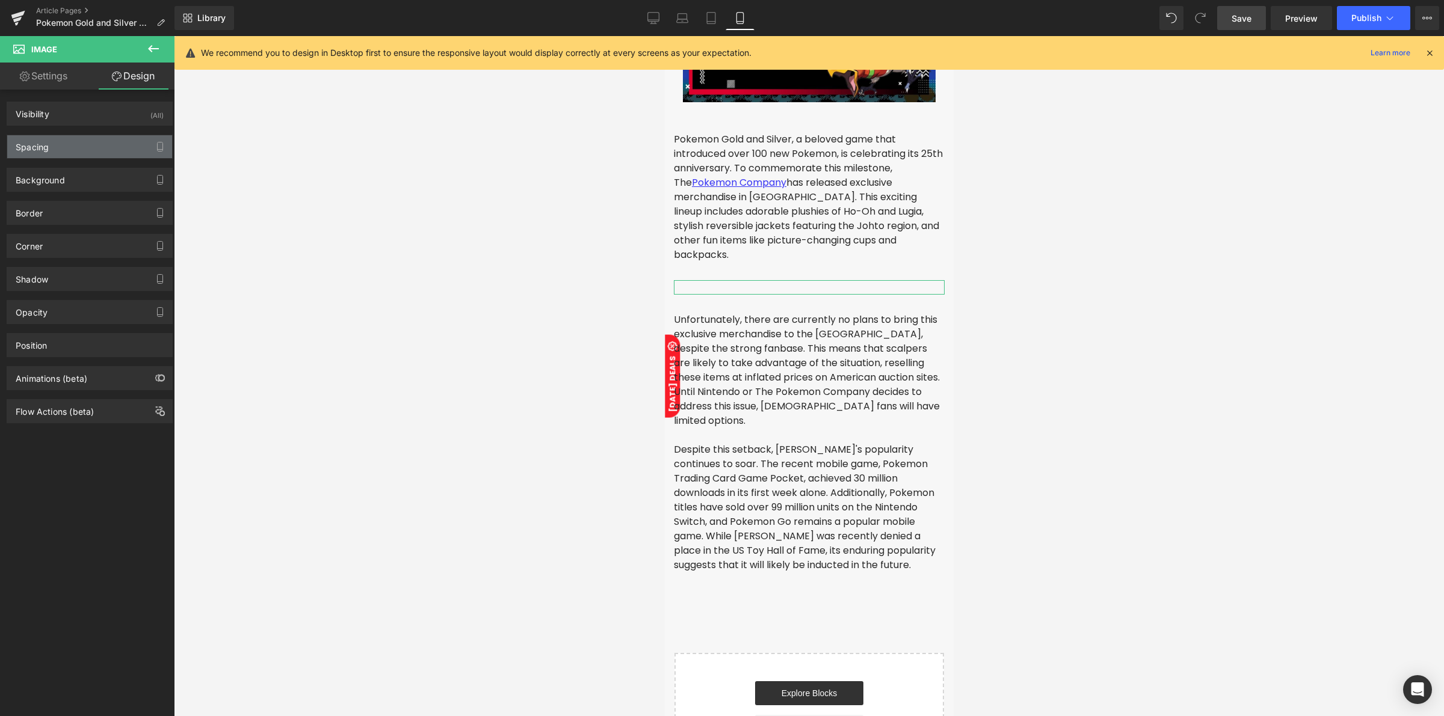
click at [99, 147] on div "Spacing" at bounding box center [89, 146] width 165 height 23
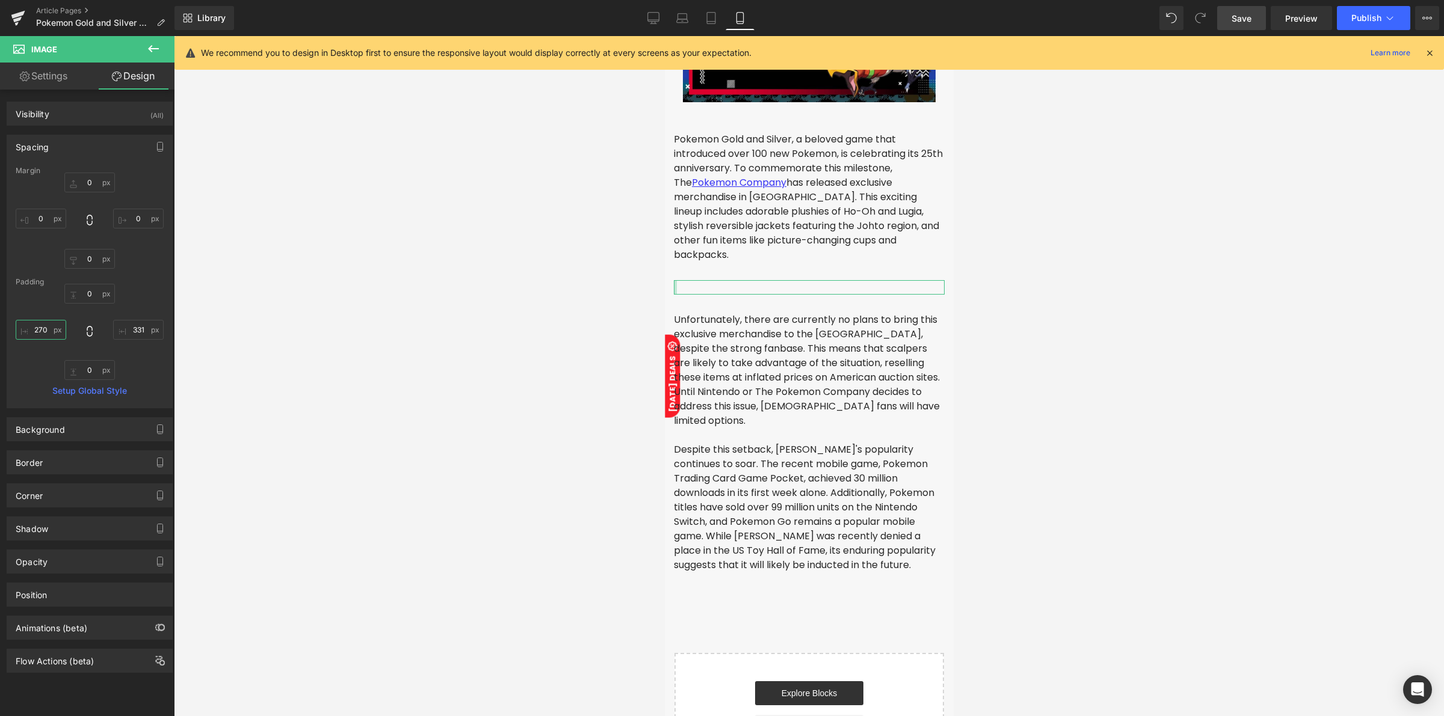
click at [37, 326] on input "270" at bounding box center [41, 330] width 51 height 20
type input "100"
click at [128, 334] on input "331" at bounding box center [138, 330] width 51 height 20
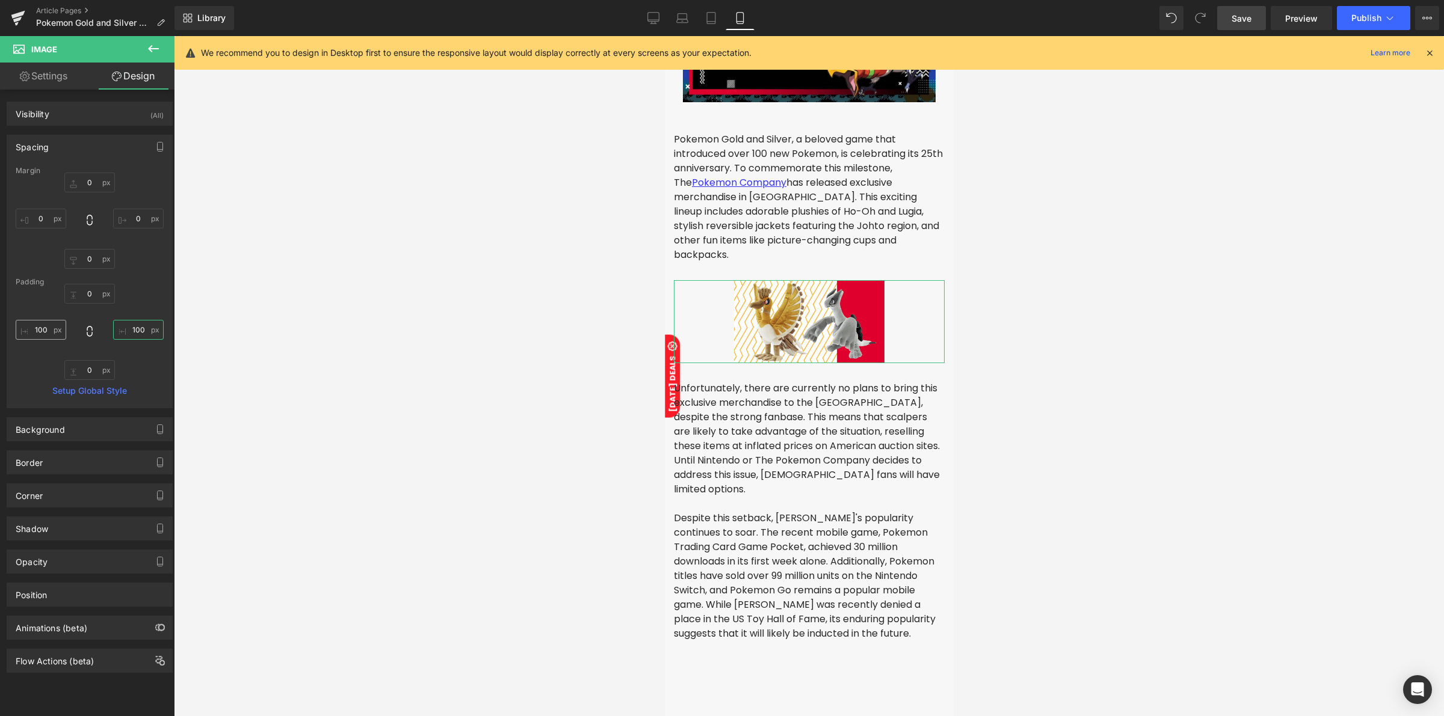
type input "100"
click at [36, 333] on input "100" at bounding box center [41, 330] width 51 height 20
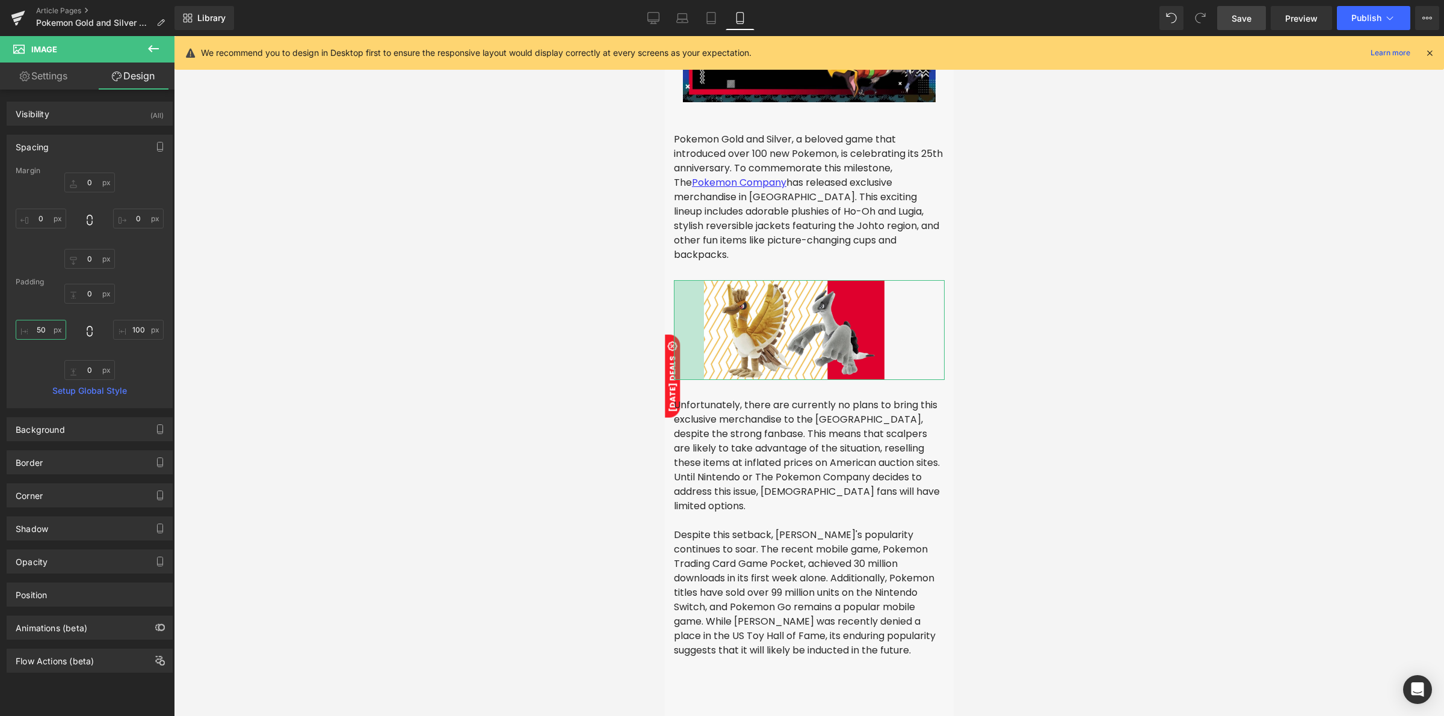
click at [41, 331] on input "50" at bounding box center [41, 330] width 51 height 20
click at [40, 331] on input "50" at bounding box center [41, 330] width 51 height 20
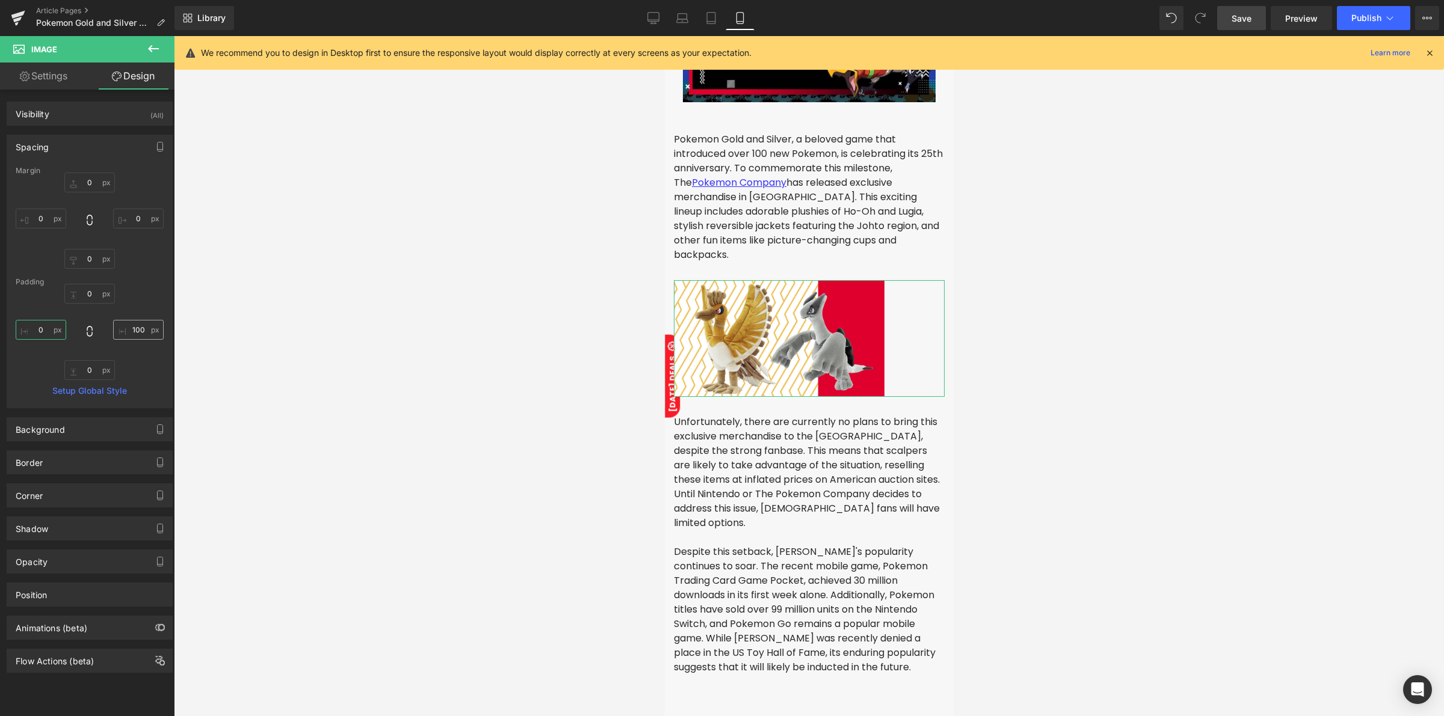
type input "0"
click at [127, 332] on input "100" at bounding box center [138, 330] width 51 height 20
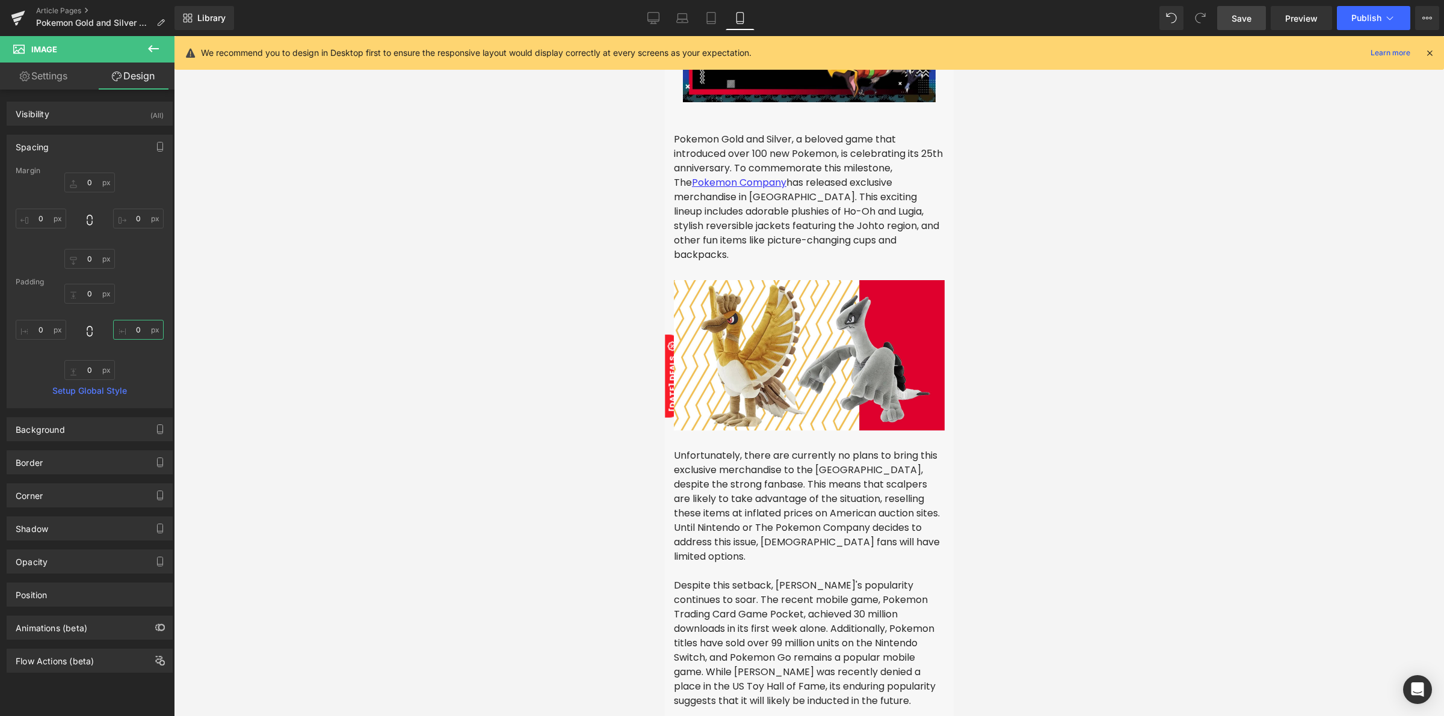
type input "0"
click at [1250, 24] on span "Save" at bounding box center [1241, 18] width 20 height 13
click at [653, 28] on link "Desktop" at bounding box center [653, 18] width 29 height 24
type input "0"
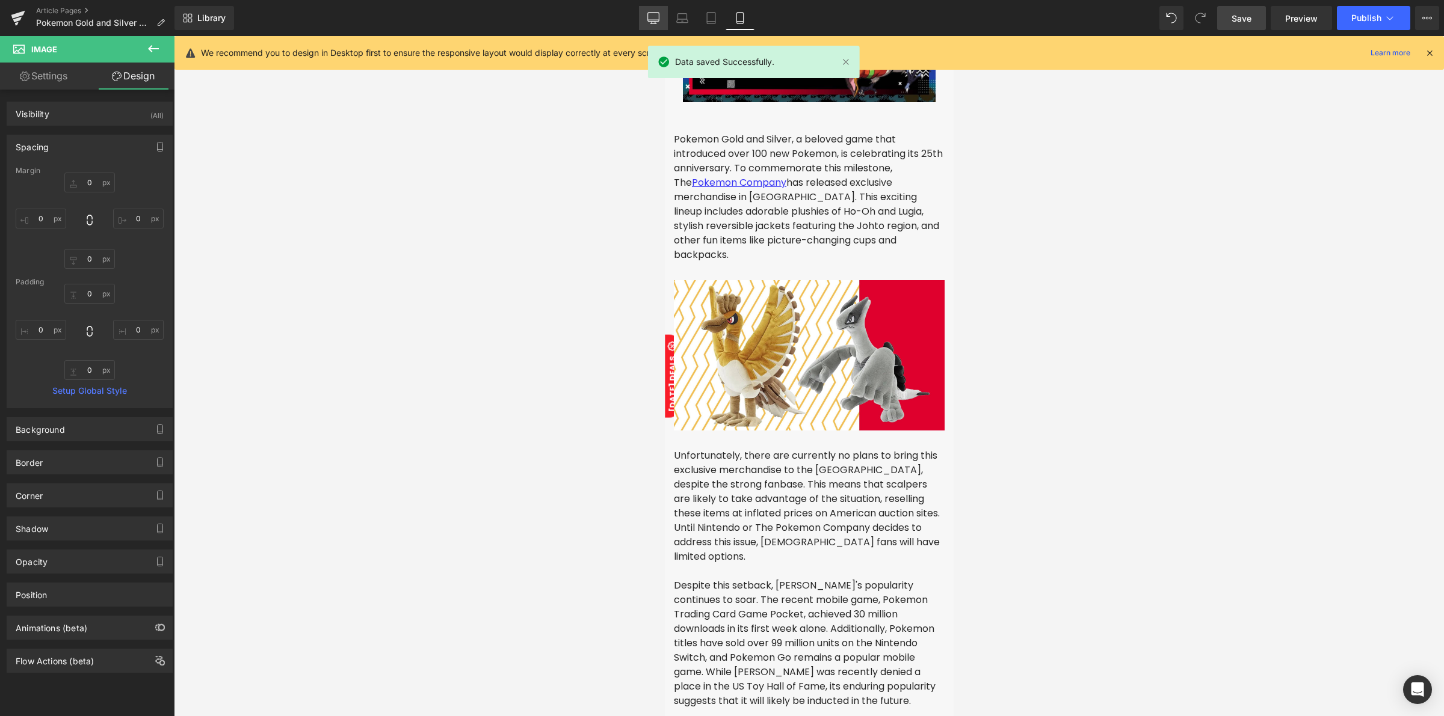
type input "0"
type input "155.139"
type input "0"
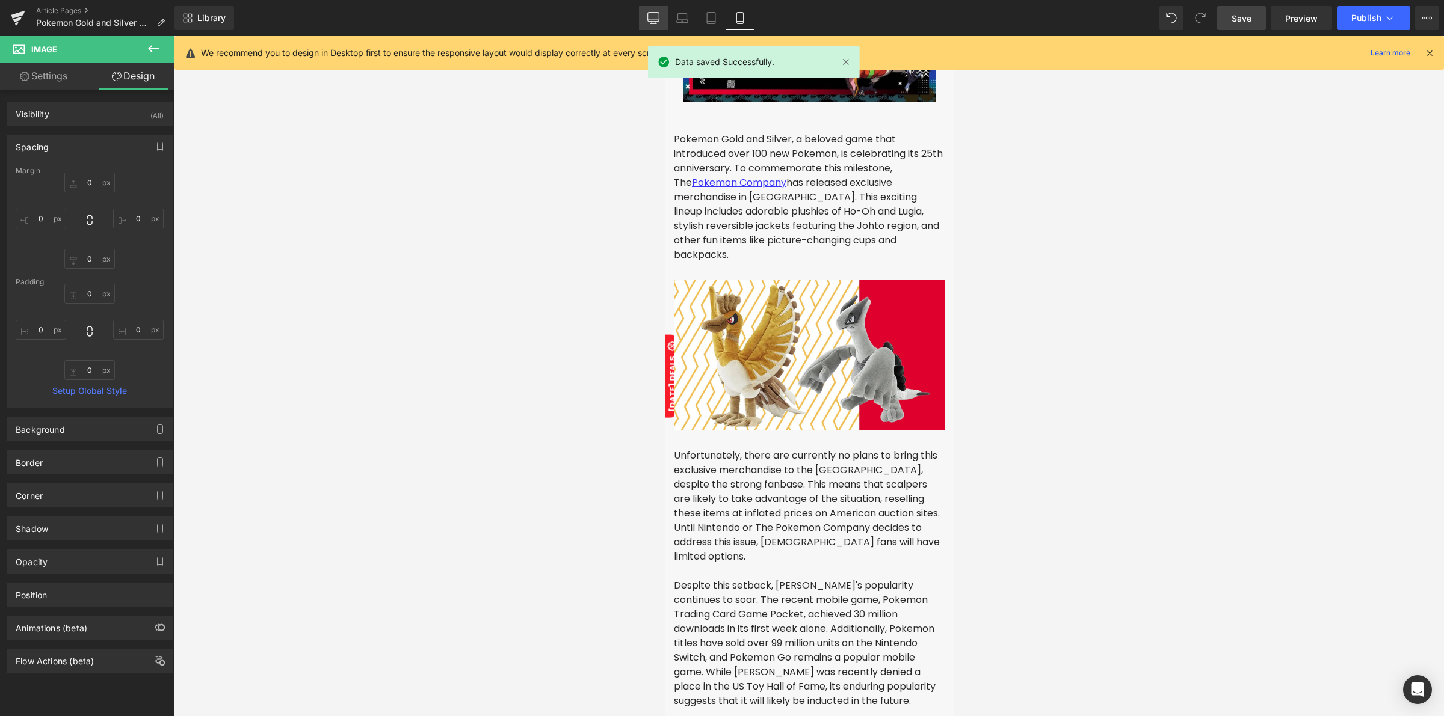
type input "126.548"
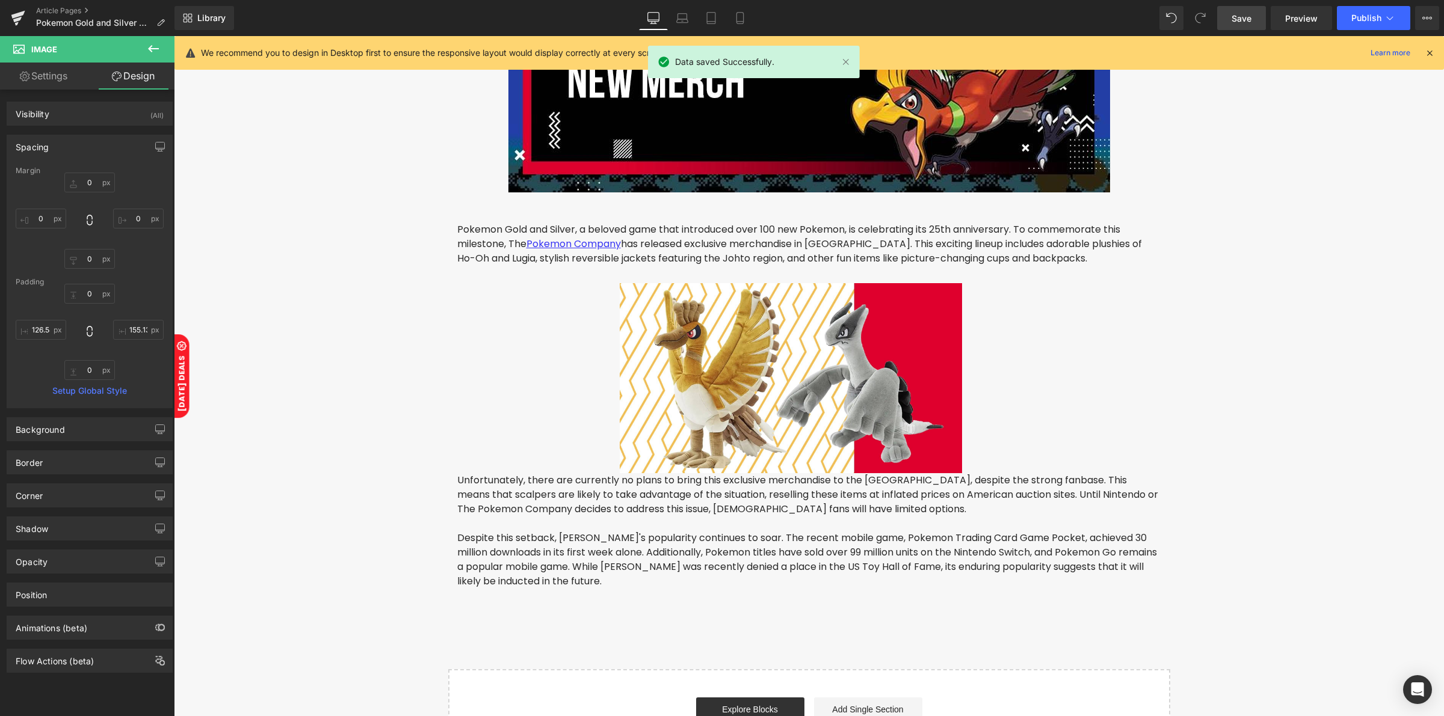
scroll to position [334, 0]
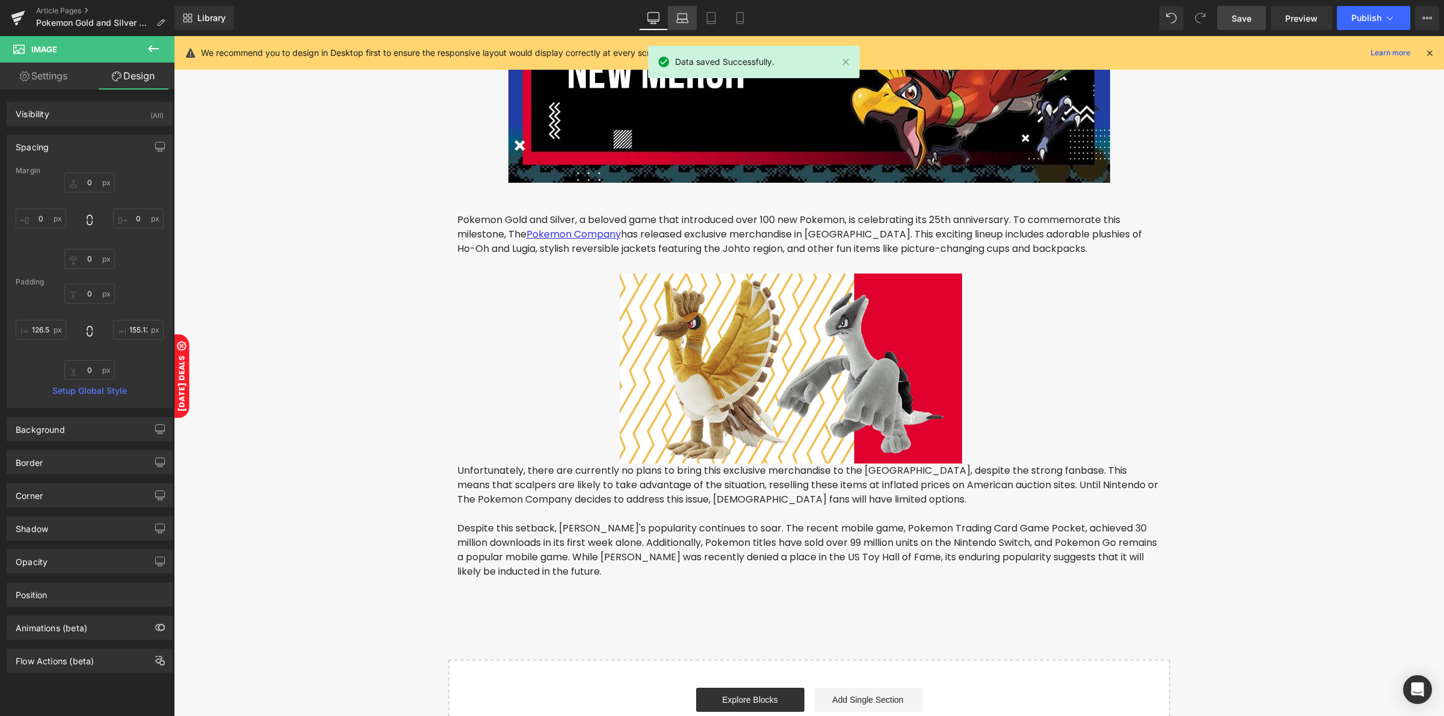
click at [680, 19] on icon at bounding box center [682, 21] width 11 height 4
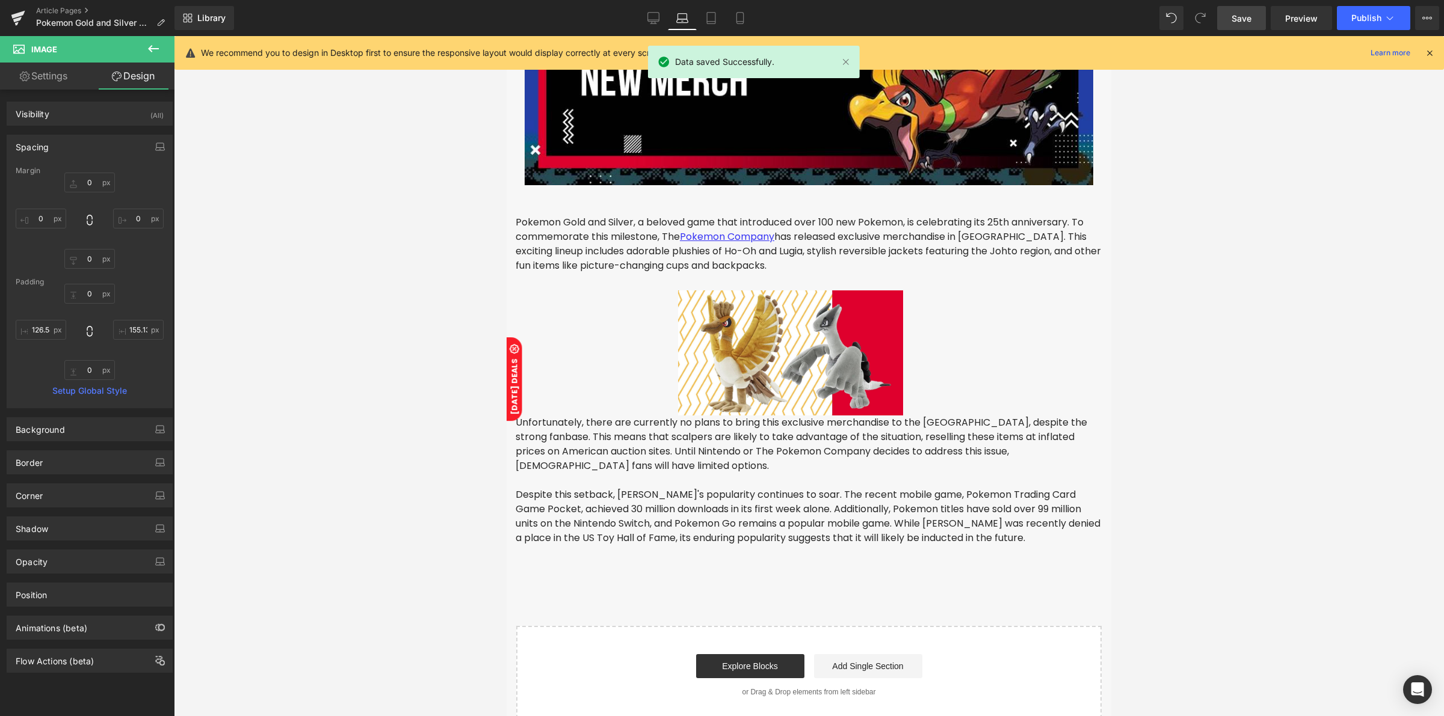
scroll to position [344, 0]
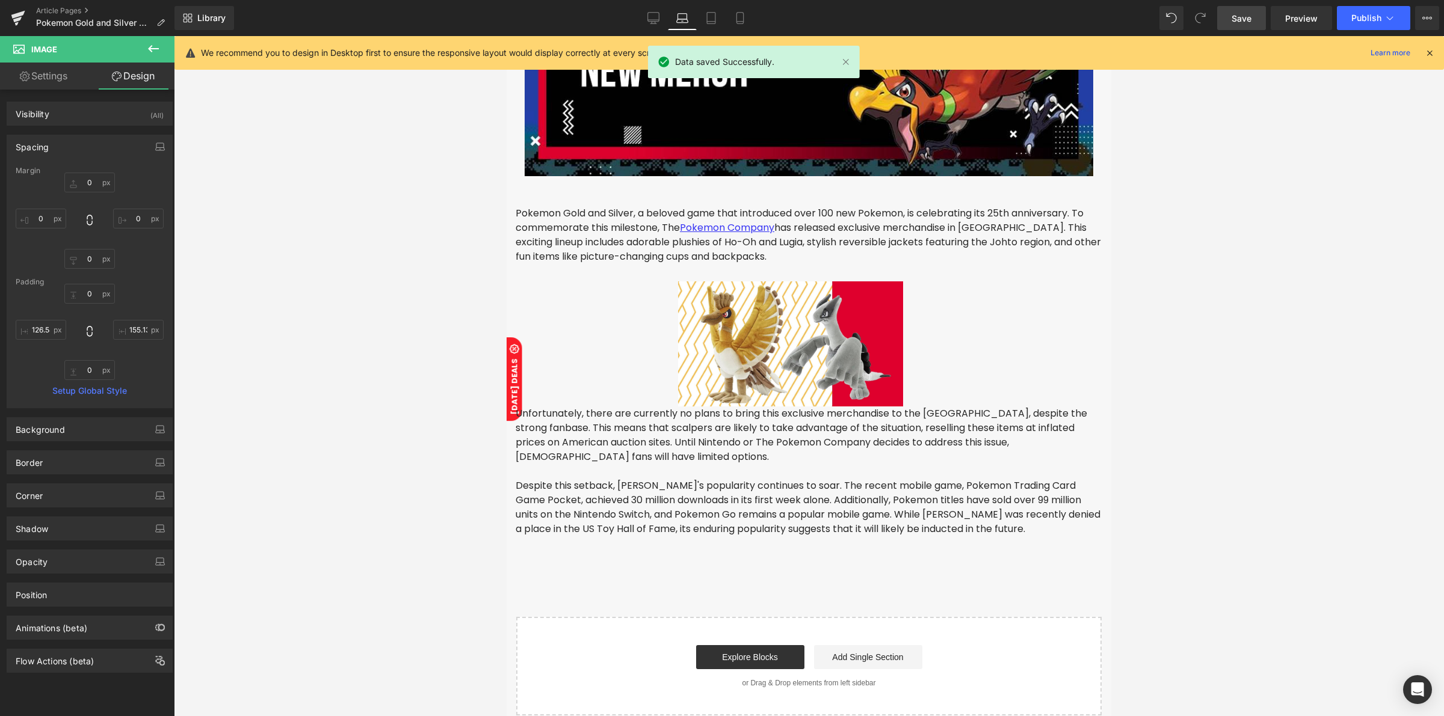
type input "0"
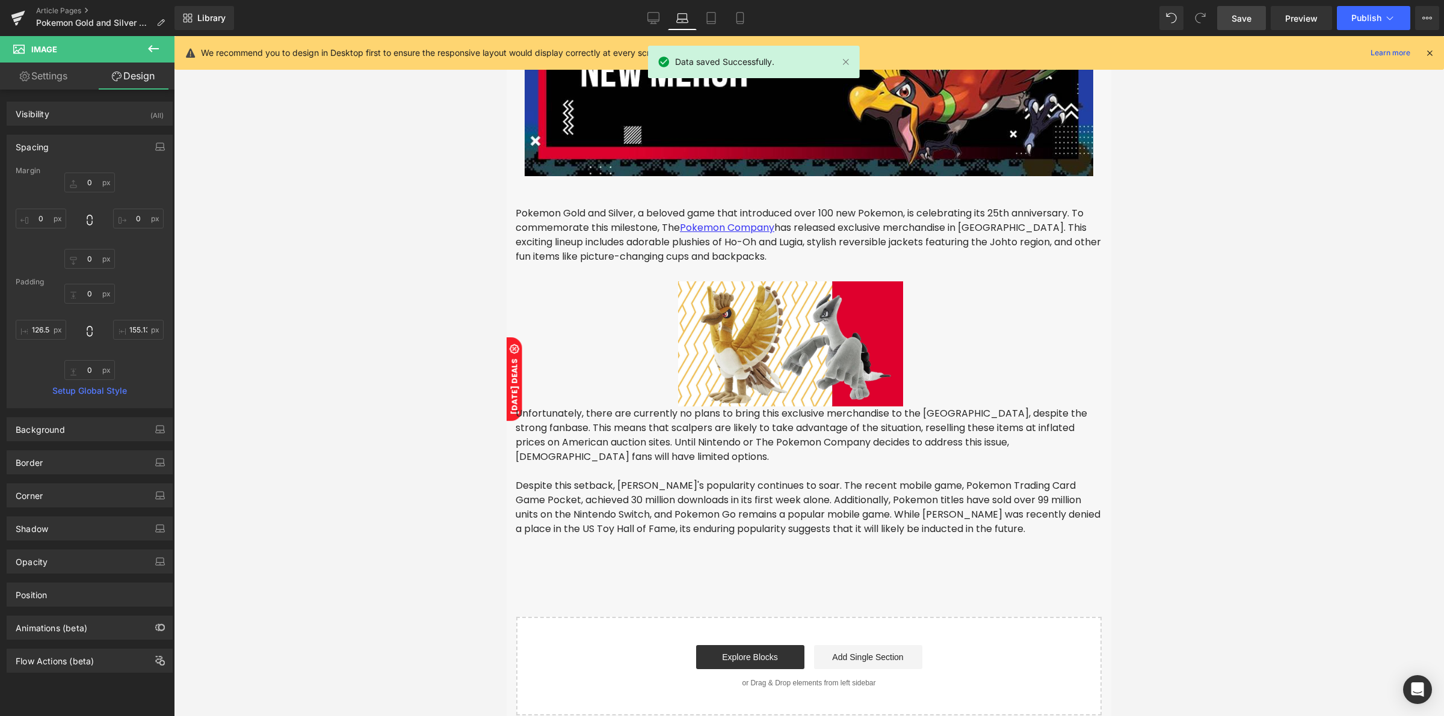
type input "331"
type input "0"
type input "270"
click at [707, 17] on icon at bounding box center [711, 18] width 12 height 12
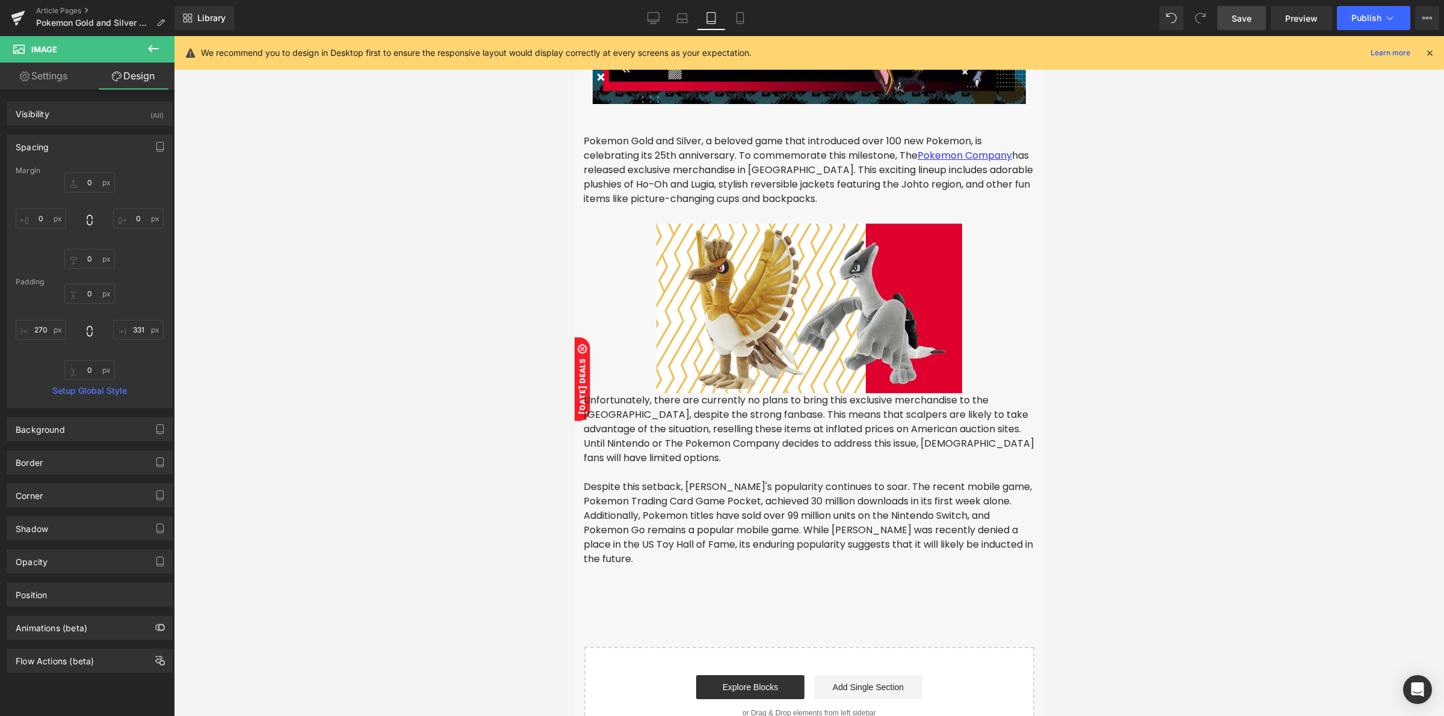
type input "0"
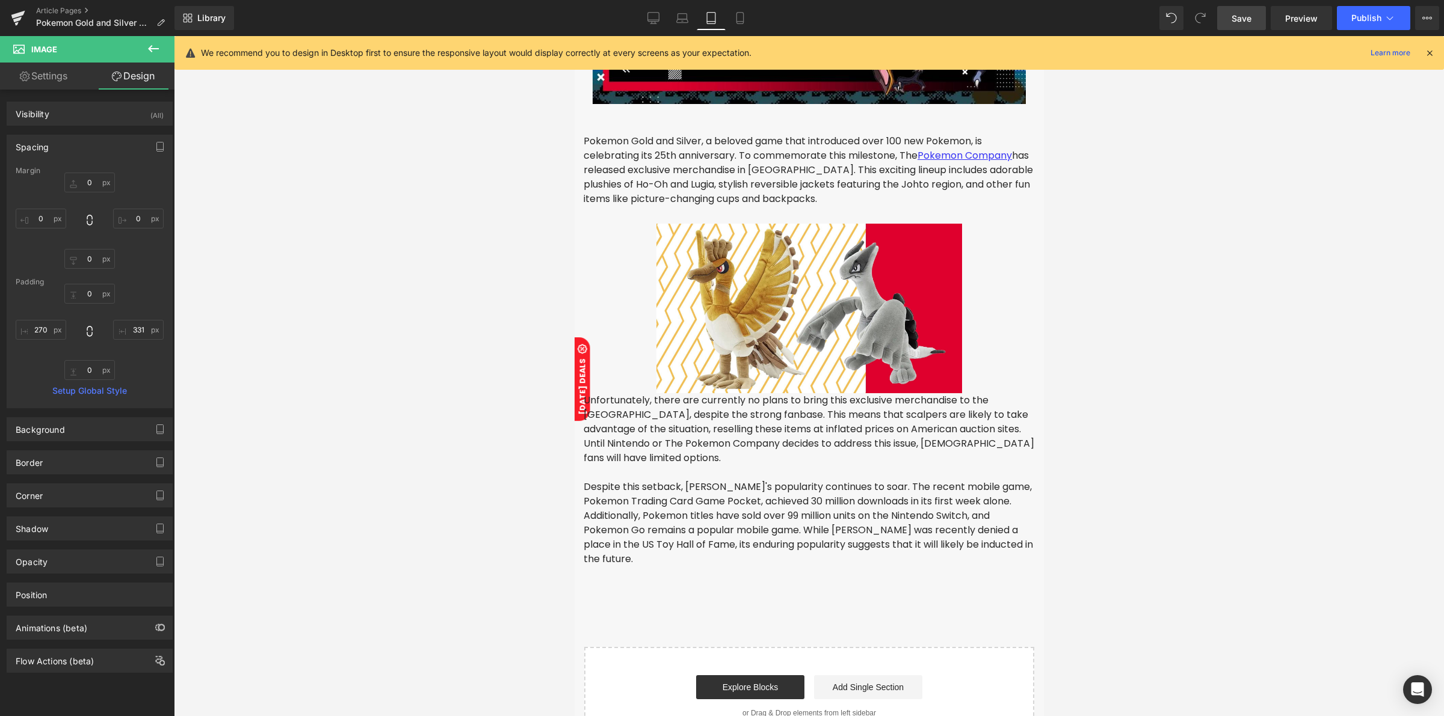
type input "209.944"
type input "0"
type input "184.108"
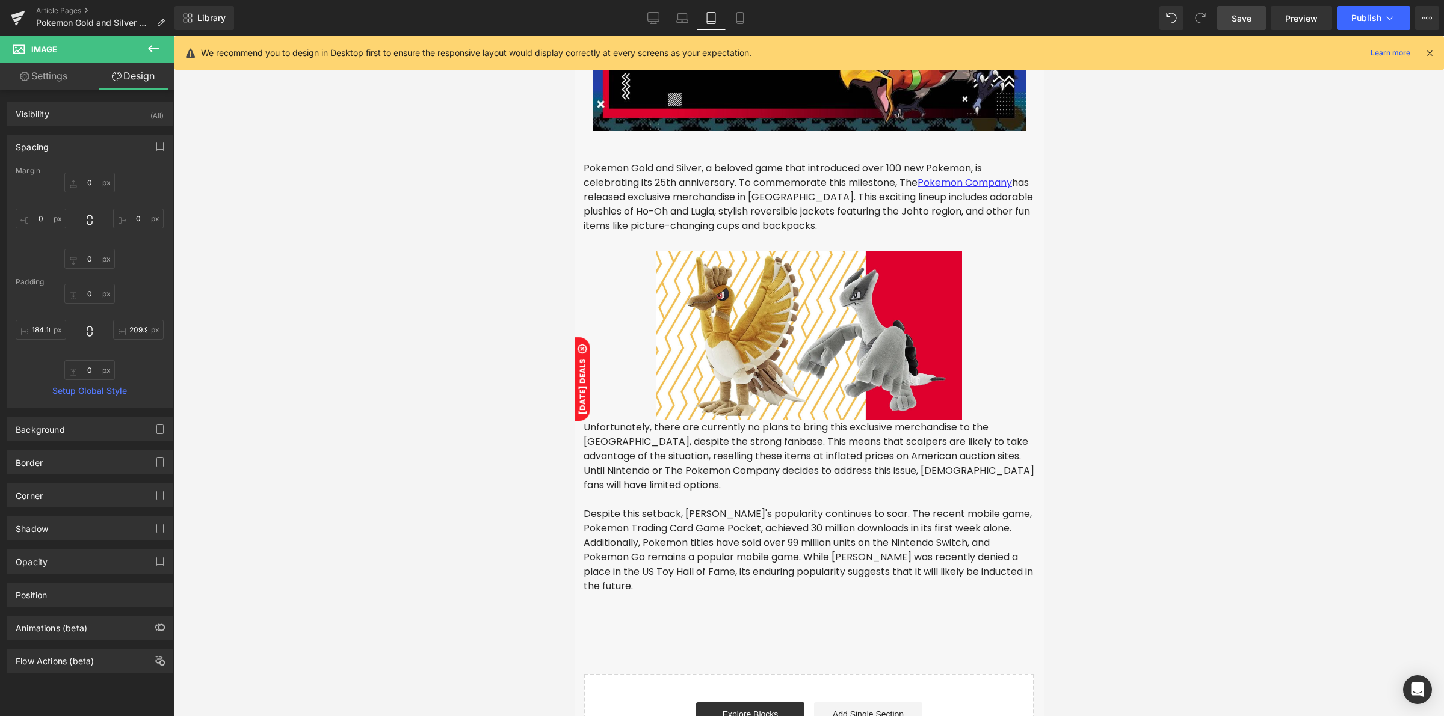
scroll to position [209, 0]
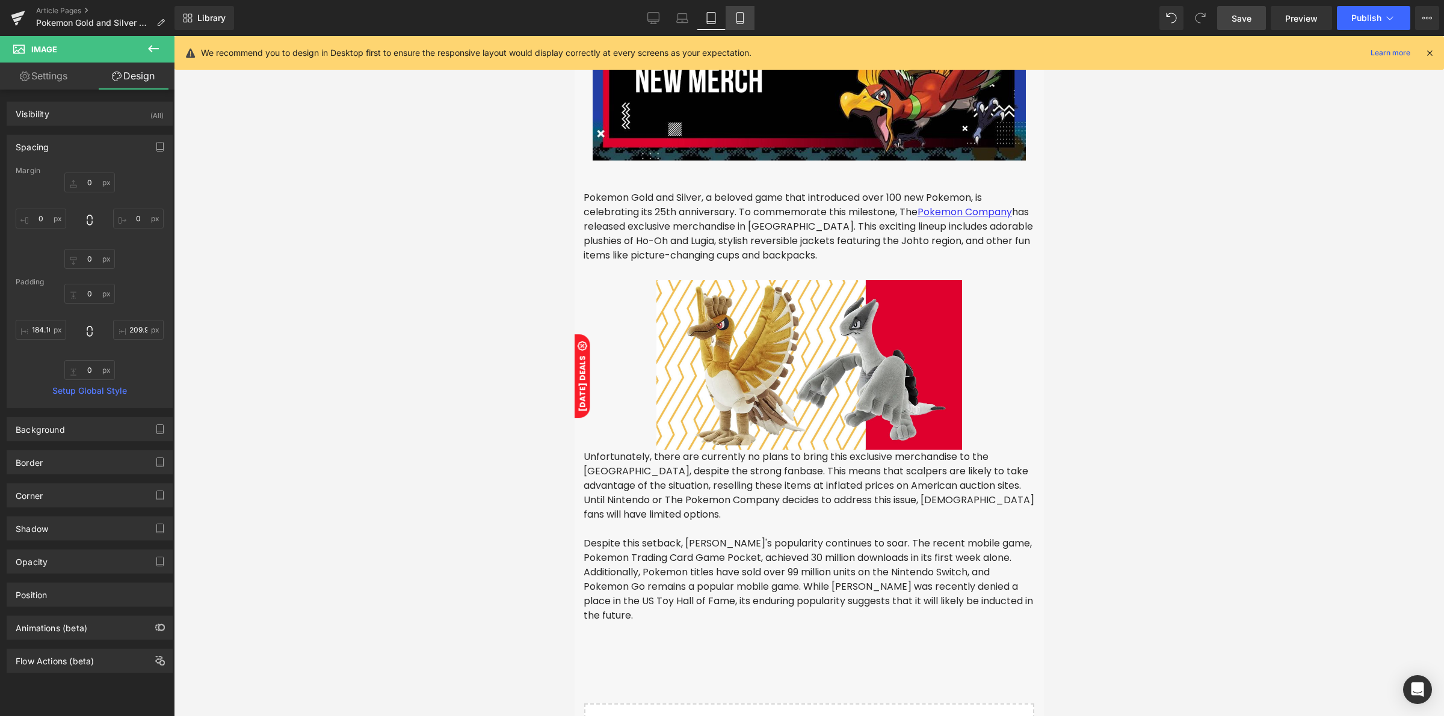
click at [735, 19] on icon at bounding box center [740, 18] width 12 height 12
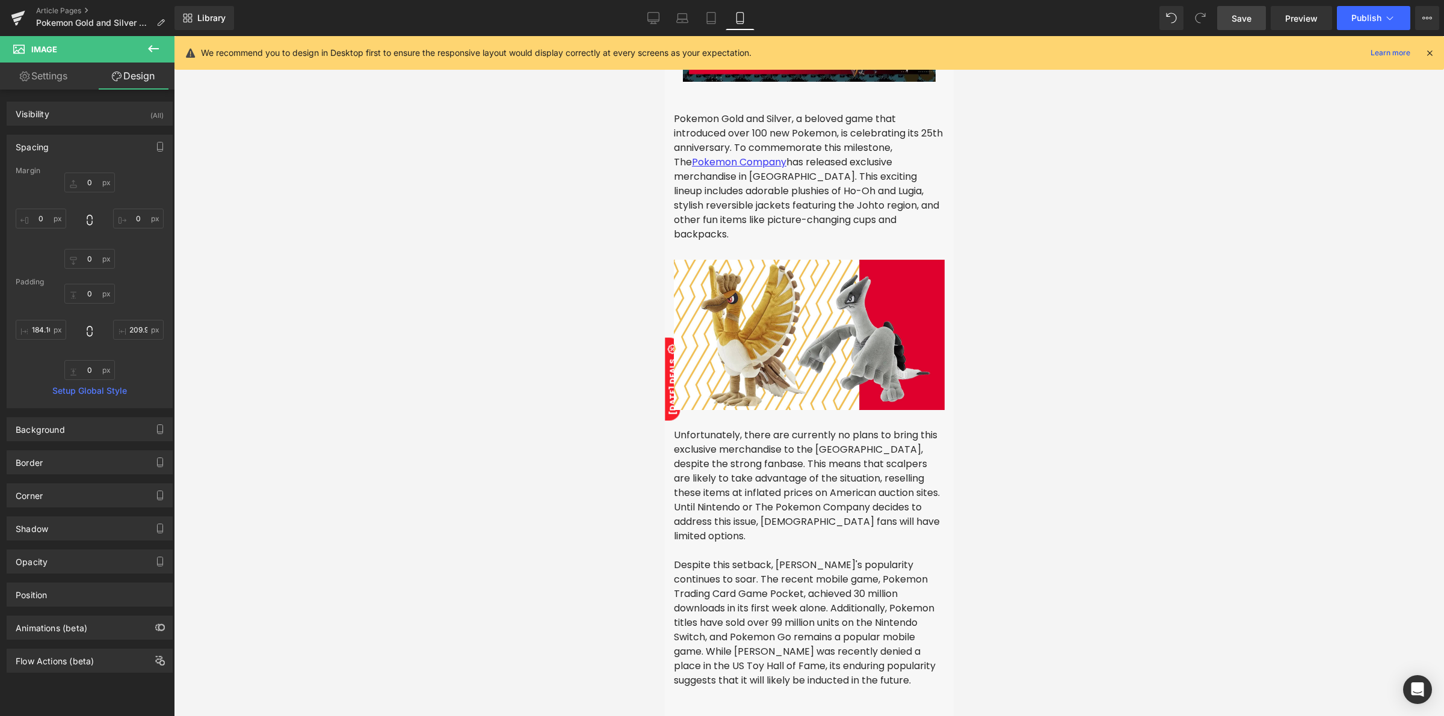
type input "0"
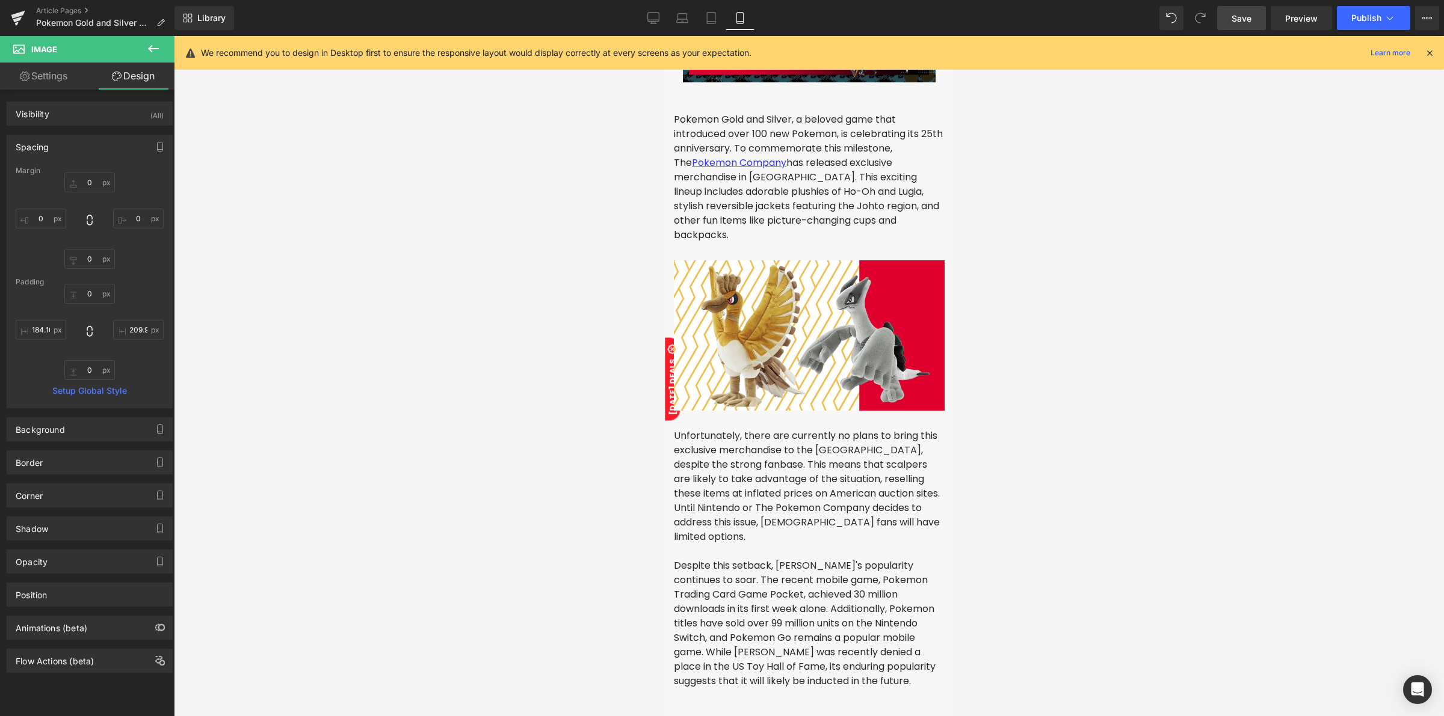
type input "51.3926"
type input "0"
type input "51.3926"
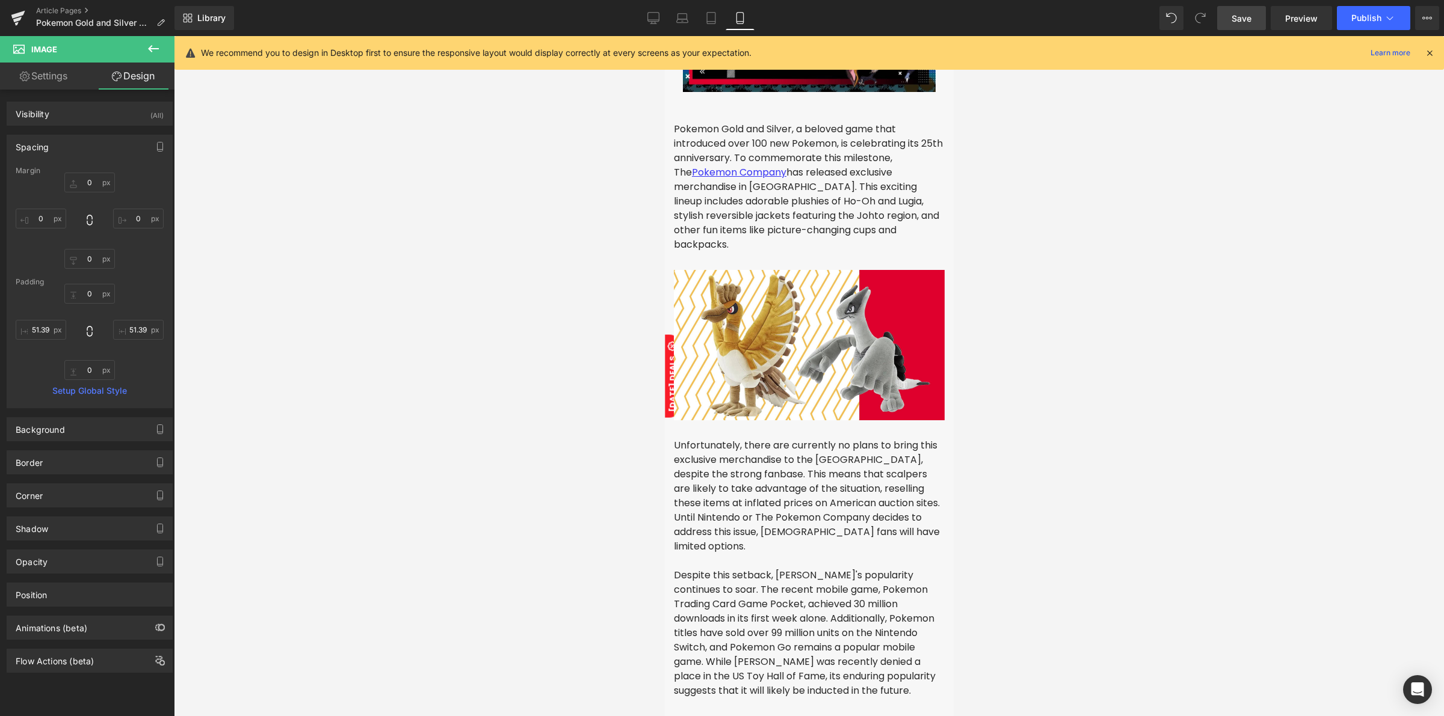
scroll to position [154, 0]
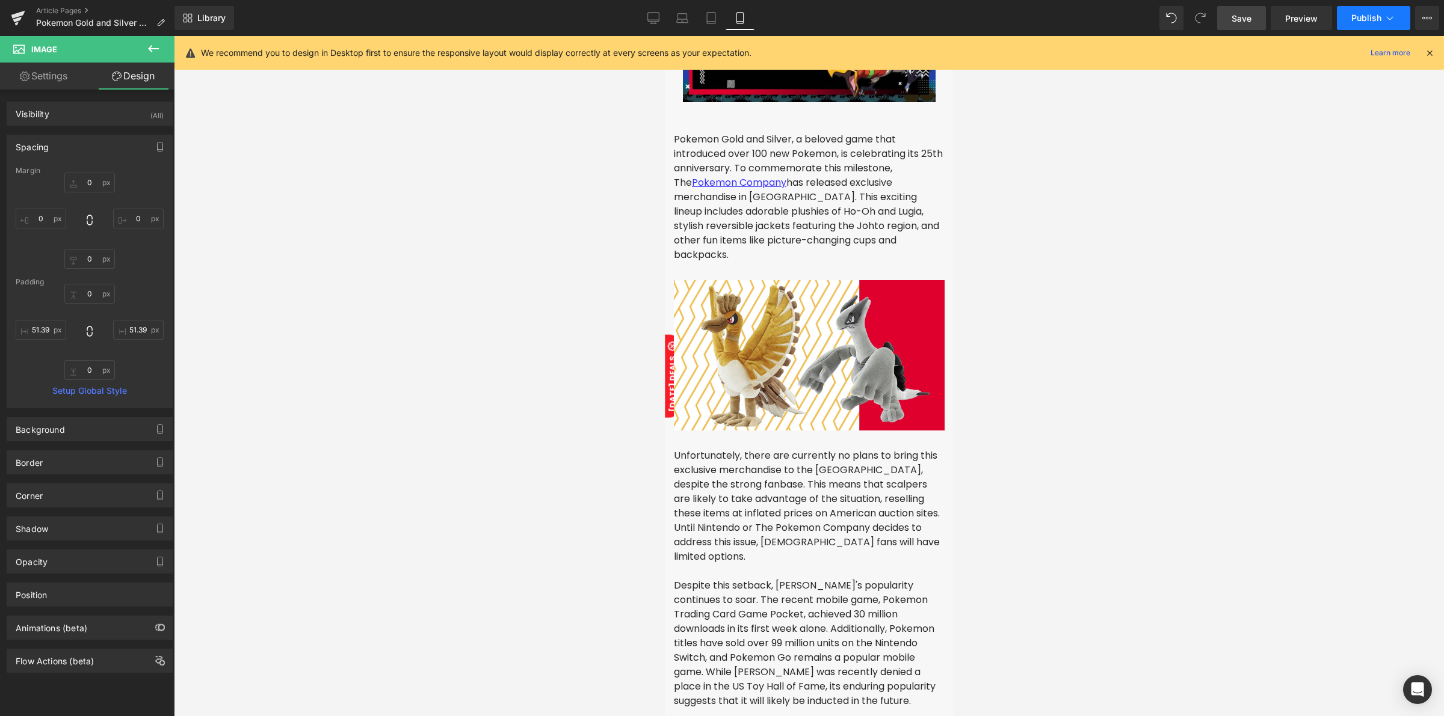
click at [1372, 28] on button "Publish" at bounding box center [1373, 18] width 73 height 24
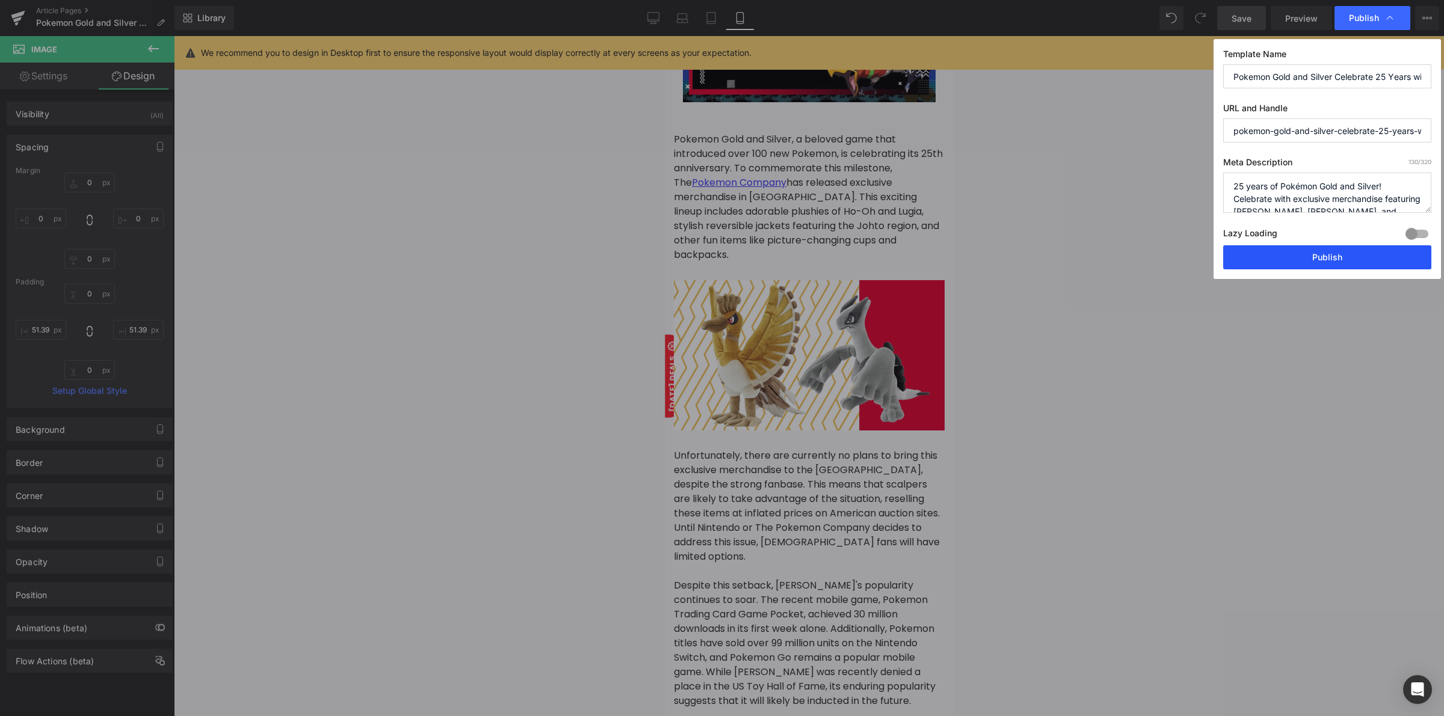
click at [1305, 253] on button "Publish" at bounding box center [1327, 257] width 208 height 24
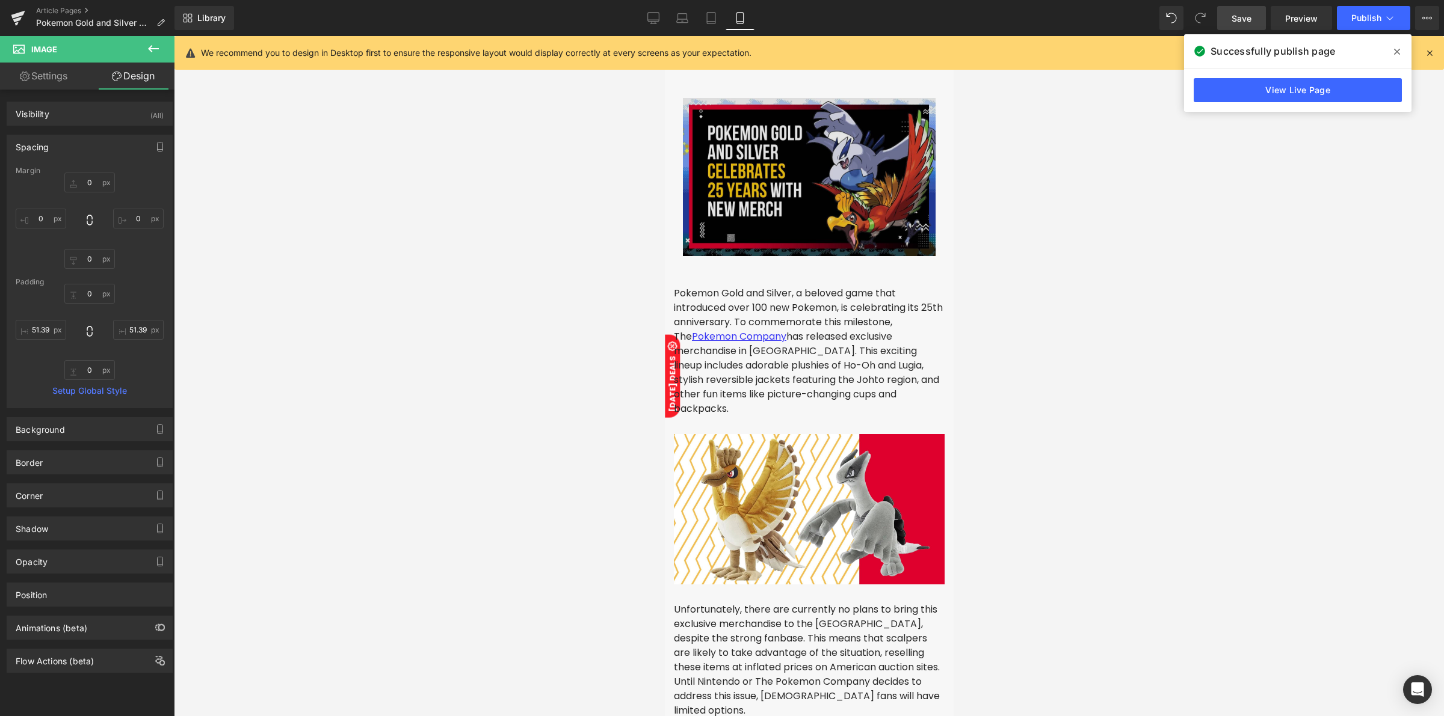
click at [825, 220] on img at bounding box center [808, 177] width 253 height 158
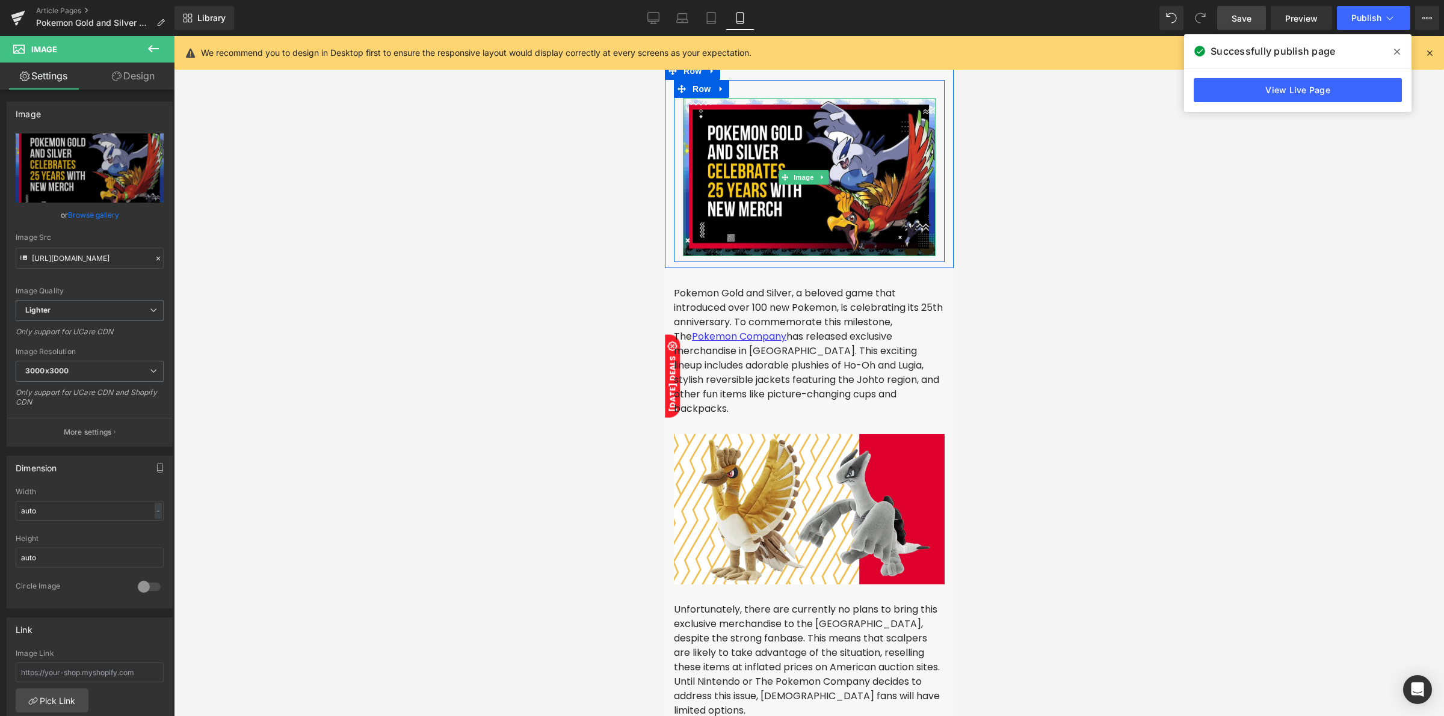
drag, startPoint x: 685, startPoint y: 170, endPoint x: 668, endPoint y: 173, distance: 17.0
click at [668, 173] on div "Image Row" at bounding box center [808, 171] width 289 height 182
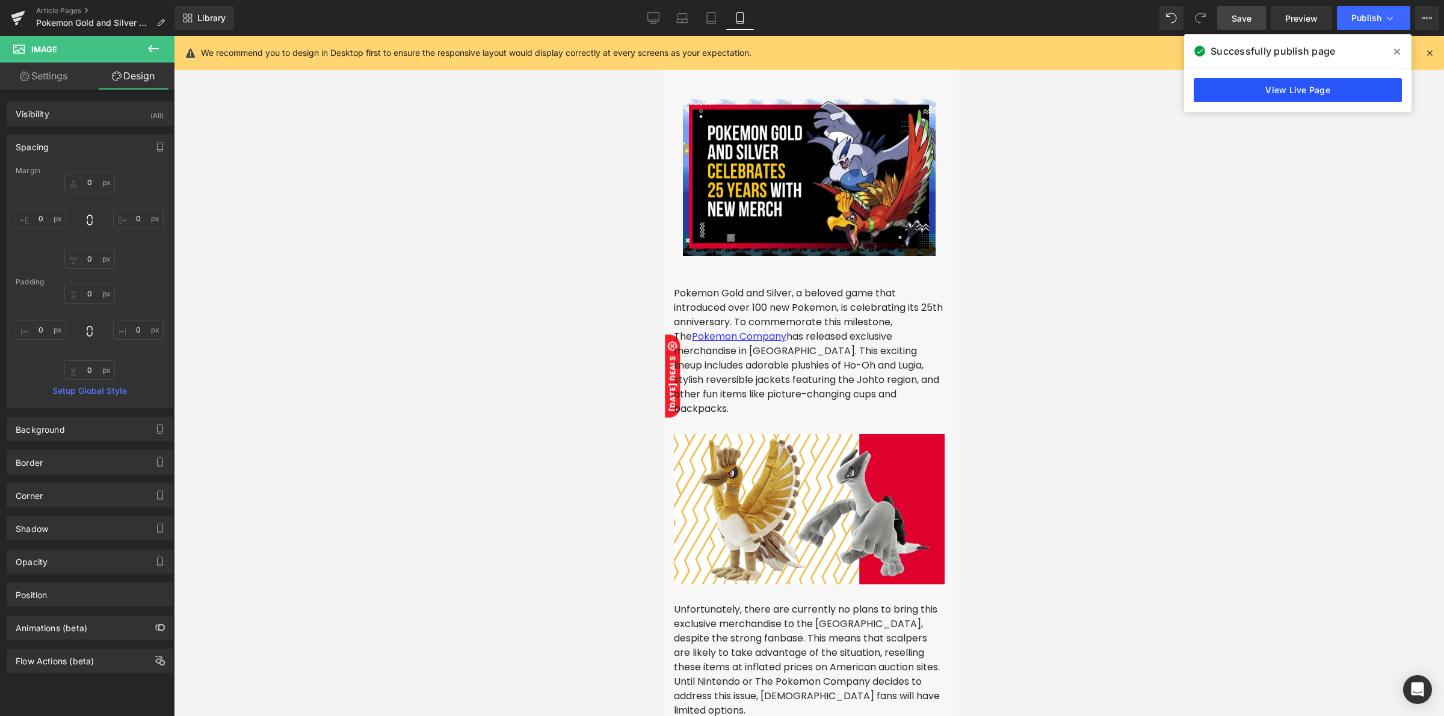
click at [1372, 91] on link "View Live Page" at bounding box center [1298, 90] width 208 height 24
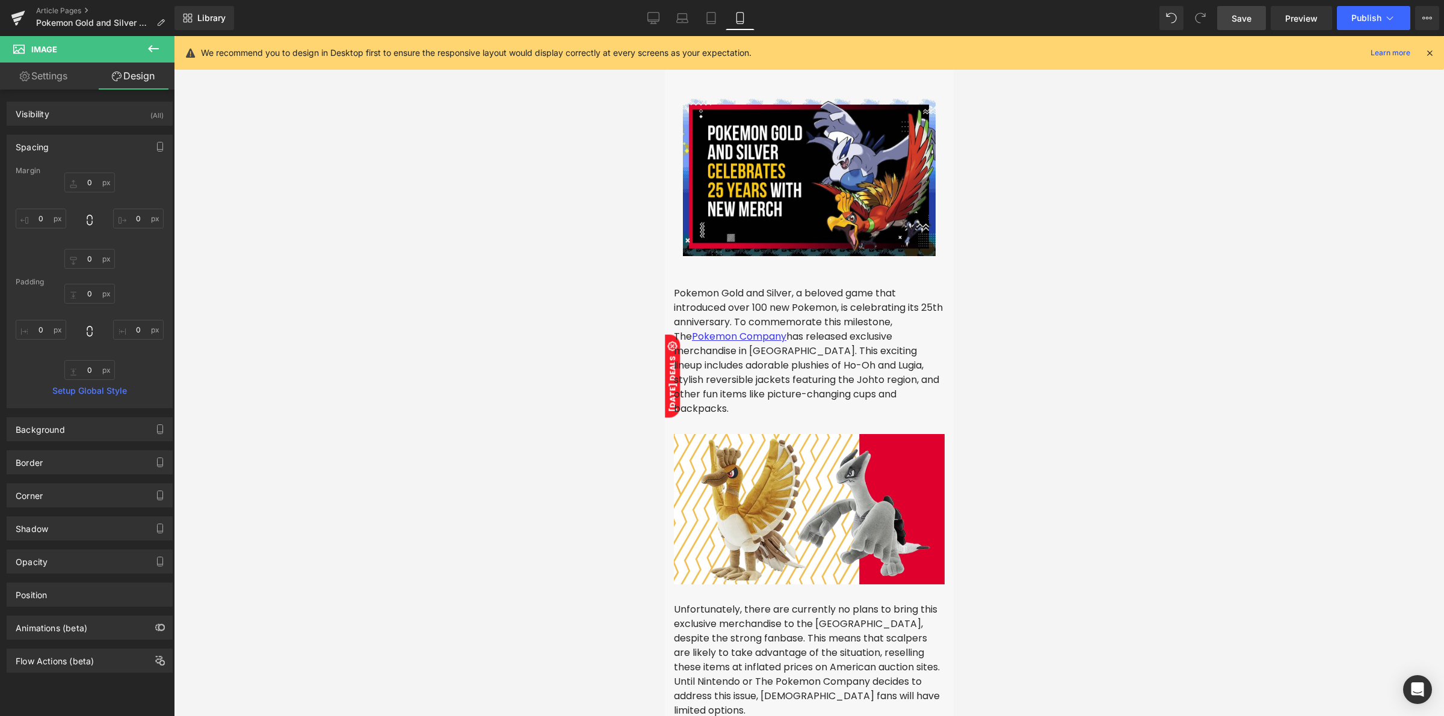
click at [1232, 22] on span "Save" at bounding box center [1241, 18] width 20 height 13
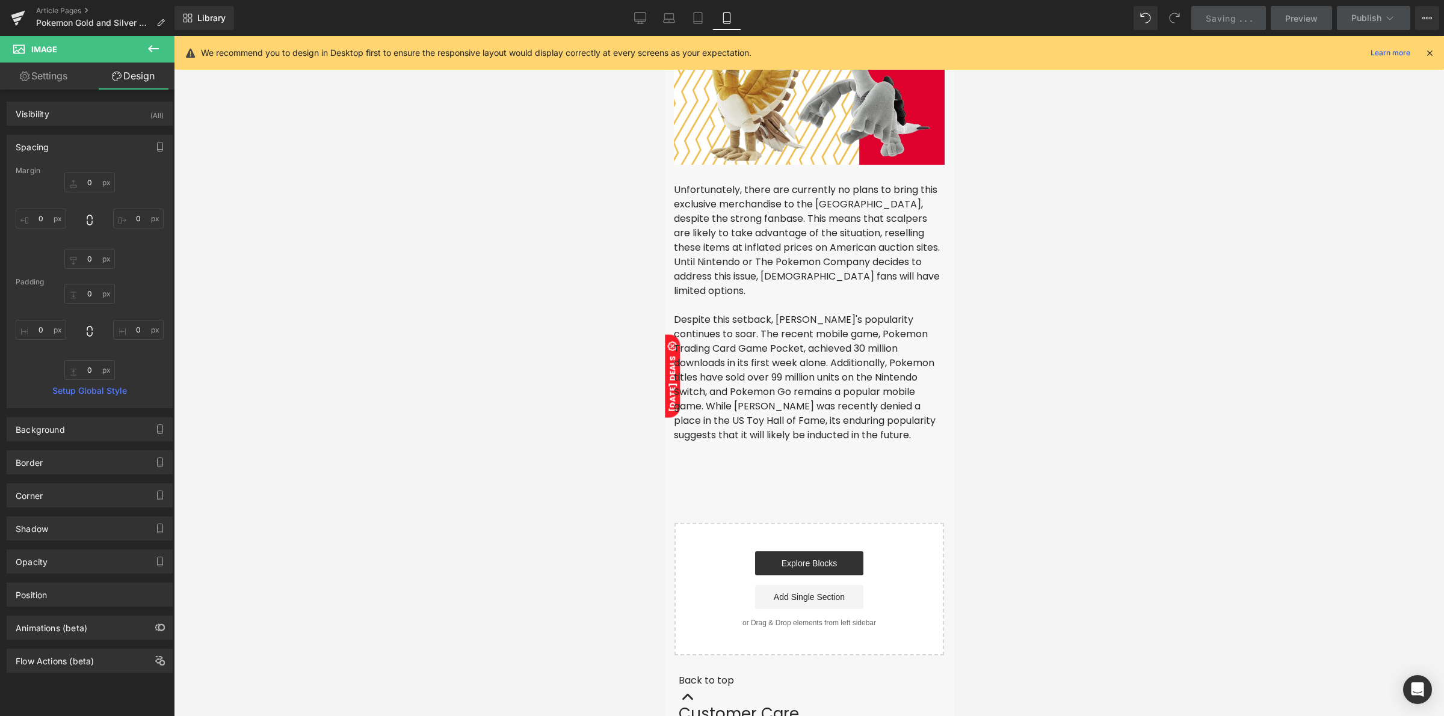
scroll to position [376, 0]
